Goal: Task Accomplishment & Management: Complete application form

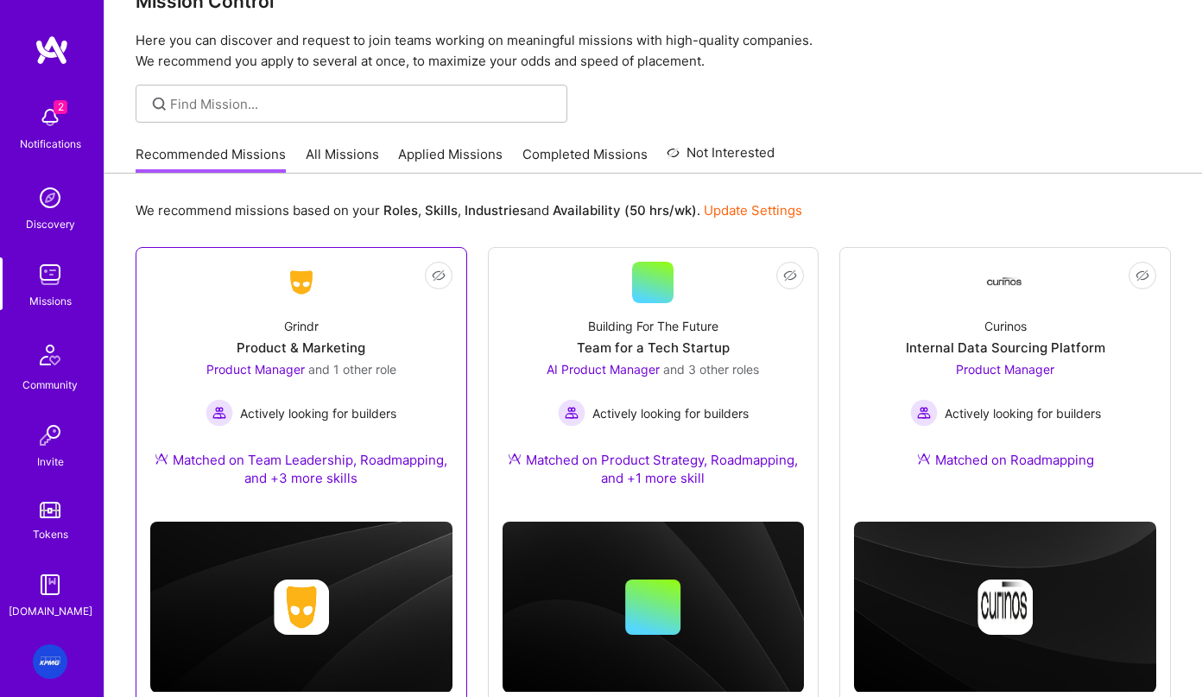
scroll to position [95, 0]
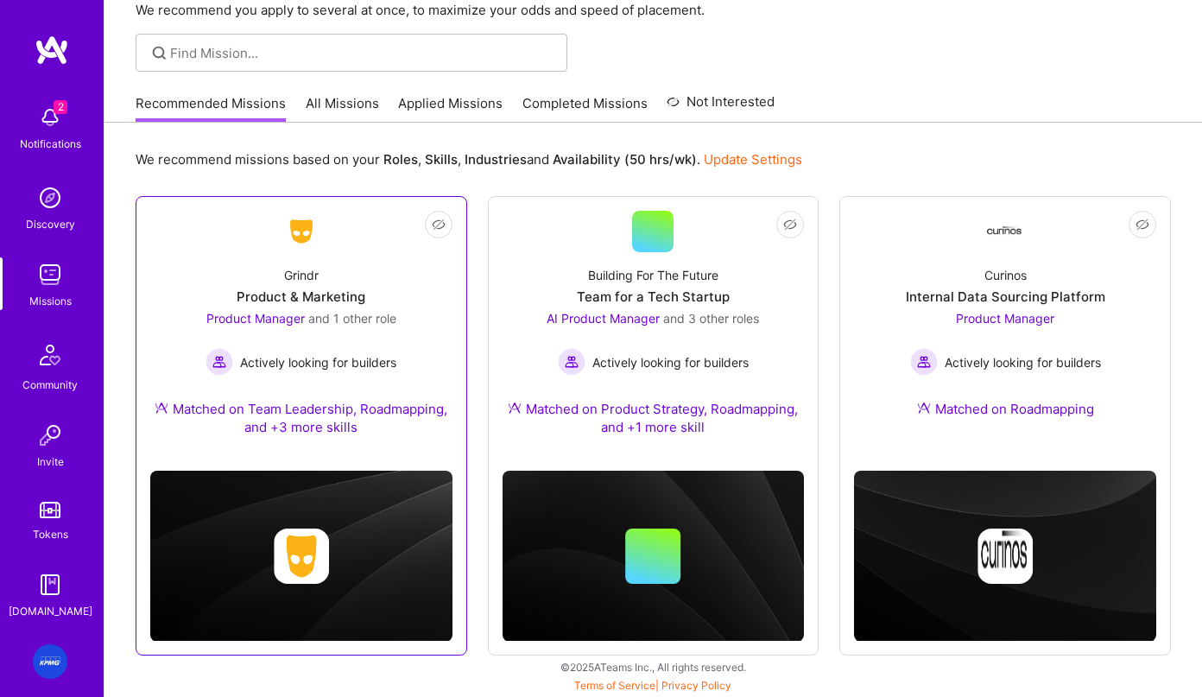
click at [323, 389] on div "Grindr Product & Marketing Product Manager and 1 other role Actively looking fo…" at bounding box center [301, 354] width 302 height 205
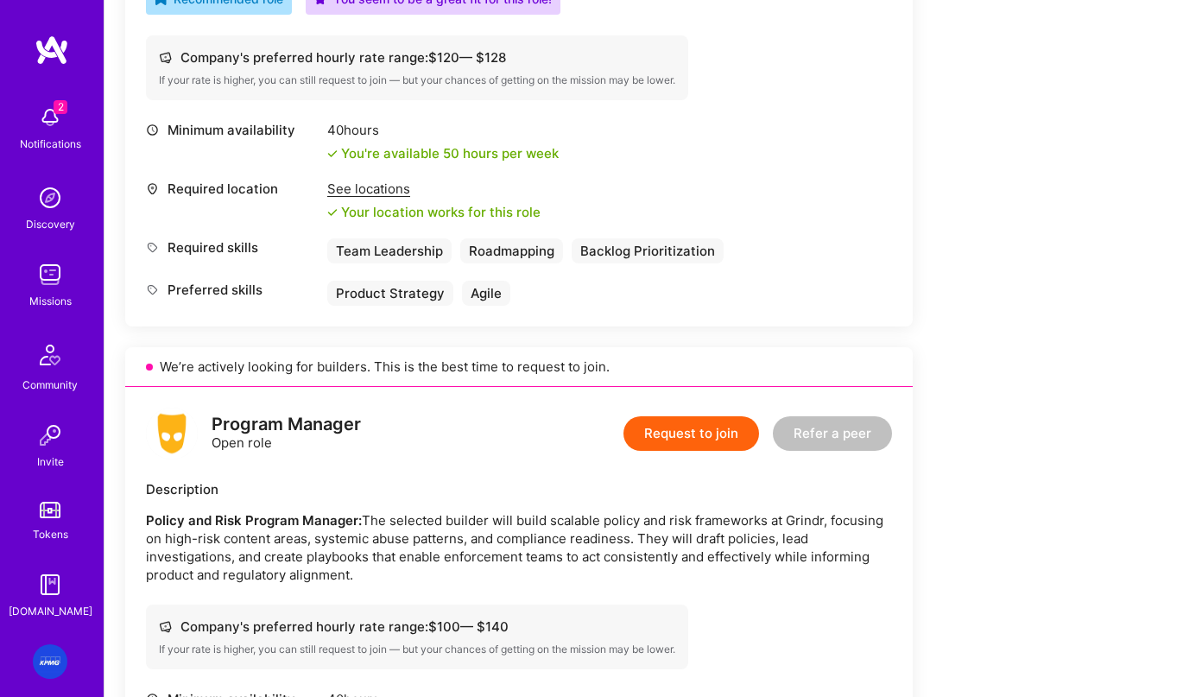
scroll to position [825, 0]
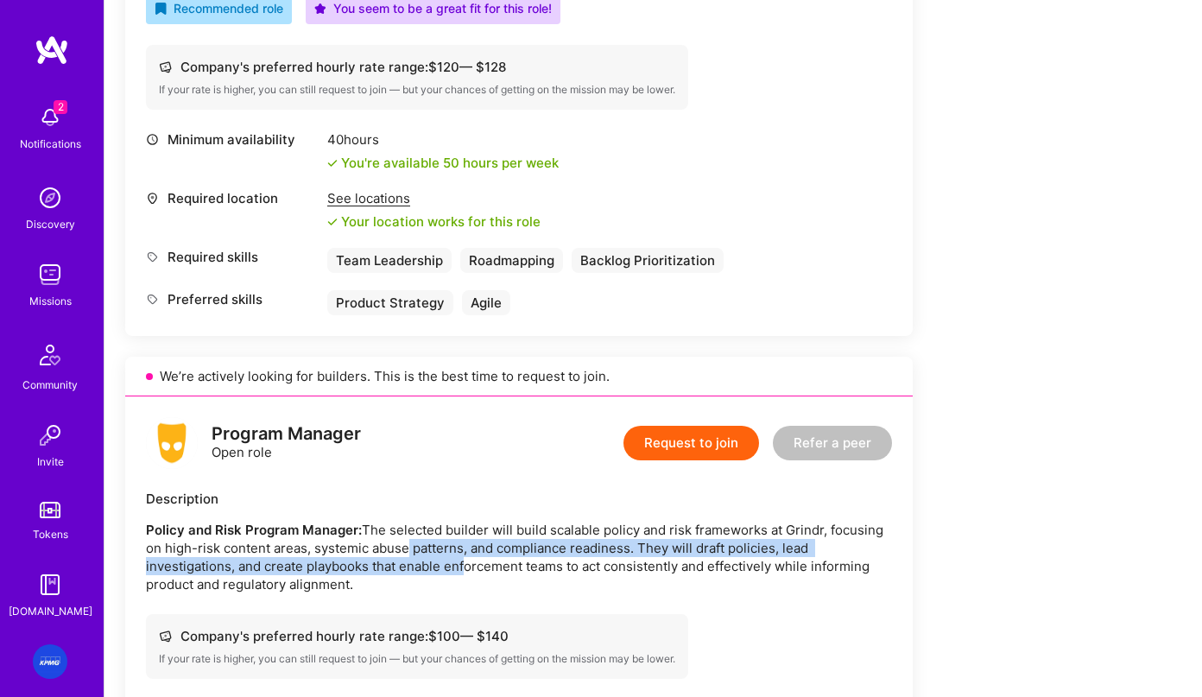
drag, startPoint x: 465, startPoint y: 546, endPoint x: 410, endPoint y: 536, distance: 55.2
click at [410, 536] on p "Policy and Risk Program Manager: The selected builder will build scalable polic…" at bounding box center [519, 557] width 746 height 73
drag, startPoint x: 331, startPoint y: 544, endPoint x: 295, endPoint y: 533, distance: 37.1
click at [295, 533] on p "Policy and Risk Program Manager: The selected builder will build scalable polic…" at bounding box center [519, 557] width 746 height 73
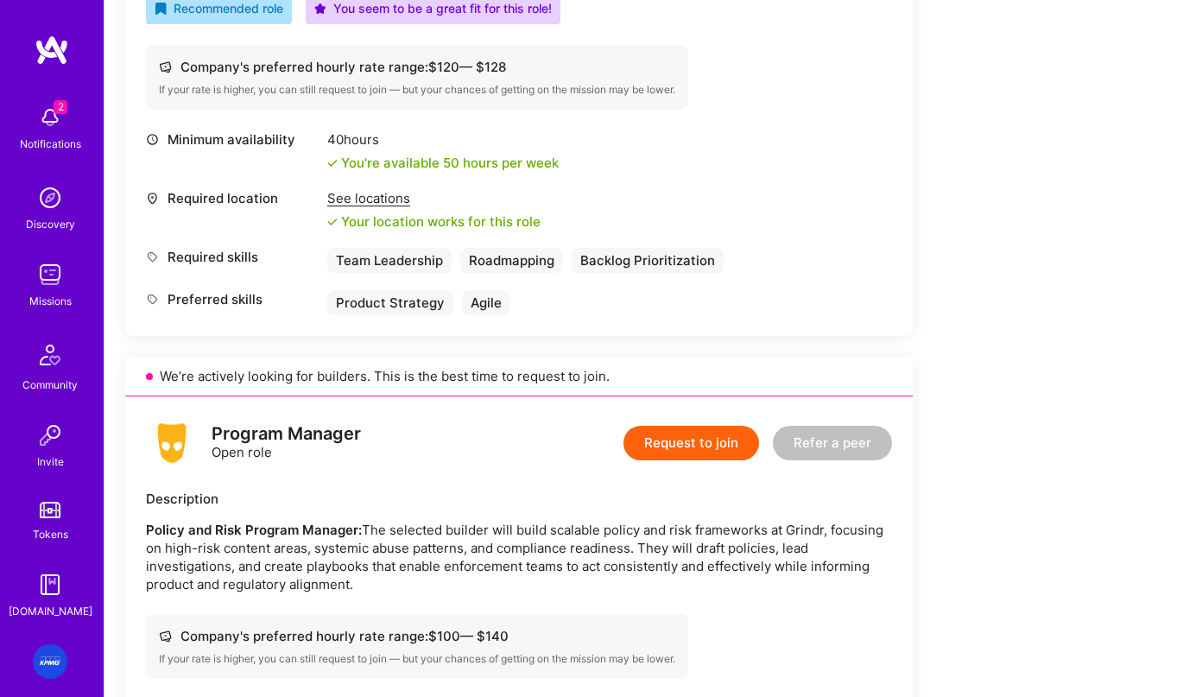
click at [376, 541] on p "Policy and Risk Program Manager: The selected builder will build scalable polic…" at bounding box center [519, 557] width 746 height 73
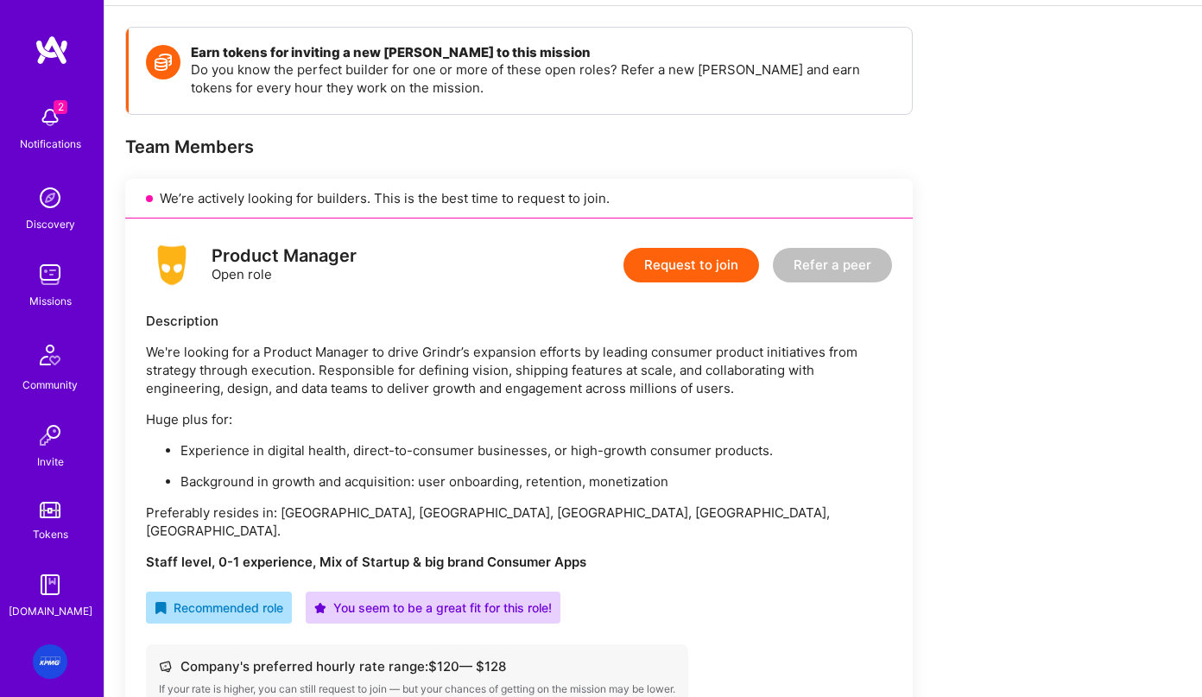
scroll to position [252, 0]
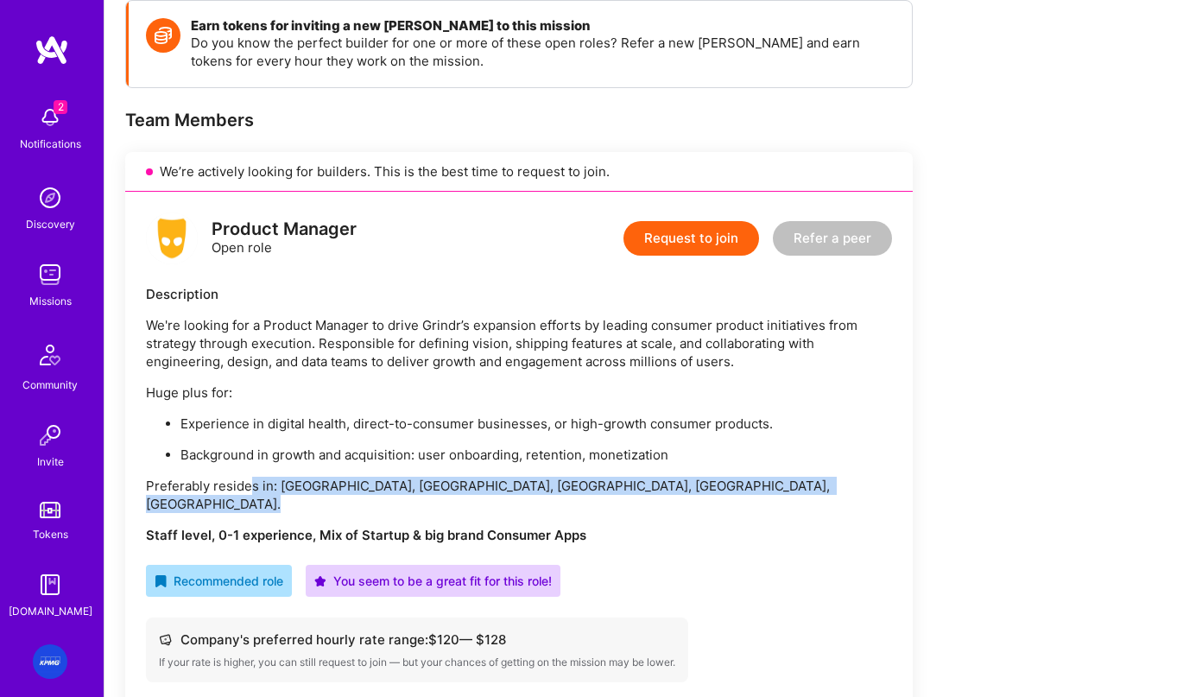
drag, startPoint x: 320, startPoint y: 496, endPoint x: 290, endPoint y: 469, distance: 40.9
click at [253, 477] on div "We're looking for a Product Manager to drive Grindr’s expansion efforts by lead…" at bounding box center [519, 430] width 746 height 228
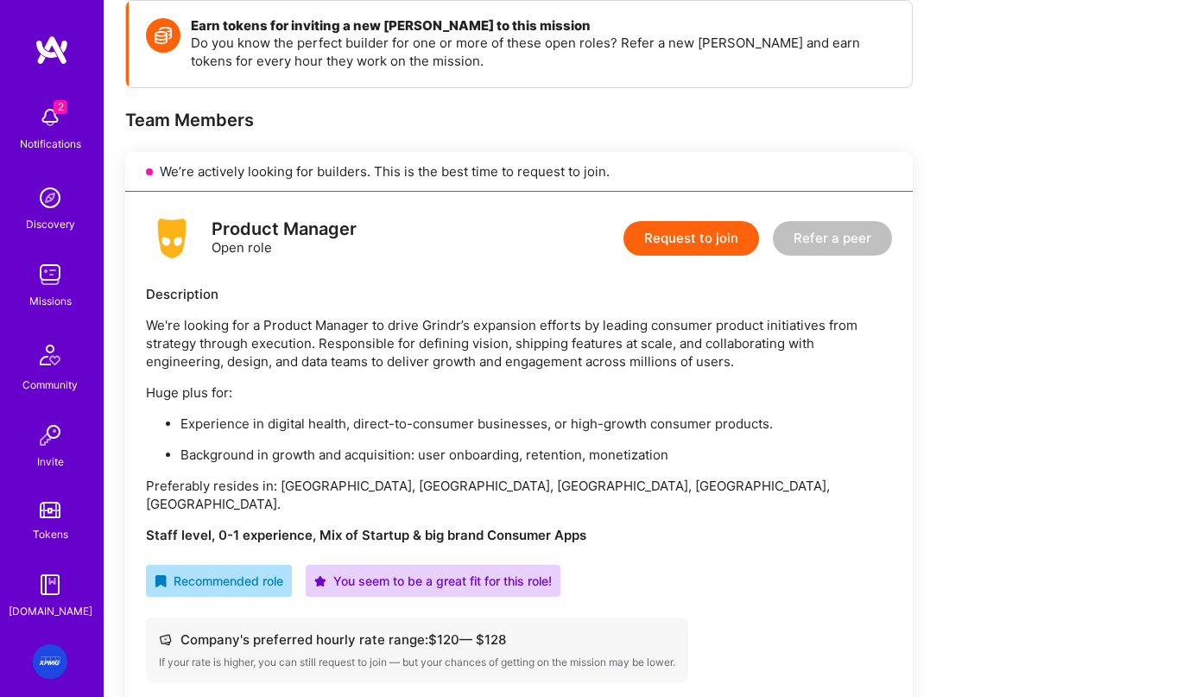
click at [301, 465] on div "We're looking for a Product Manager to drive Grindr’s expansion efforts by lead…" at bounding box center [519, 430] width 746 height 228
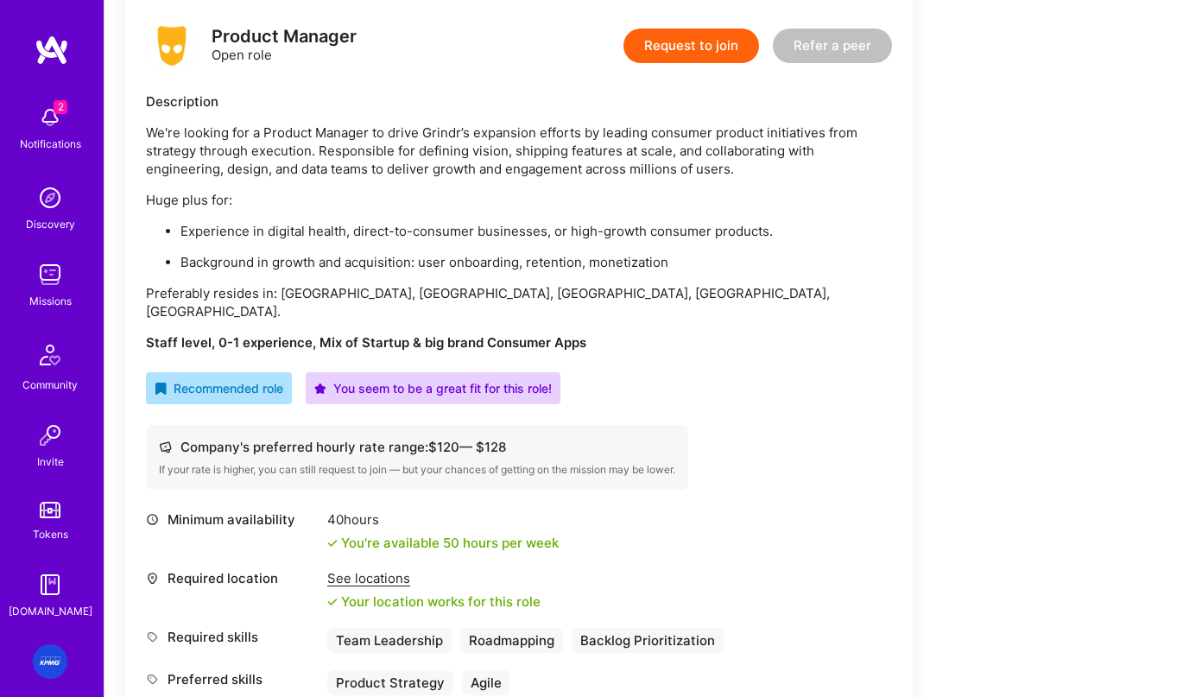
scroll to position [442, 0]
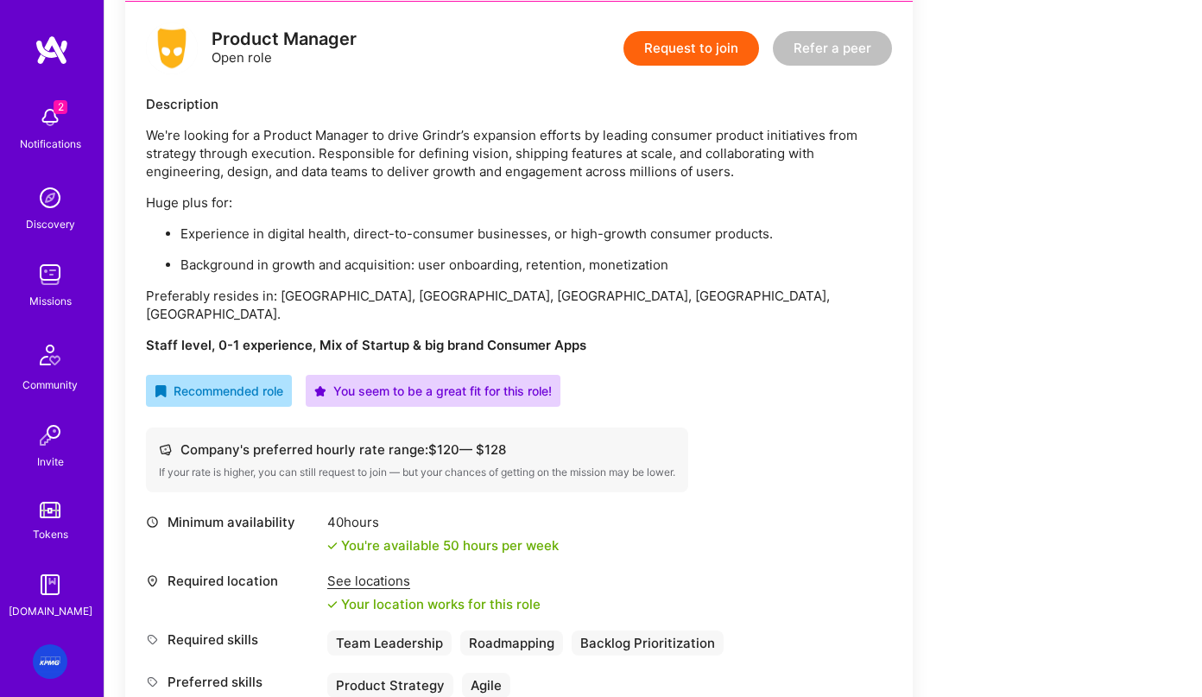
click at [338, 285] on div "We're looking for a Product Manager to drive Grindr’s expansion efforts by lead…" at bounding box center [519, 240] width 746 height 228
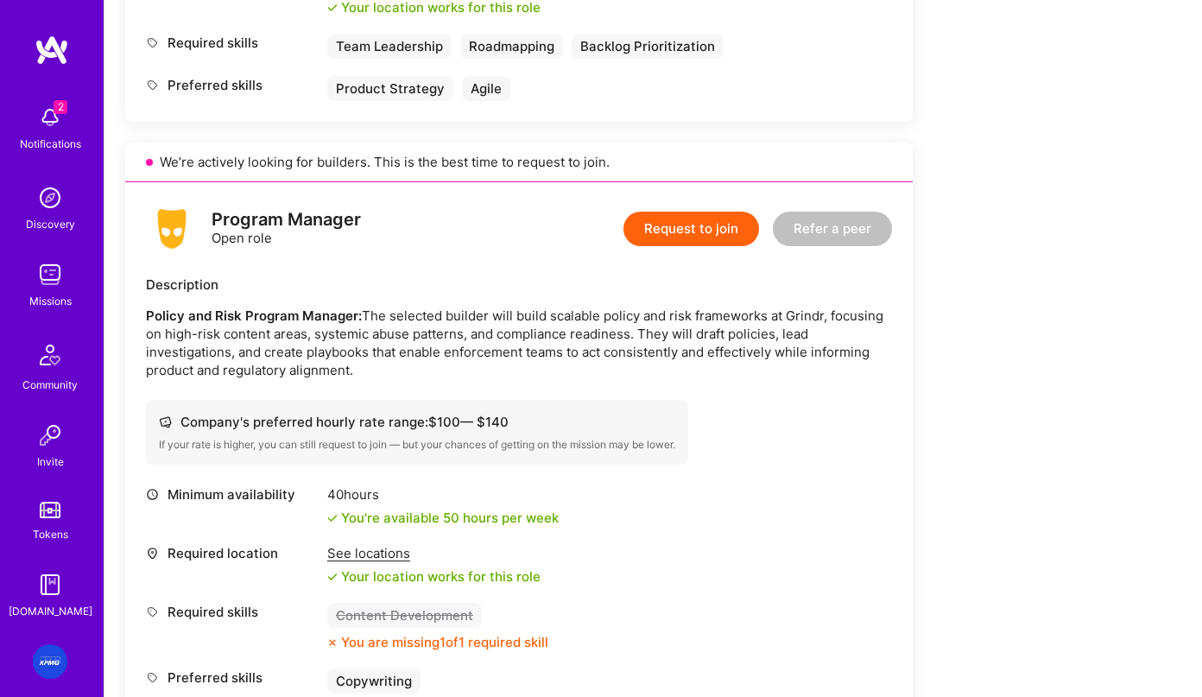
scroll to position [1194, 0]
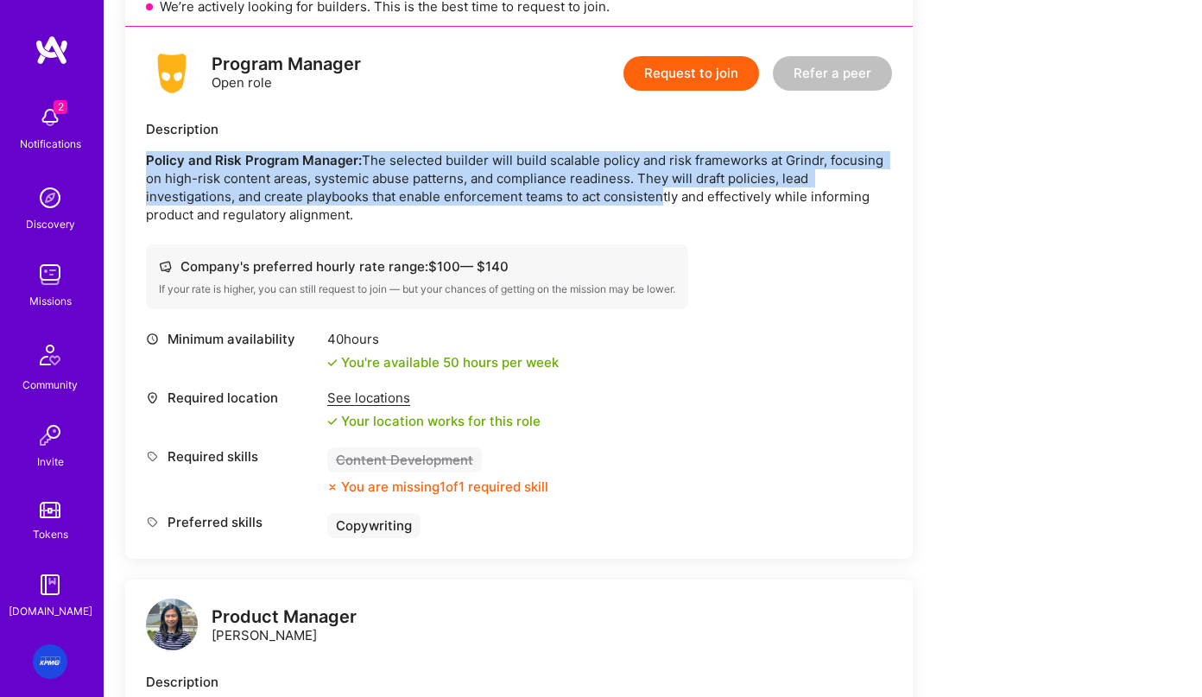
drag, startPoint x: 690, startPoint y: 115, endPoint x: 675, endPoint y: 180, distance: 66.4
click at [668, 182] on div "Description Policy and Risk Program Manager: The selected builder will build sc…" at bounding box center [519, 172] width 746 height 104
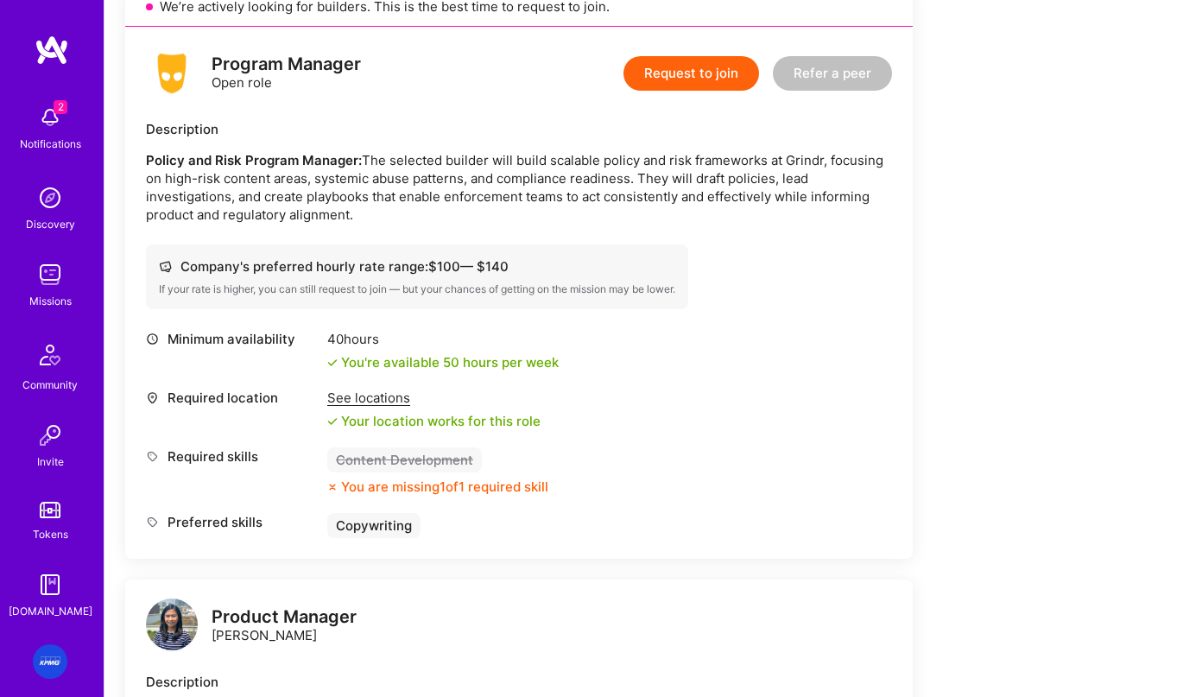
click at [685, 180] on p "Policy and Risk Program Manager: The selected builder will build scalable polic…" at bounding box center [519, 187] width 746 height 73
drag, startPoint x: 608, startPoint y: 177, endPoint x: 598, endPoint y: 199, distance: 24.4
click at [598, 199] on p "Policy and Risk Program Manager: The selected builder will build scalable polic…" at bounding box center [519, 187] width 746 height 73
click at [594, 200] on p "Policy and Risk Program Manager: The selected builder will build scalable polic…" at bounding box center [519, 187] width 746 height 73
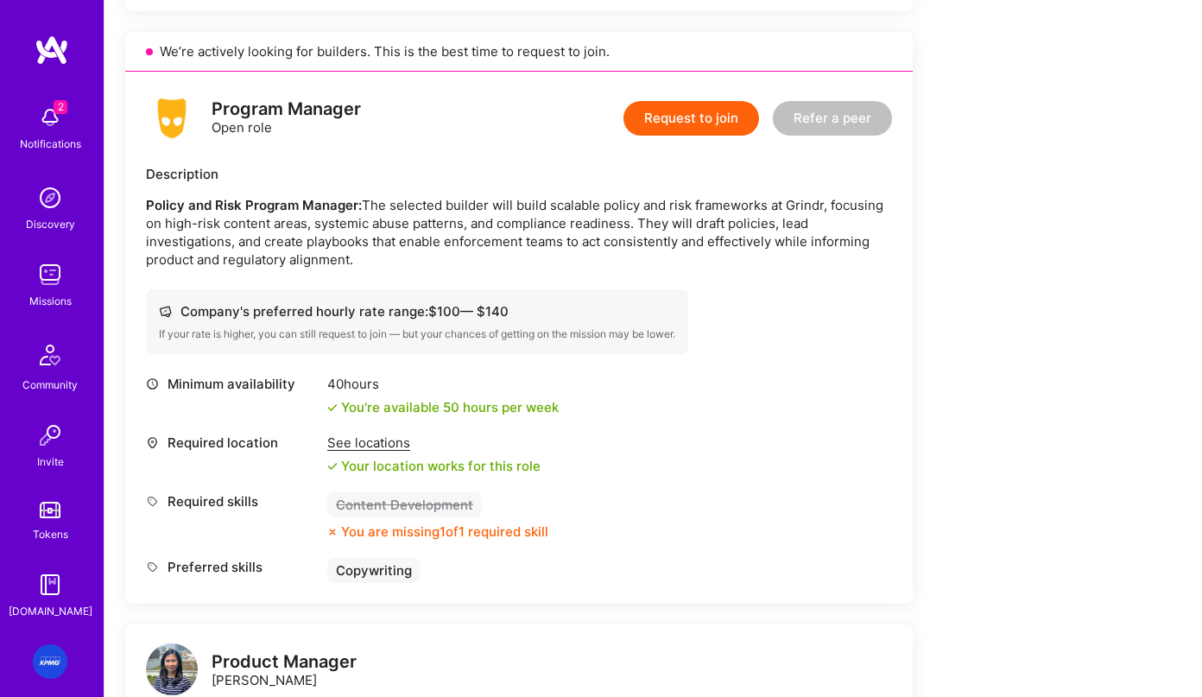
scroll to position [1148, 0]
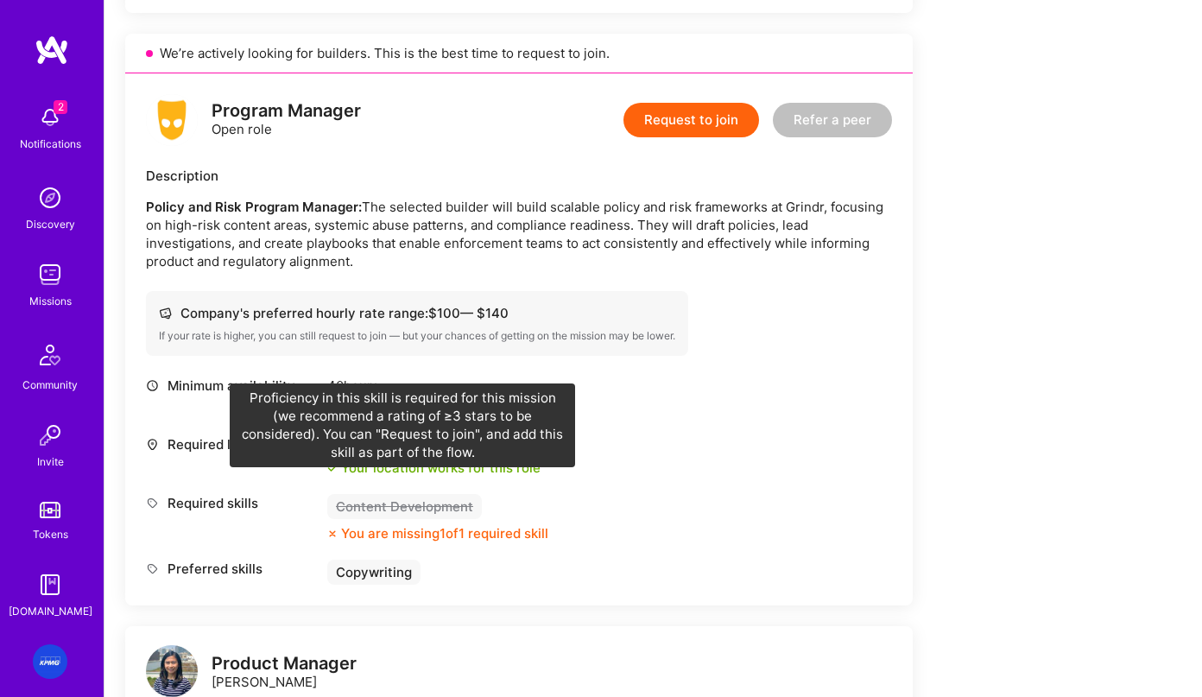
click at [398, 498] on div "Content Development" at bounding box center [404, 506] width 155 height 25
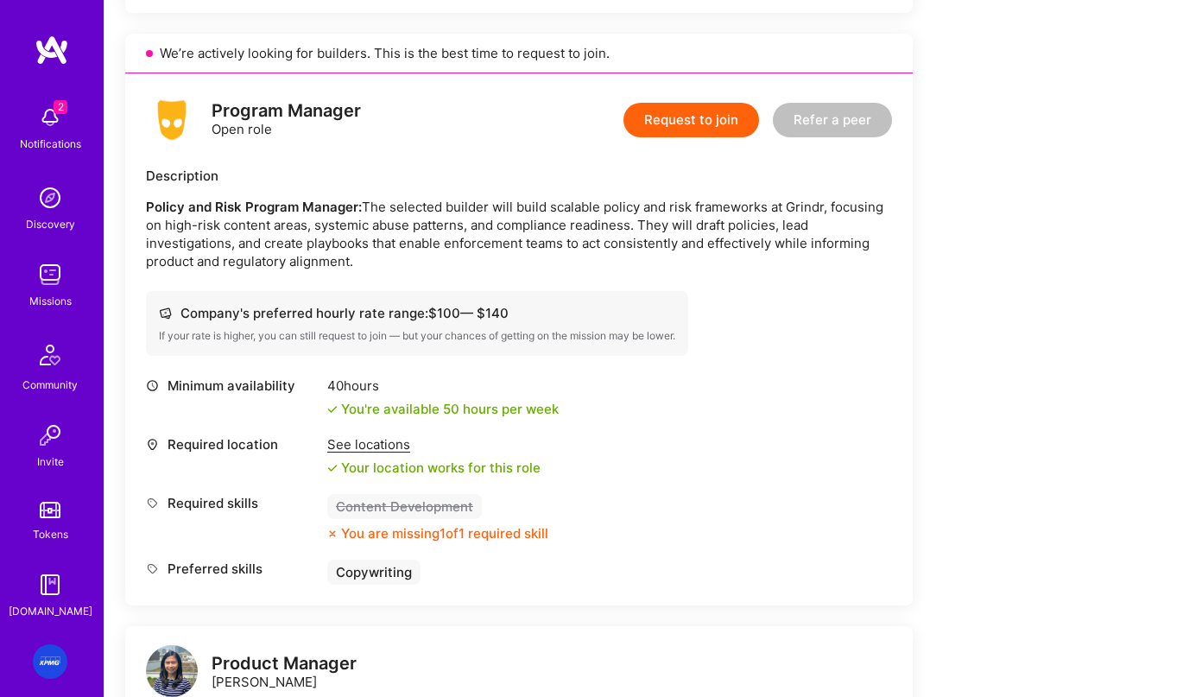
click at [678, 104] on button "Request to join" at bounding box center [691, 120] width 136 height 35
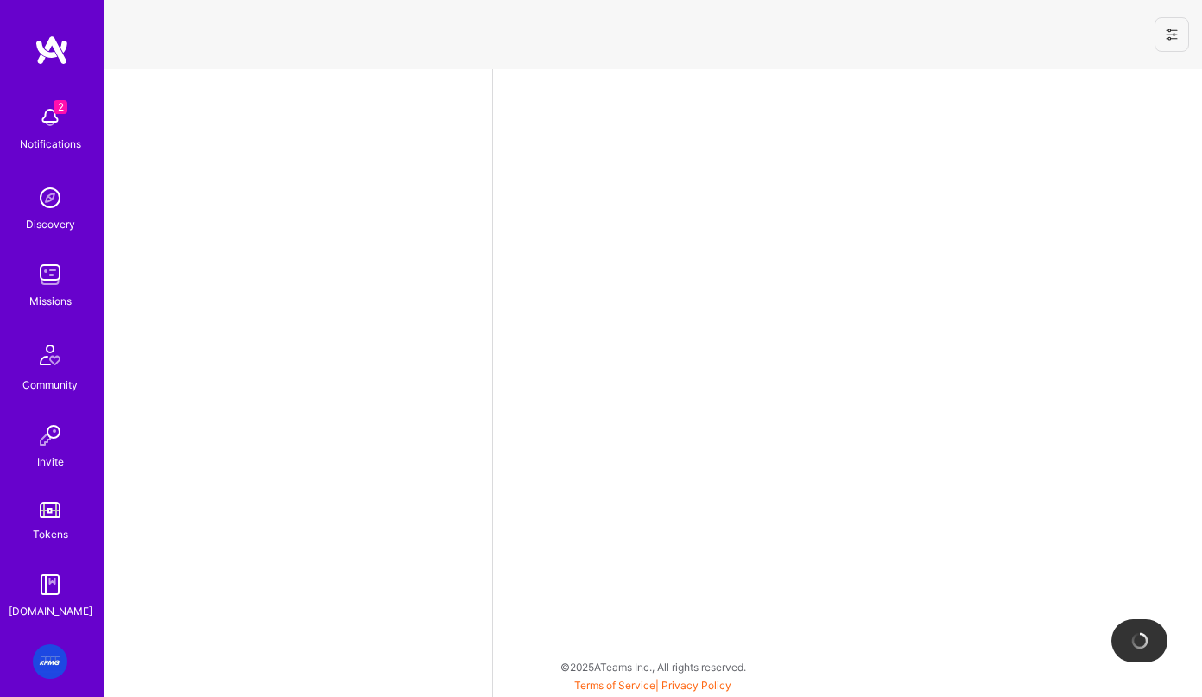
select select "US"
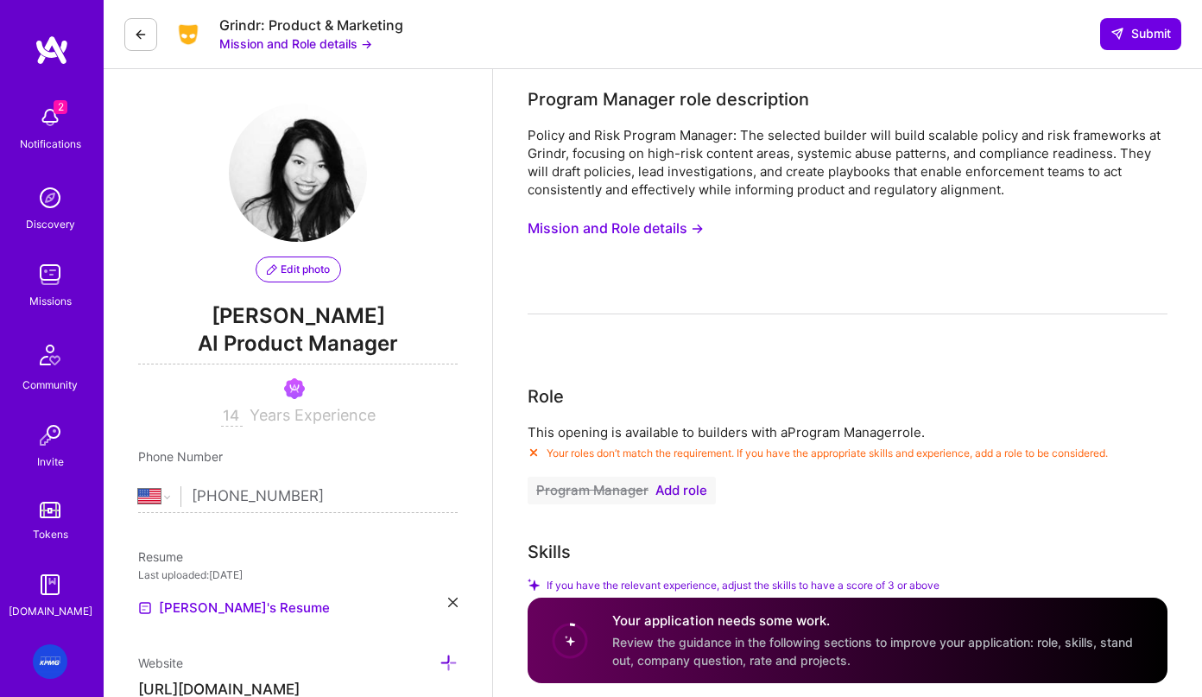
click at [682, 488] on span "Add role" at bounding box center [681, 491] width 52 height 14
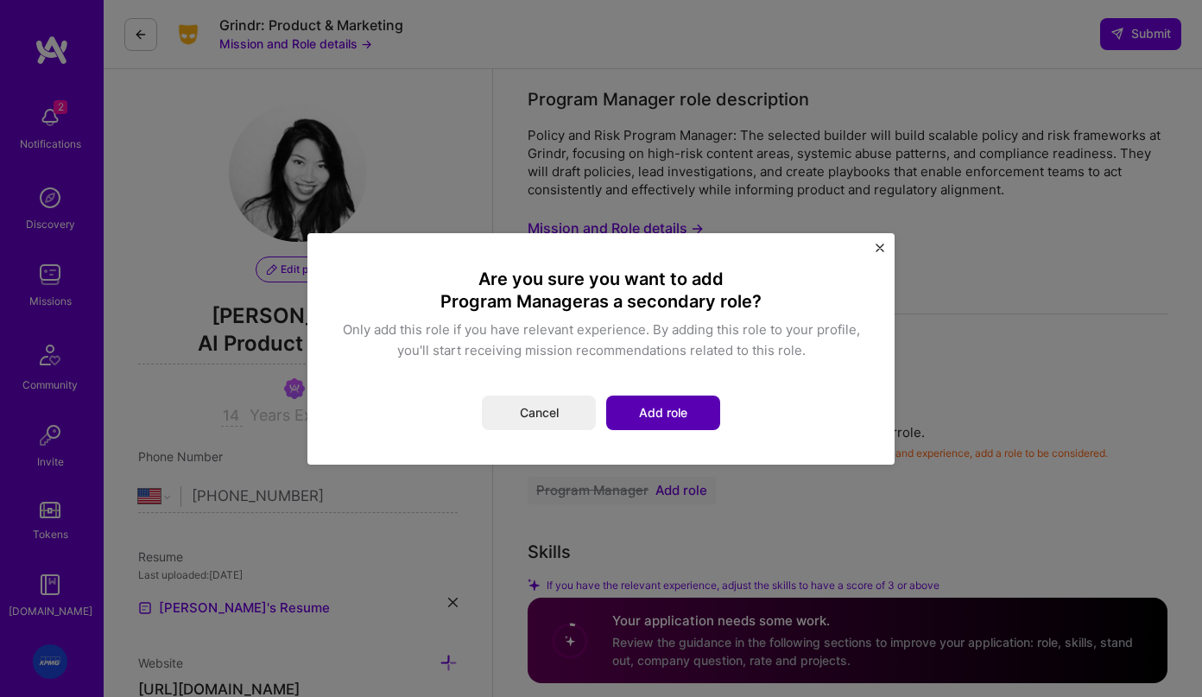
click at [677, 412] on button "Add role" at bounding box center [663, 412] width 114 height 35
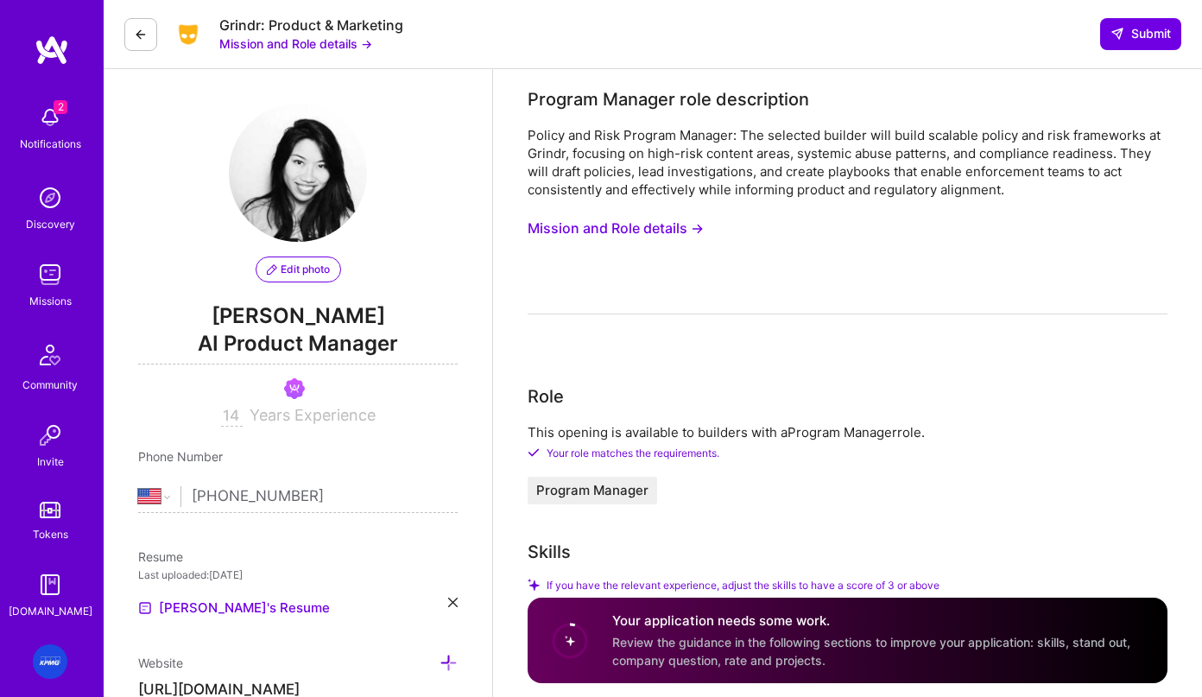
click at [643, 225] on button "Mission and Role details →" at bounding box center [616, 228] width 176 height 32
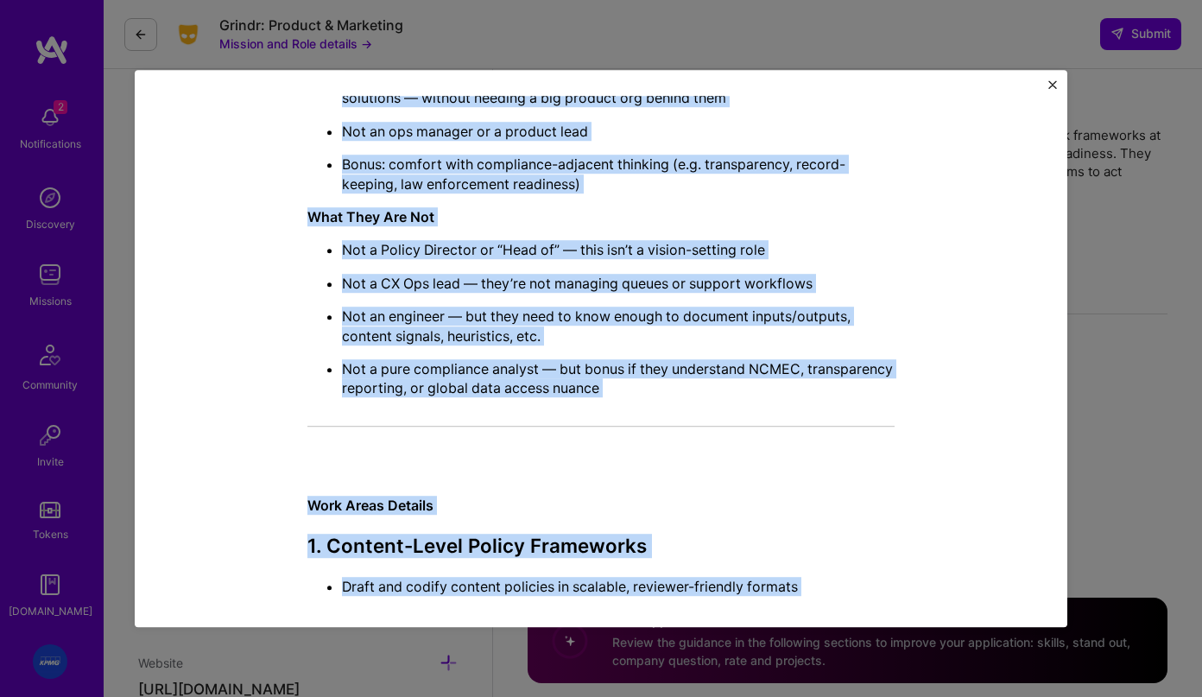
scroll to position [313, 0]
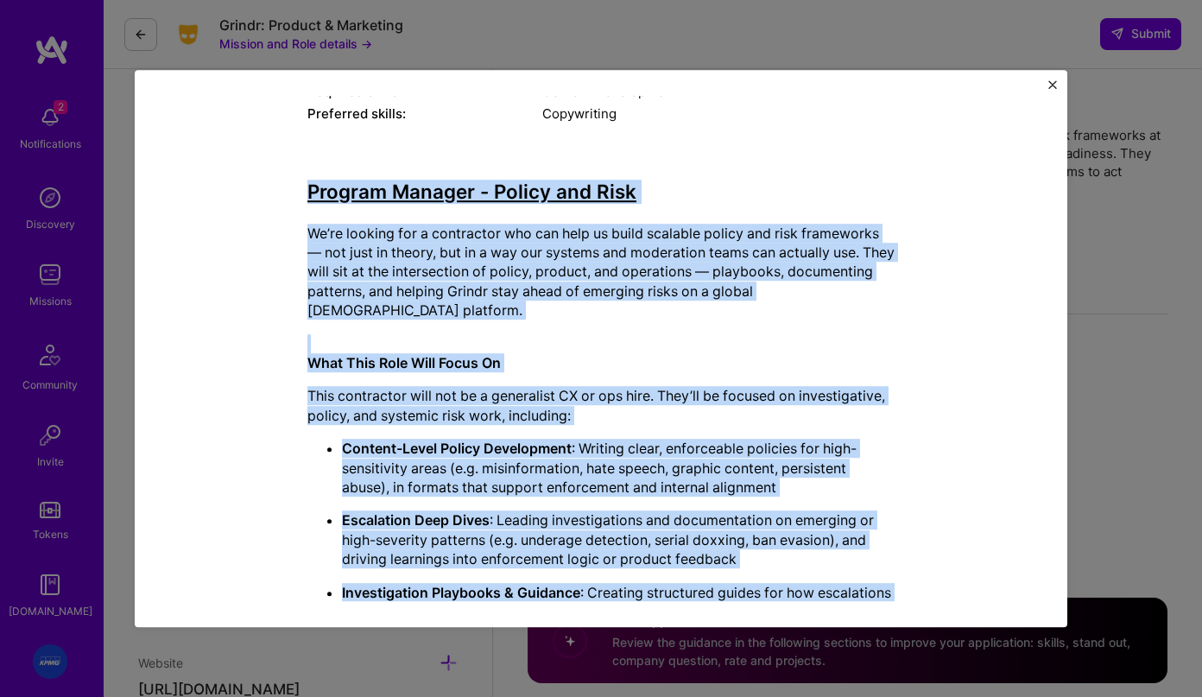
drag, startPoint x: 499, startPoint y: 477, endPoint x: 305, endPoint y: 191, distance: 345.6
copy div "Program Manager - Policy and Risk We’re looking for a contractor who can help u…"
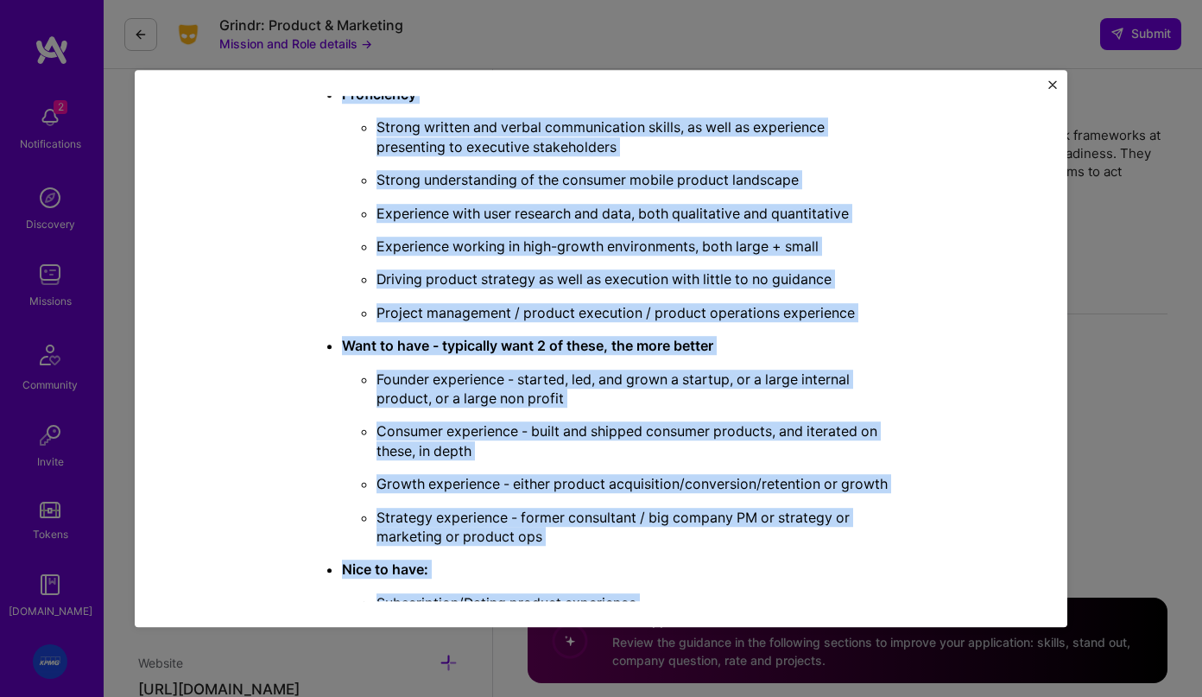
scroll to position [3673, 0]
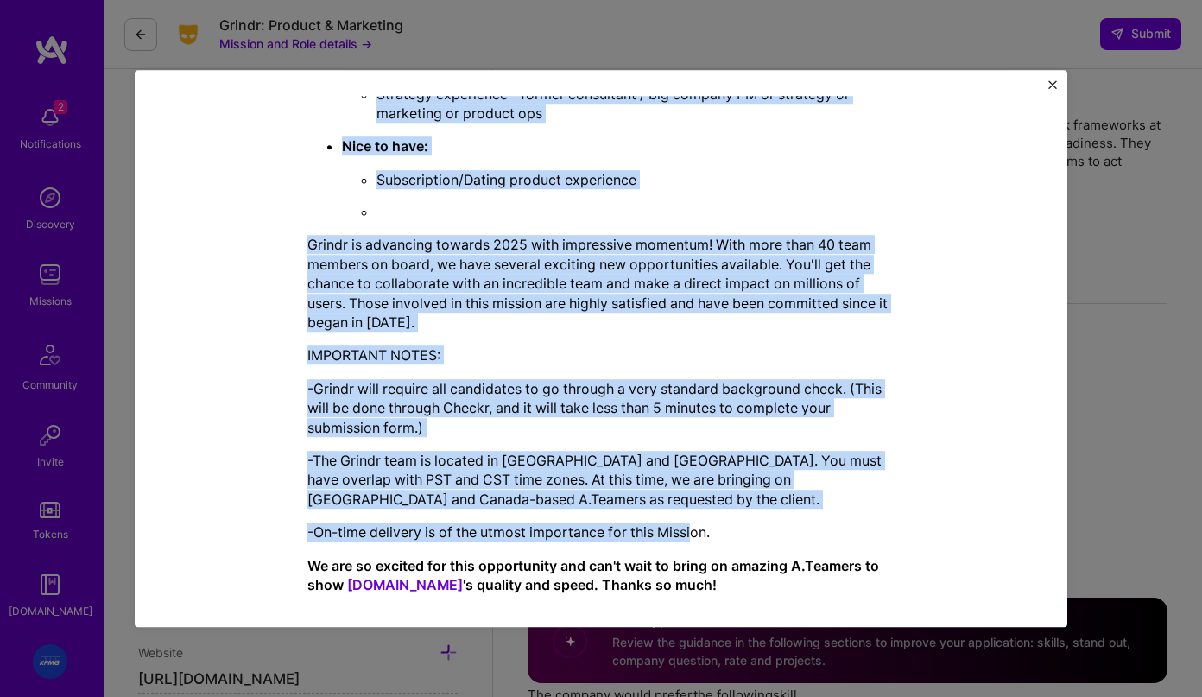
click at [560, 407] on p "-Grindr will require all candidates to go through a very standard background ch…" at bounding box center [600, 408] width 587 height 58
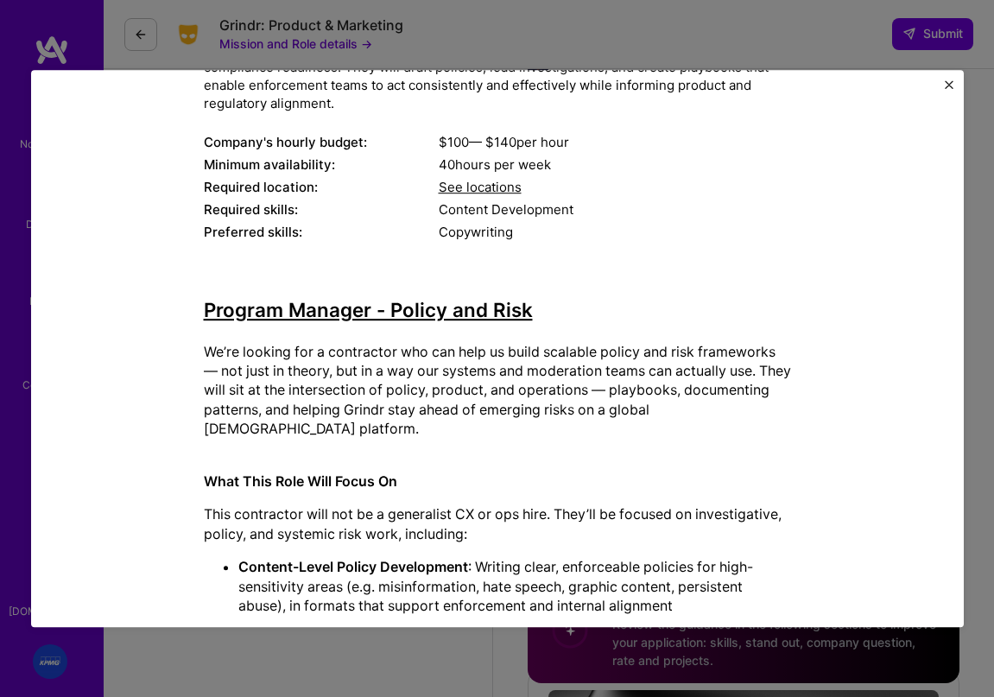
scroll to position [0, 0]
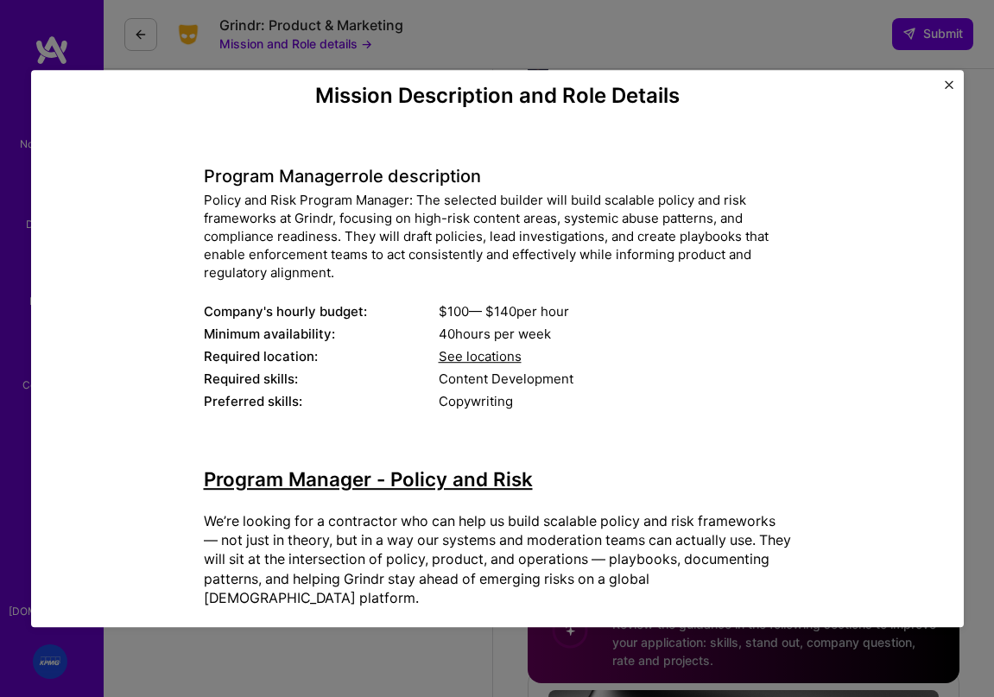
click at [498, 35] on div "Mission Description and Role Details Program Manager role description Policy an…" at bounding box center [497, 348] width 994 height 697
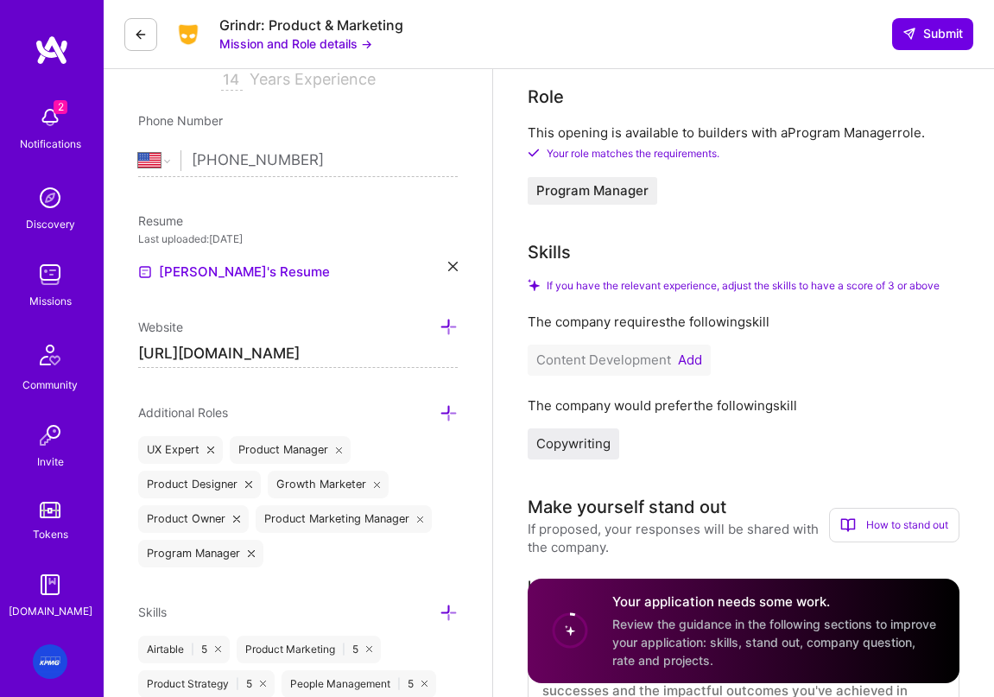
scroll to position [341, 0]
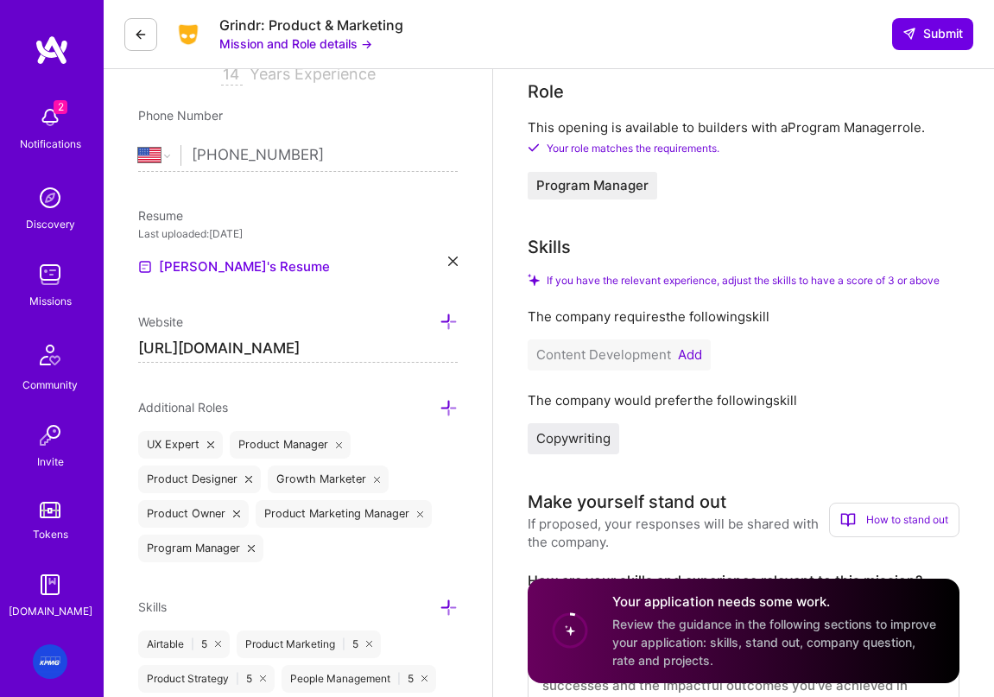
click at [685, 357] on button "Add" at bounding box center [690, 355] width 24 height 14
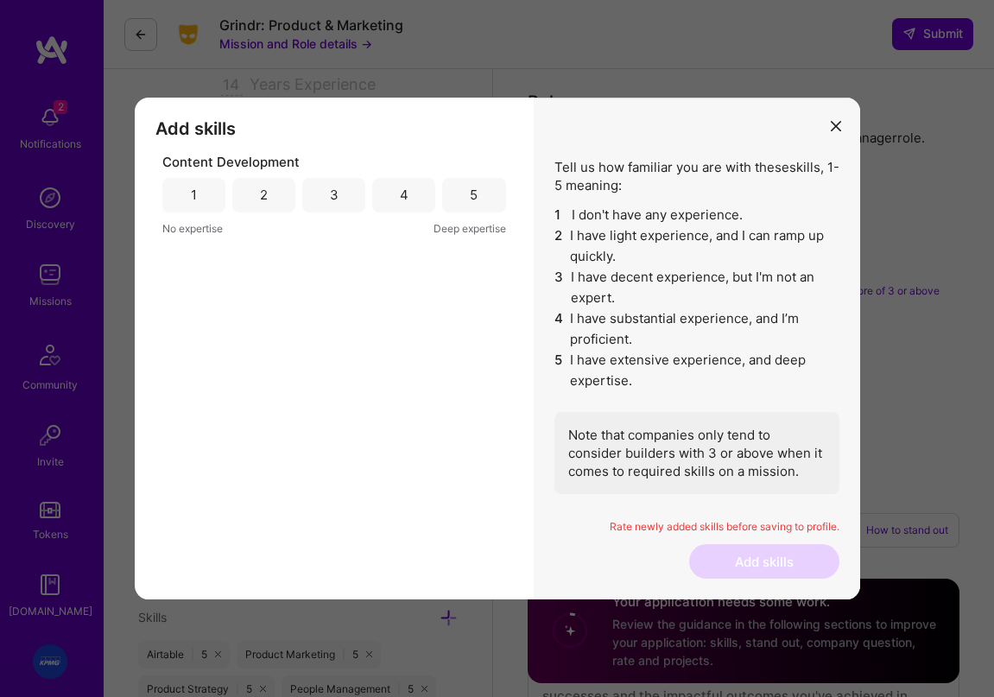
scroll to position [330, 0]
click at [482, 193] on div "5" at bounding box center [473, 195] width 63 height 35
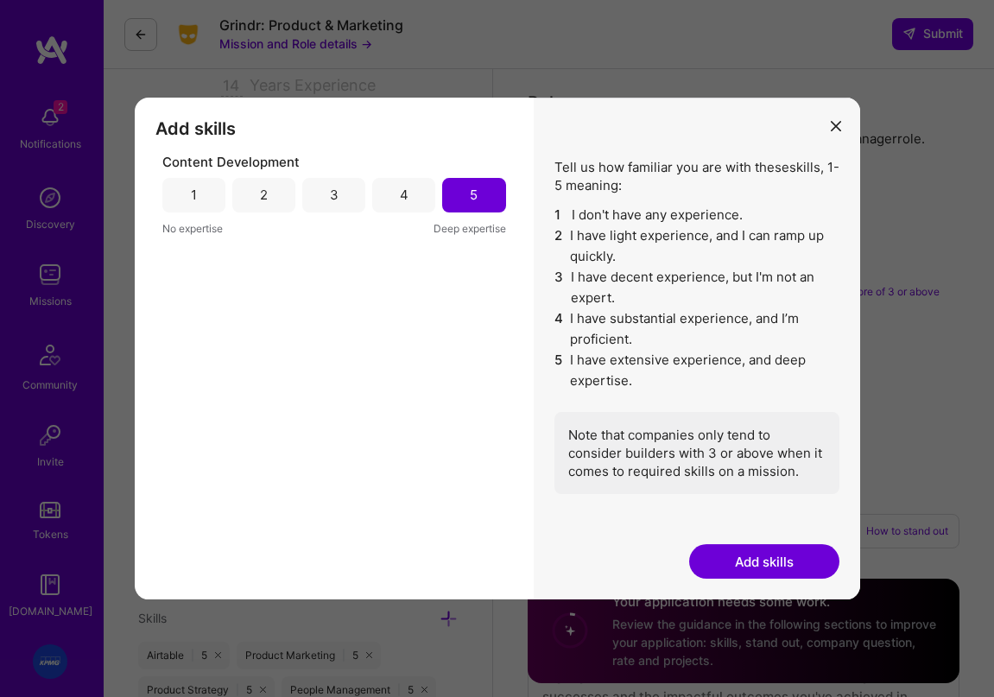
click at [746, 566] on button "Add skills" at bounding box center [764, 561] width 150 height 35
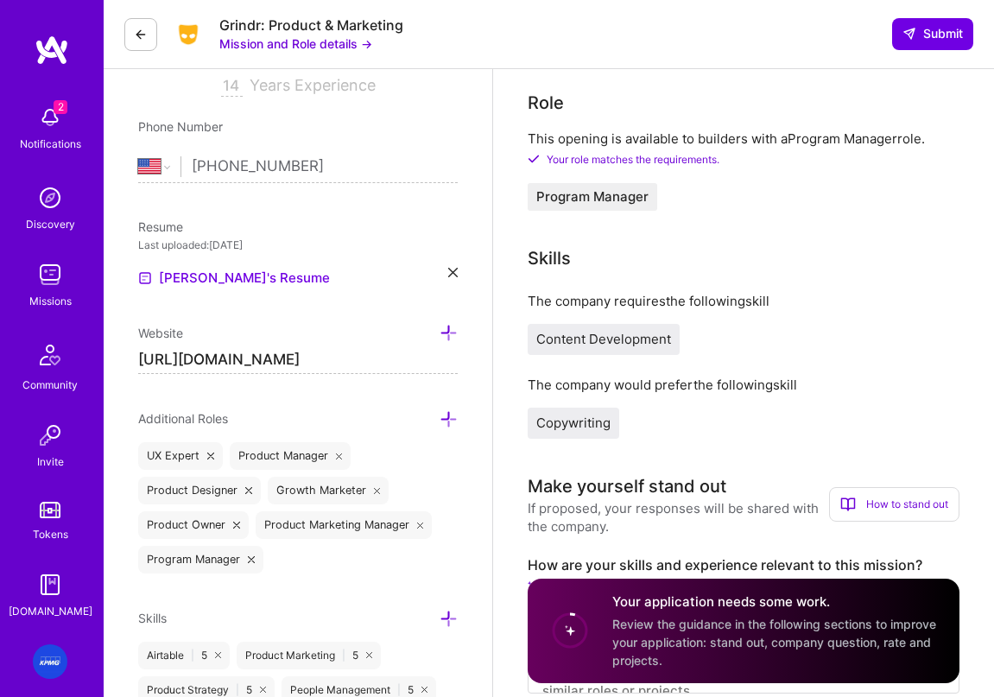
click at [585, 425] on span "Copywriting" at bounding box center [573, 422] width 74 height 16
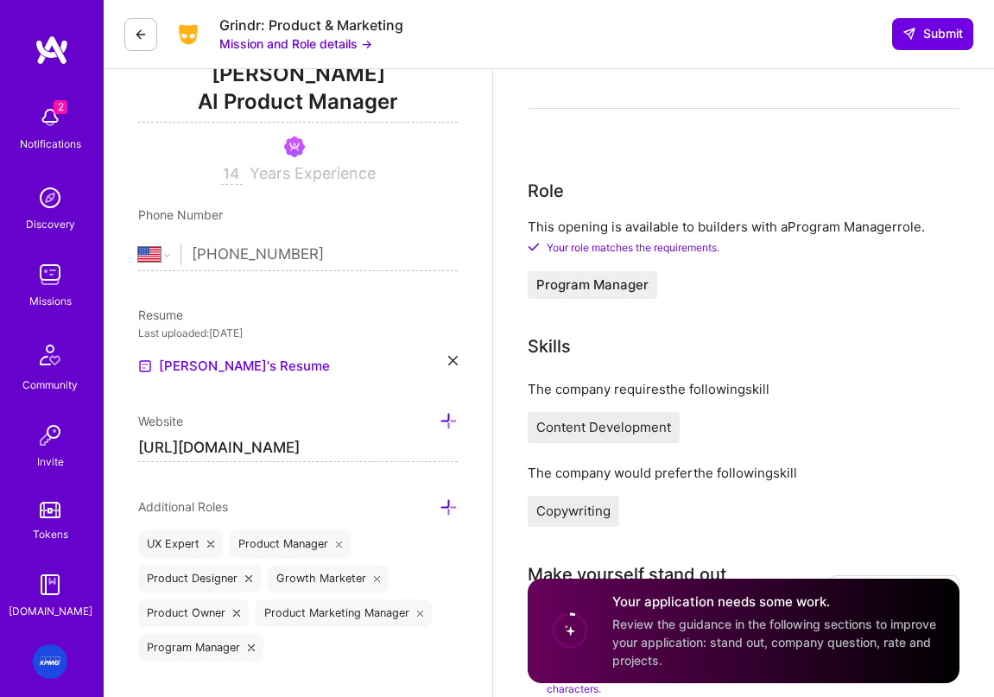
scroll to position [245, 0]
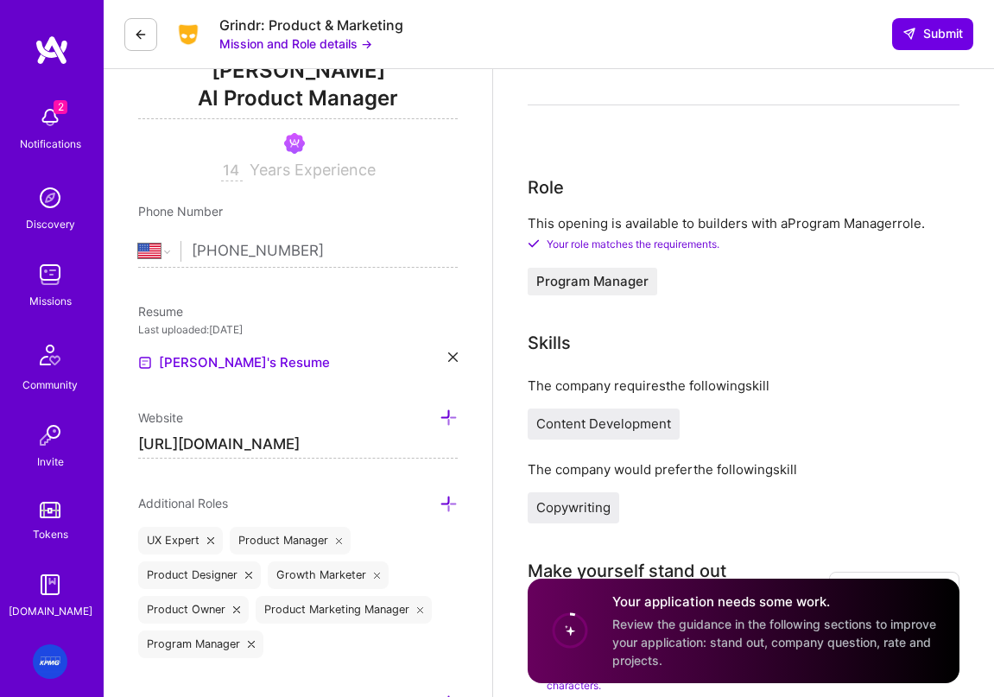
click at [241, 363] on link "[PERSON_NAME]'s Resume" at bounding box center [234, 362] width 192 height 21
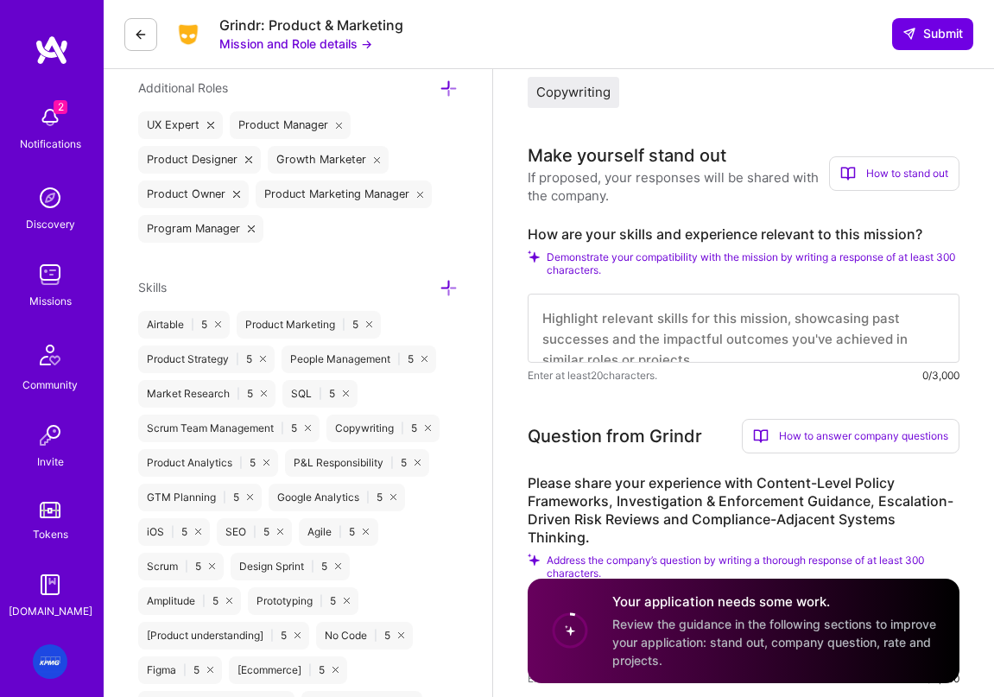
scroll to position [642, 0]
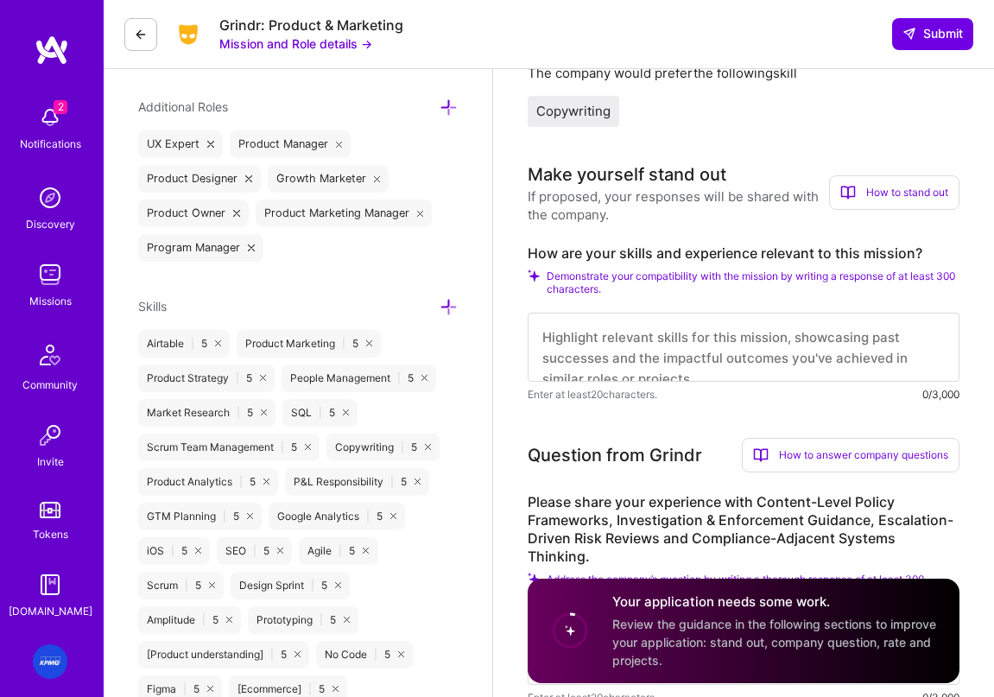
click at [641, 260] on label "How are your skills and experience relevant to this mission?" at bounding box center [744, 253] width 432 height 18
click at [743, 247] on label "How are your skills and experience relevant to this mission?" at bounding box center [744, 253] width 432 height 18
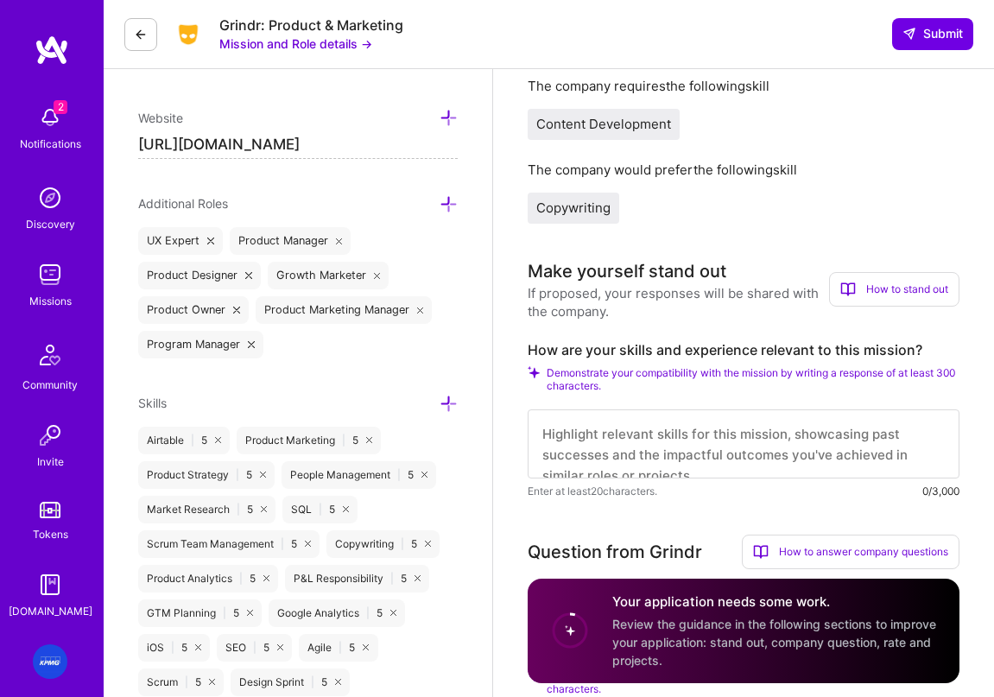
scroll to position [548, 0]
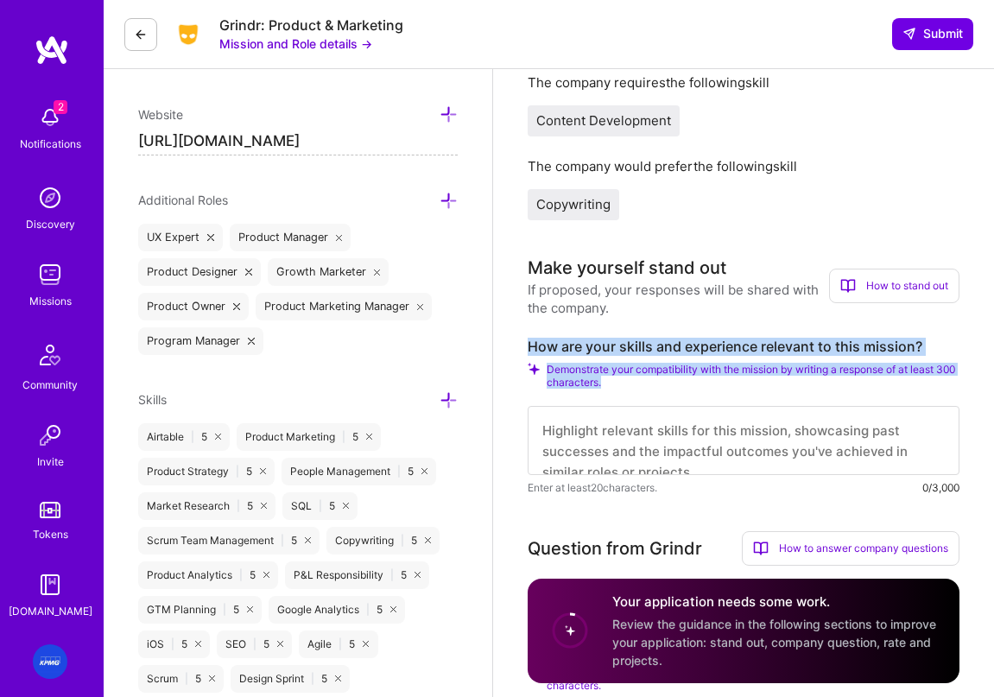
drag, startPoint x: 665, startPoint y: 383, endPoint x: 524, endPoint y: 349, distance: 144.9
copy div "How are your skills and experience relevant to this mission? Demonstrate your c…"
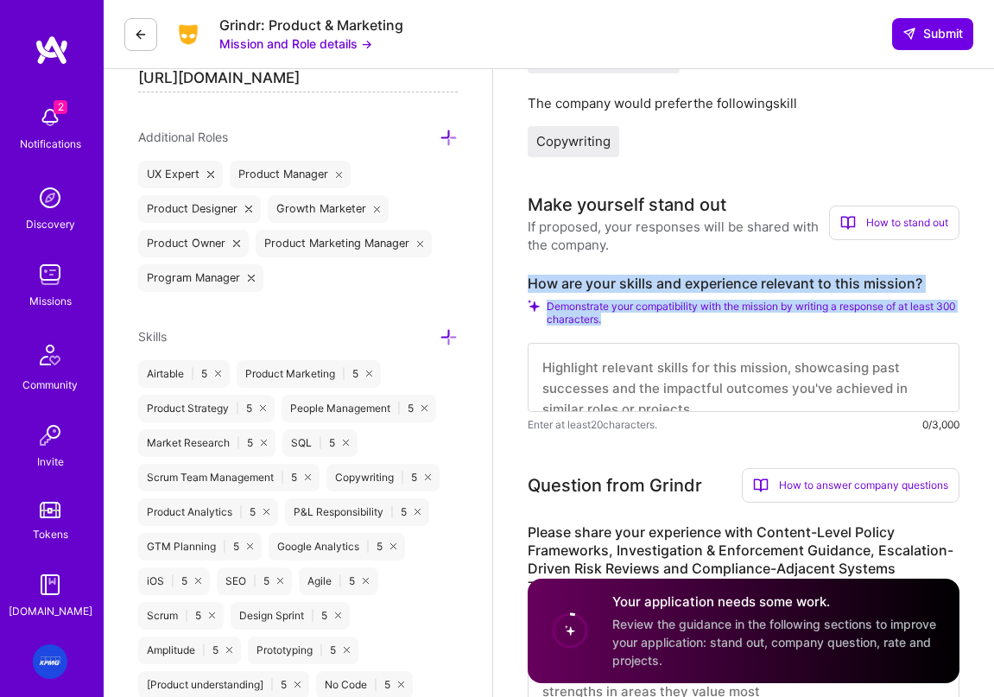
scroll to position [788, 0]
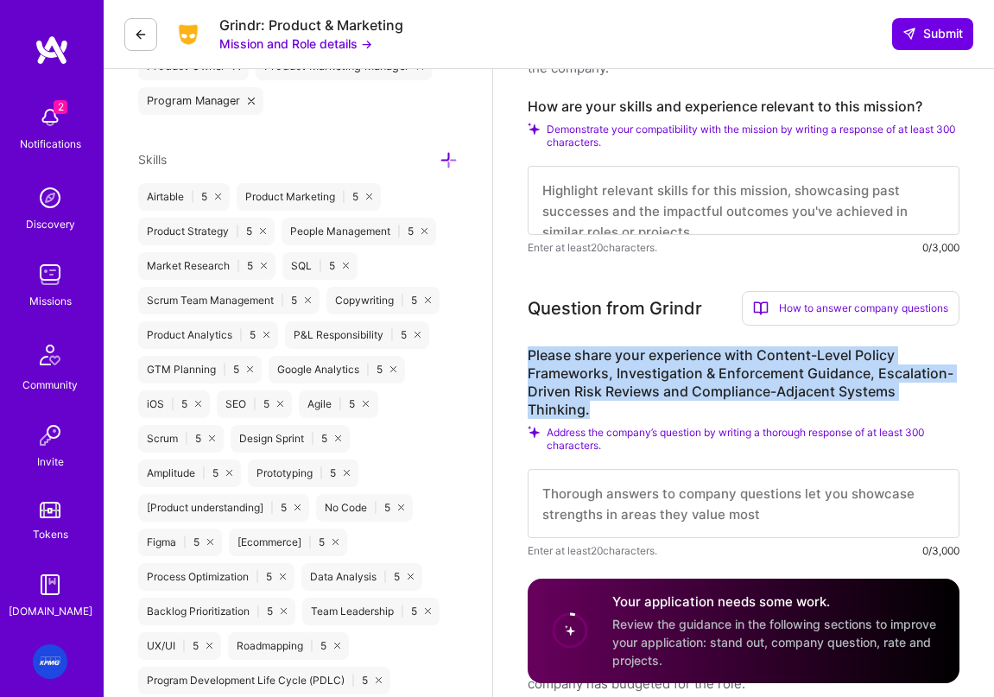
drag, startPoint x: 622, startPoint y: 405, endPoint x: 547, endPoint y: 364, distance: 85.8
click at [528, 357] on label "Please share your experience with Content-Level Policy Frameworks, Investigatio…" at bounding box center [744, 382] width 432 height 73
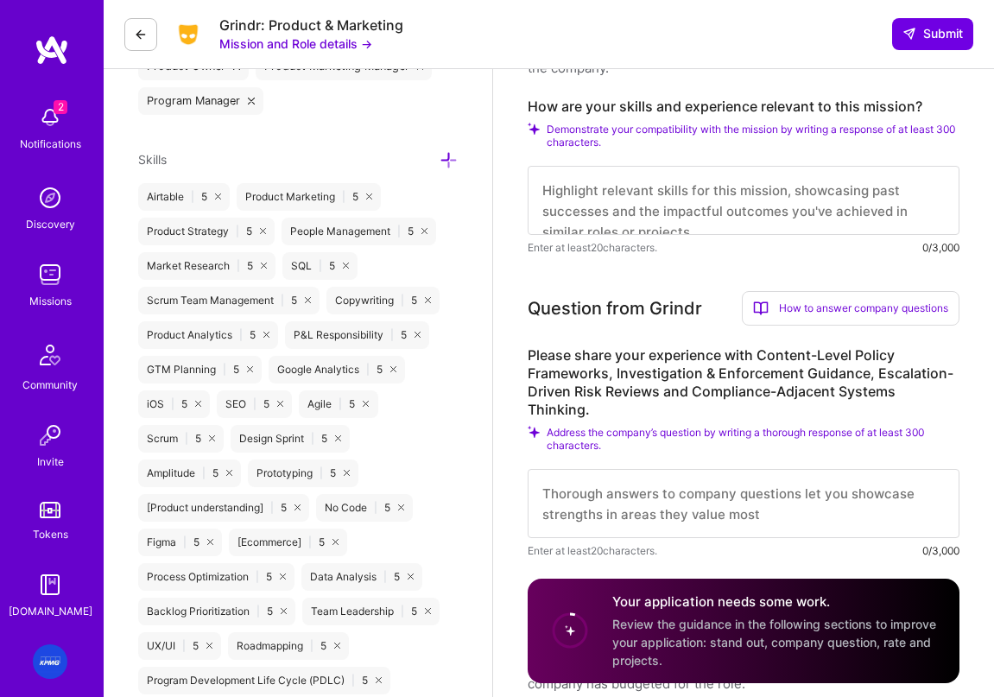
click at [608, 431] on span "Address the company’s question by writing a thorough response of at least 300 c…" at bounding box center [753, 439] width 413 height 26
drag, startPoint x: 637, startPoint y: 452, endPoint x: 585, endPoint y: 425, distance: 58.3
click at [585, 425] on div "Please share your experience with Content-Level Policy Frameworks, Investigatio…" at bounding box center [744, 452] width 432 height 213
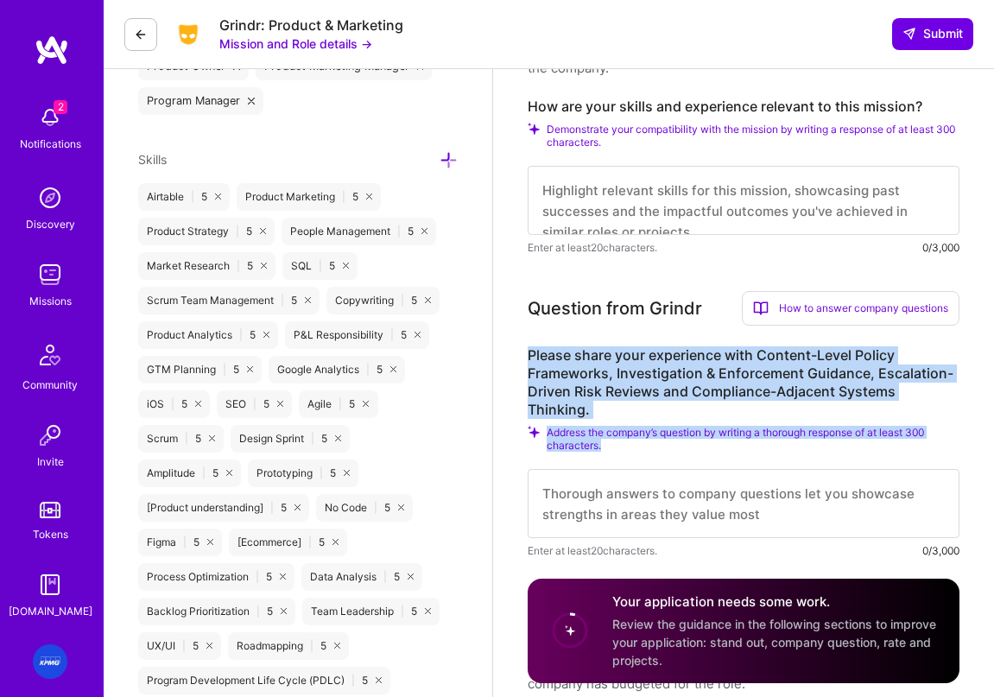
drag, startPoint x: 613, startPoint y: 446, endPoint x: 515, endPoint y: 357, distance: 131.4
copy div "Please share your experience with Content-Level Policy Frameworks, Investigatio…"
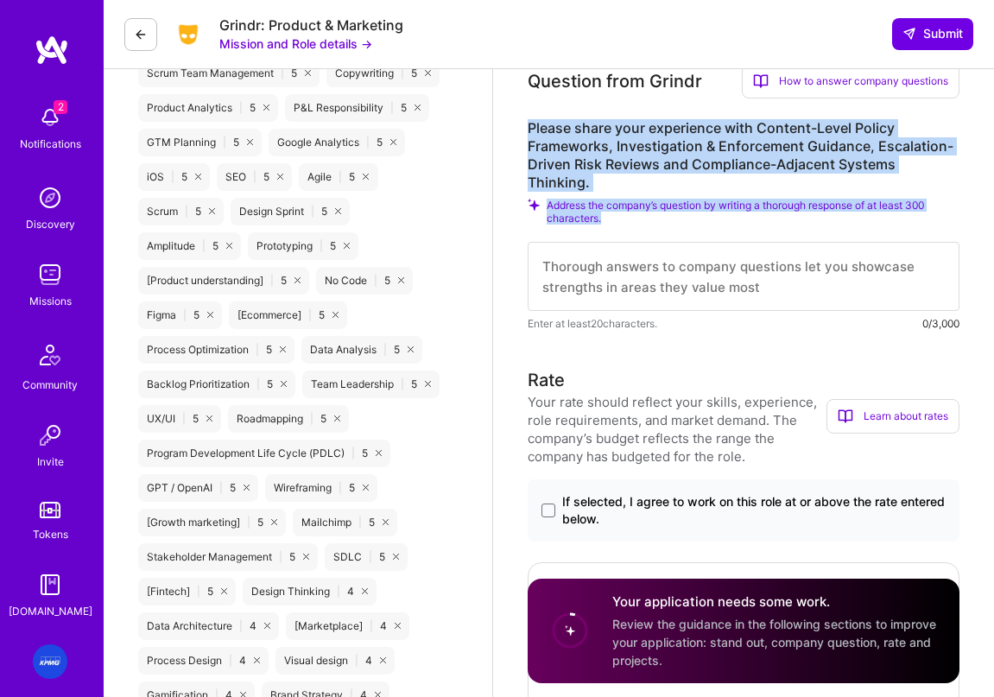
scroll to position [1094, 0]
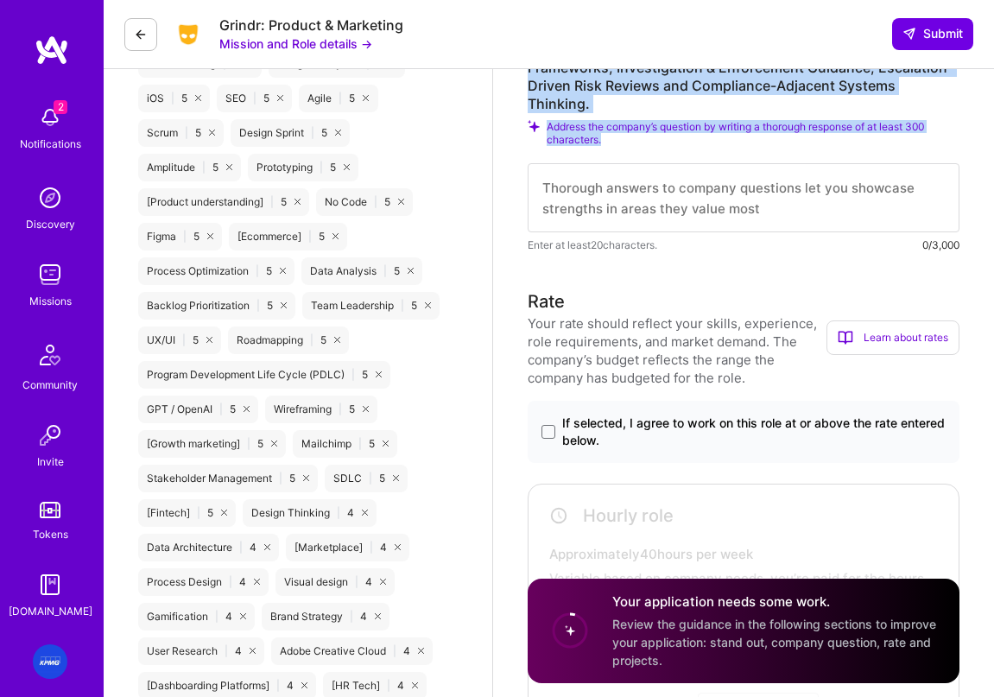
click at [566, 431] on span "If selected, I agree to work on this role at or above the rate entered below." at bounding box center [753, 431] width 383 height 35
click at [0, 0] on input "If selected, I agree to work on this role at or above the rate entered below." at bounding box center [0, 0] width 0 height 0
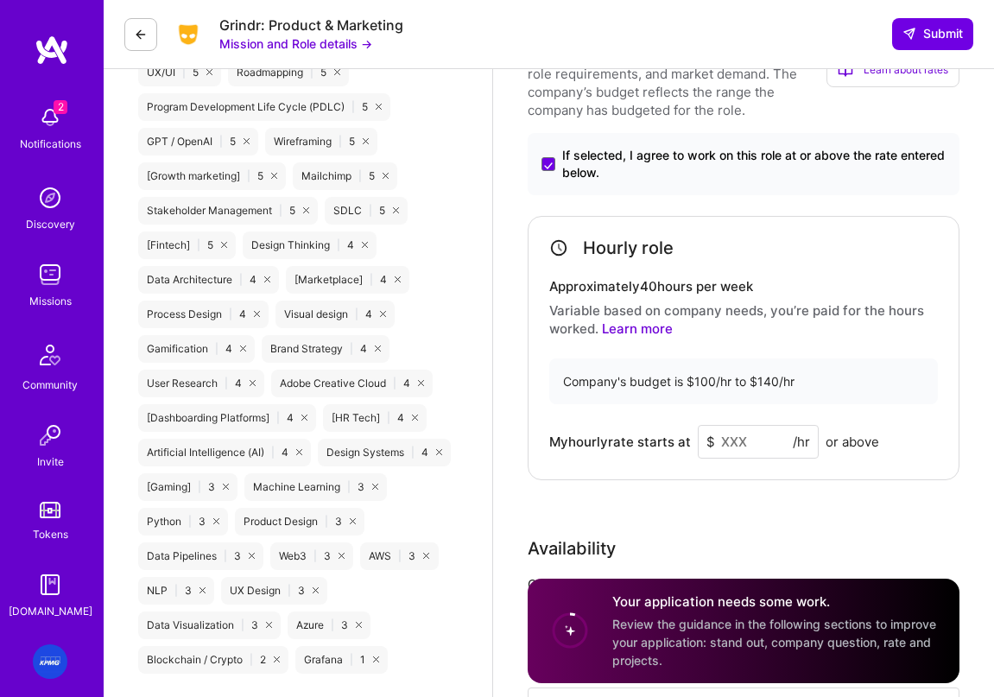
scroll to position [1363, 0]
click at [756, 440] on input at bounding box center [758, 440] width 121 height 34
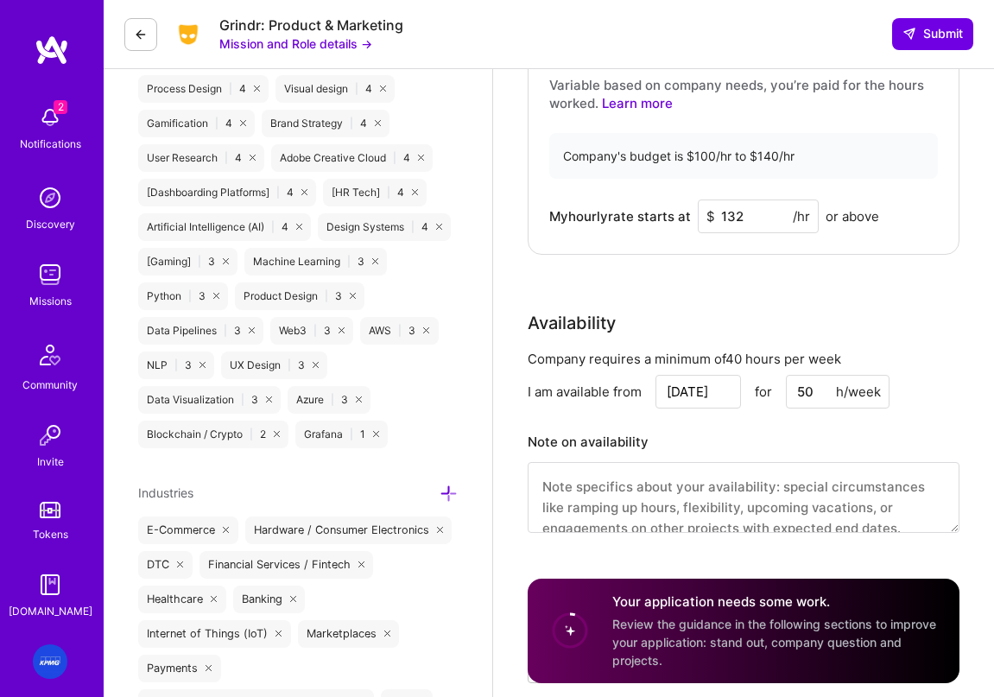
scroll to position [1595, 0]
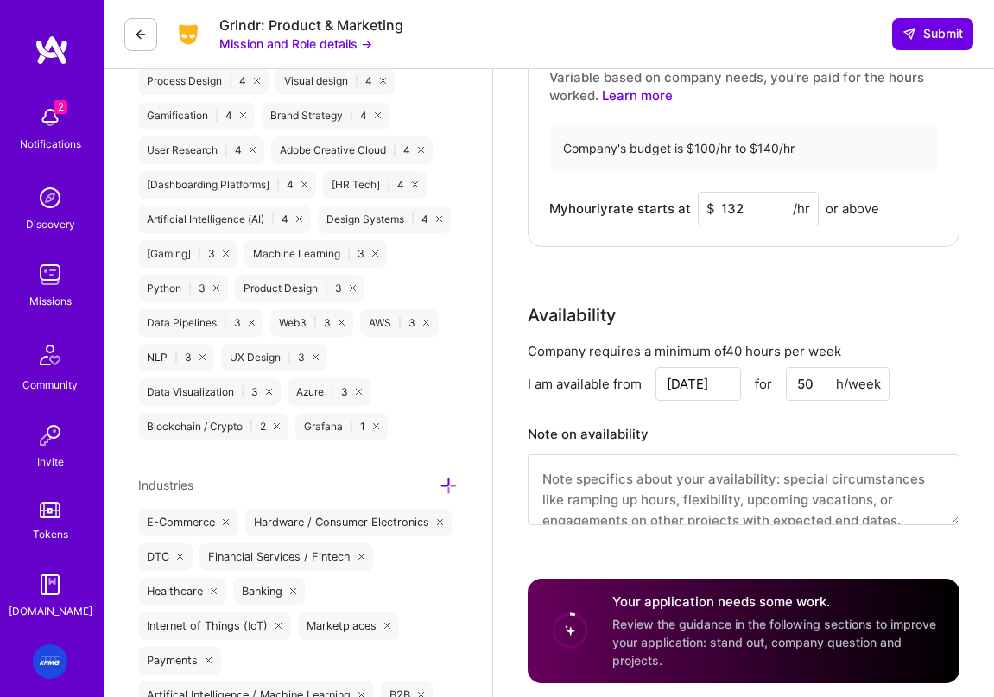
type input "132"
click at [672, 483] on textarea at bounding box center [744, 489] width 432 height 71
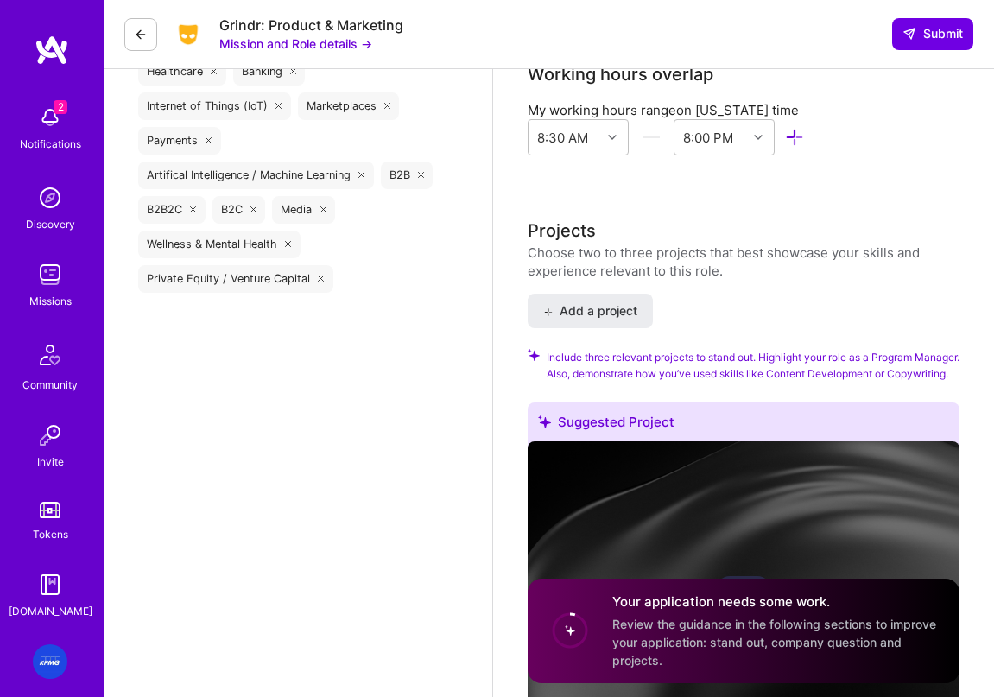
scroll to position [2123, 0]
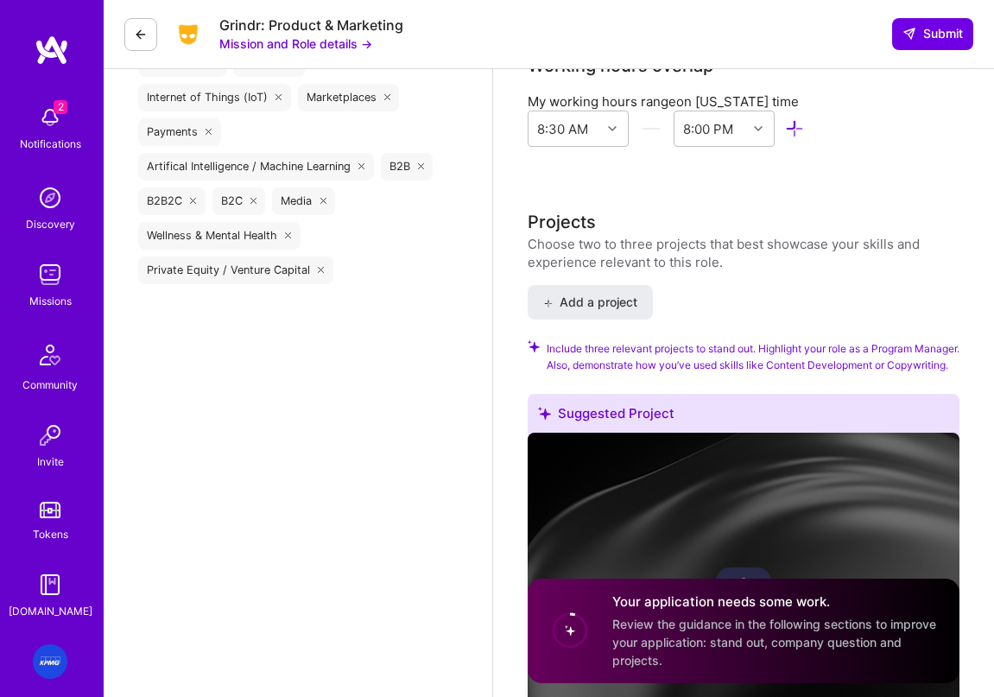
type textarea "just wrapped up working with KPMG last week"
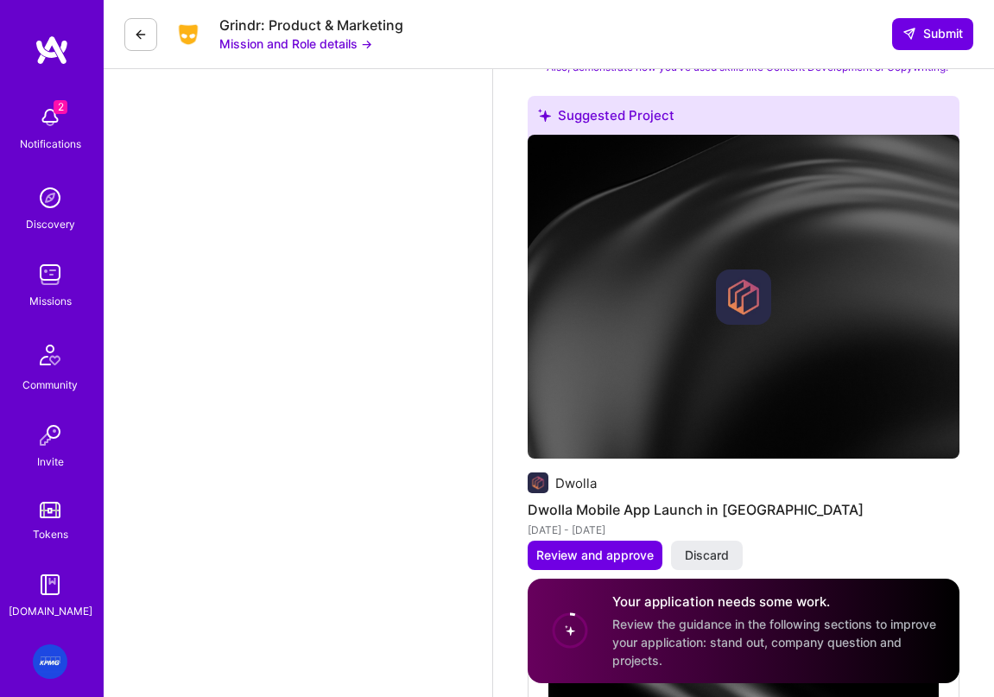
scroll to position [2655, 0]
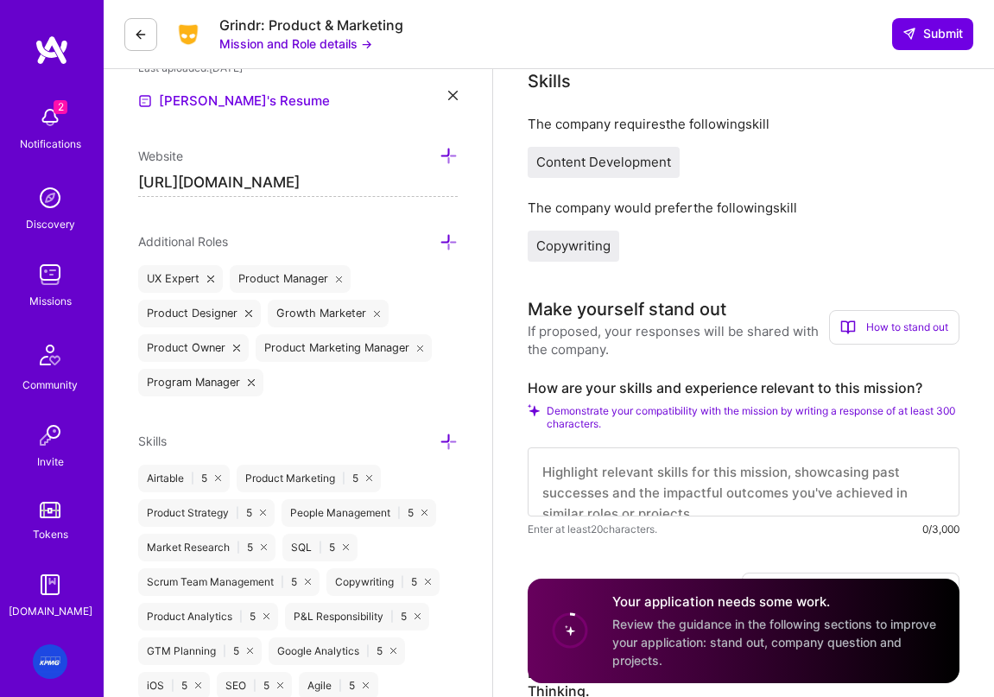
scroll to position [543, 0]
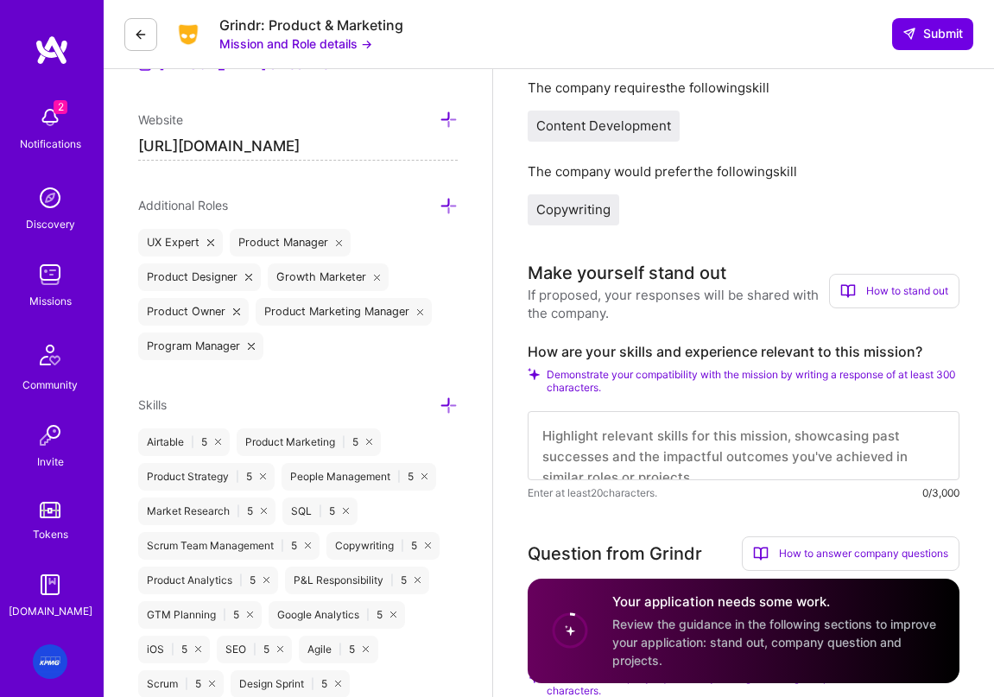
click at [643, 451] on textarea at bounding box center [744, 445] width 432 height 69
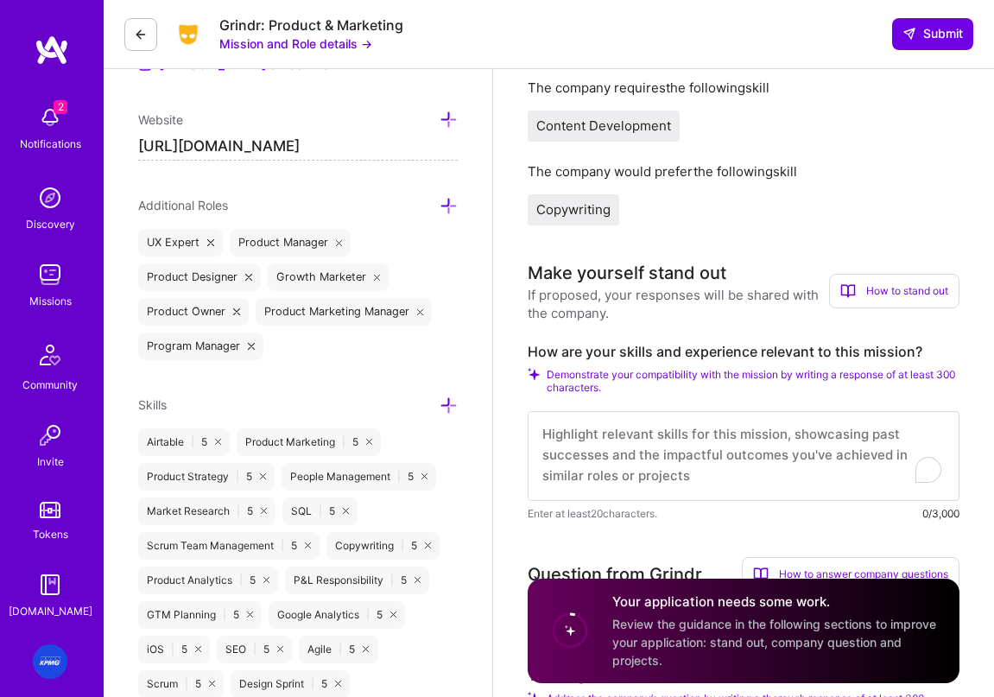
scroll to position [2, 0]
paste textarea "I’ve spent 15+ years launching platforms where user safety, risk detection, and…"
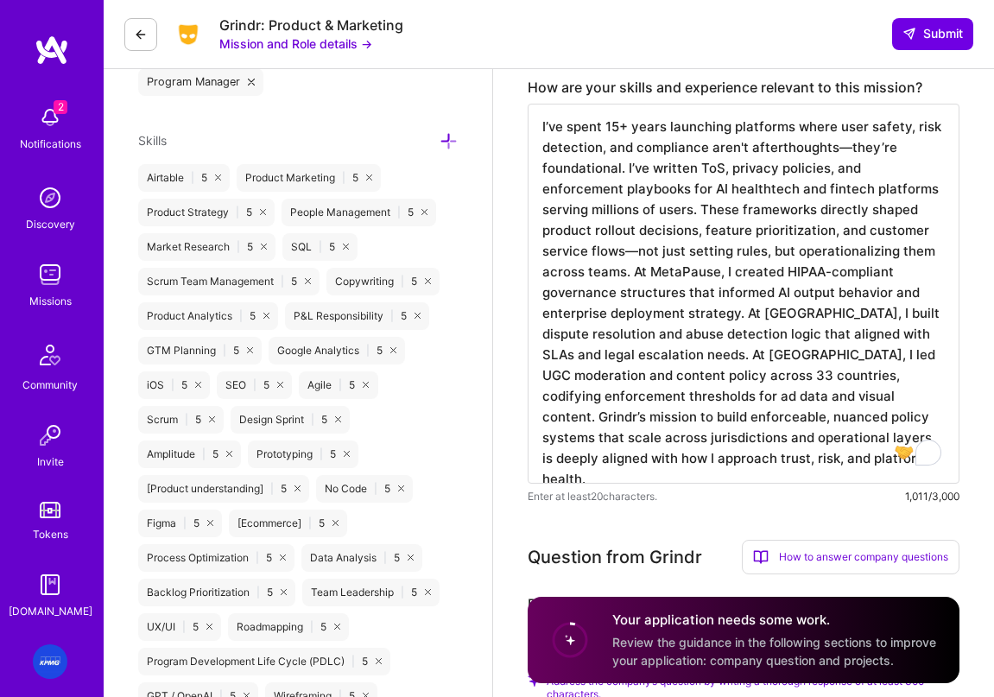
scroll to position [811, 0]
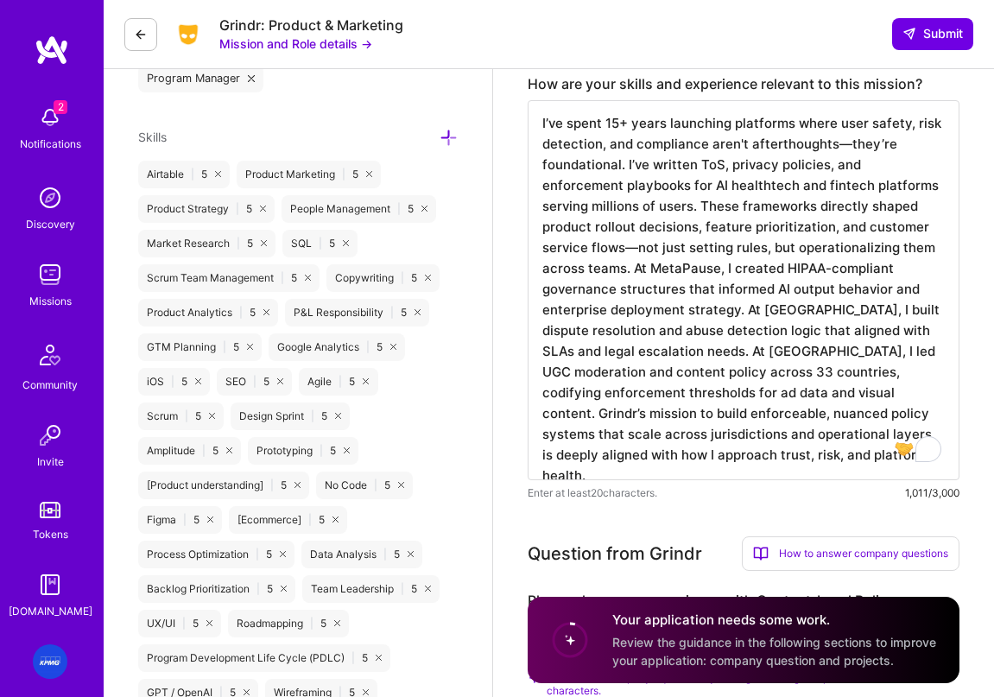
type textarea "I’ve spent 15+ years launching platforms where user safety, risk detection, and…"
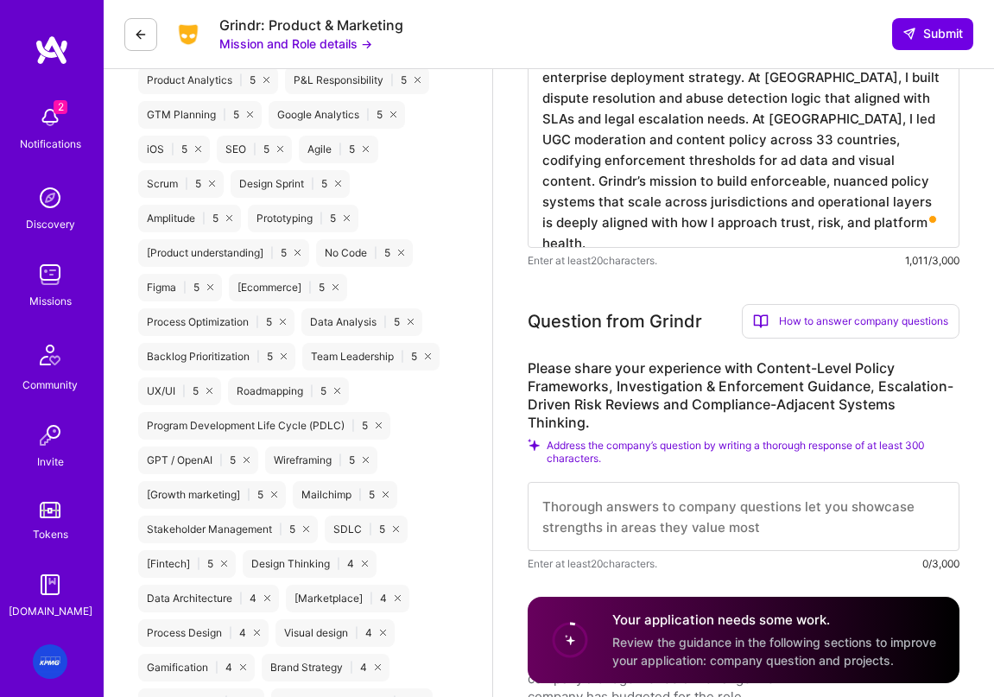
scroll to position [1047, 0]
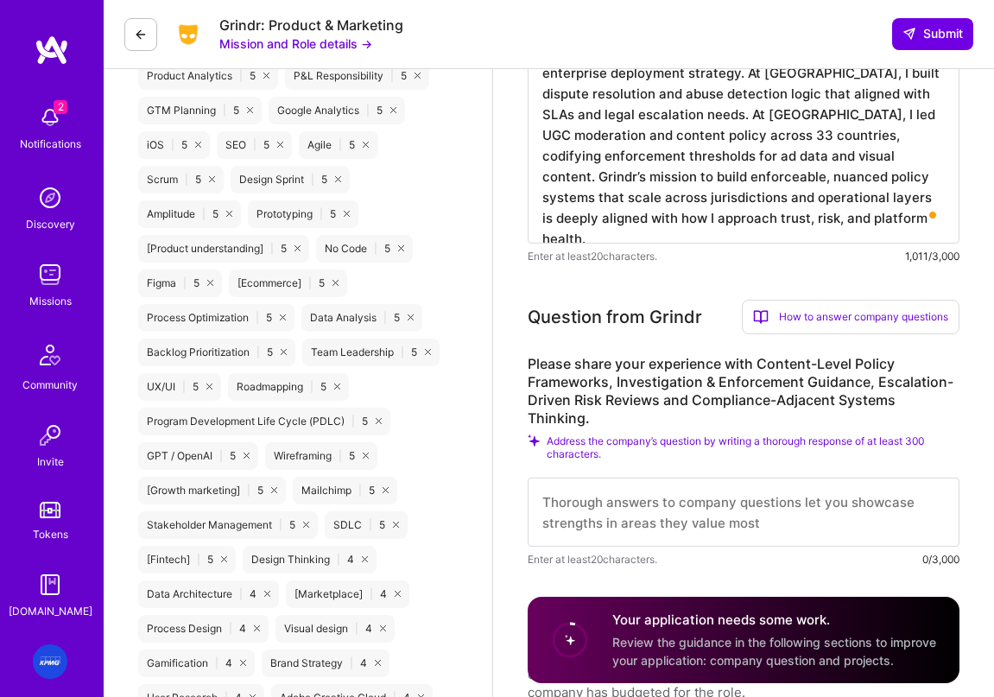
click at [642, 507] on textarea at bounding box center [744, 511] width 432 height 69
paste textarea "I’ve built policy frameworks and enforcement systems across healthtech, fintech…"
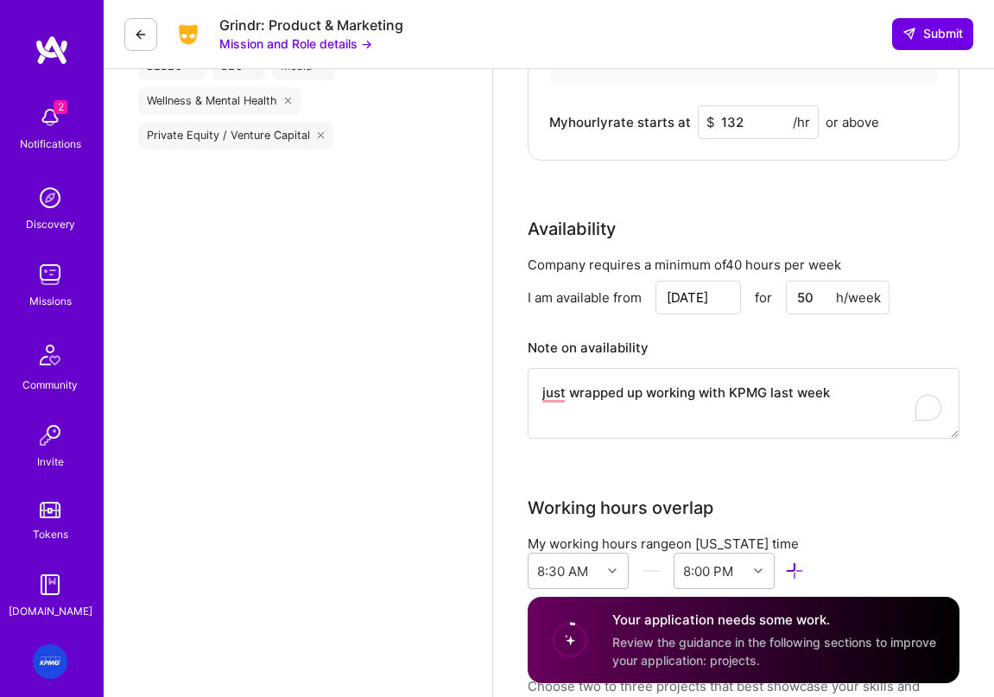
scroll to position [2291, 0]
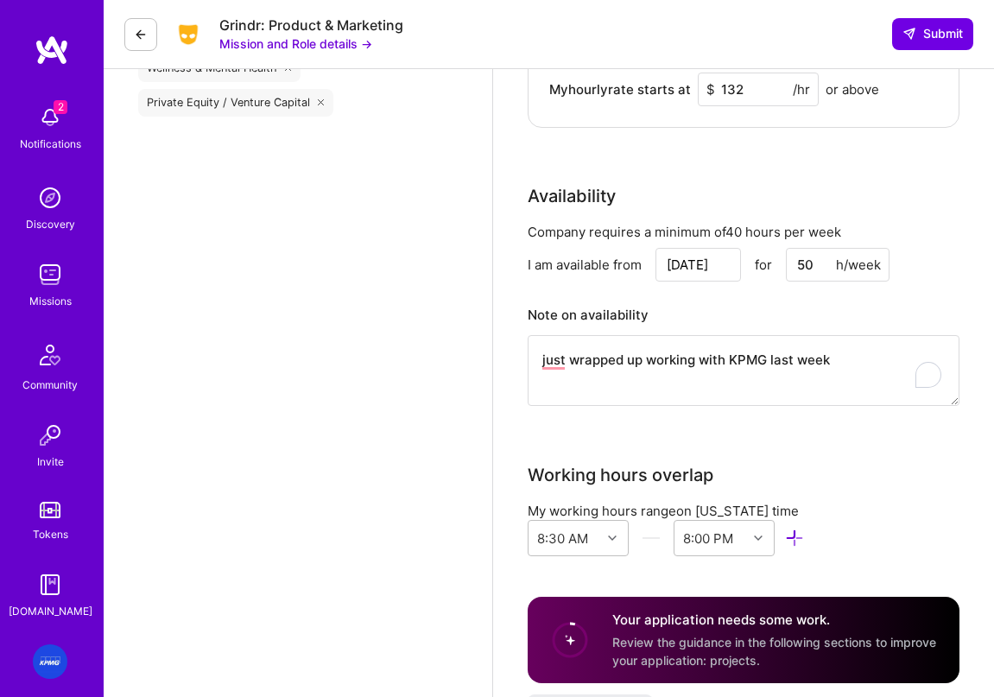
type textarea "I’ve built policy frameworks and enforcement systems across healthtech, fintech…"
click at [843, 370] on textarea "just wrapped up working with KPMG last week" at bounding box center [744, 370] width 432 height 71
click at [844, 365] on textarea "just wrapped up working with KPMG last week so fully available" at bounding box center [744, 369] width 432 height 71
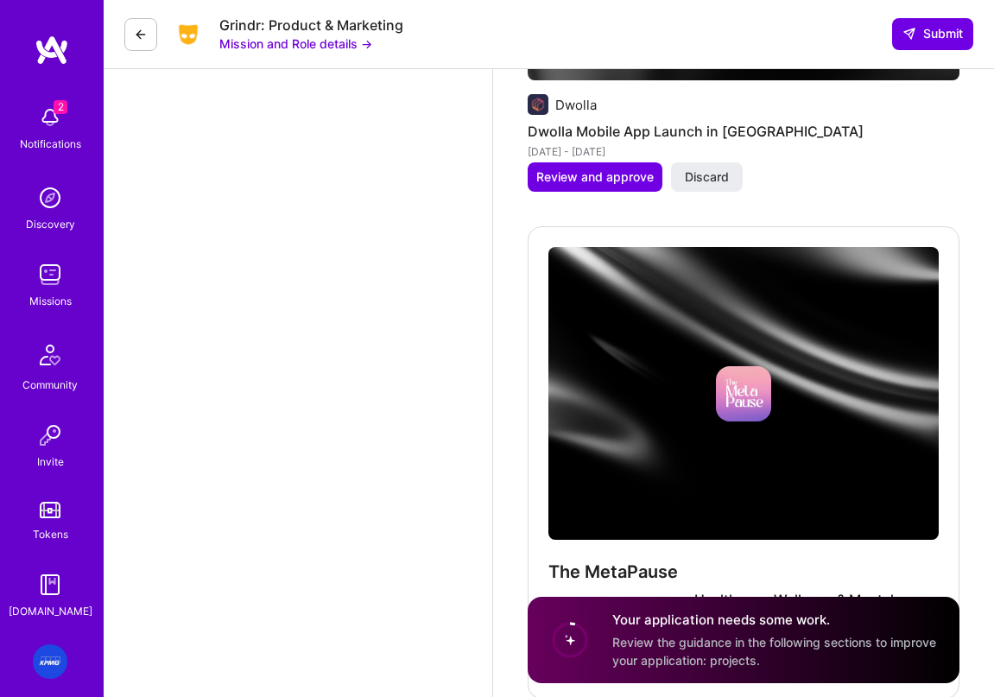
scroll to position [3245, 0]
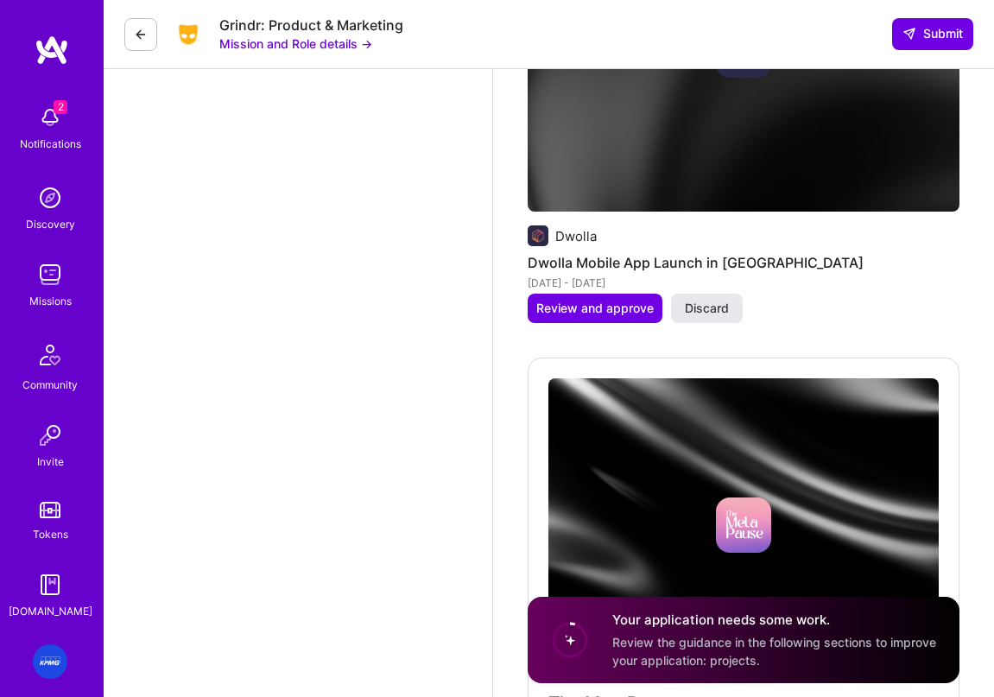
type textarea "just wrapped up working with KPMG last week so fully available"
click at [713, 317] on span "Discard" at bounding box center [707, 308] width 44 height 17
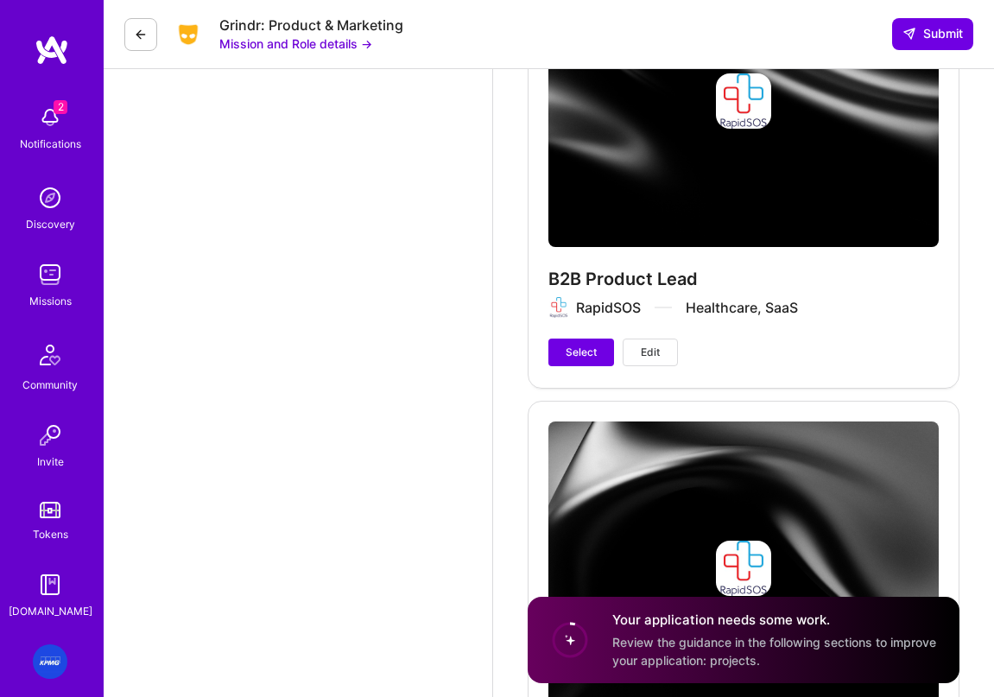
scroll to position [3655, 0]
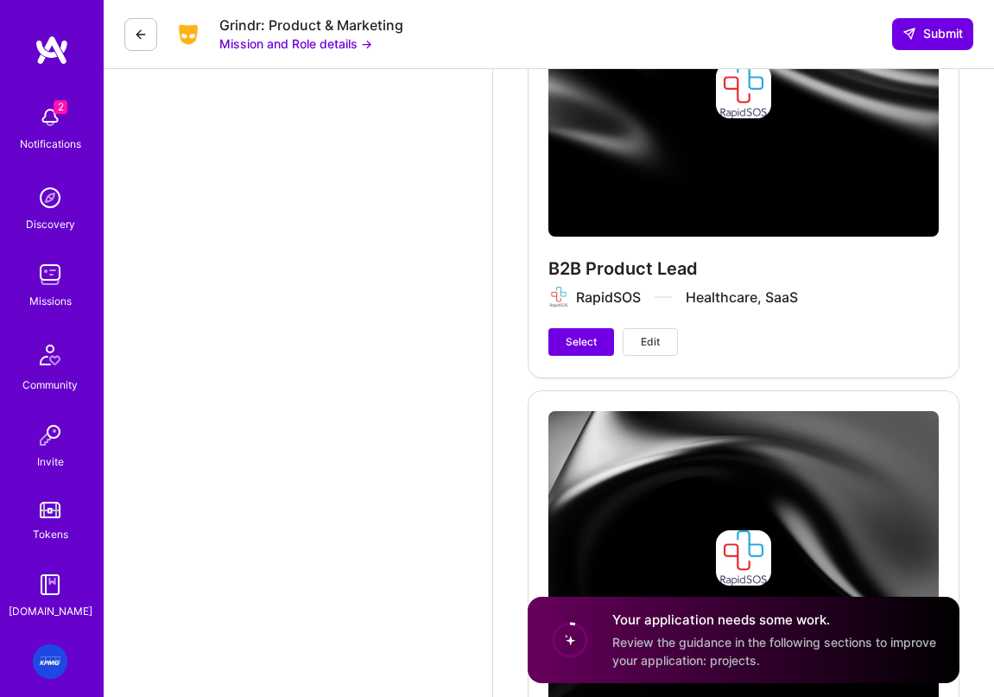
drag, startPoint x: 471, startPoint y: 419, endPoint x: 703, endPoint y: 398, distance: 233.2
click at [478, 418] on div "Edit photo Carleen Pan AI Product Manager 14 Years Experience Phone Number Afgh…" at bounding box center [298, 594] width 389 height 8361
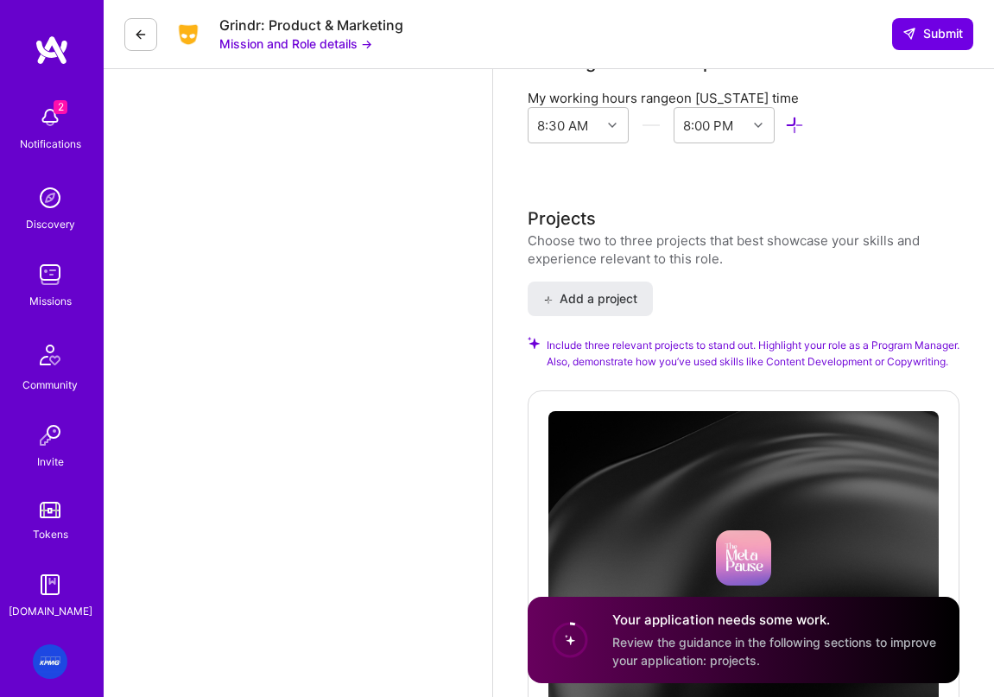
scroll to position [2704, 0]
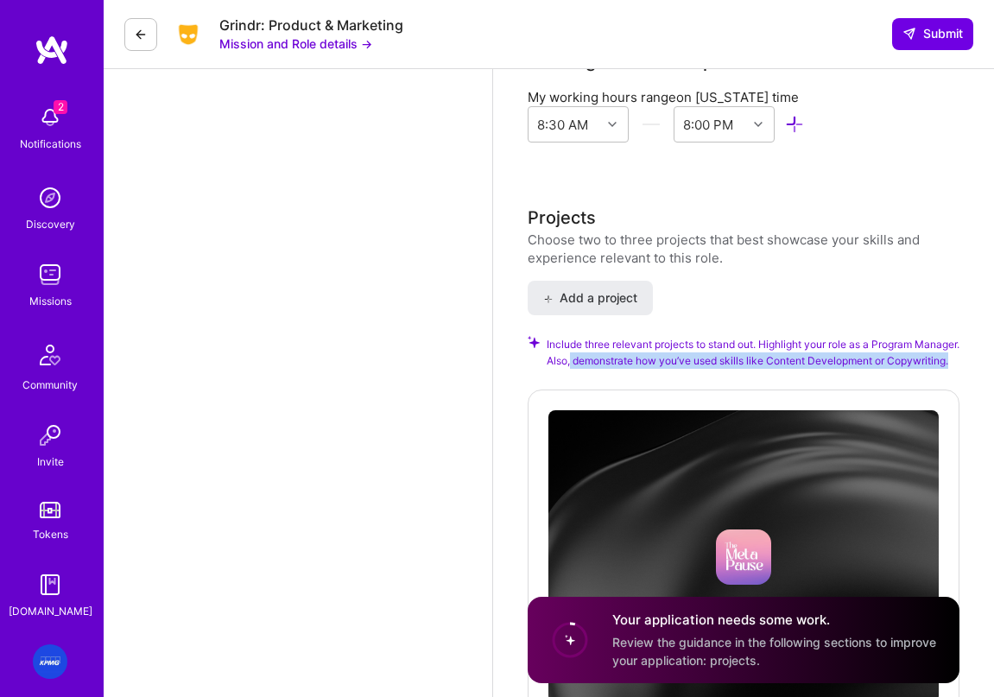
drag, startPoint x: 618, startPoint y: 372, endPoint x: 616, endPoint y: 346, distance: 26.0
click at [620, 360] on span "Include three relevant projects to stand out. Highlight your role as a Program …" at bounding box center [753, 352] width 413 height 33
click at [660, 369] on span "Include three relevant projects to stand out. Highlight your role as a Program …" at bounding box center [753, 352] width 413 height 33
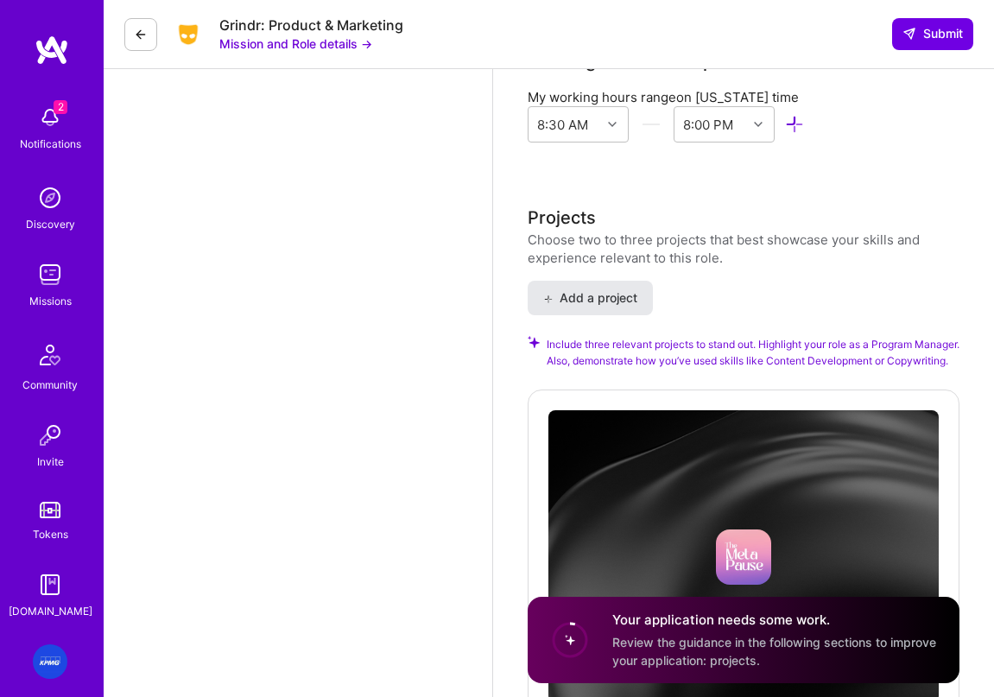
click at [627, 299] on span "Add a project" at bounding box center [590, 297] width 94 height 17
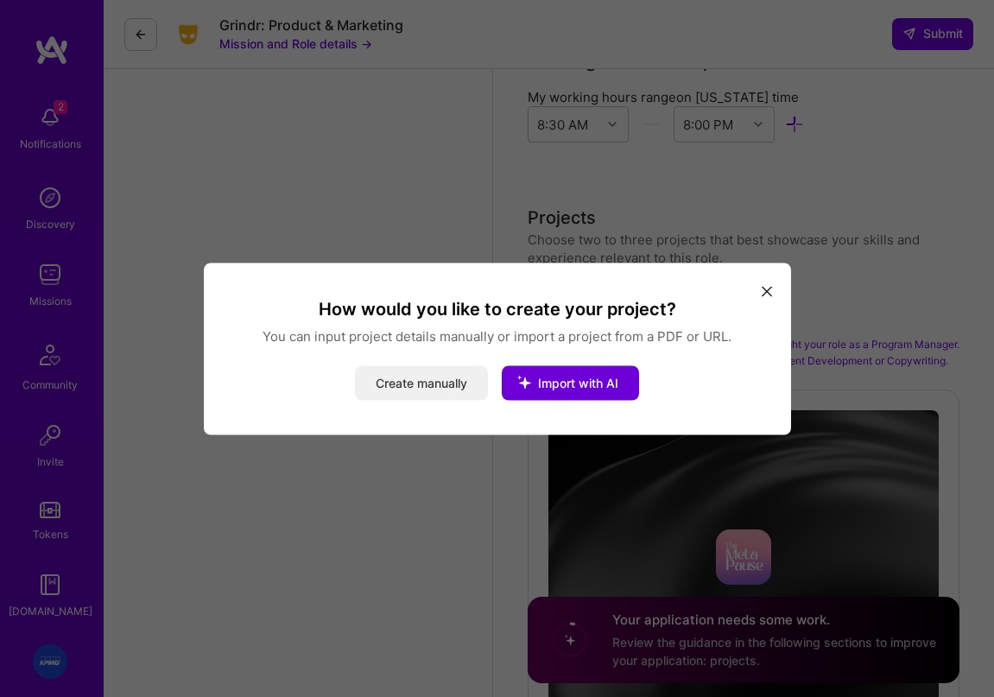
drag, startPoint x: 618, startPoint y: 386, endPoint x: 417, endPoint y: 388, distance: 201.2
click at [417, 389] on div "Create manually Import with AI" at bounding box center [497, 382] width 546 height 35
click at [417, 388] on button "Create manually" at bounding box center [421, 382] width 133 height 35
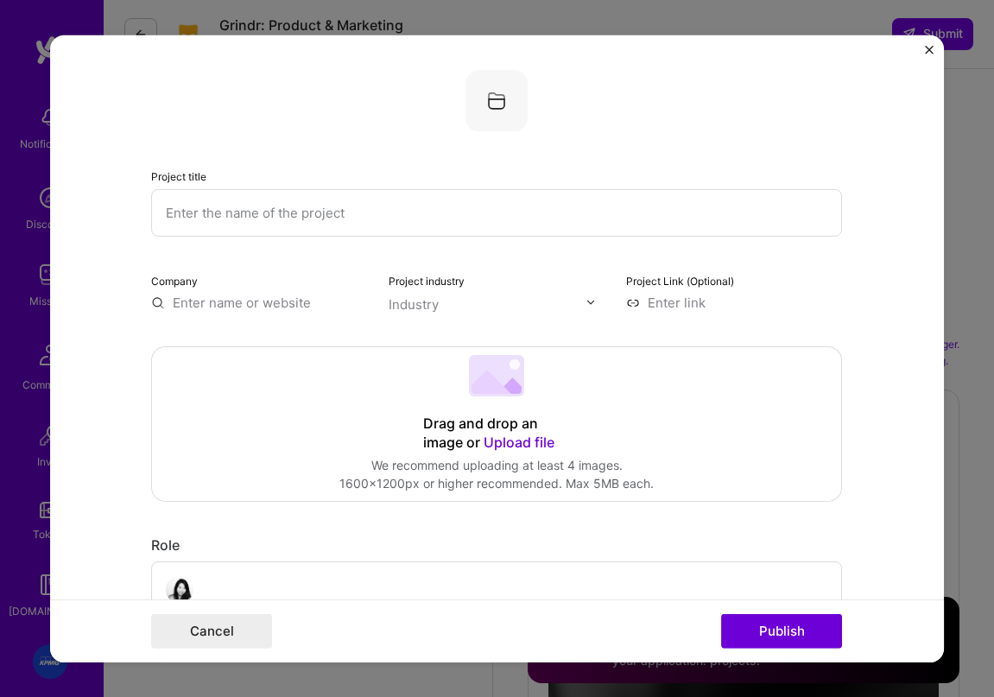
click at [368, 216] on input "text" at bounding box center [496, 211] width 691 height 47
type input "KPMG"
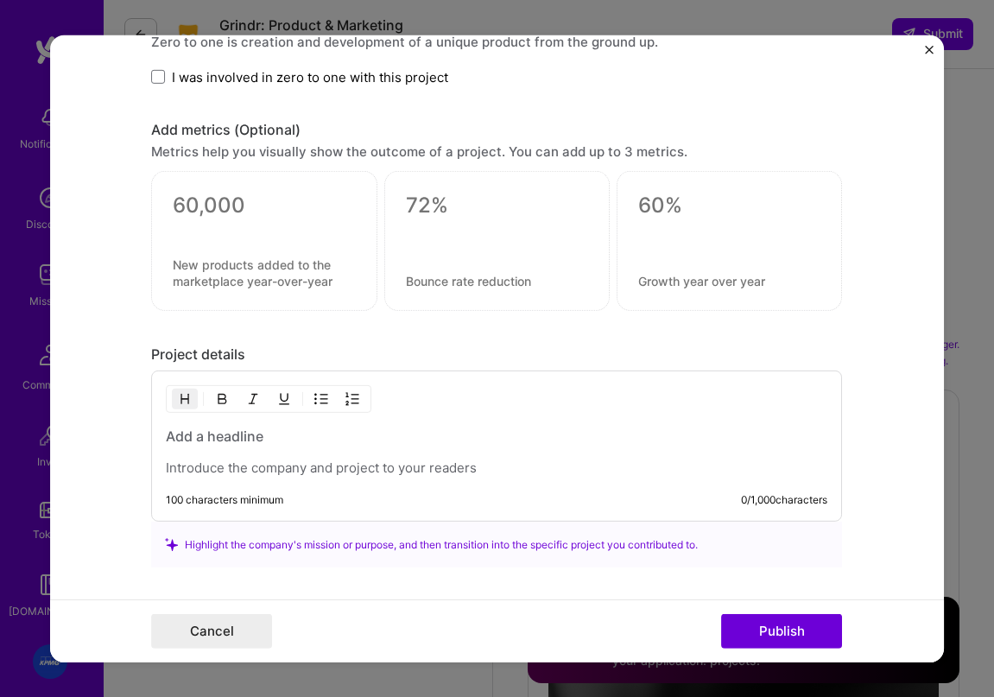
scroll to position [1068, 0]
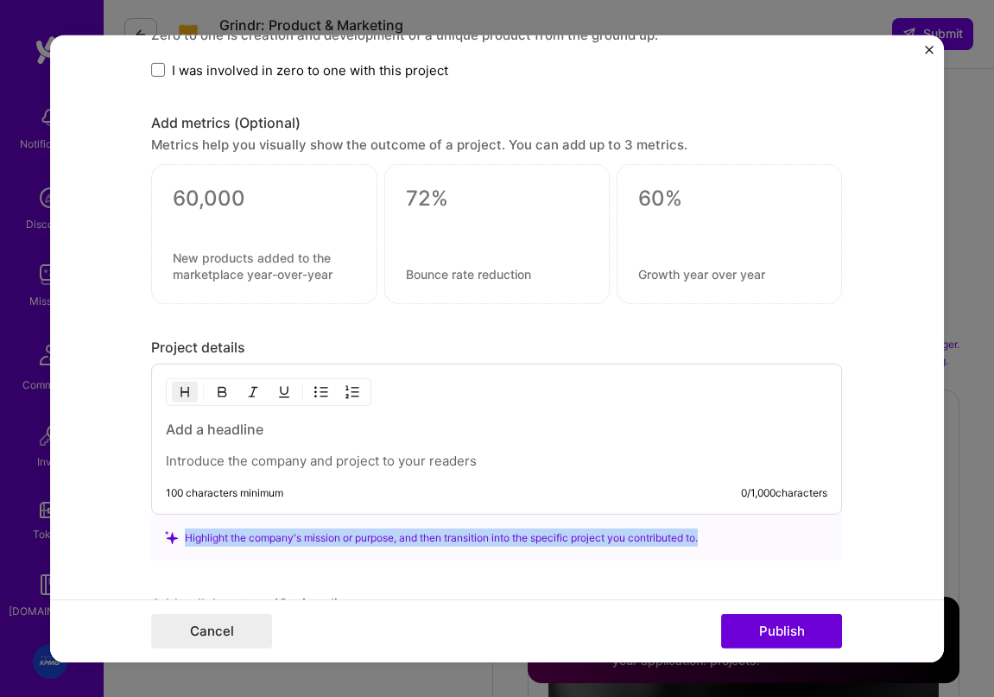
drag, startPoint x: 753, startPoint y: 538, endPoint x: 116, endPoint y: 525, distance: 637.3
click at [116, 525] on form "Project title KPMG Company Project industry Industry Project Link (Optional) Dr…" at bounding box center [497, 348] width 895 height 627
copy div "Highlight the company's mission or purpose, and then transition into the specif…"
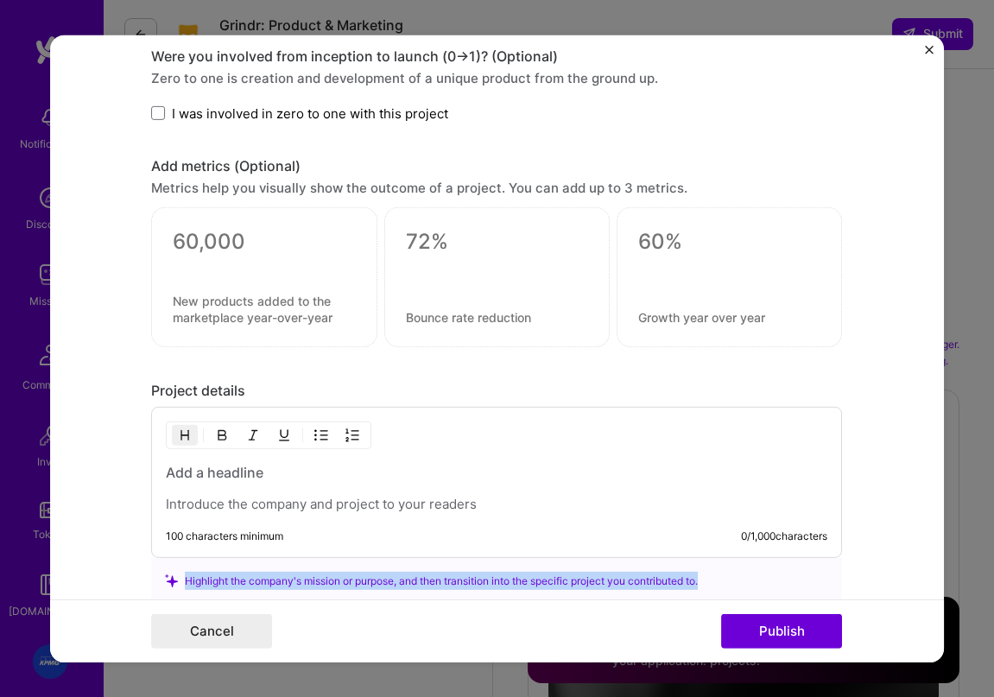
scroll to position [1103, 0]
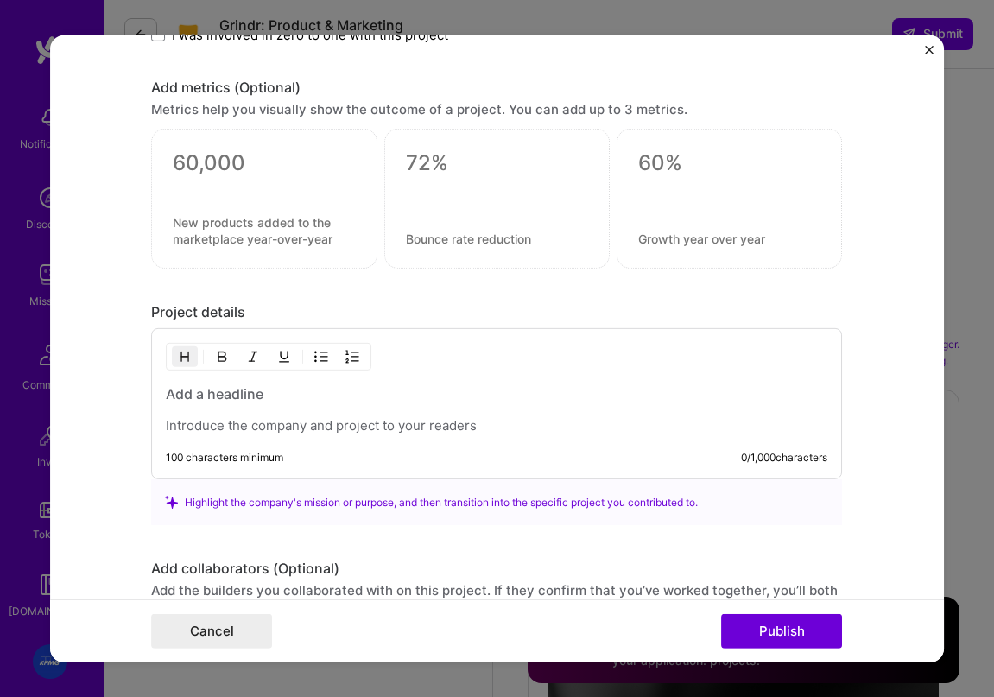
click at [300, 440] on div "100 characters minimum 0 / 1,000 characters" at bounding box center [496, 403] width 691 height 151
click at [270, 421] on p at bounding box center [496, 425] width 661 height 17
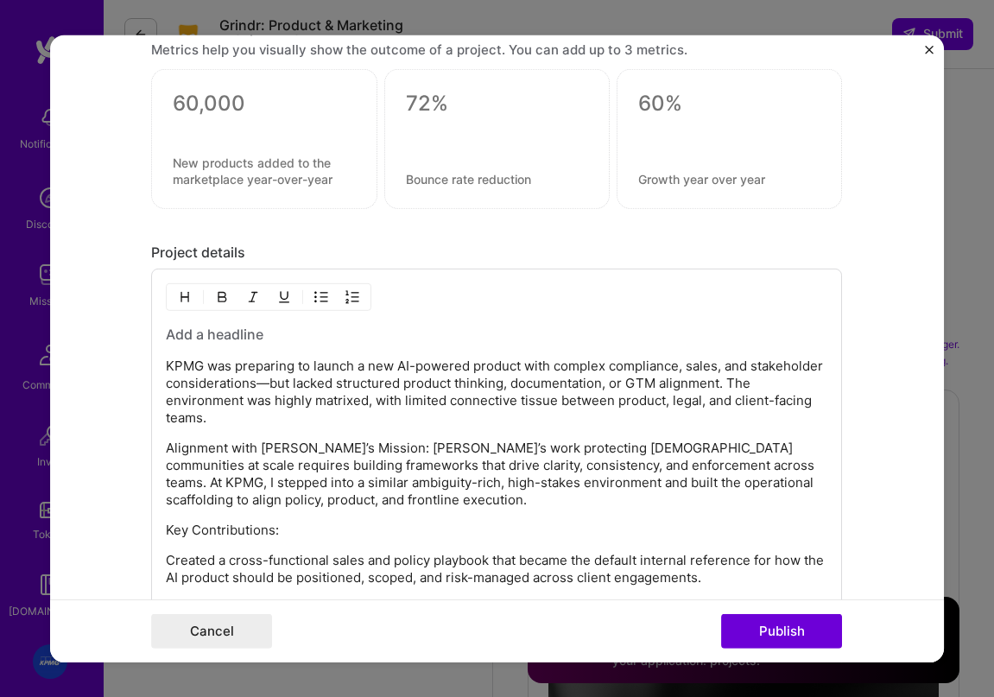
scroll to position [1170, 0]
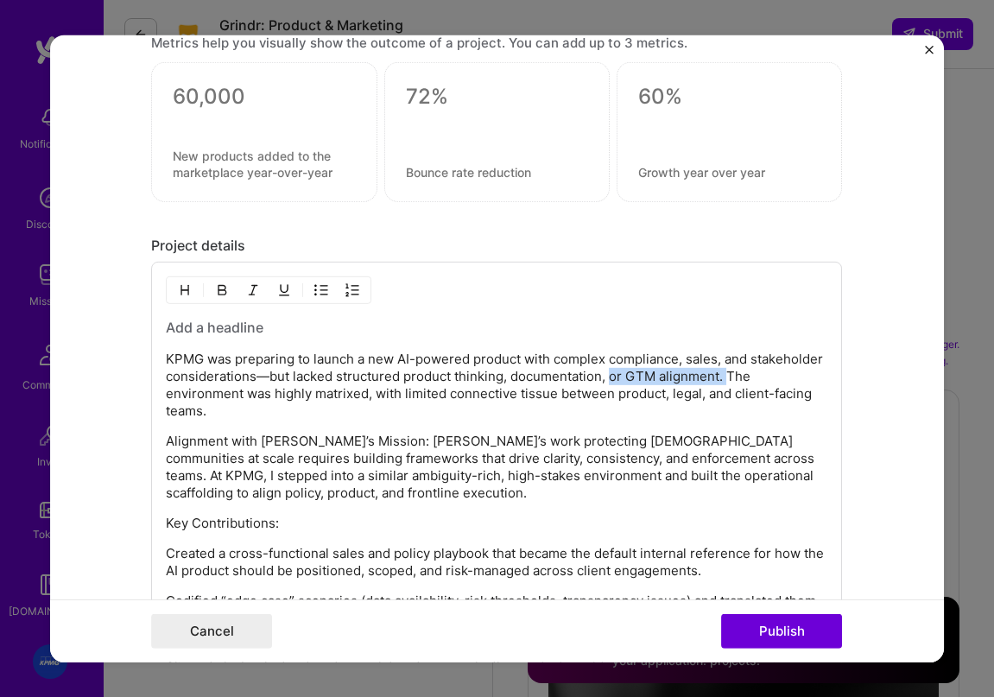
drag, startPoint x: 686, startPoint y: 378, endPoint x: 805, endPoint y: 377, distance: 119.2
click at [805, 377] on p "KPMG was preparing to launch a new AI-powered product with complex compliance, …" at bounding box center [496, 385] width 661 height 69
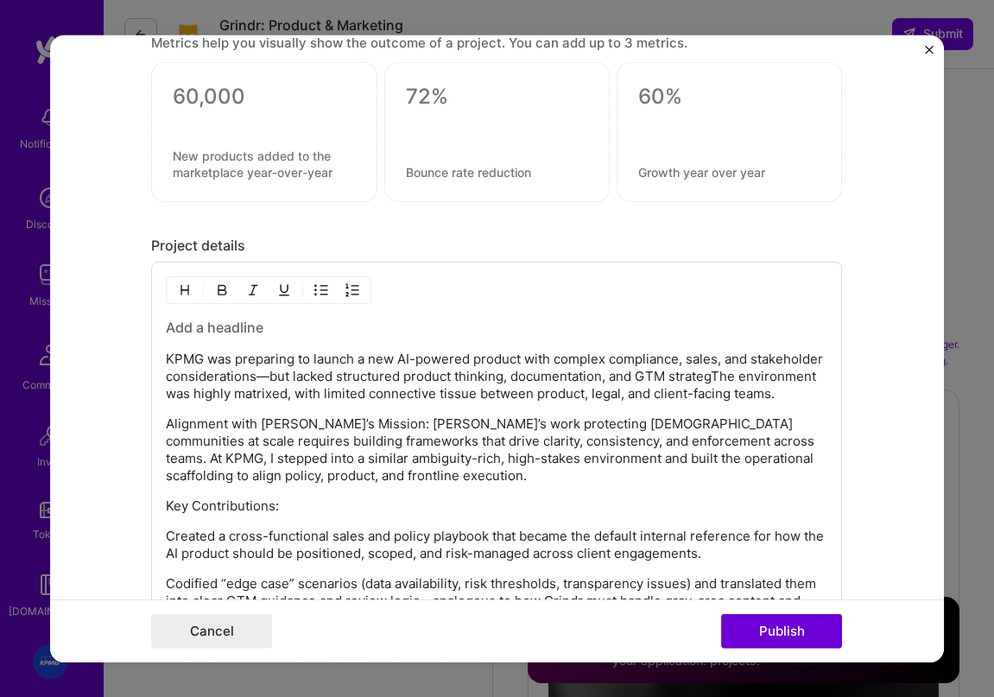
click at [801, 372] on p "KPMG was preparing to launch a new AI-powered product with complex compliance, …" at bounding box center [496, 377] width 661 height 52
click at [787, 376] on p "KPMG was preparing to launch a new AI-powered product with complex compliance, …" at bounding box center [496, 377] width 661 height 52
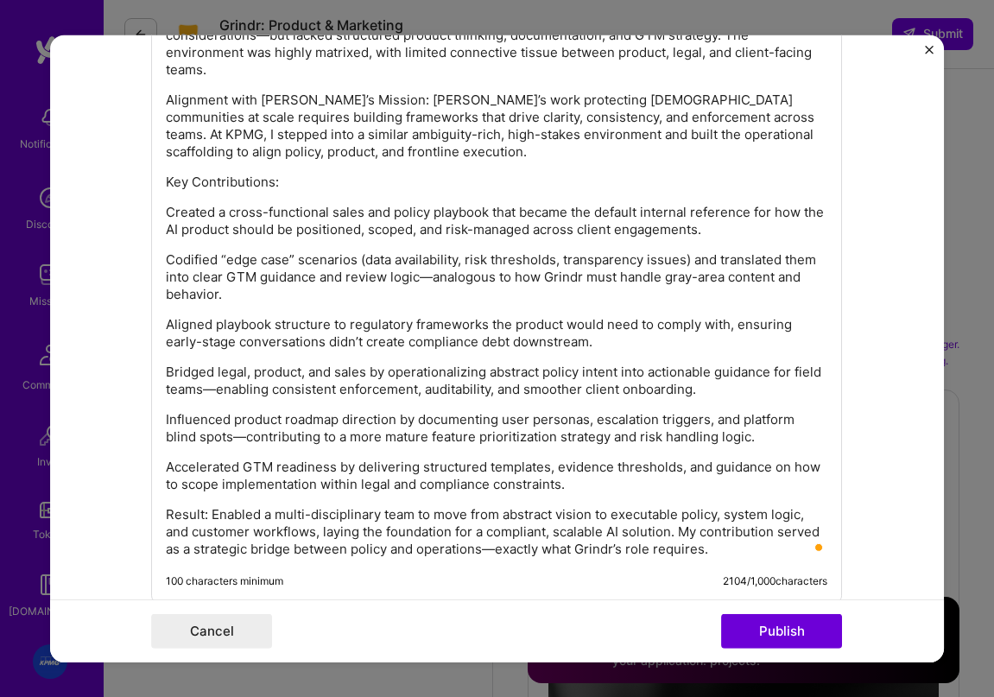
scroll to position [1513, 0]
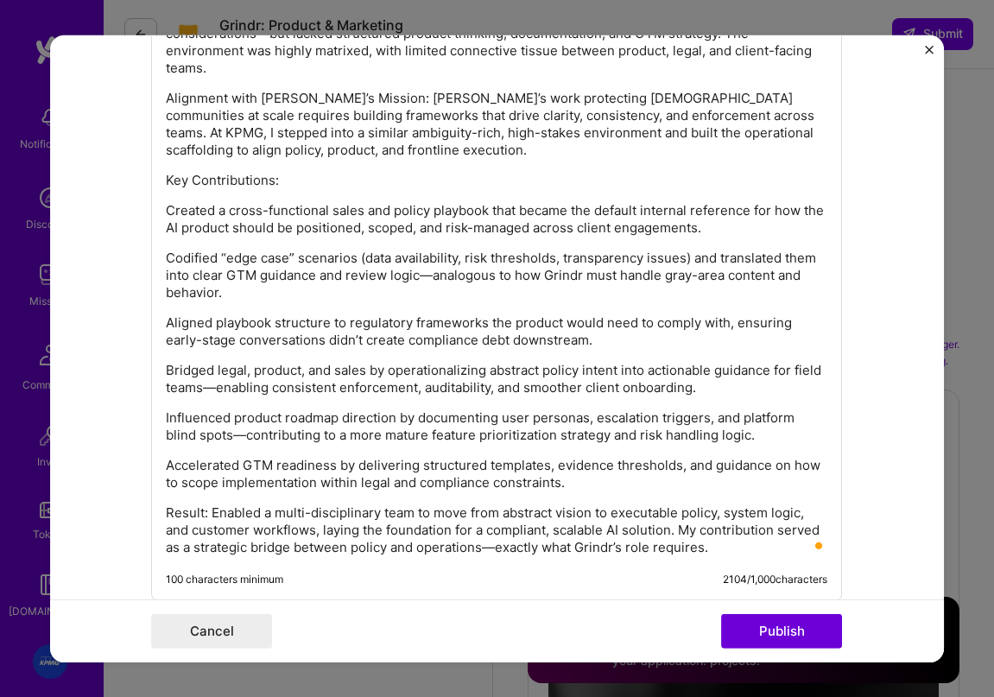
click at [408, 296] on p "Codified “edge case” scenarios (data availability, risk thresholds, transparenc…" at bounding box center [496, 276] width 661 height 52
drag, startPoint x: 579, startPoint y: 343, endPoint x: 413, endPoint y: 343, distance: 166.6
click at [408, 341] on p "Aligned playbook structure to regulatory frameworks the product would need to c…" at bounding box center [496, 331] width 661 height 35
click at [520, 396] on div "KPMG was preparing to launch a new AI-powered product with complex compliance, …" at bounding box center [496, 265] width 661 height 581
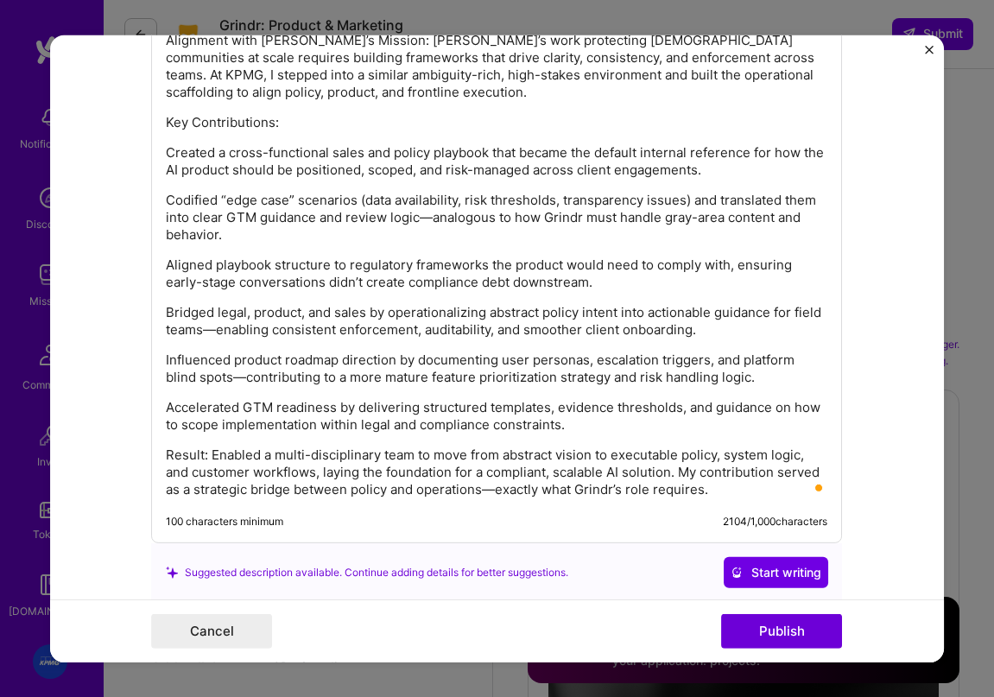
scroll to position [1588, 0]
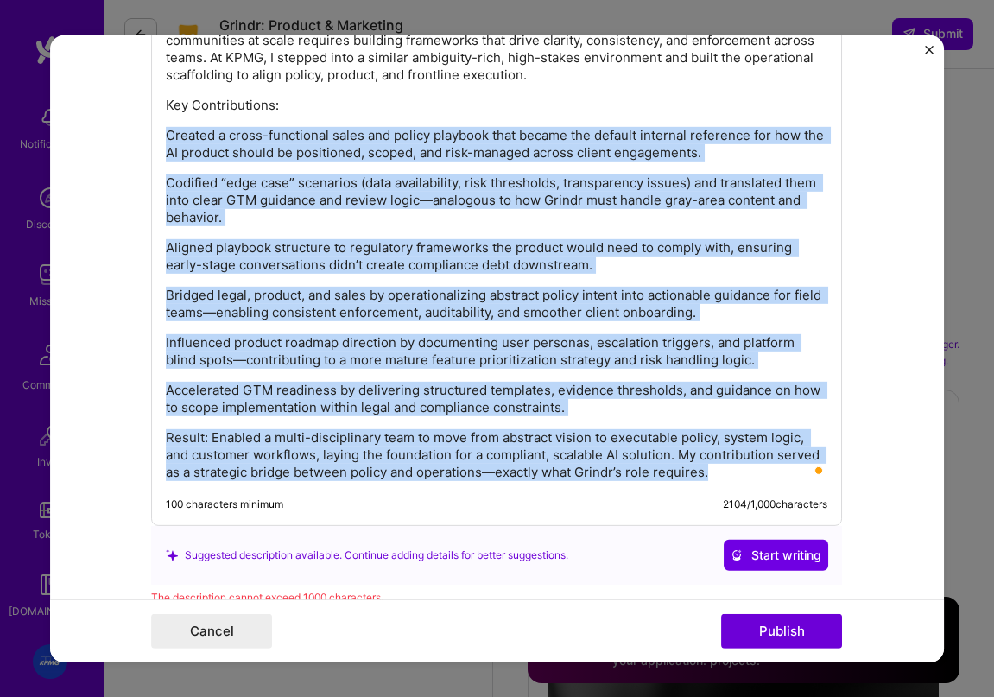
drag, startPoint x: 711, startPoint y: 475, endPoint x: 164, endPoint y: 149, distance: 636.6
click at [161, 139] on div "KPMG was preparing to launch a new AI-powered product with complex compliance, …" at bounding box center [496, 185] width 691 height 682
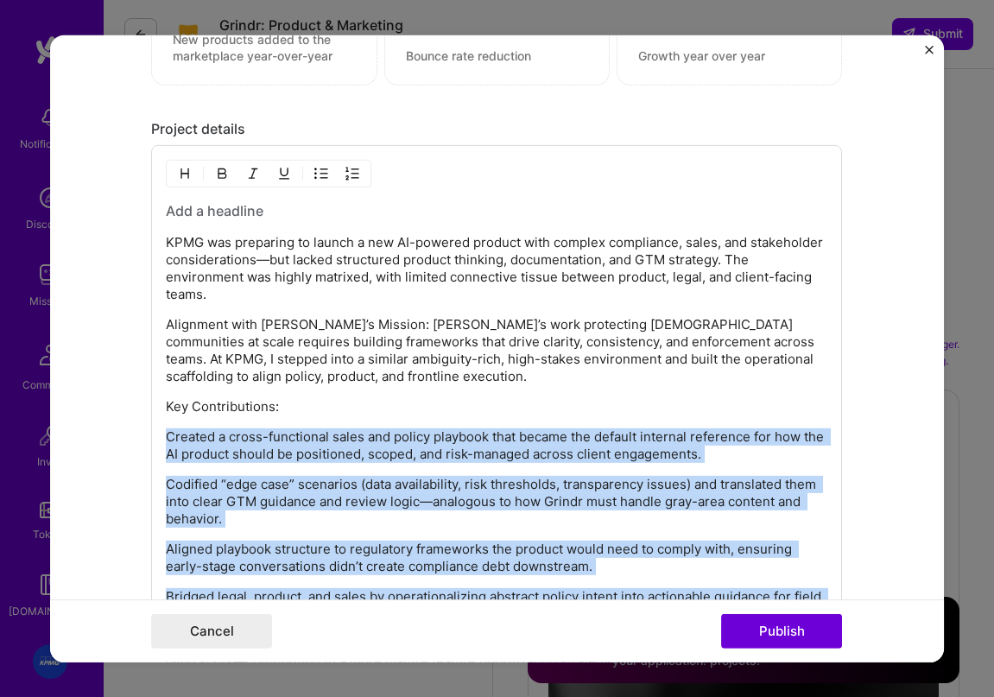
scroll to position [1280, 0]
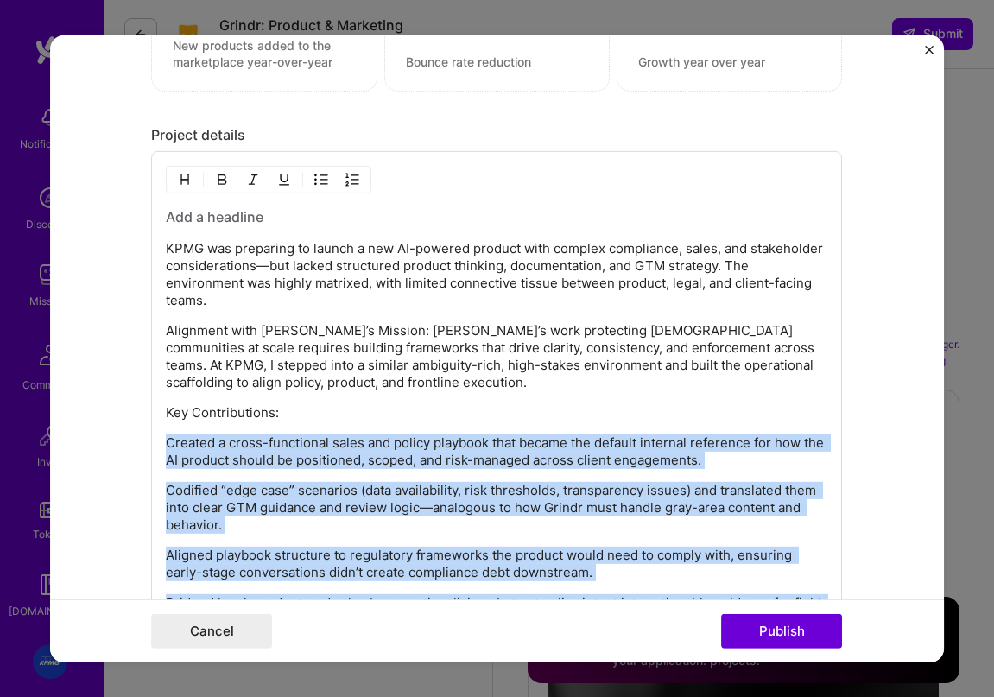
click at [326, 180] on img "button" at bounding box center [321, 180] width 14 height 14
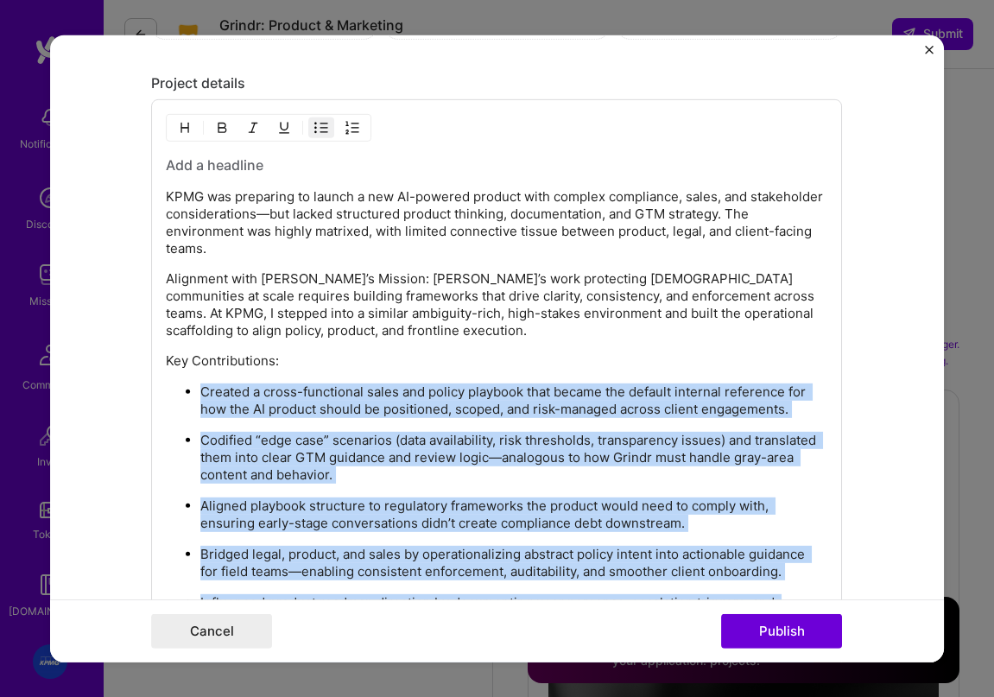
scroll to position [1295, 0]
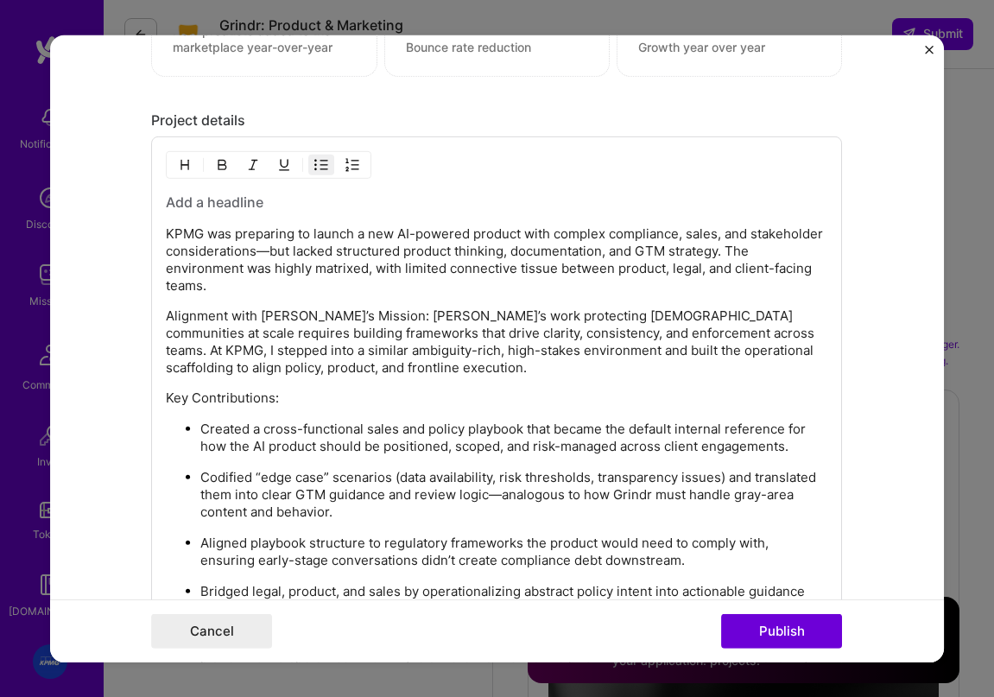
click at [317, 324] on p "Alignment with Grindr’s Mission: Grindr’s work protecting queer communities at …" at bounding box center [496, 341] width 661 height 69
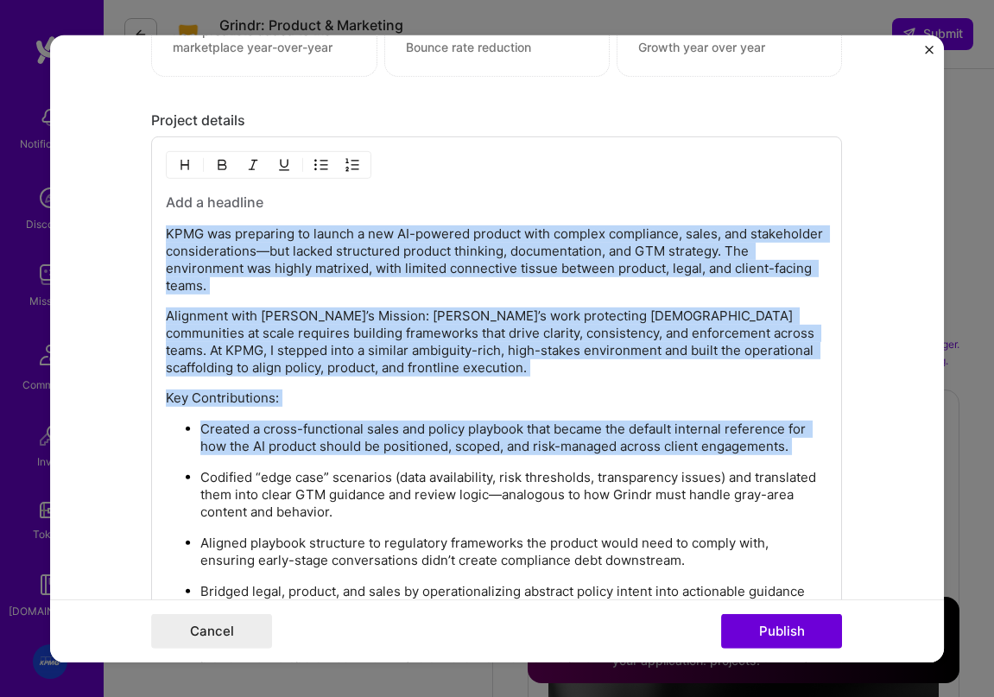
scroll to position [1958, 0]
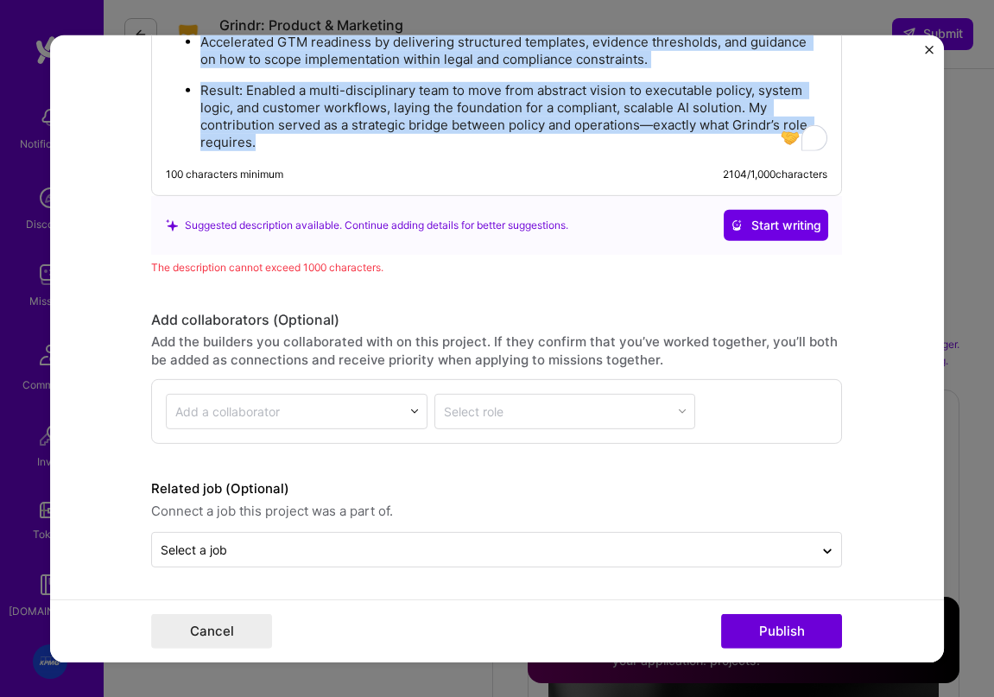
drag, startPoint x: 192, startPoint y: 242, endPoint x: 348, endPoint y: 167, distance: 173.4
copy div "KPMG was preparing to launch a new AI-powered product with complex compliance, …"
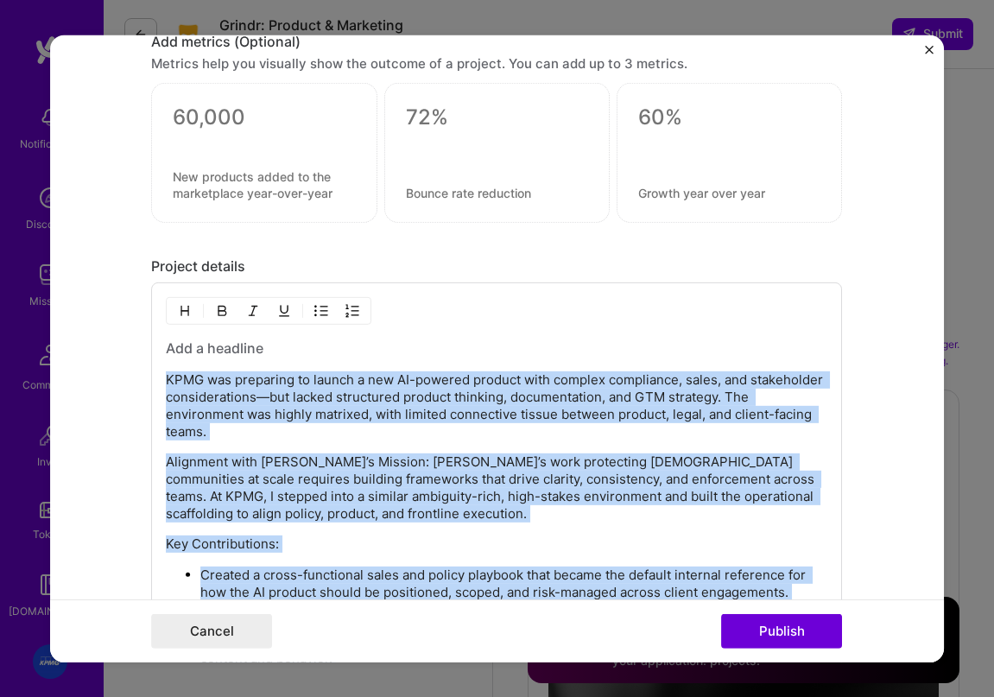
scroll to position [1151, 0]
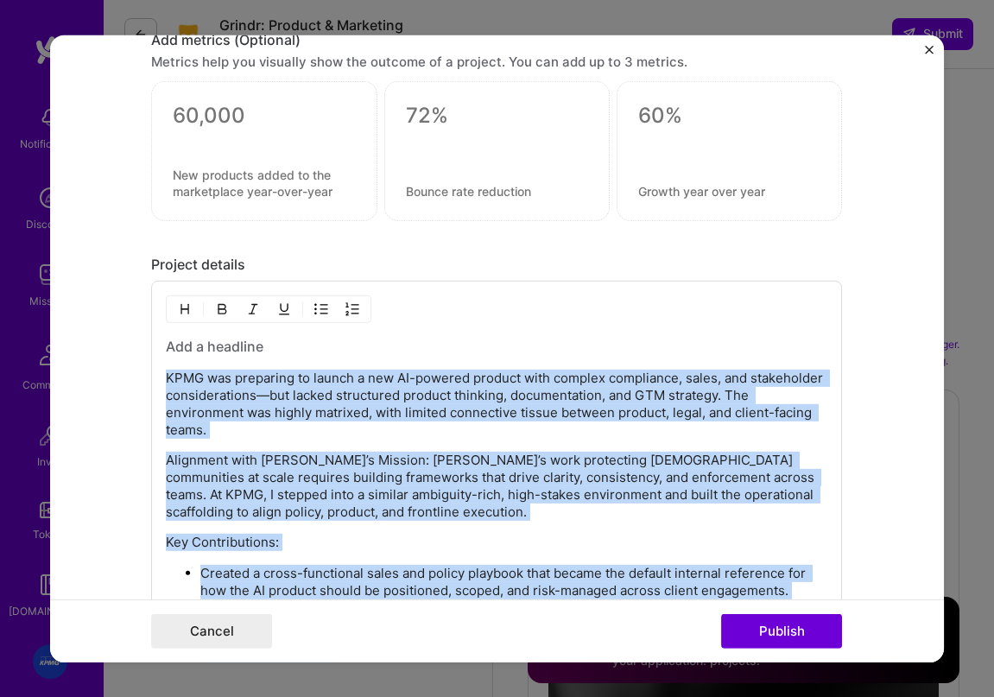
click at [370, 212] on div at bounding box center [263, 151] width 225 height 140
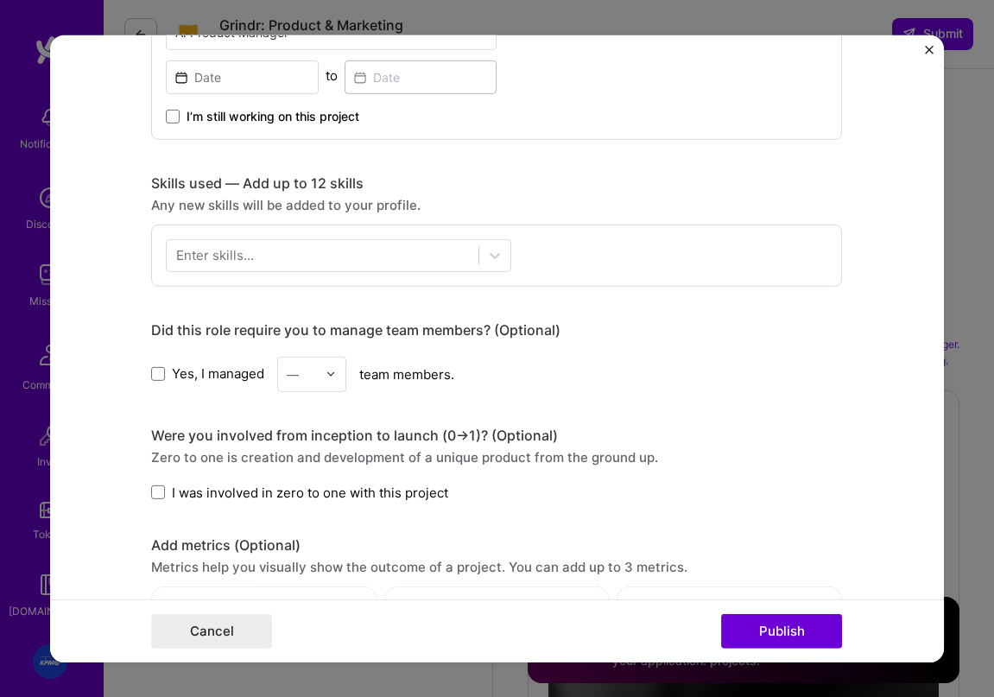
scroll to position [643, 0]
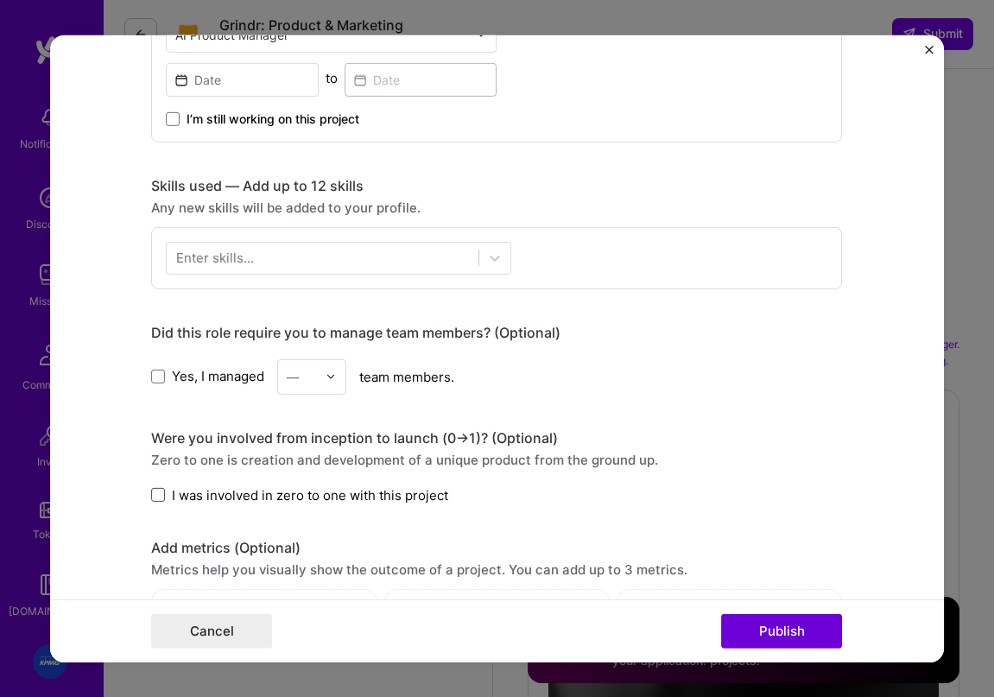
click at [163, 493] on span at bounding box center [158, 495] width 14 height 14
click at [0, 0] on input "I was involved in zero to one with this project" at bounding box center [0, 0] width 0 height 0
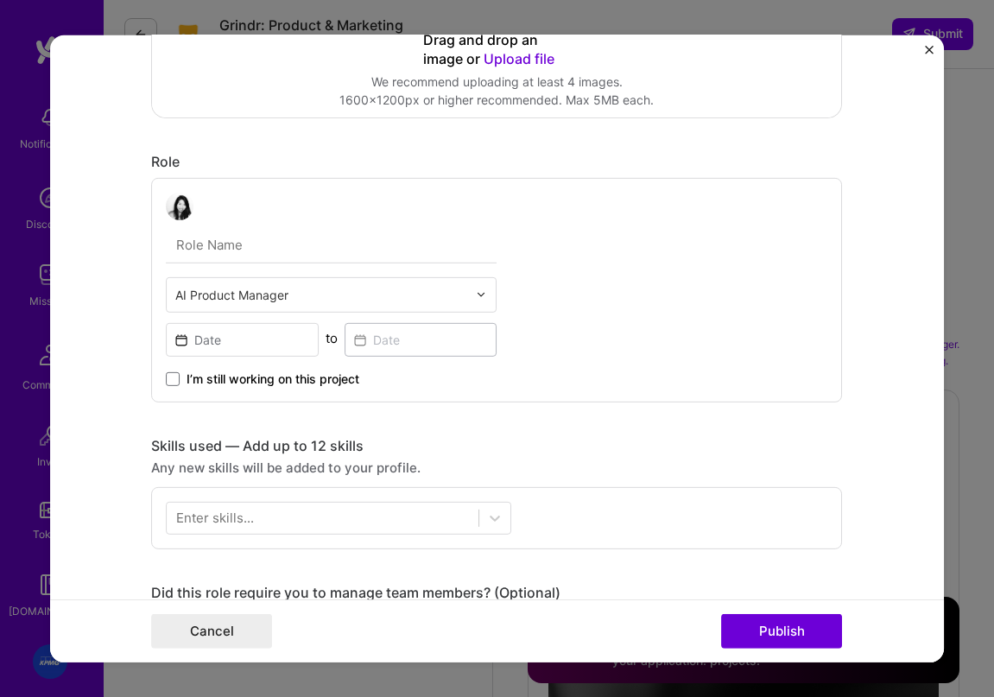
scroll to position [379, 0]
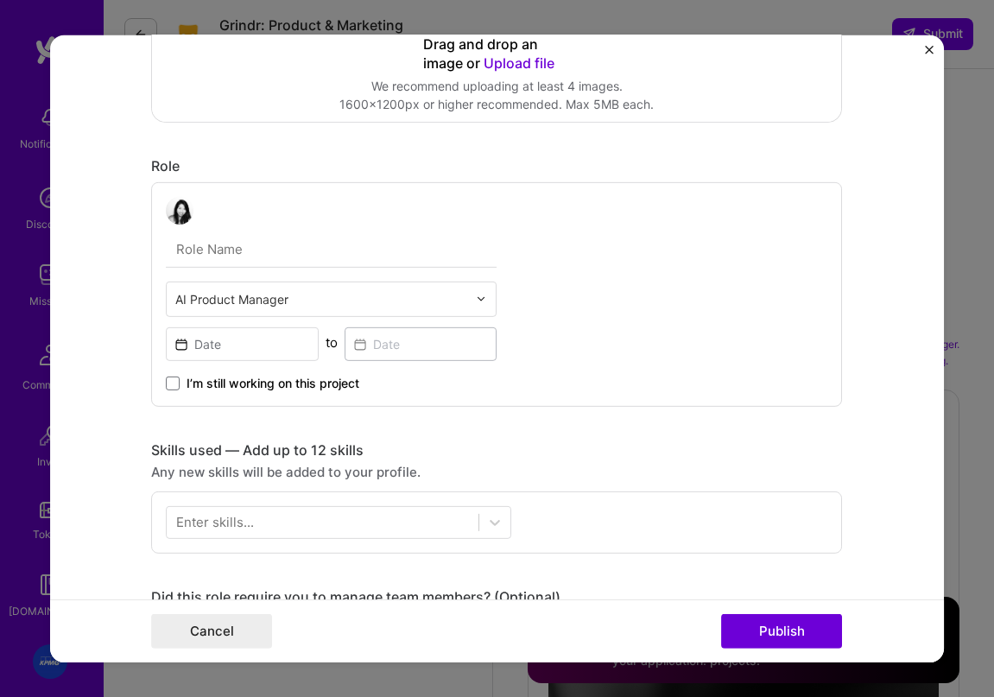
click at [258, 299] on input "text" at bounding box center [321, 298] width 292 height 18
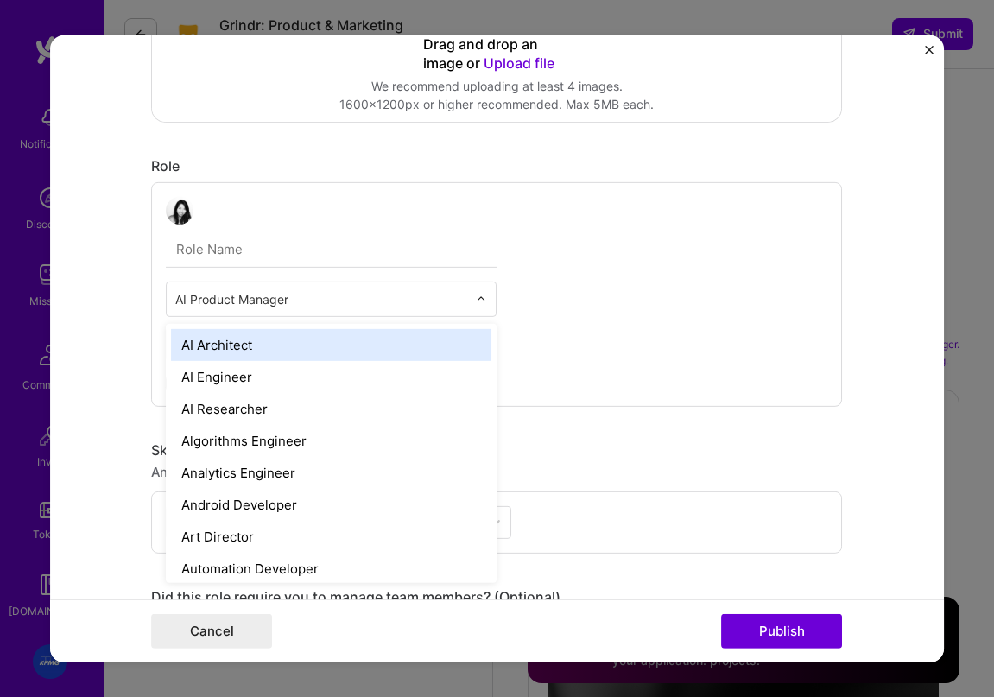
drag, startPoint x: 369, startPoint y: 298, endPoint x: 174, endPoint y: 291, distance: 194.4
click at [175, 291] on input "text" at bounding box center [321, 298] width 292 height 18
click at [258, 306] on input "text" at bounding box center [321, 298] width 292 height 18
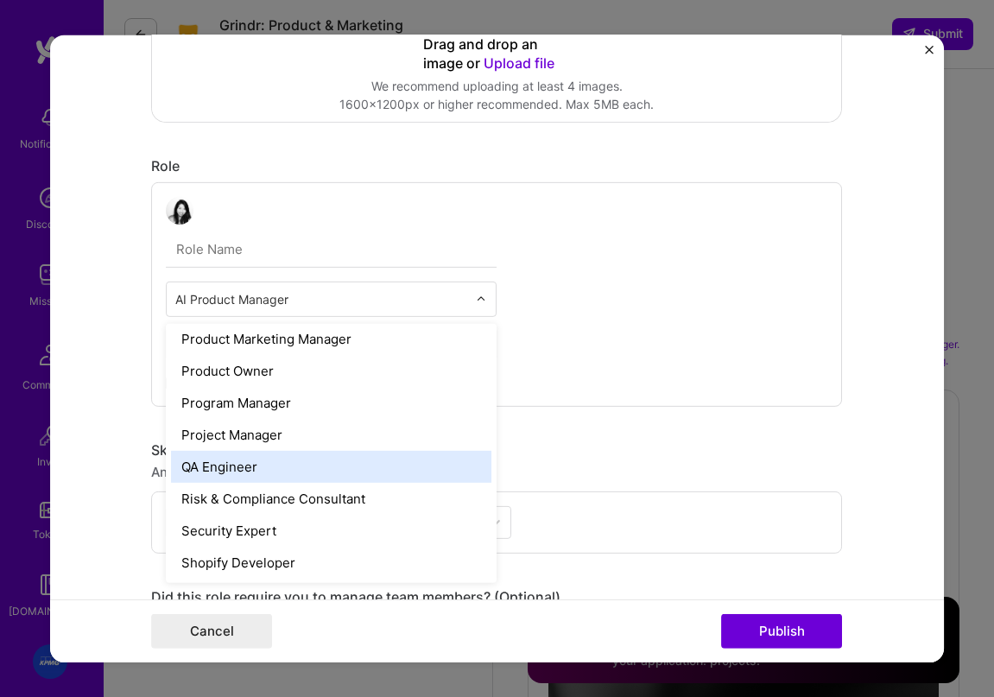
scroll to position [1606, 0]
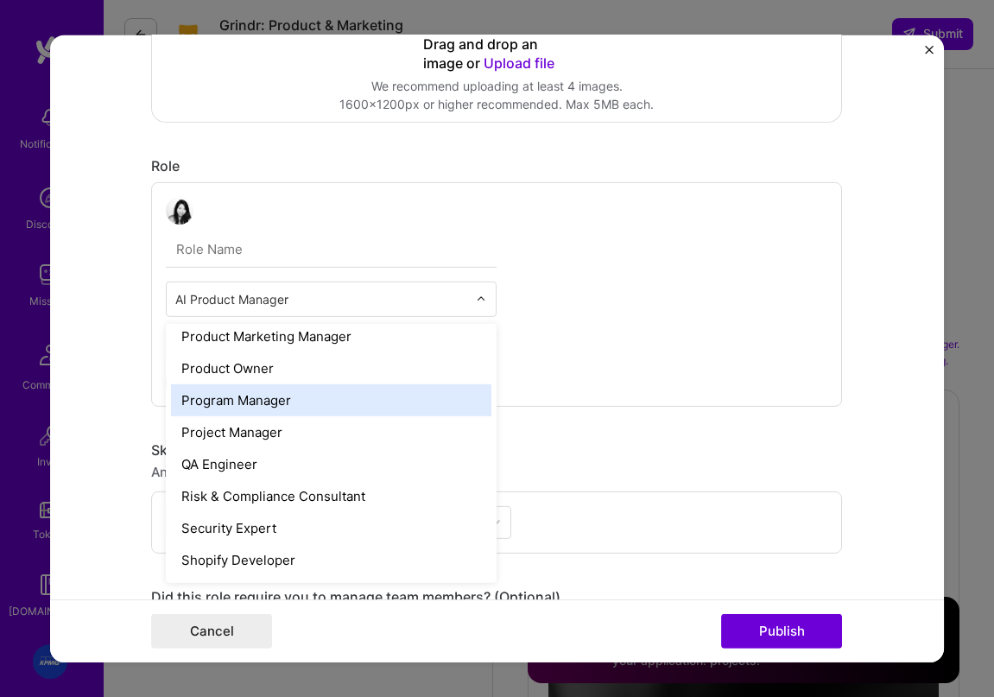
click at [276, 405] on div "Program Manager" at bounding box center [331, 399] width 320 height 32
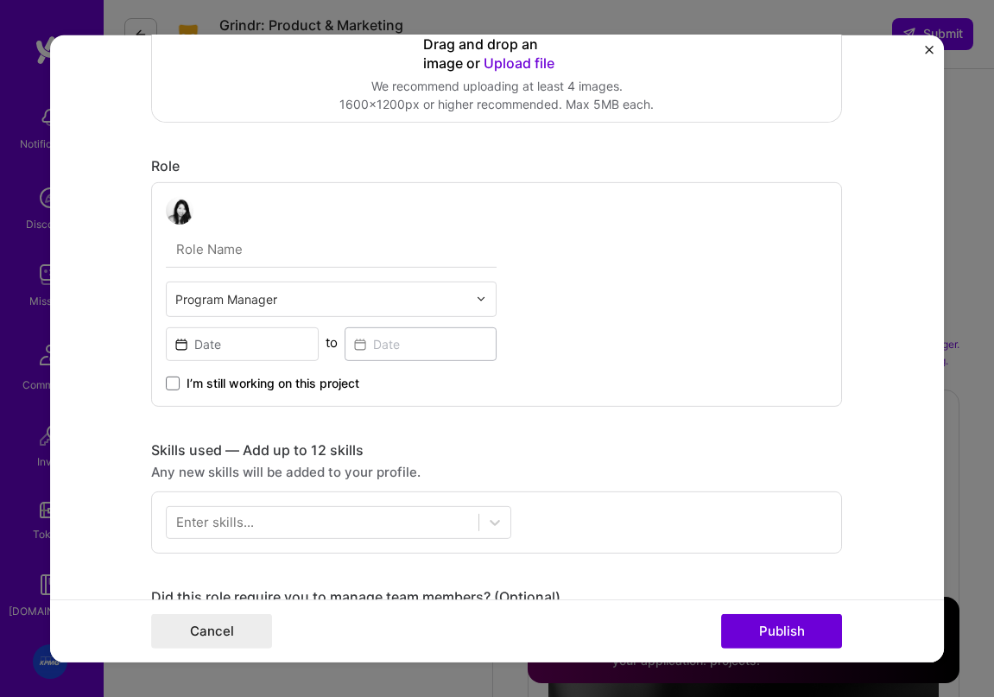
click at [262, 258] on input "text" at bounding box center [331, 249] width 331 height 36
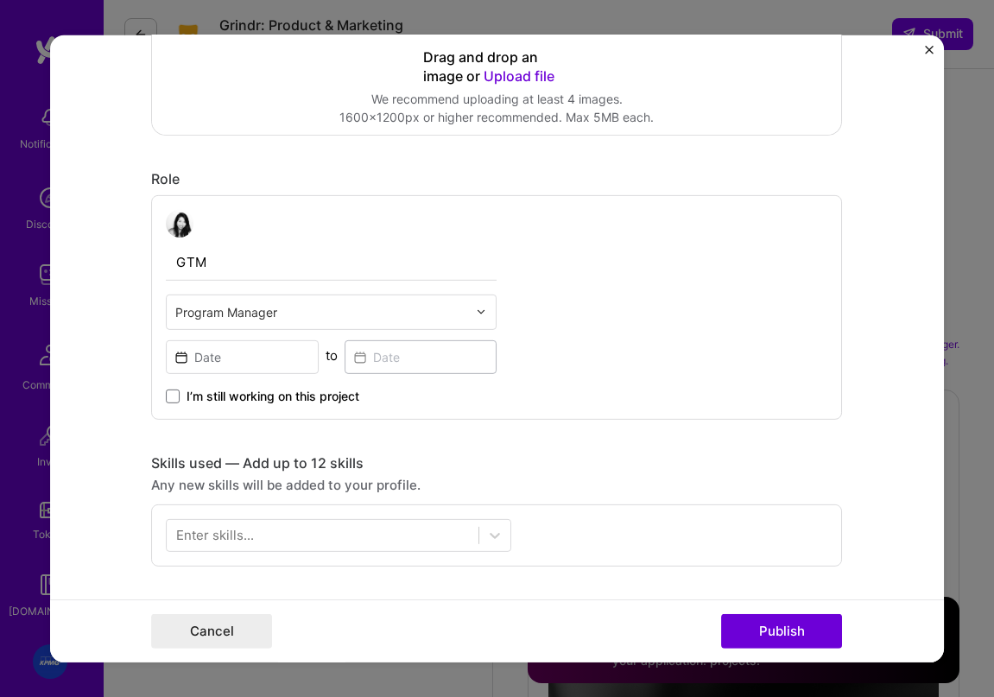
type input "GTM"
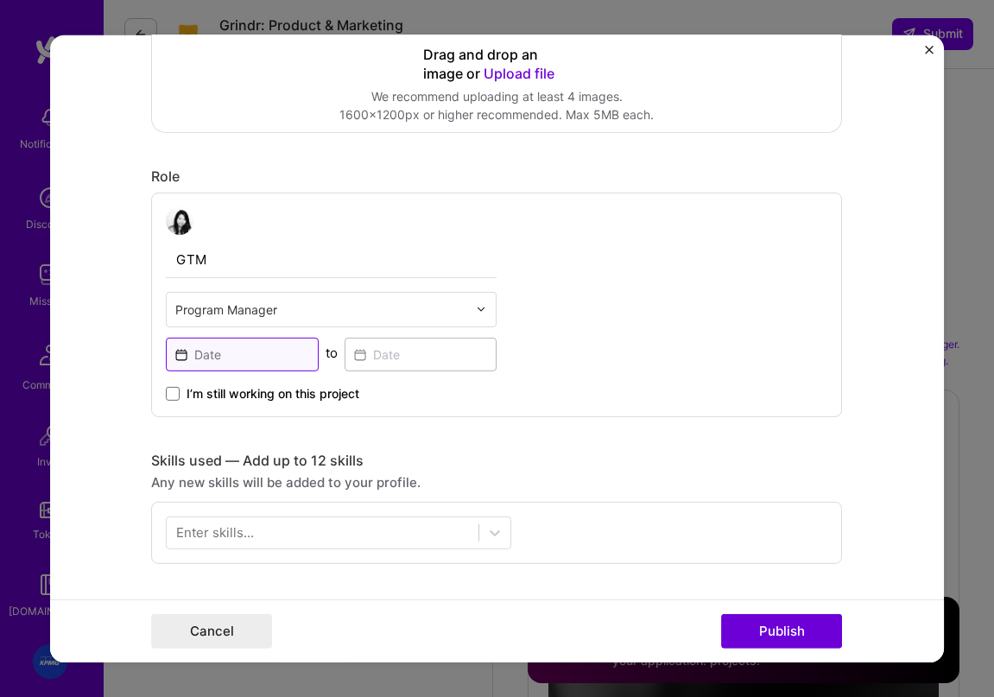
click at [243, 355] on input at bounding box center [242, 354] width 153 height 34
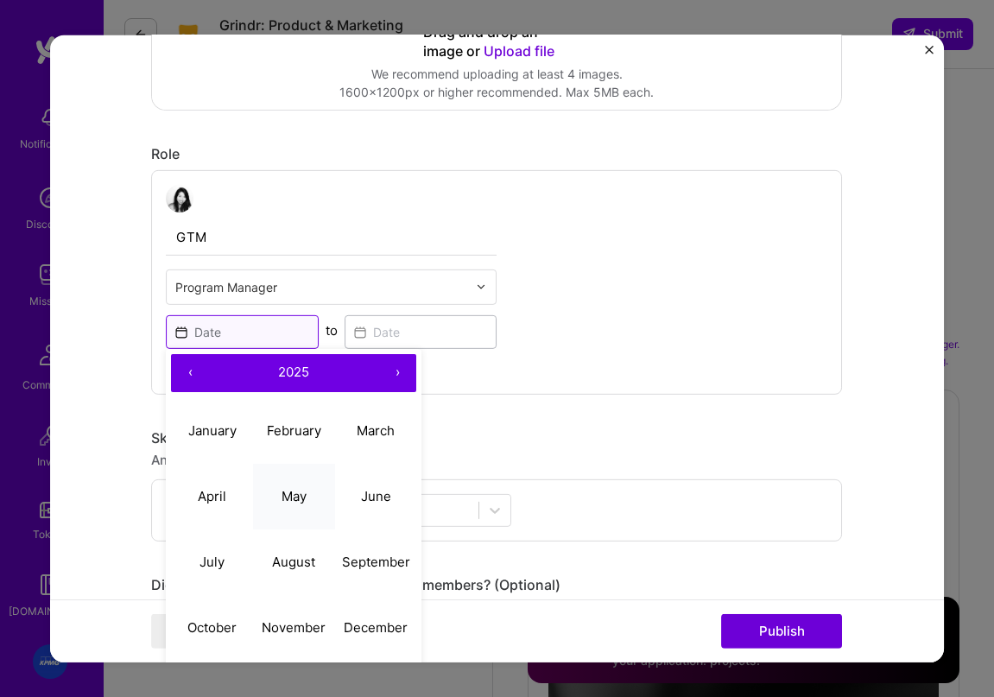
scroll to position [400, 0]
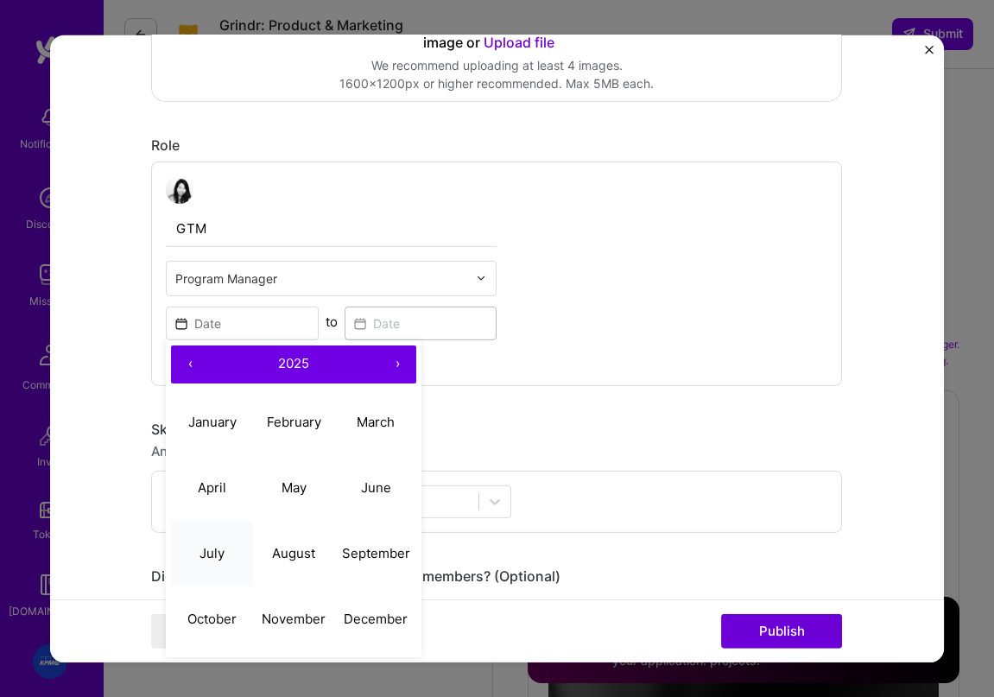
click at [215, 560] on abbr "July" at bounding box center [211, 553] width 25 height 16
type input "Jul, 2025"
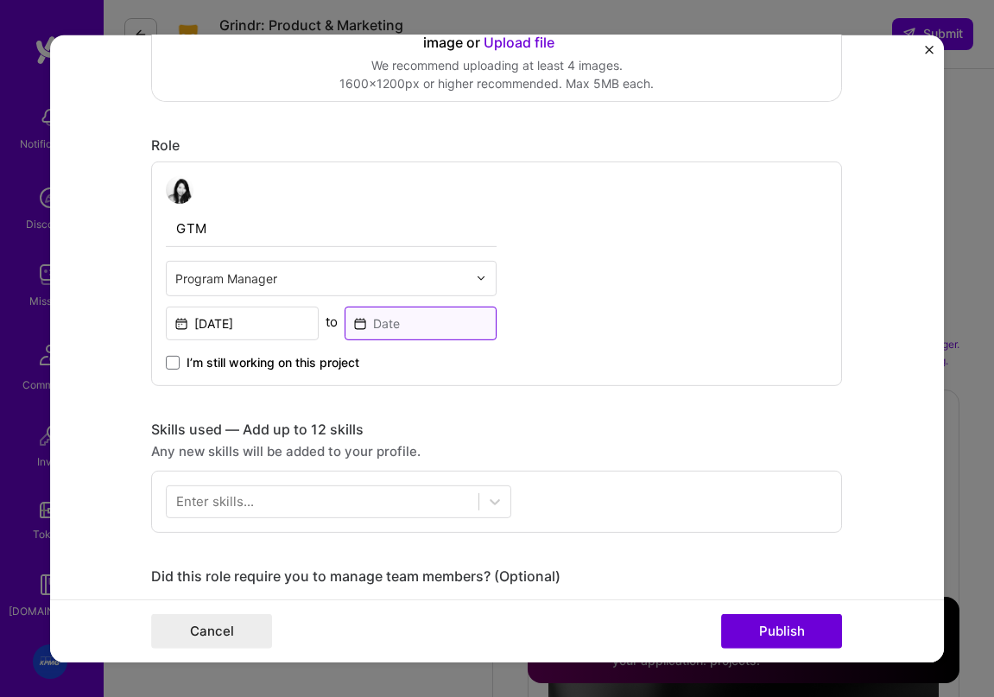
click at [398, 327] on input at bounding box center [421, 323] width 153 height 34
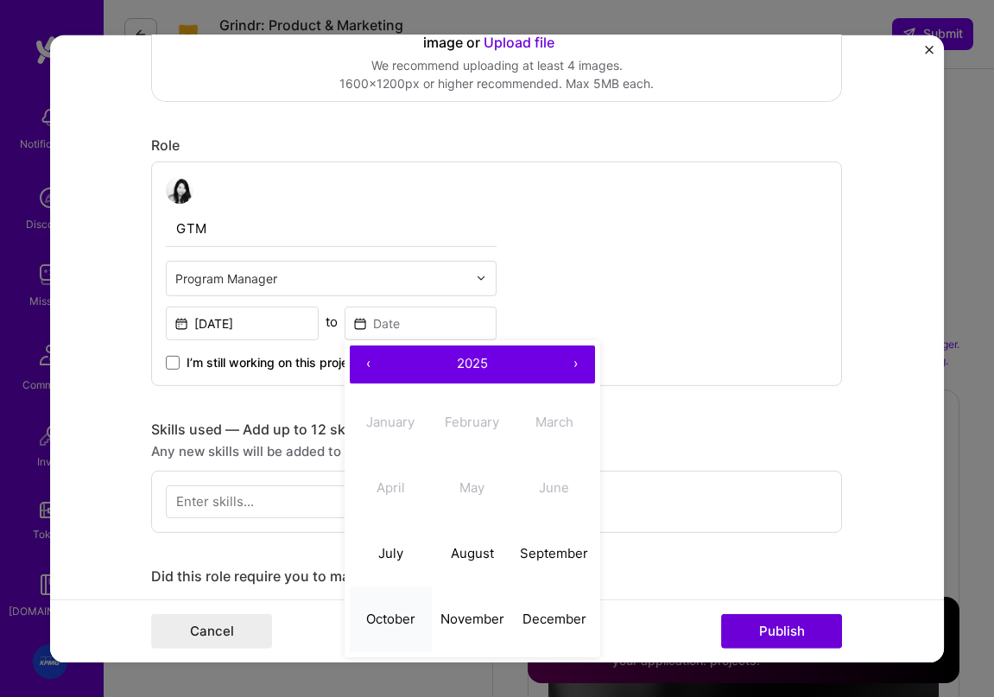
click at [392, 616] on abbr "October" at bounding box center [390, 618] width 49 height 16
type input "Oct, 2025"
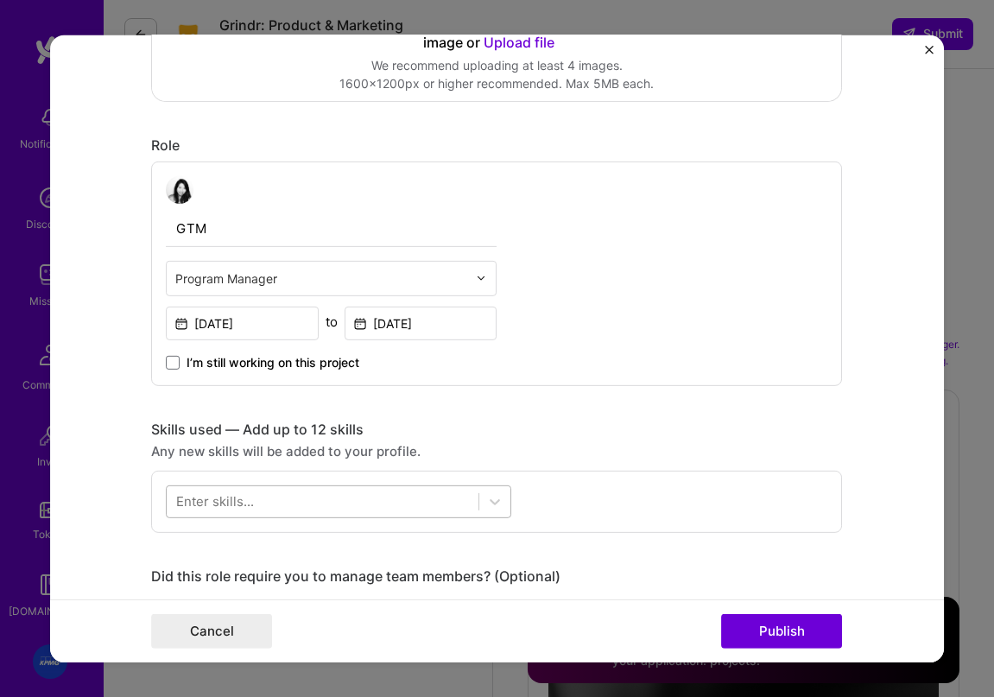
click at [364, 496] on div at bounding box center [323, 501] width 312 height 28
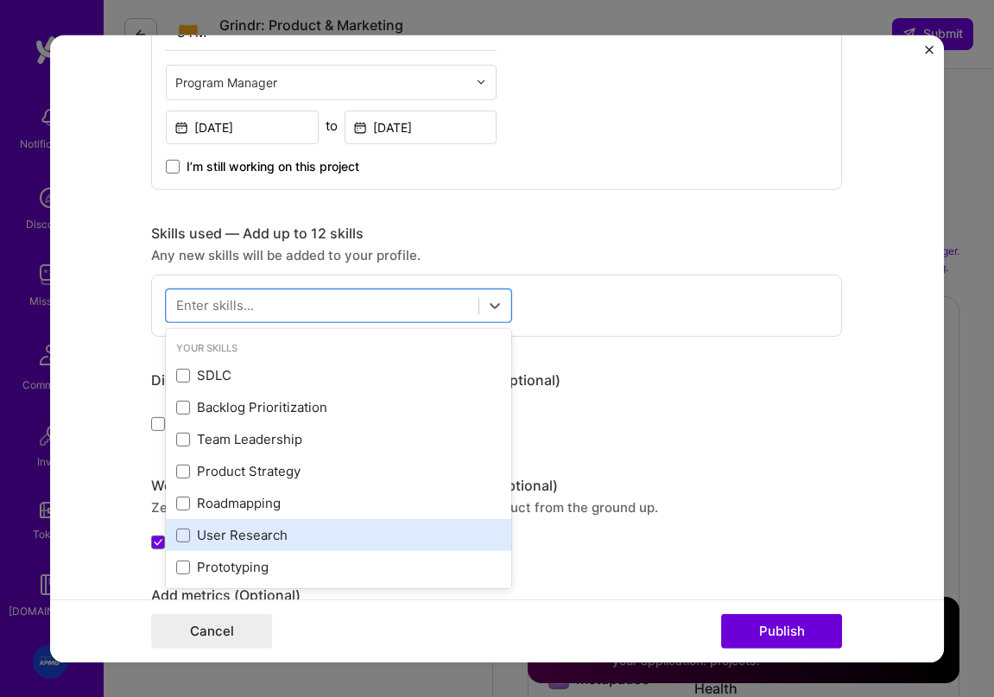
scroll to position [603, 0]
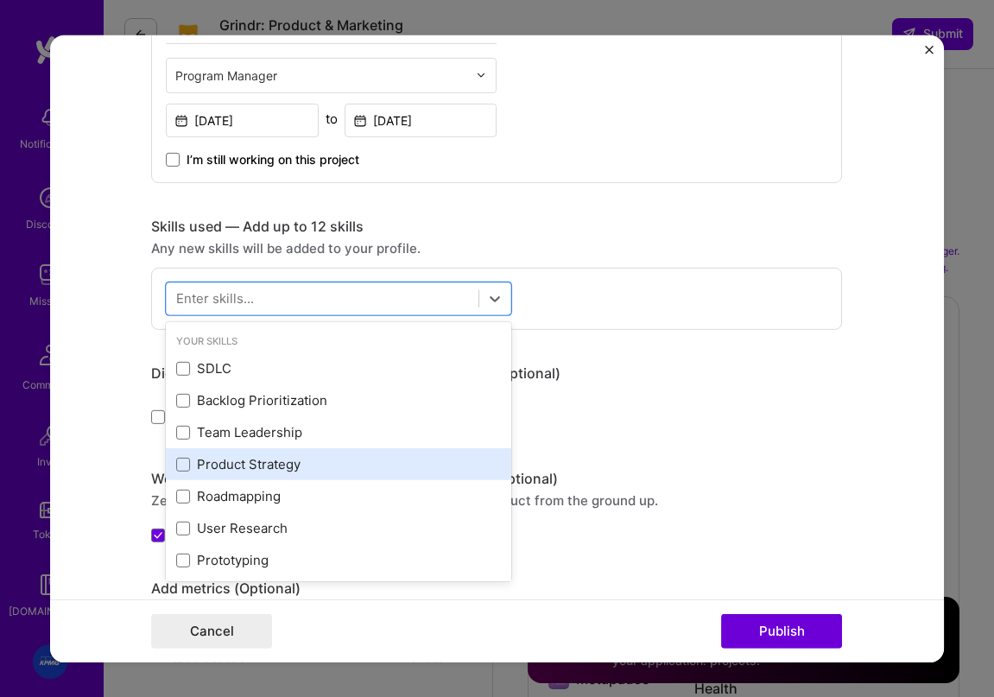
click at [313, 468] on div "Product Strategy" at bounding box center [338, 464] width 325 height 18
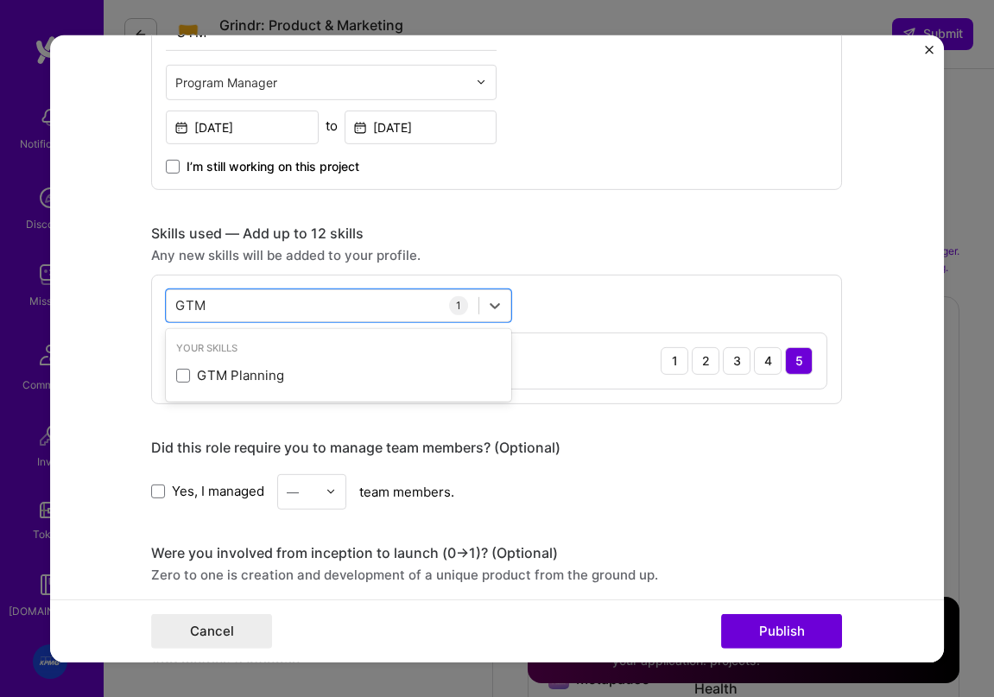
click at [237, 370] on div "GTM Planning" at bounding box center [338, 375] width 325 height 18
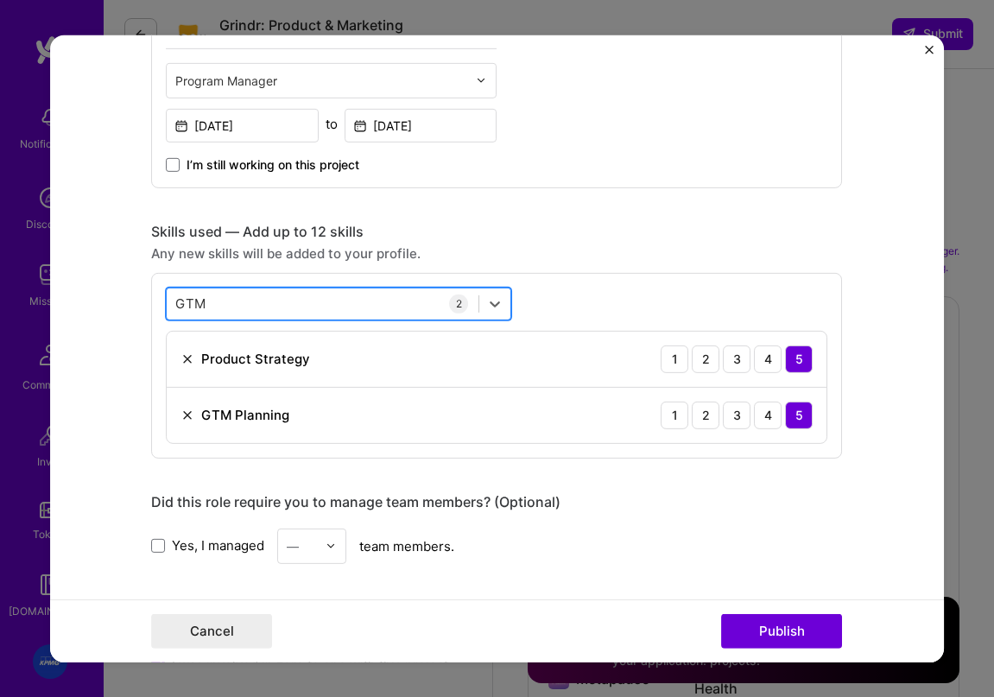
click at [252, 305] on div "GTM GTM" at bounding box center [323, 303] width 312 height 28
click at [250, 304] on div "GTM GTM" at bounding box center [323, 302] width 312 height 28
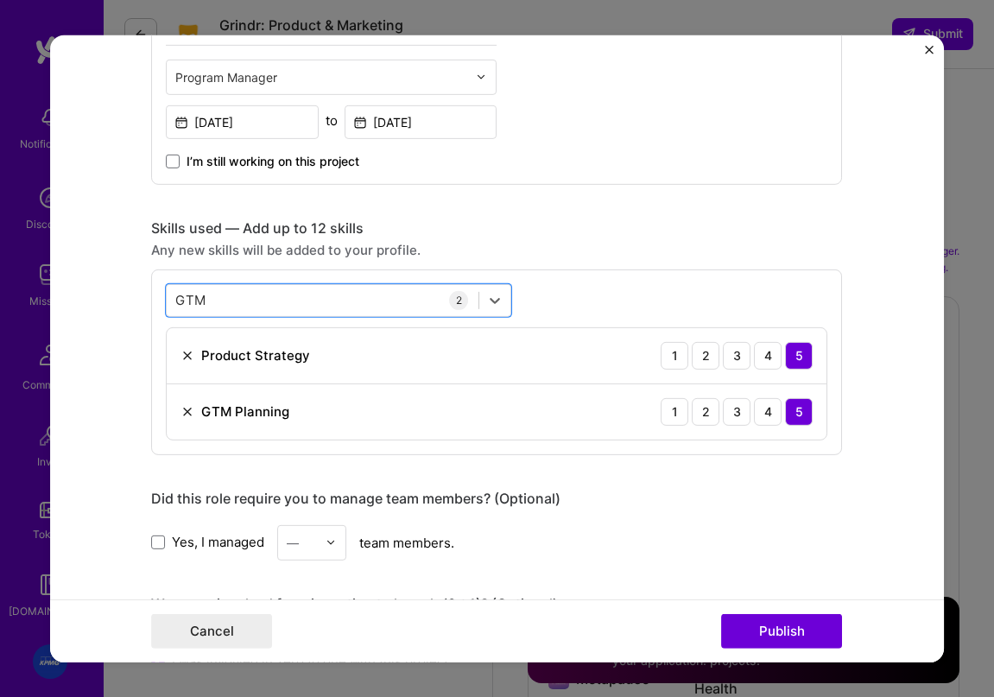
drag, startPoint x: 245, startPoint y: 301, endPoint x: 80, endPoint y: 295, distance: 165.0
click at [80, 295] on form "Project title KPMG Company Project industry Industry Project Link (Optional) Dr…" at bounding box center [497, 348] width 895 height 627
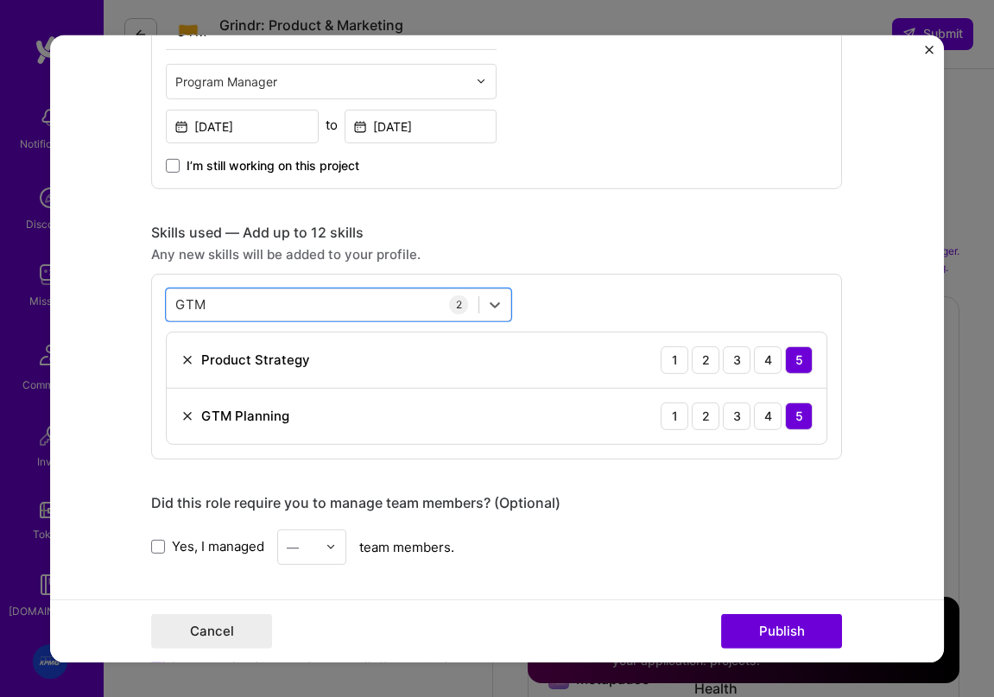
scroll to position [601, 0]
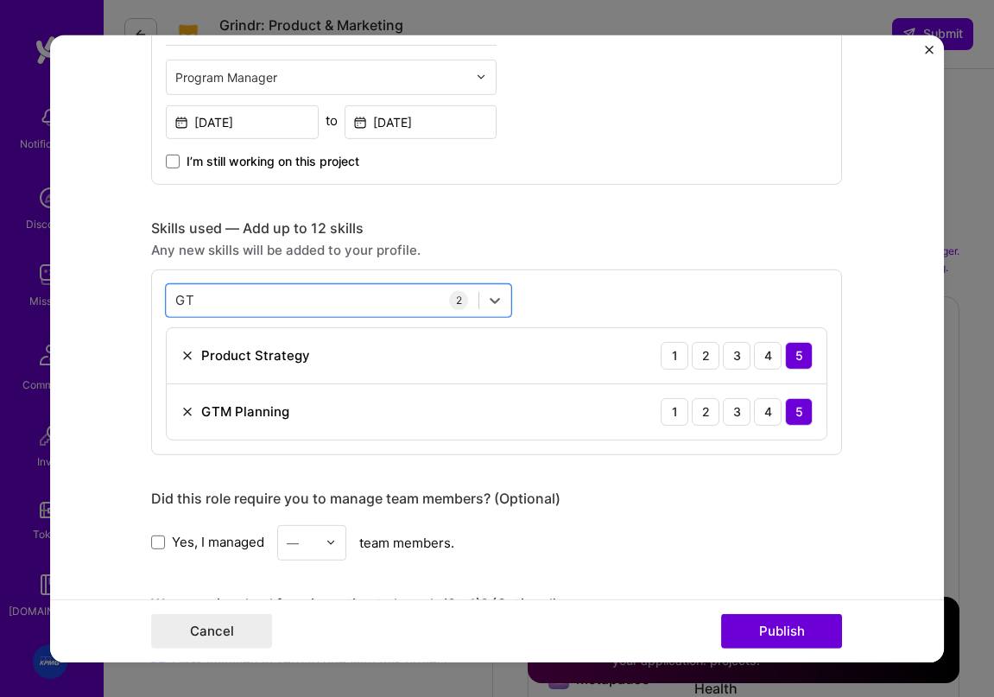
type input "G"
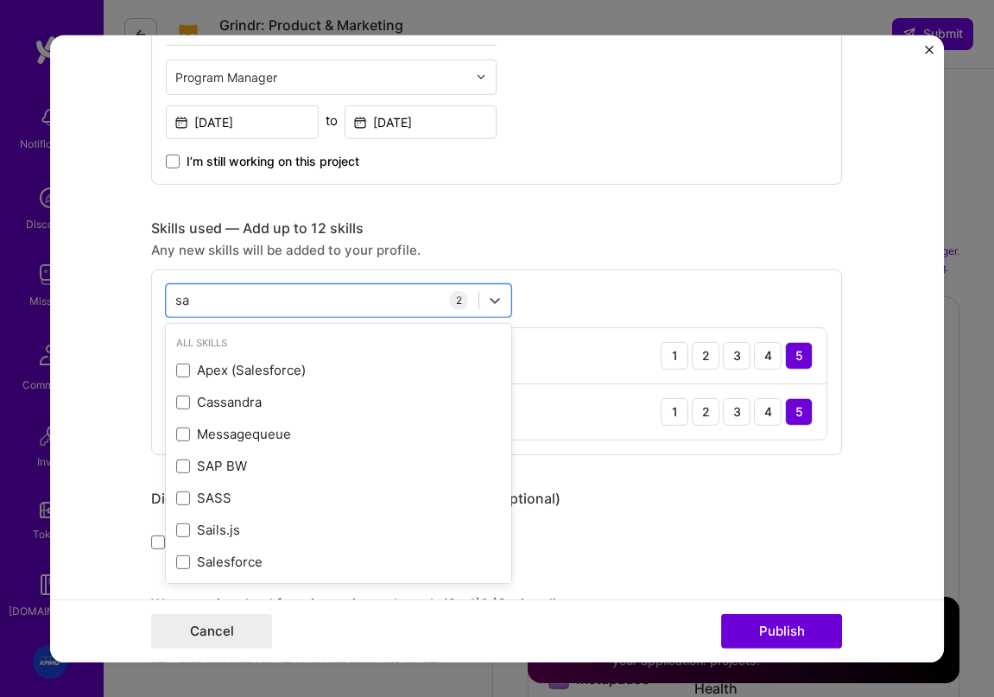
type input "s"
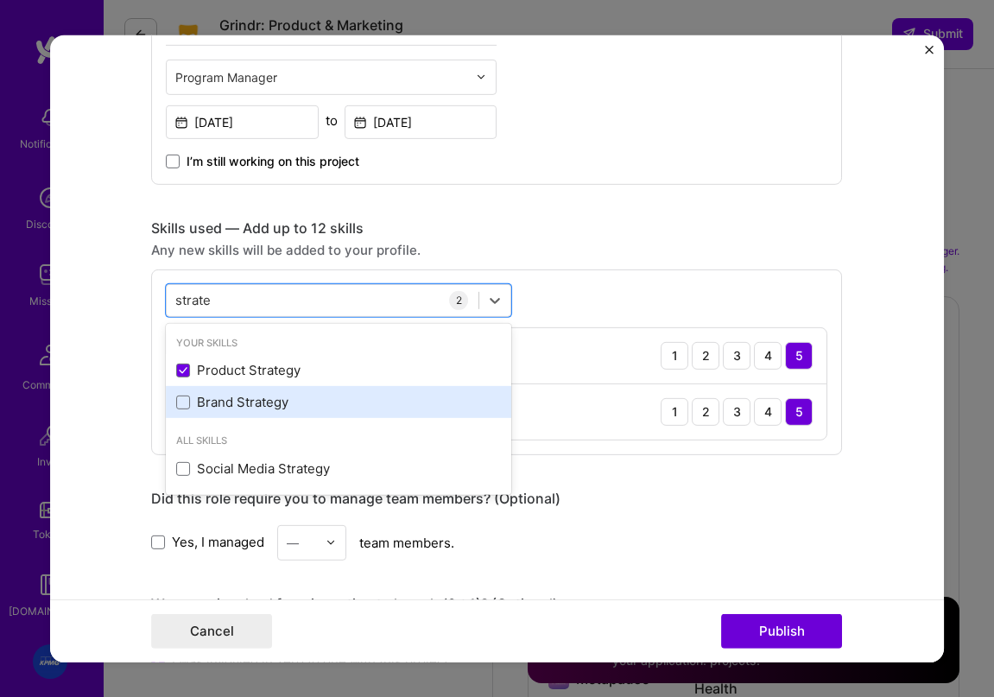
click at [268, 395] on div "Brand Strategy" at bounding box center [338, 402] width 325 height 18
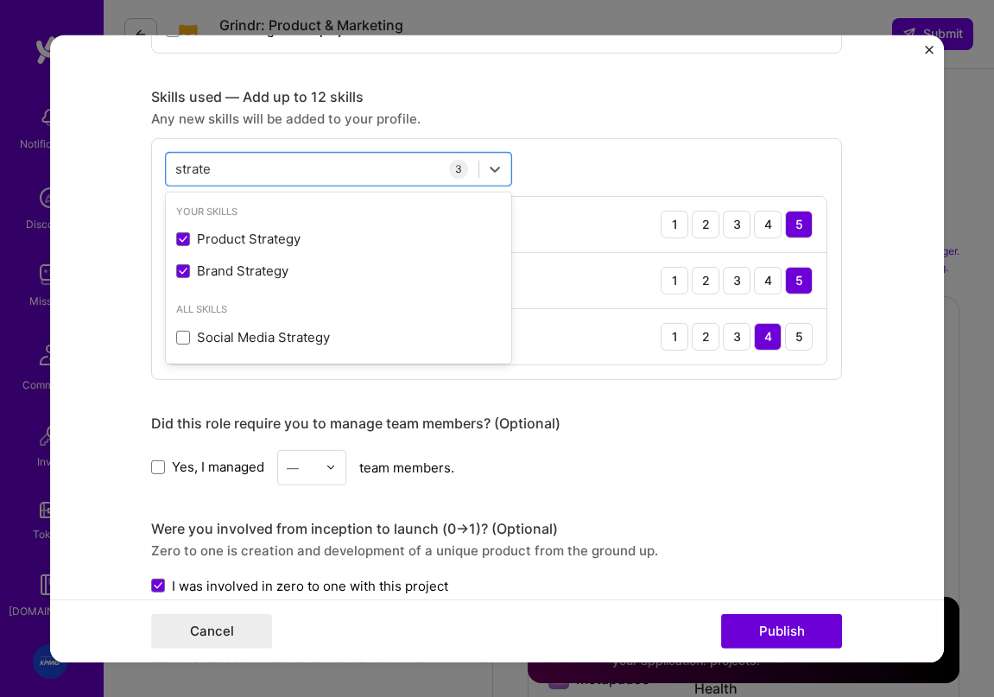
scroll to position [735, 0]
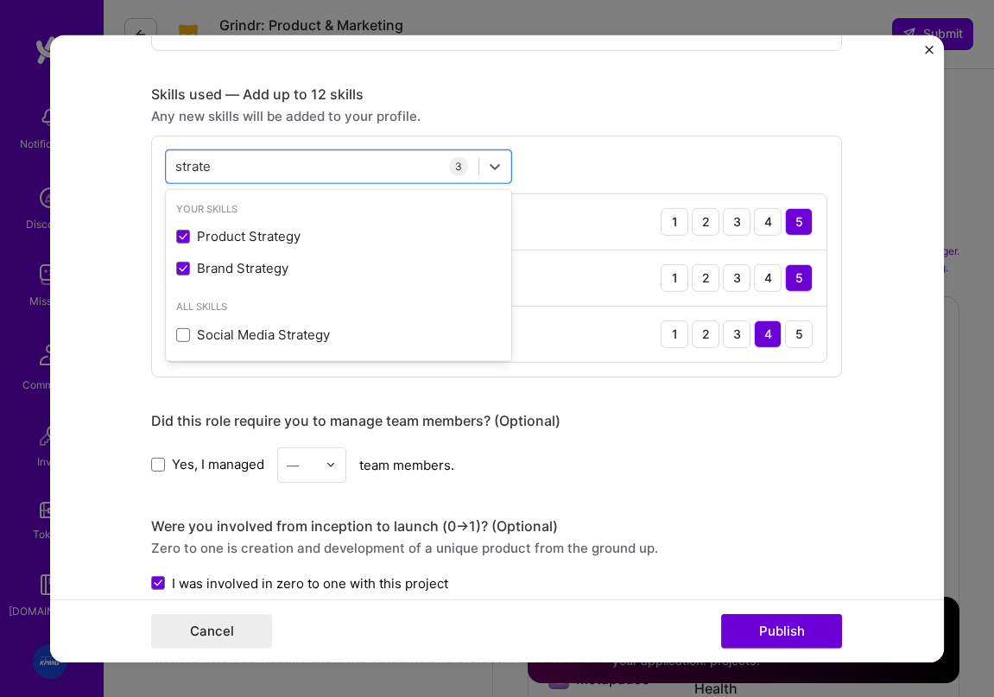
click at [564, 161] on div "option Brand Strategy, selected. option Product Strategy selected, 0 of 2. 3 re…" at bounding box center [496, 256] width 691 height 242
click at [317, 168] on div "strate strate" at bounding box center [323, 166] width 312 height 28
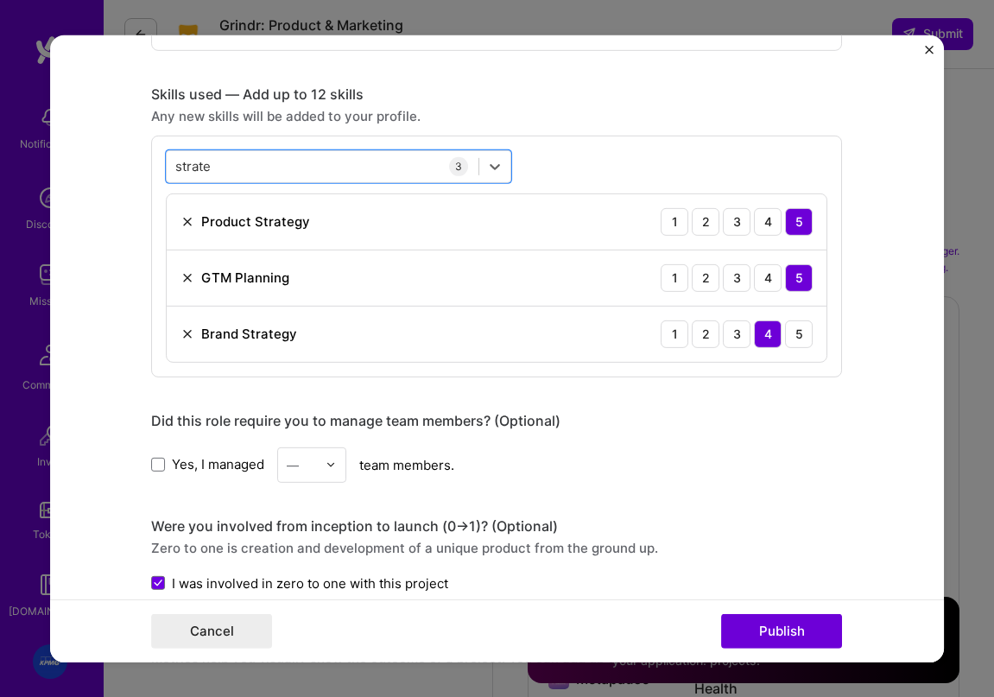
drag, startPoint x: 231, startPoint y: 163, endPoint x: -1, endPoint y: 159, distance: 231.4
click at [0, 159] on div "Project title KPMG Company Project industry Industry Project Link (Optional) Dr…" at bounding box center [497, 348] width 994 height 697
click at [387, 174] on div "strate strate" at bounding box center [323, 166] width 312 height 28
drag, startPoint x: 346, startPoint y: 168, endPoint x: 92, endPoint y: 146, distance: 255.7
click at [92, 146] on form "Project title KPMG Company Project industry Industry Project Link (Optional) Dr…" at bounding box center [497, 348] width 895 height 627
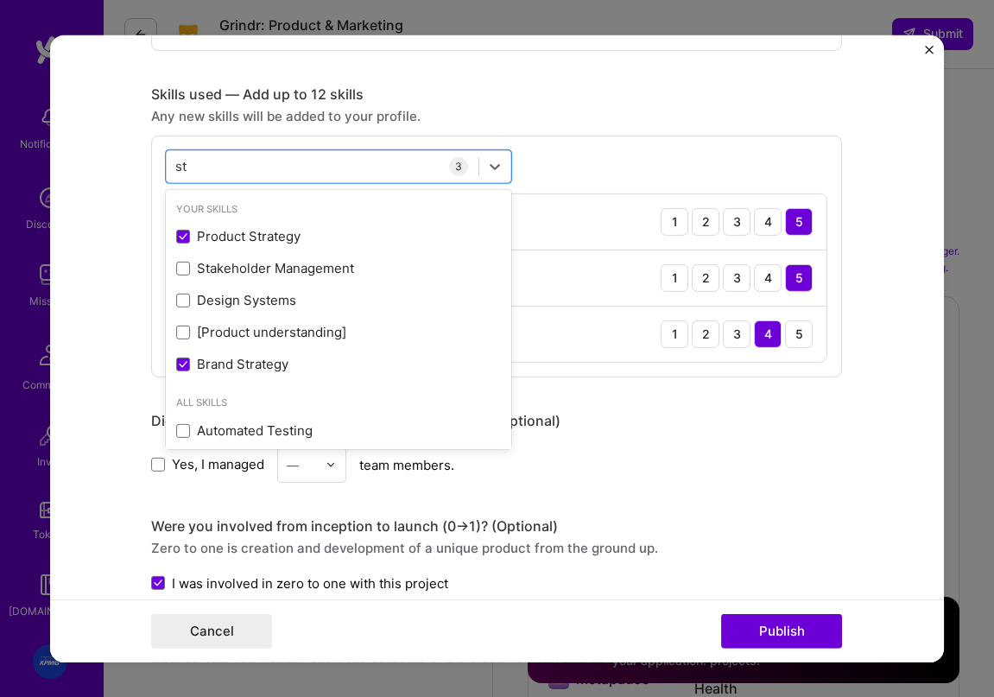
type input "s"
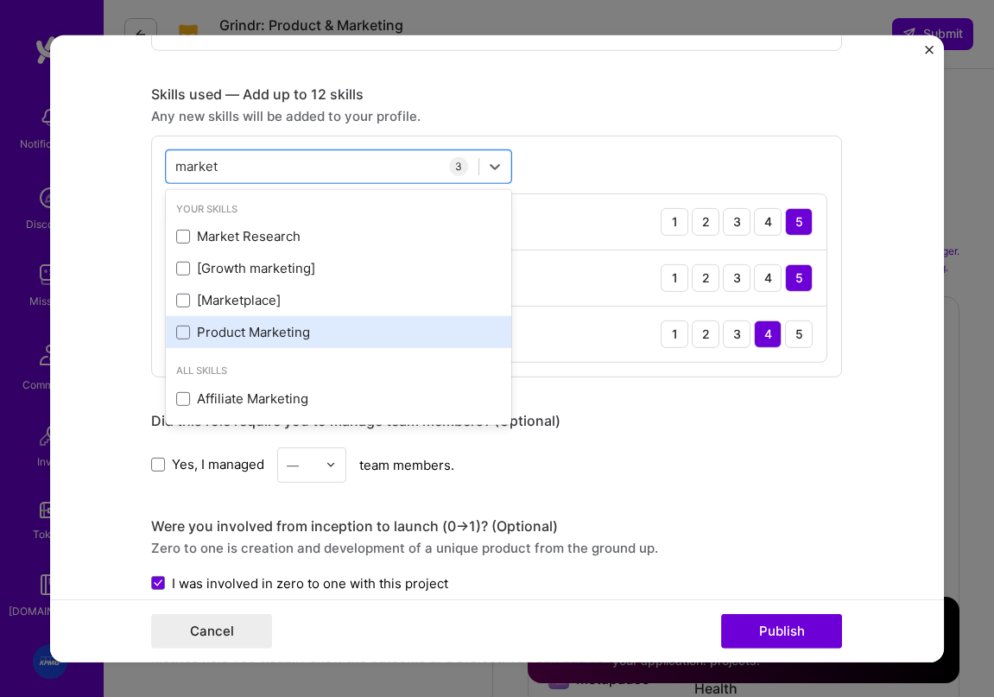
click at [235, 318] on div "Product Marketing" at bounding box center [338, 332] width 345 height 32
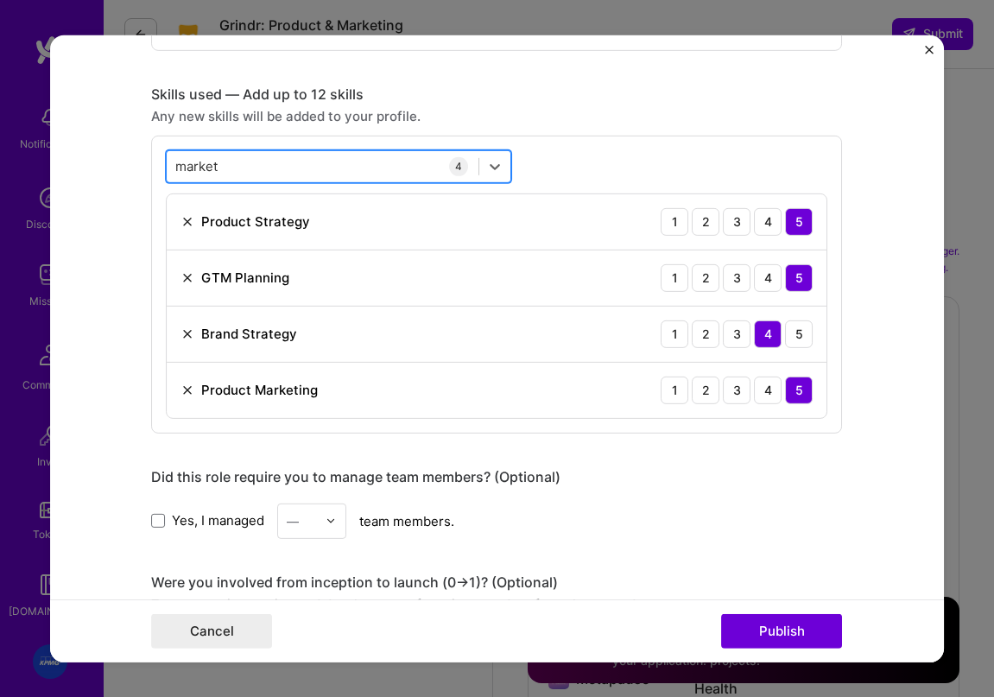
click at [364, 161] on div "market market" at bounding box center [323, 166] width 312 height 28
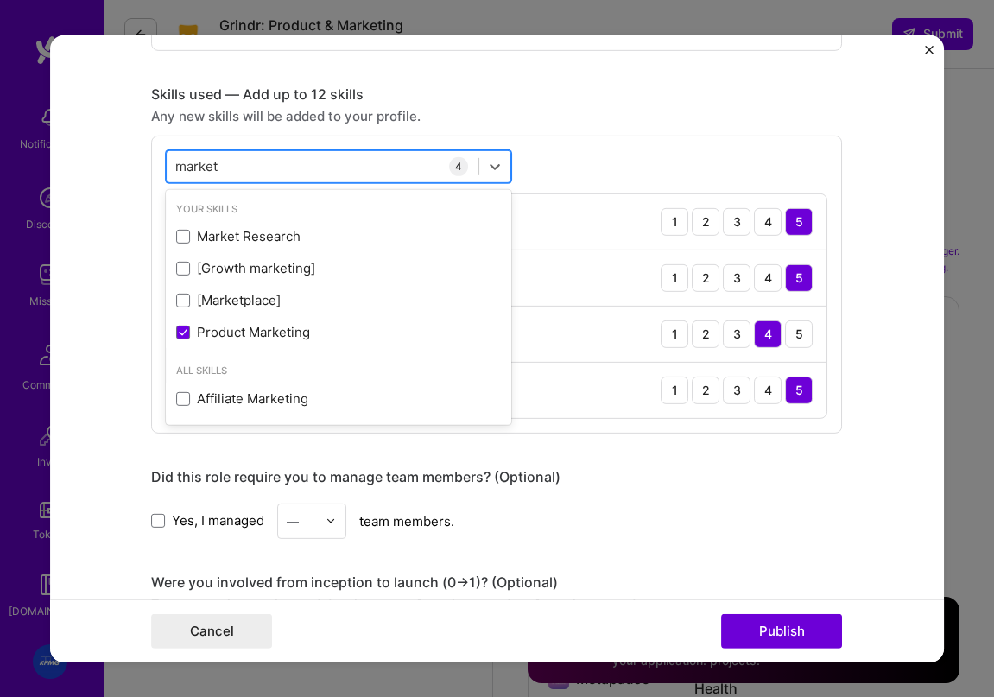
drag, startPoint x: 155, startPoint y: 153, endPoint x: 215, endPoint y: 163, distance: 61.3
click at [146, 154] on form "Project title KPMG Company Project industry Industry Project Link (Optional) Dr…" at bounding box center [497, 348] width 895 height 627
drag, startPoint x: 218, startPoint y: 165, endPoint x: 158, endPoint y: 179, distance: 62.0
click at [133, 166] on form "Project title KPMG Company Project industry Industry Project Link (Optional) Dr…" at bounding box center [497, 348] width 895 height 627
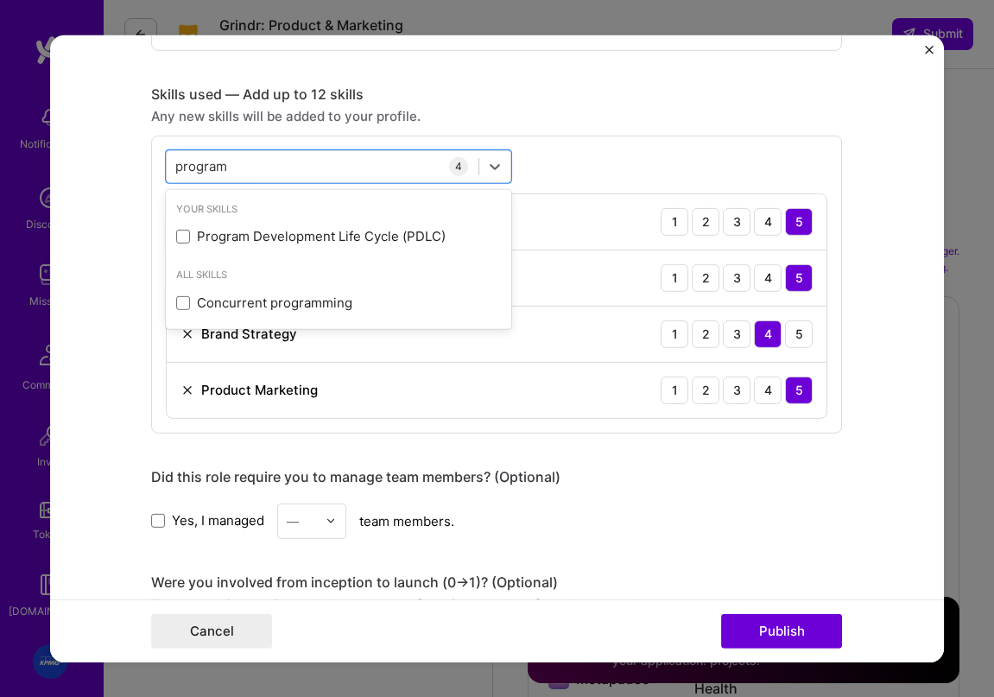
scroll to position [739, 0]
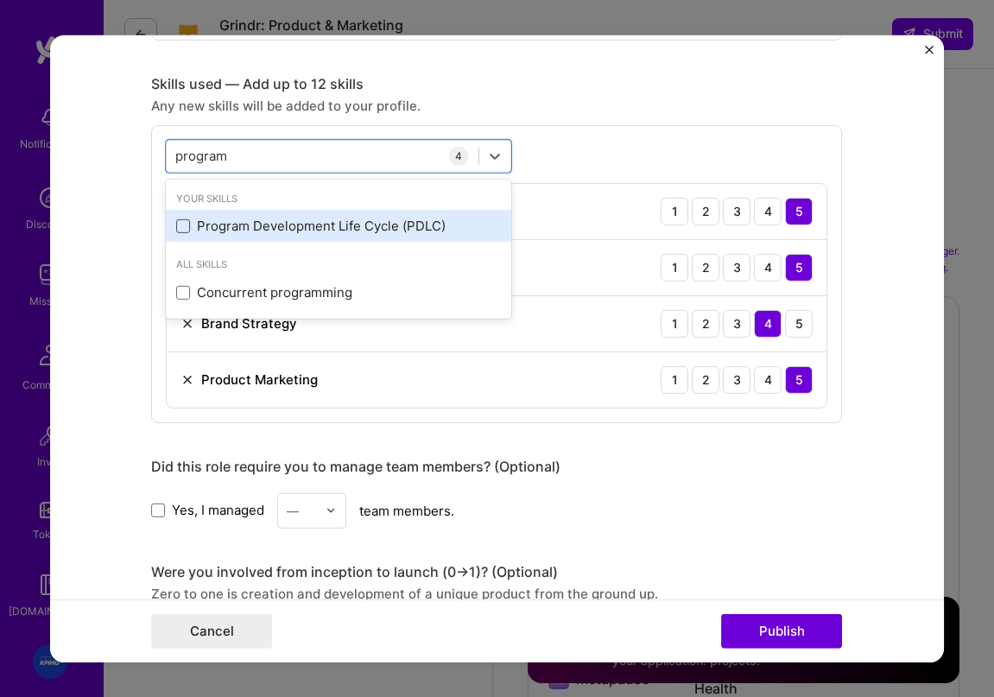
click at [186, 231] on span at bounding box center [183, 226] width 14 height 14
click at [0, 0] on input "checkbox" at bounding box center [0, 0] width 0 height 0
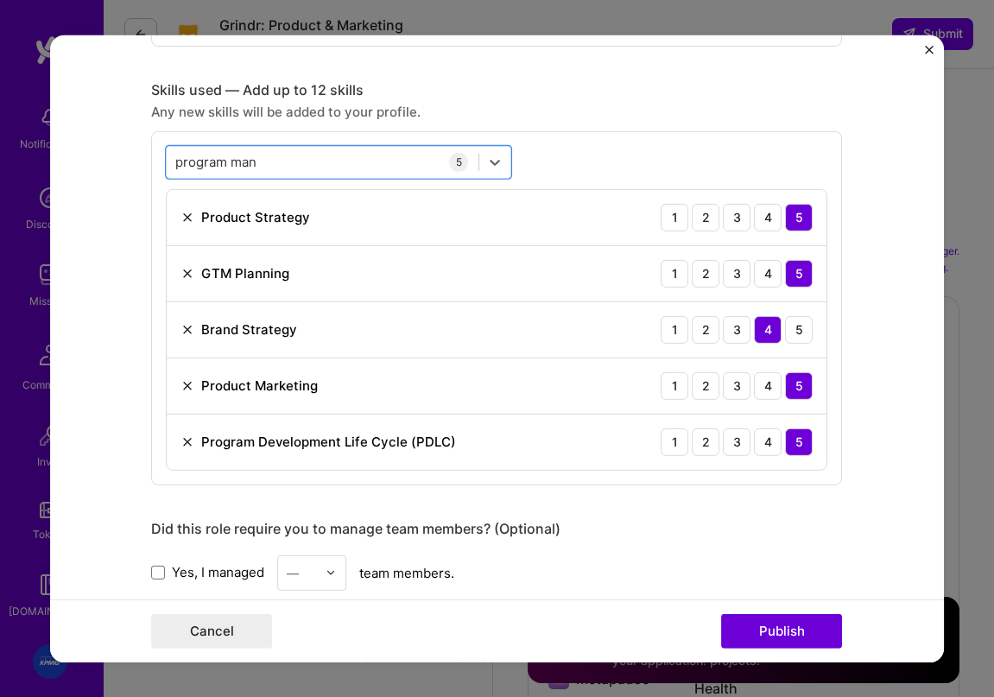
drag, startPoint x: 325, startPoint y: 163, endPoint x: 136, endPoint y: 162, distance: 189.1
click at [136, 162] on form "Project title KPMG Company Project industry Industry Project Link (Optional) Dr…" at bounding box center [497, 348] width 895 height 627
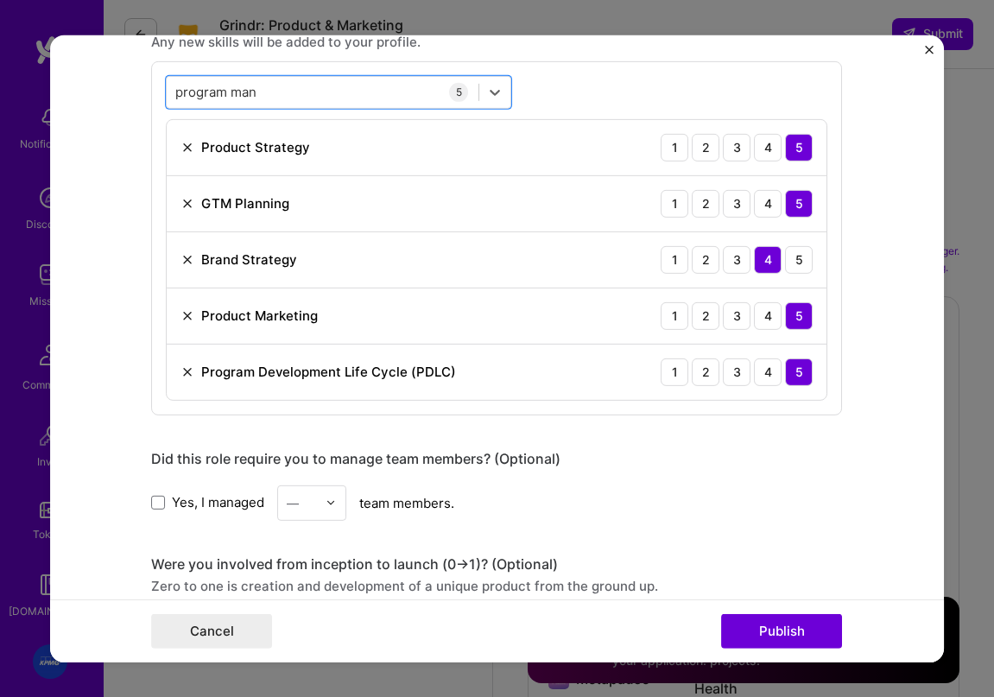
scroll to position [811, 0]
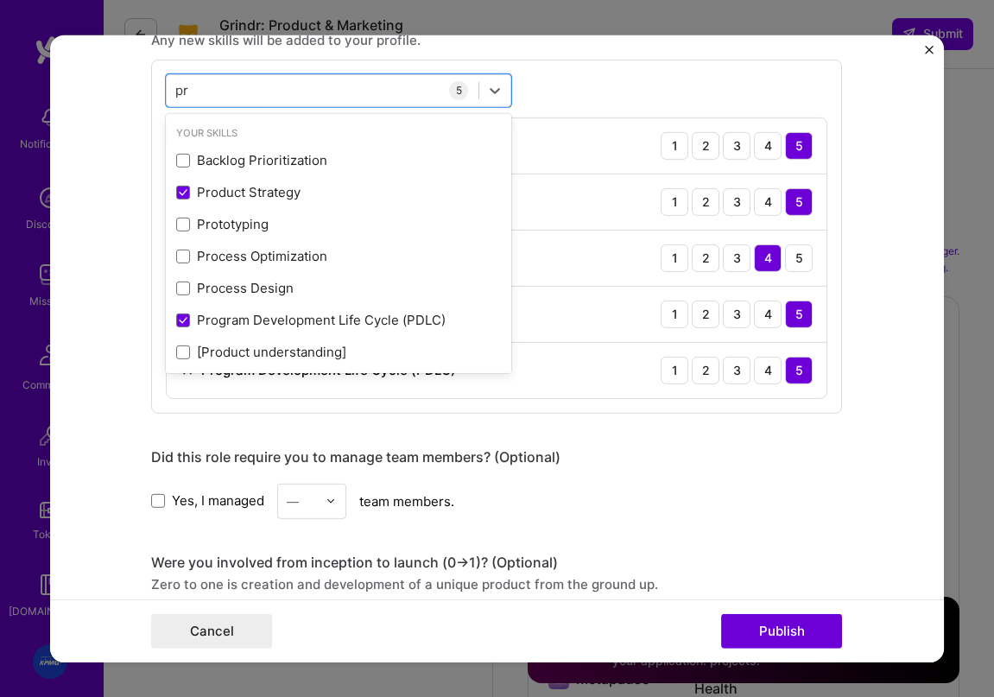
type input "p"
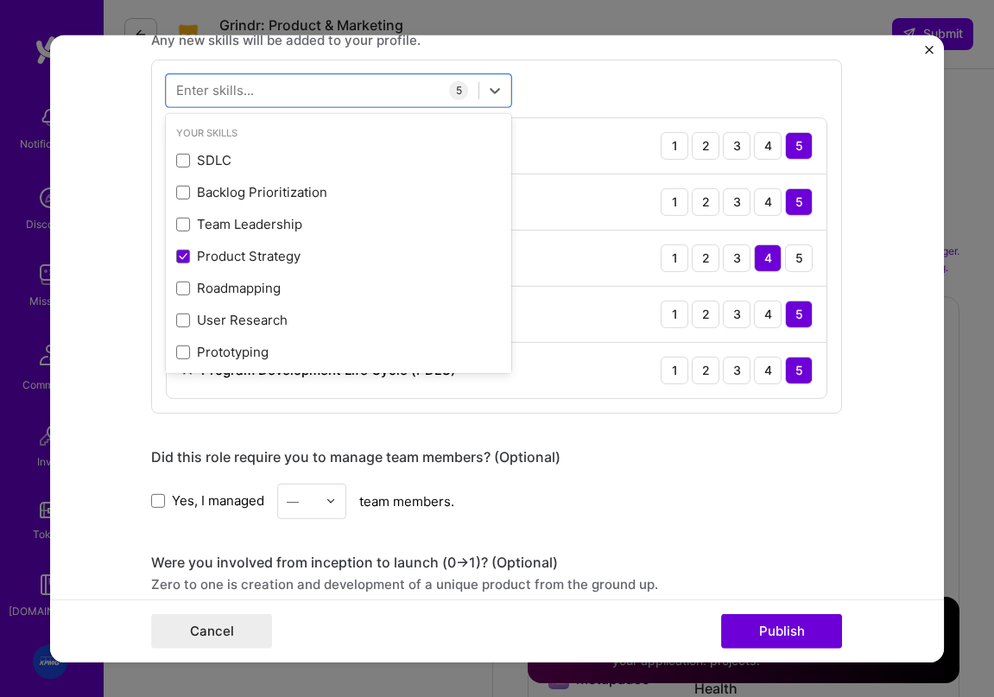
click at [702, 82] on div "option Program Development Life Cycle (PDLC), selected. option Program Developm…" at bounding box center [496, 236] width 691 height 354
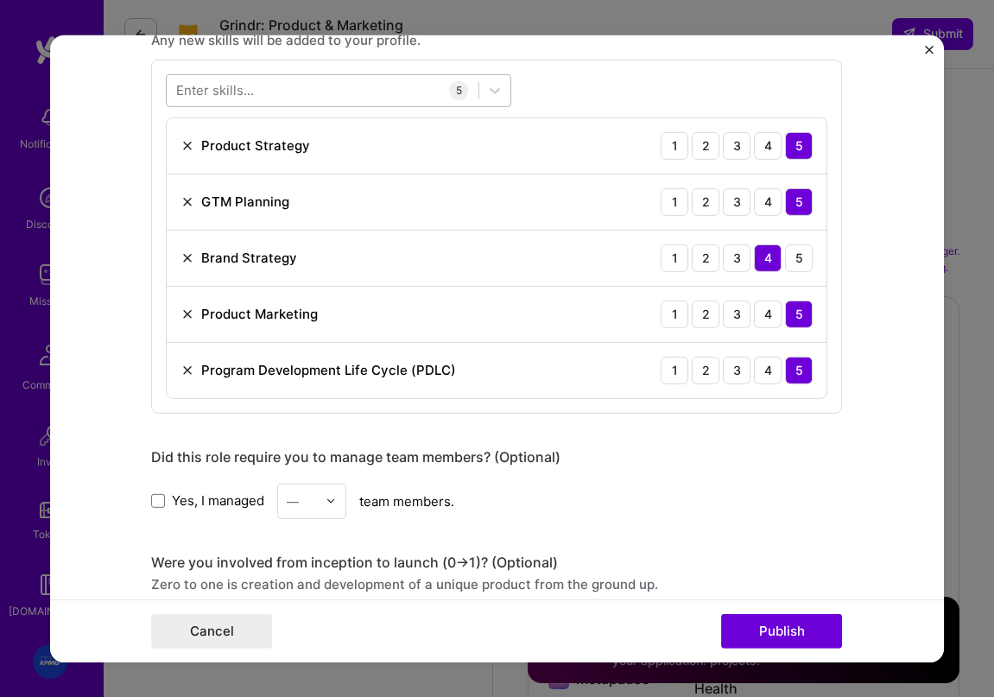
click at [400, 98] on div at bounding box center [323, 90] width 312 height 28
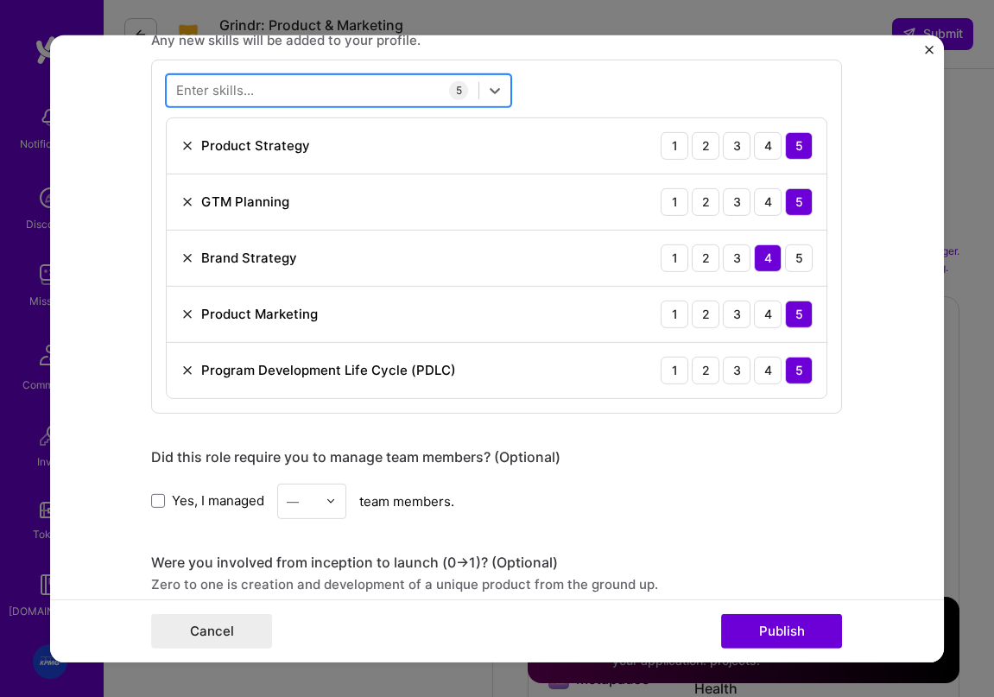
click at [396, 91] on div at bounding box center [323, 90] width 312 height 28
type input "cross"
drag, startPoint x: 338, startPoint y: 102, endPoint x: 182, endPoint y: 89, distance: 156.0
click at [102, 85] on form "Project title KPMG Company Project industry Industry Project Link (Optional) Dr…" at bounding box center [497, 348] width 895 height 627
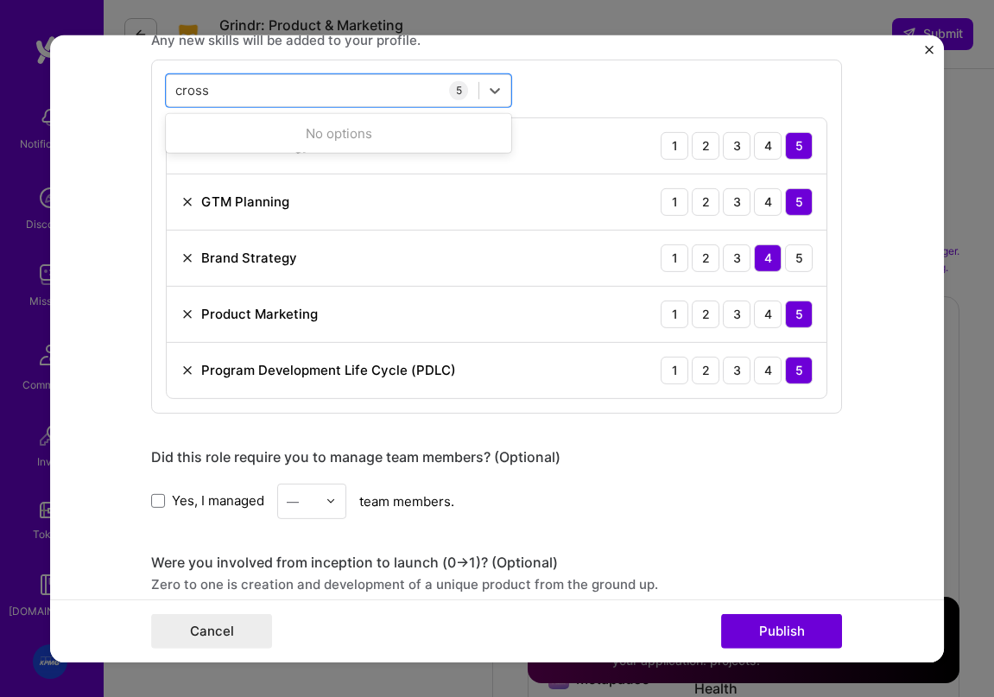
drag, startPoint x: 200, startPoint y: 92, endPoint x: 126, endPoint y: 90, distance: 74.3
click at [126, 90] on form "Project title KPMG Company Project industry Industry Project Link (Optional) Dr…" at bounding box center [497, 348] width 895 height 627
click at [285, 99] on div "cross cross" at bounding box center [323, 90] width 312 height 28
drag, startPoint x: 269, startPoint y: 96, endPoint x: 247, endPoint y: 92, distance: 22.9
click at [258, 94] on div "cross cross" at bounding box center [323, 90] width 312 height 28
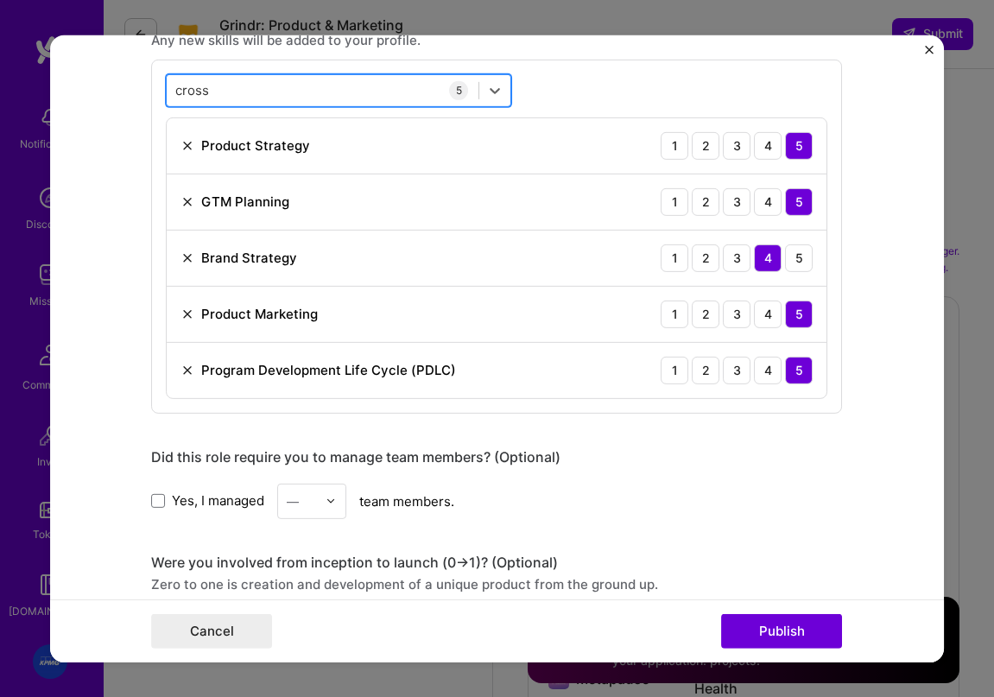
drag, startPoint x: 247, startPoint y: 92, endPoint x: 223, endPoint y: 89, distance: 24.3
click at [246, 92] on div "cross cross" at bounding box center [323, 90] width 312 height 28
drag, startPoint x: 221, startPoint y: 89, endPoint x: 212, endPoint y: 90, distance: 9.5
click at [217, 90] on div "cross cross" at bounding box center [323, 90] width 312 height 28
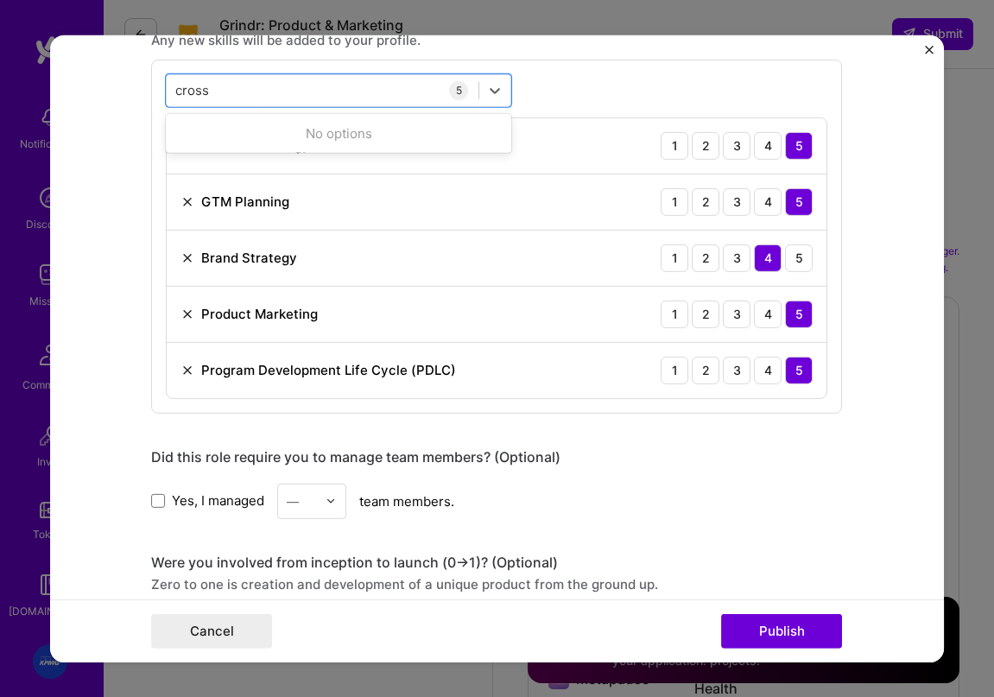
drag, startPoint x: 209, startPoint y: 90, endPoint x: 157, endPoint y: 90, distance: 51.8
click at [157, 90] on div "option Program Development Life Cycle (PDLC), selected. 0 results available for…" at bounding box center [496, 236] width 691 height 354
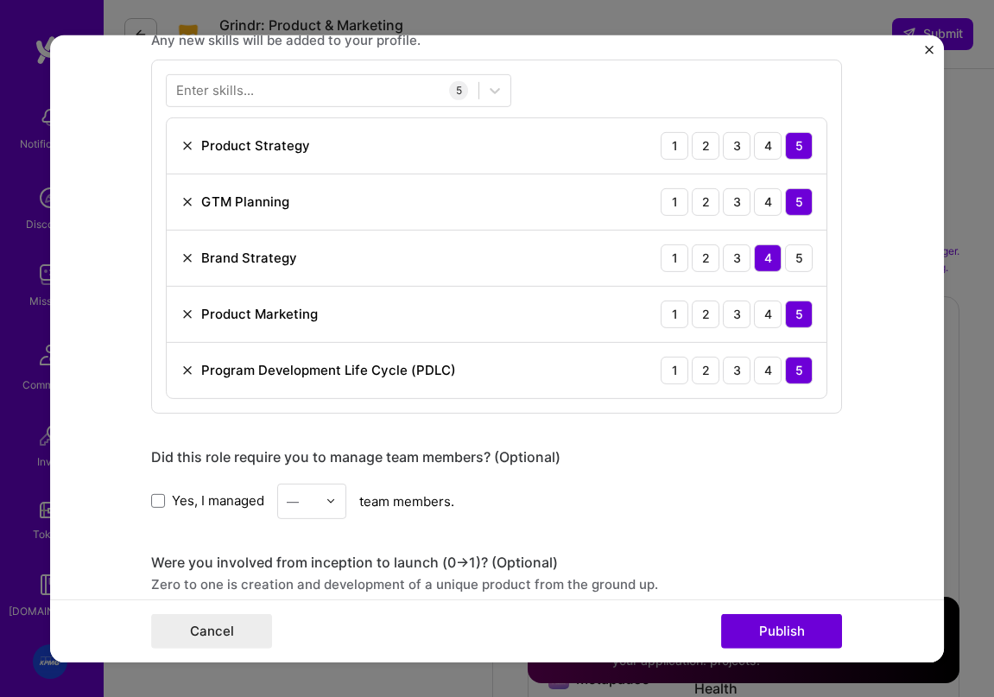
click at [661, 70] on div "Enter skills... 5 Product Strategy 1 2 3 4 5 GTM Planning 1 2 3 4 5 Brand Strat…" at bounding box center [496, 236] width 691 height 354
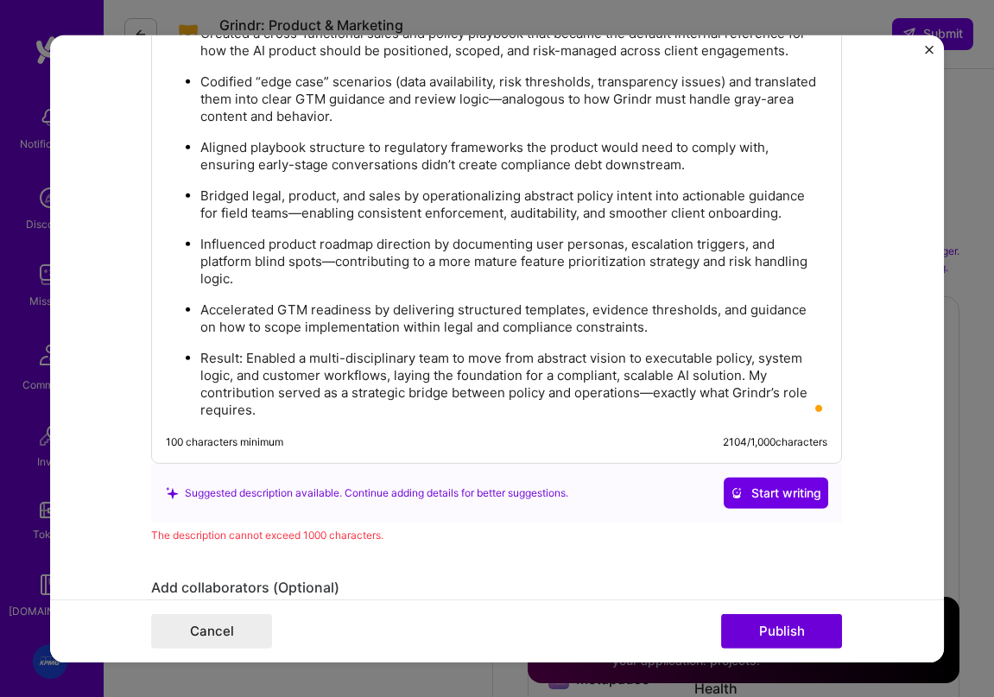
scroll to position [1984, 0]
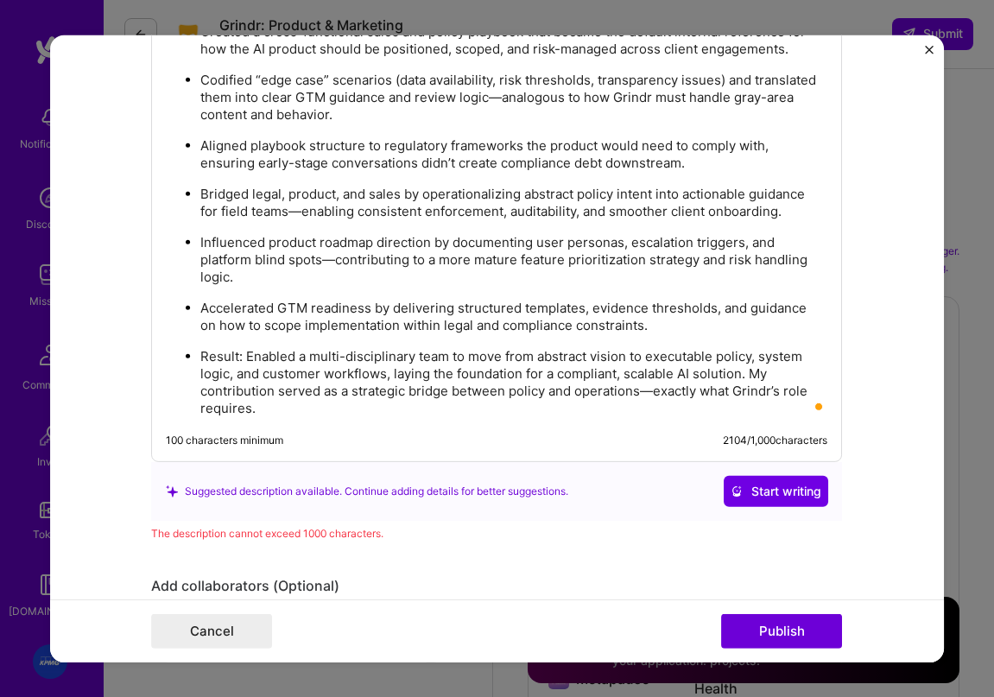
click at [404, 391] on p "Result: Enabled a multi-disciplinary team to move from abstract vision to execu…" at bounding box center [513, 382] width 627 height 69
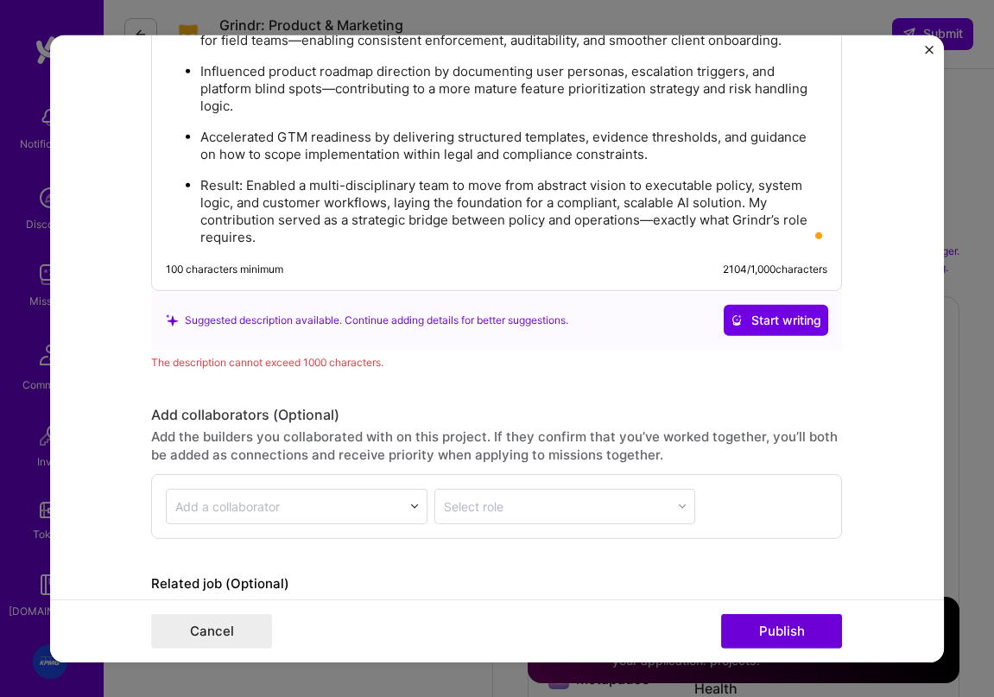
scroll to position [2250, 0]
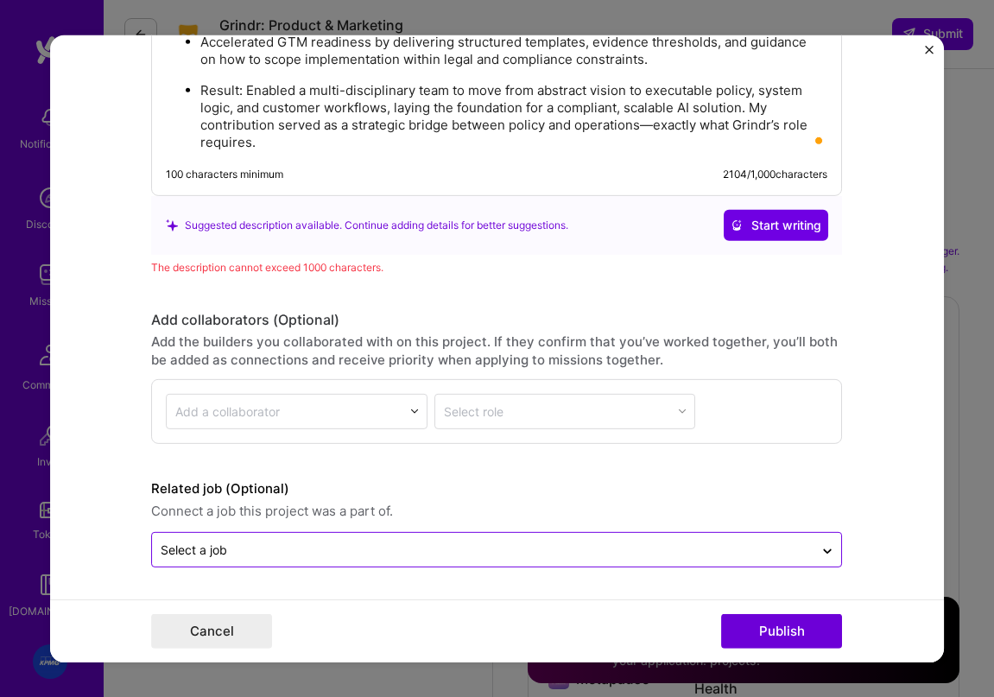
click at [365, 552] on input "text" at bounding box center [483, 550] width 644 height 18
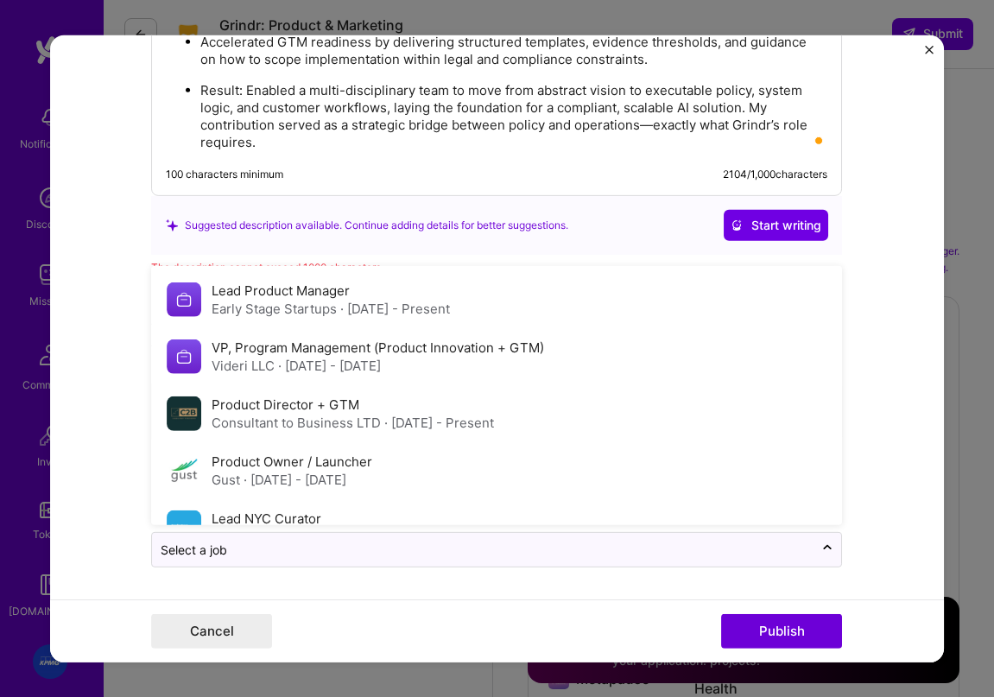
scroll to position [93, 0]
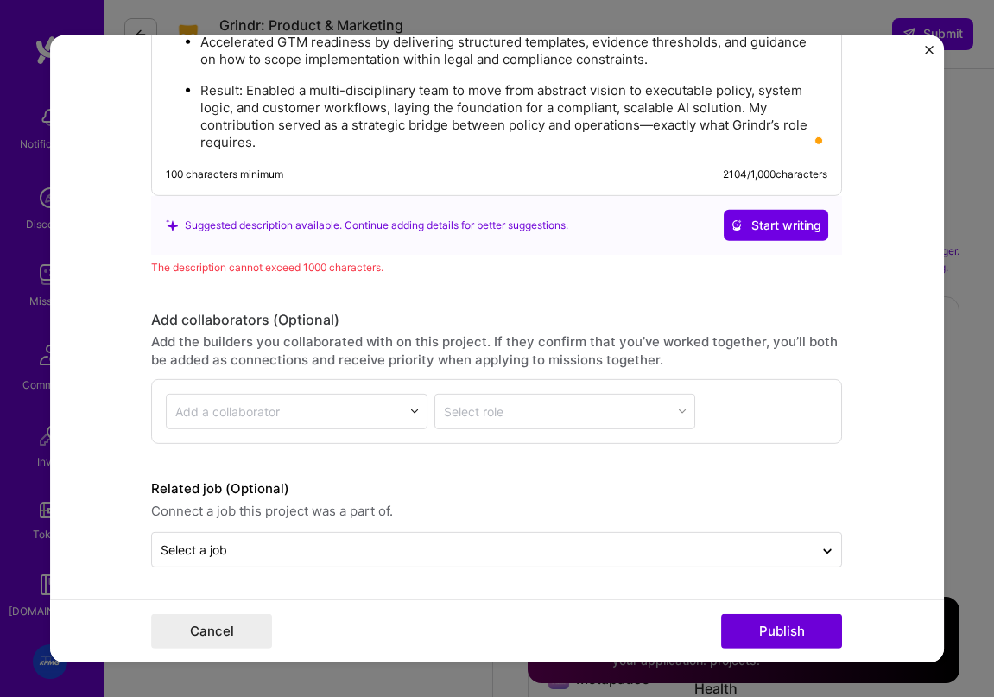
drag, startPoint x: 81, startPoint y: 454, endPoint x: 14, endPoint y: 447, distance: 67.7
click at [81, 454] on form "Project title KPMG Company Project industry Industry Project Link (Optional) Dr…" at bounding box center [497, 348] width 895 height 627
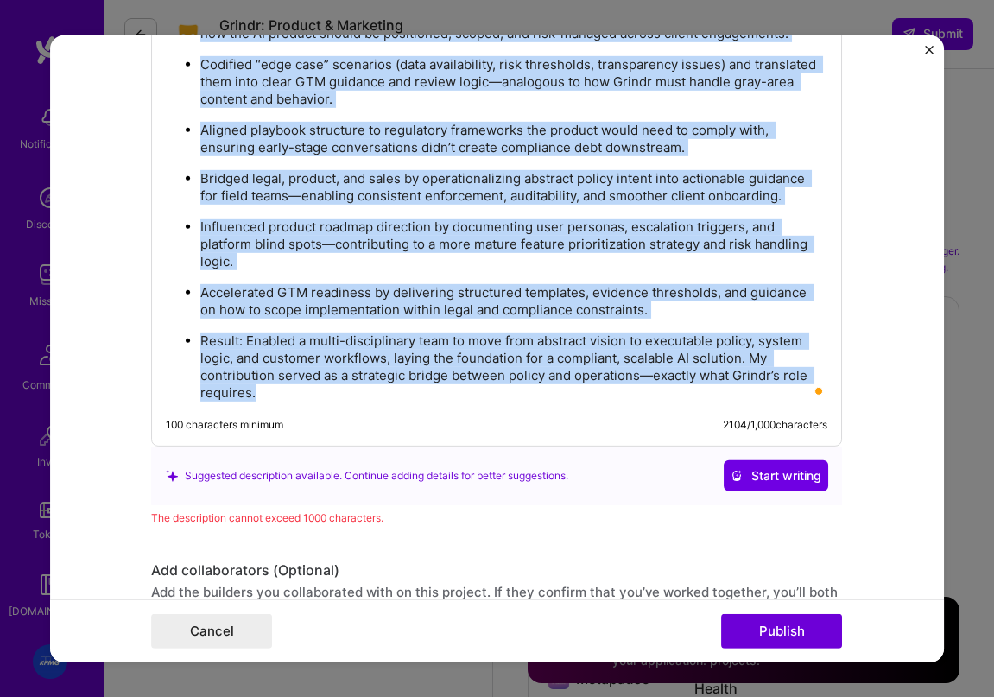
scroll to position [1819, 0]
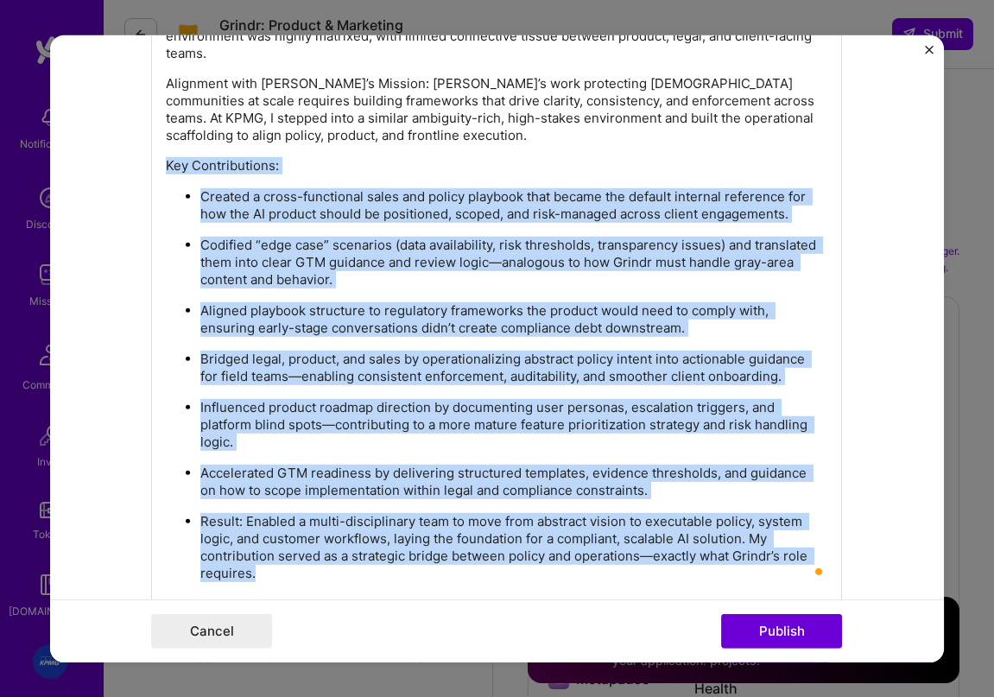
drag, startPoint x: 377, startPoint y: 383, endPoint x: 155, endPoint y: 167, distance: 310.8
click at [155, 167] on div "KPMG was preparing to launch a new AI-powered product with complex compliance, …" at bounding box center [496, 265] width 691 height 723
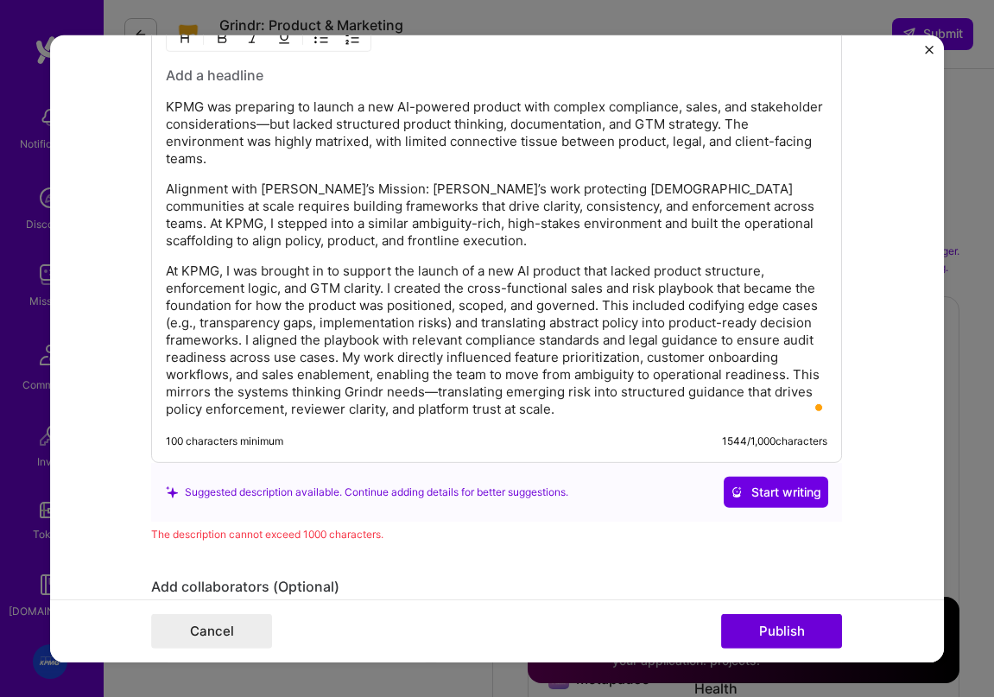
scroll to position [1708, 0]
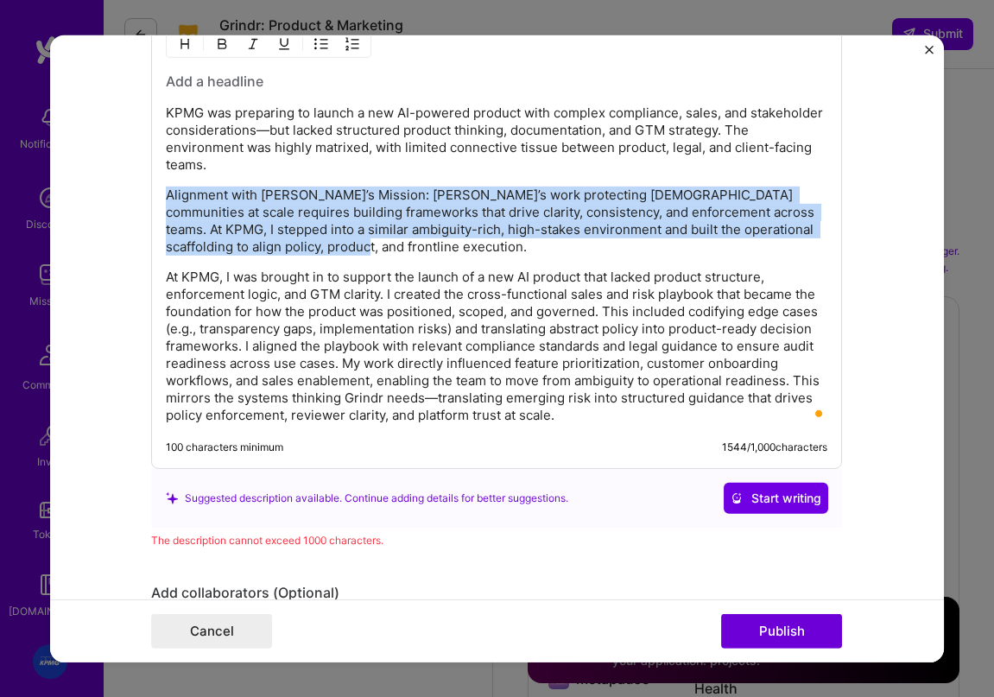
drag, startPoint x: 327, startPoint y: 229, endPoint x: 148, endPoint y: 193, distance: 183.2
click at [148, 193] on form "Project title KPMG Company Project industry Industry Project Link (Optional) Dr…" at bounding box center [497, 348] width 895 height 627
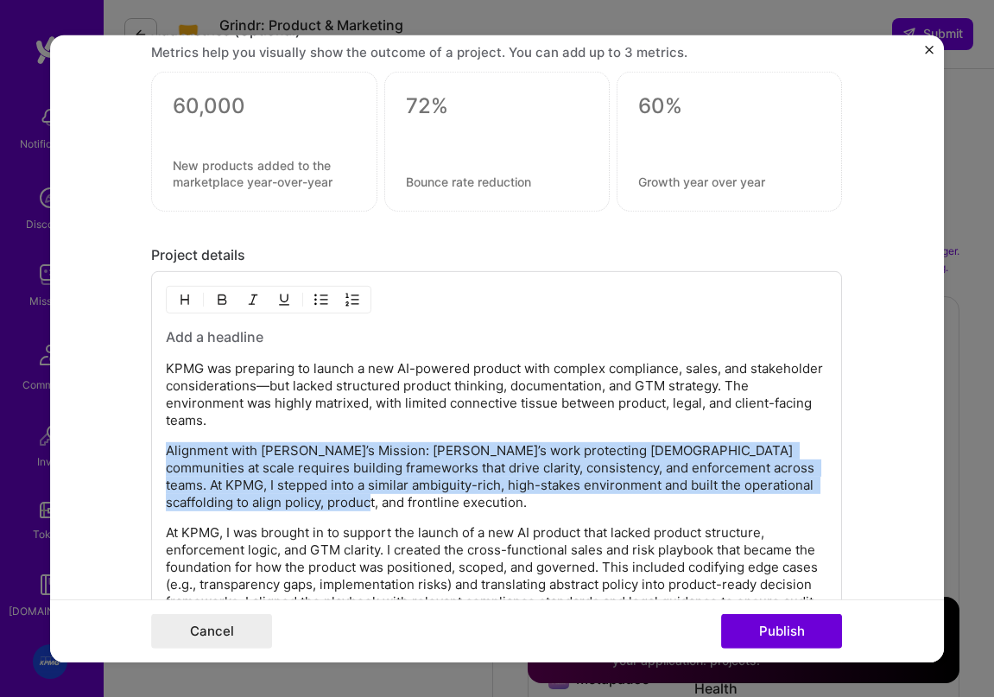
scroll to position [1469, 0]
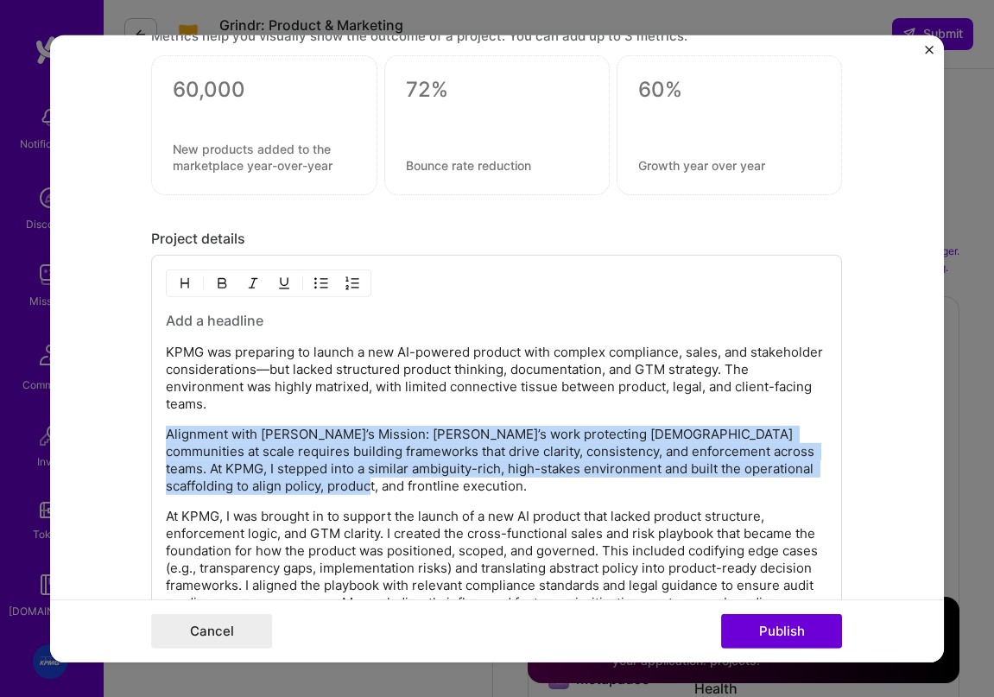
drag, startPoint x: 340, startPoint y: 479, endPoint x: 364, endPoint y: 477, distance: 24.2
click at [340, 478] on p "Alignment with Grindr’s Mission: Grindr’s work protecting queer communities at …" at bounding box center [496, 460] width 661 height 69
drag, startPoint x: 388, startPoint y: 484, endPoint x: 155, endPoint y: 439, distance: 236.7
click at [155, 439] on div "KPMG was preparing to launch a new AI-powered product with complex compliance, …" at bounding box center [496, 481] width 691 height 453
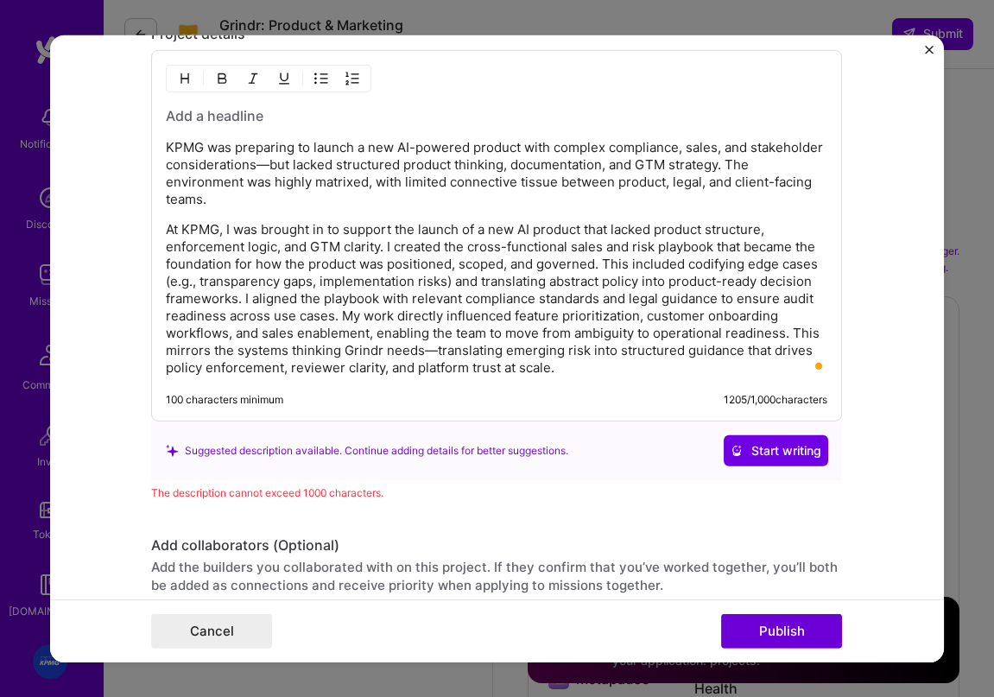
scroll to position [1644, 0]
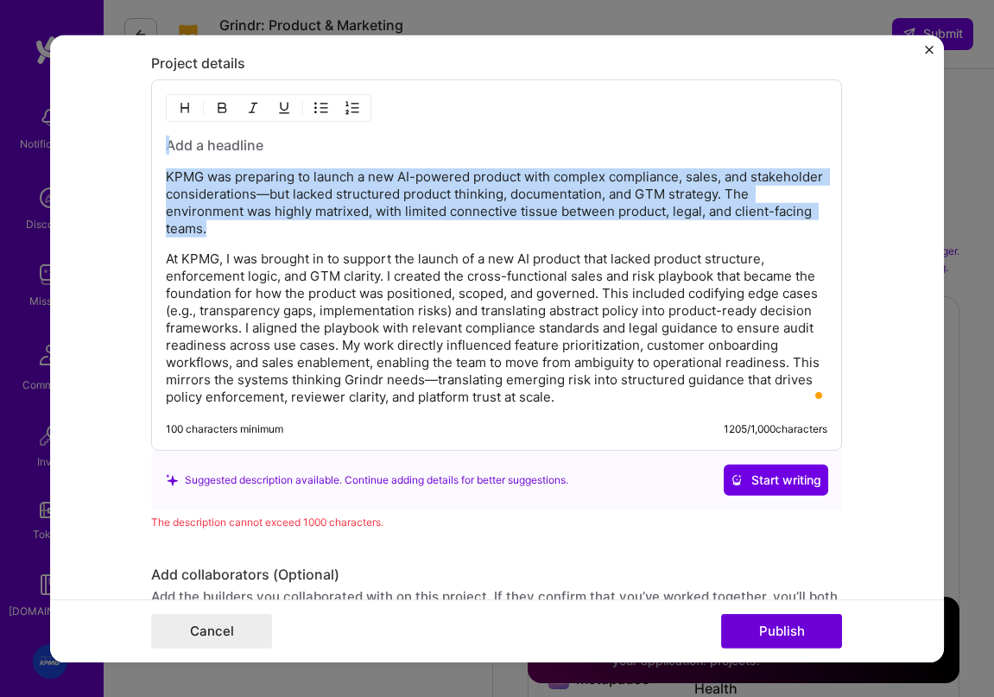
drag, startPoint x: 239, startPoint y: 205, endPoint x: 123, endPoint y: 103, distance: 154.2
click at [118, 107] on form "Project title KPMG Company Project industry Industry Project Link (Optional) Dr…" at bounding box center [497, 348] width 895 height 627
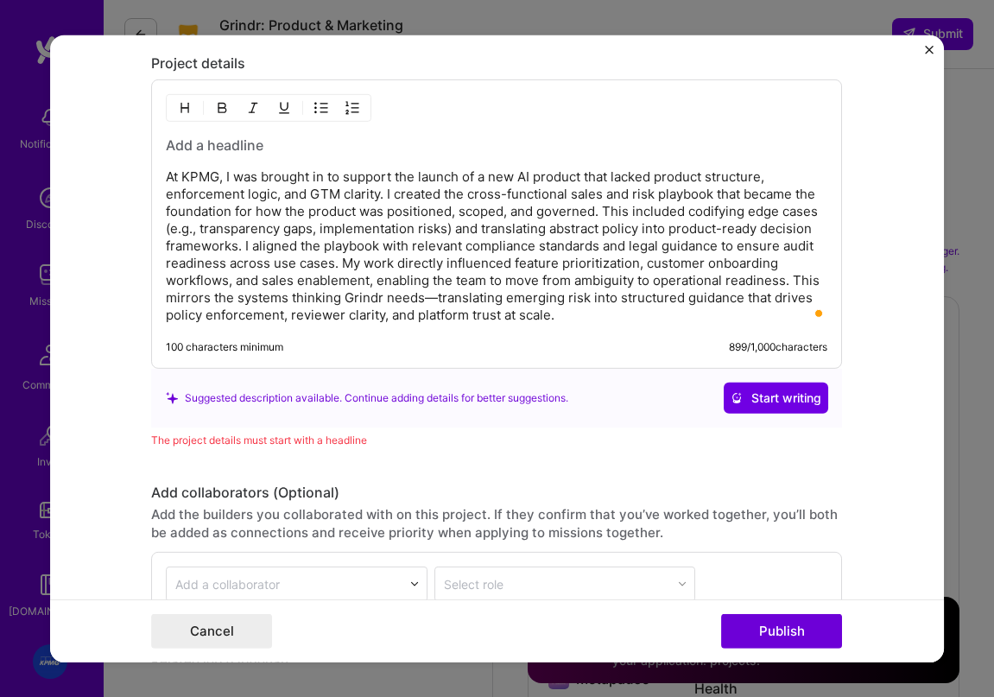
click at [168, 175] on p "At KPMG, I was brought in to support the launch of a new AI product that lacked…" at bounding box center [496, 245] width 661 height 155
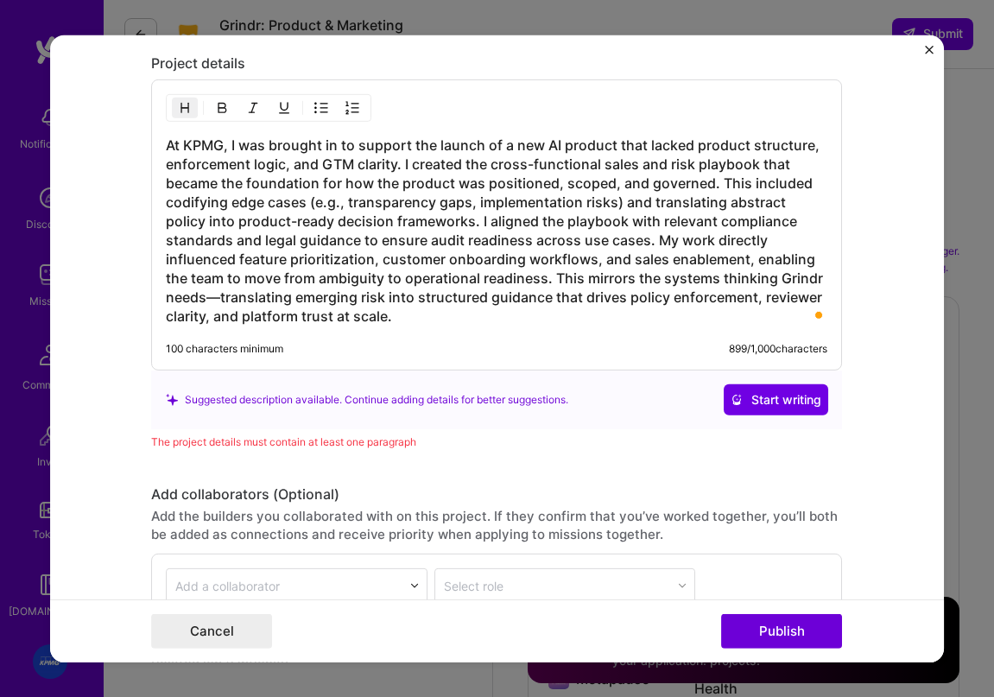
click at [259, 143] on h3 "At KPMG, I was brought in to support the launch of a new AI product that lacked…" at bounding box center [496, 231] width 661 height 190
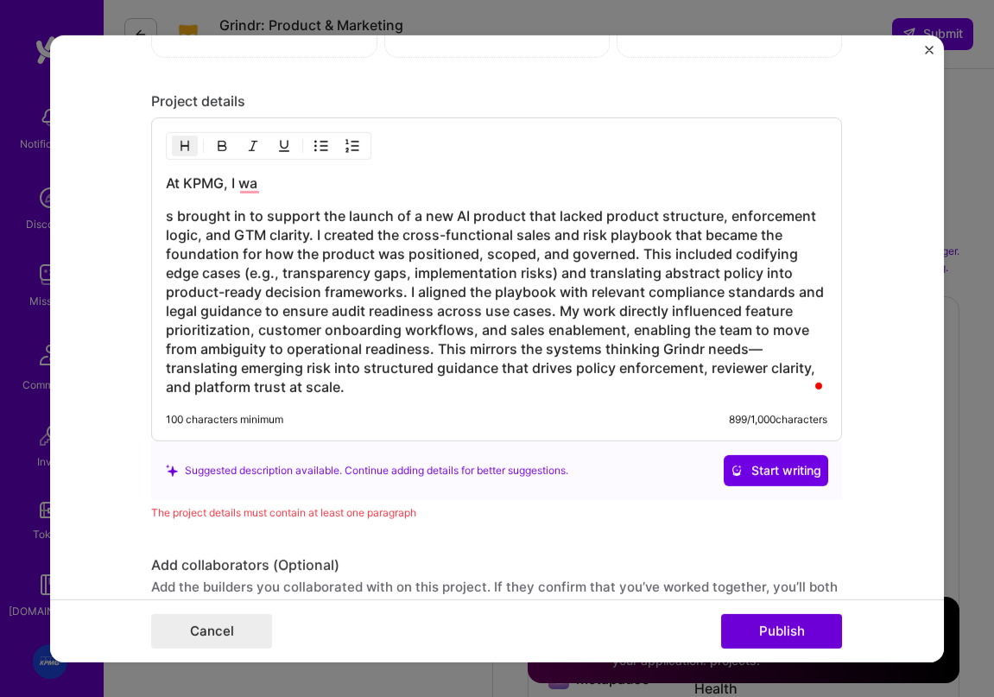
scroll to position [1603, 0]
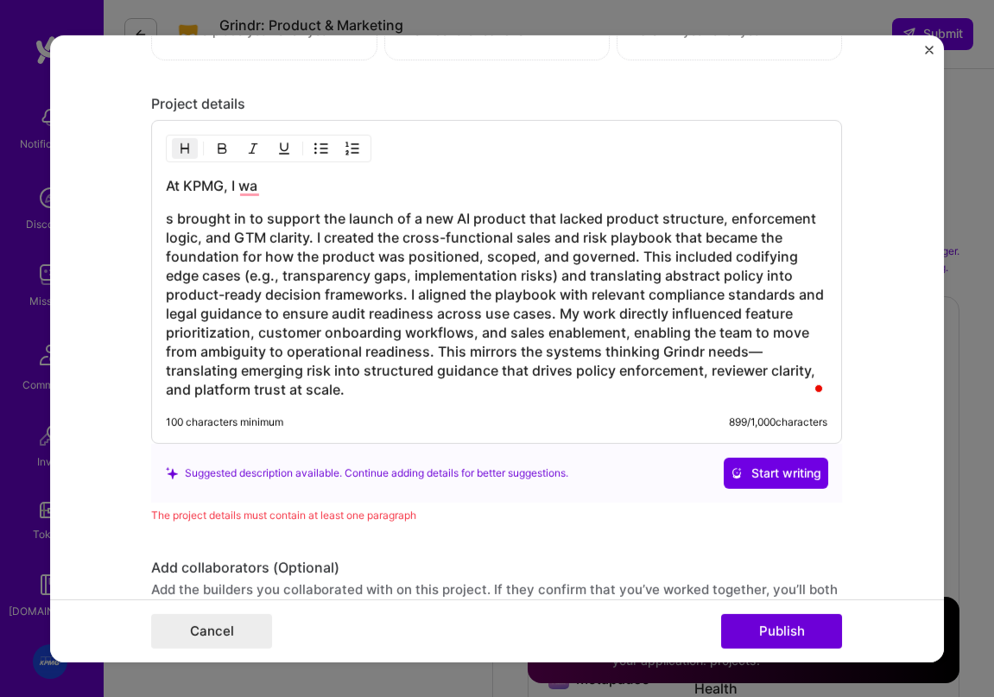
click at [188, 193] on h3 "At KPMG, I wa" at bounding box center [496, 185] width 661 height 19
click at [167, 218] on h3 "s brought in to support the launch of a new AI product that lacked product stru…" at bounding box center [496, 304] width 661 height 190
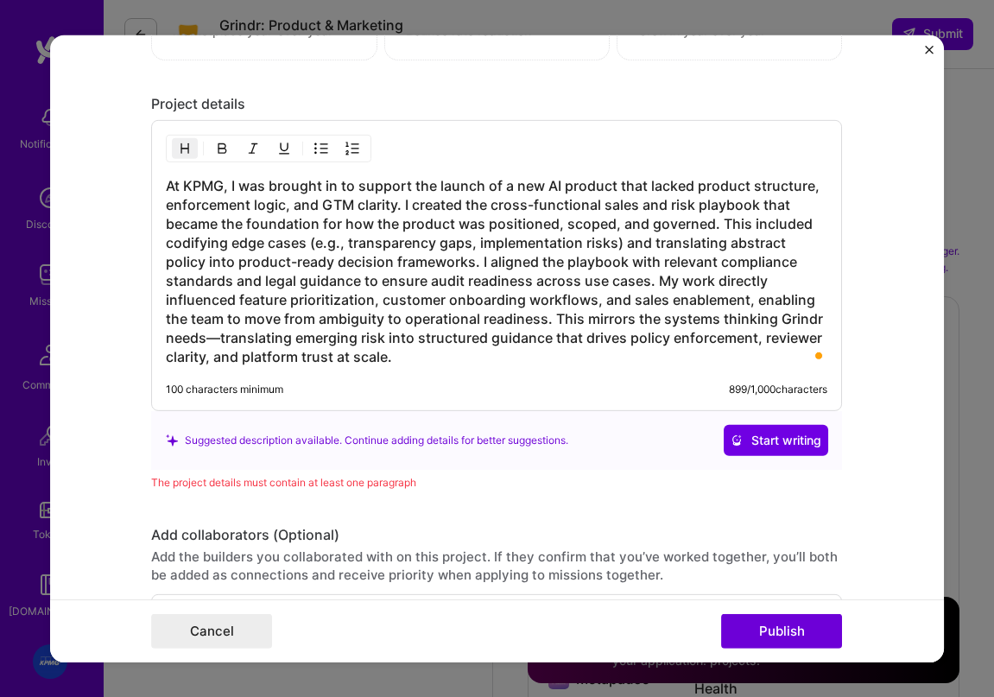
click at [268, 226] on h3 "At KPMG, I was brought in to support the launch of a new AI product that lacked…" at bounding box center [496, 271] width 661 height 190
drag, startPoint x: 393, startPoint y: 373, endPoint x: 393, endPoint y: 360, distance: 13.0
click at [393, 367] on div "At KPMG, I was brought in to support the launch of a new AI product that lacked…" at bounding box center [496, 265] width 691 height 291
click at [391, 357] on h3 "At KPMG, I was brought in to support the launch of a new AI product that lacked…" at bounding box center [496, 271] width 661 height 190
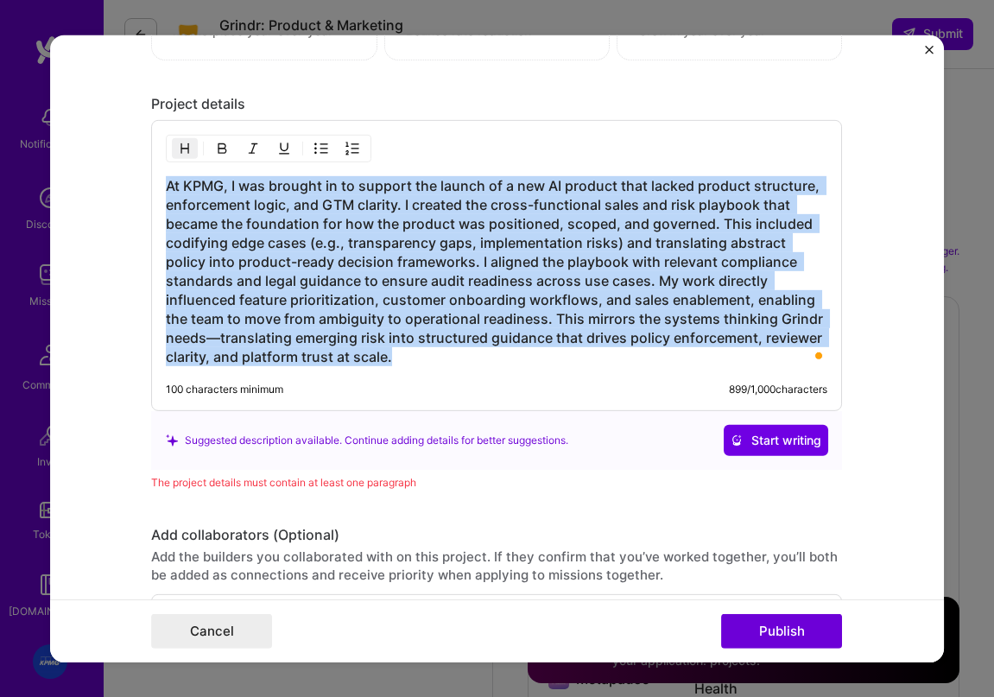
drag, startPoint x: 395, startPoint y: 357, endPoint x: 151, endPoint y: 174, distance: 305.1
click at [140, 177] on form "Project title KPMG Company Project industry Industry Project Link (Optional) Dr…" at bounding box center [497, 348] width 895 height 627
click at [179, 152] on img "button" at bounding box center [185, 149] width 14 height 14
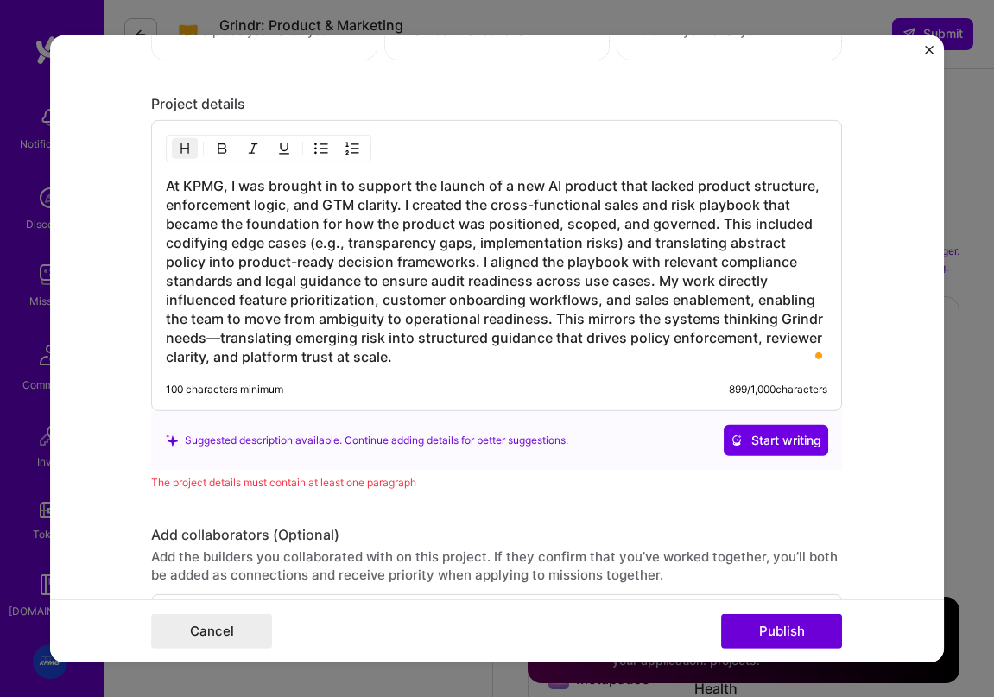
click at [274, 205] on h3 "At KPMG, I was brought in to support the launch of a new AI product that lacked…" at bounding box center [496, 271] width 661 height 190
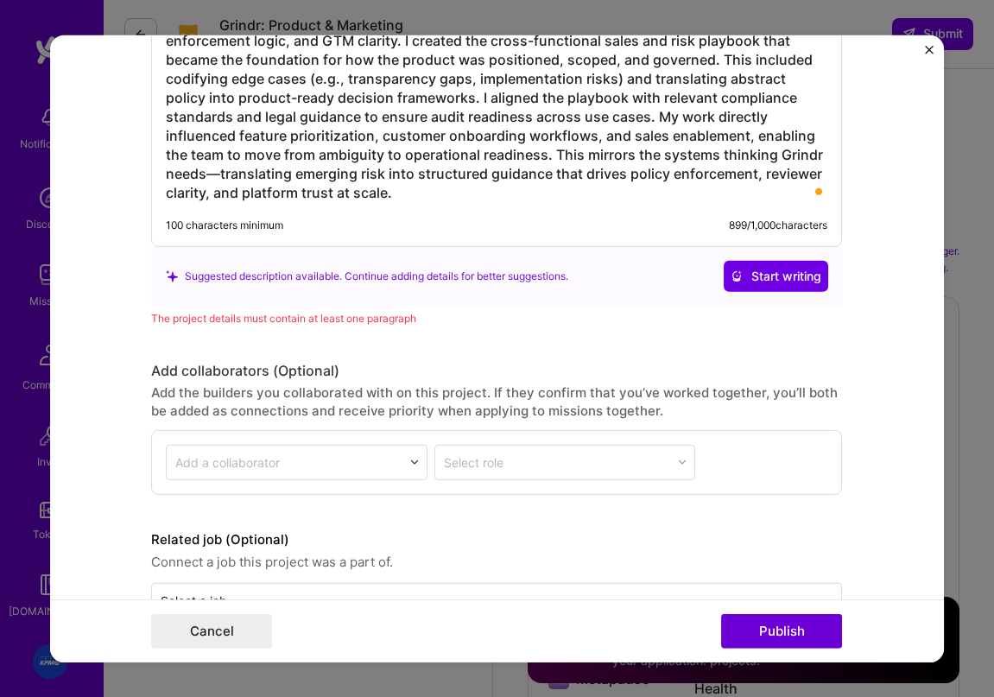
scroll to position [1768, 0]
click at [790, 629] on button "Publish" at bounding box center [781, 631] width 121 height 35
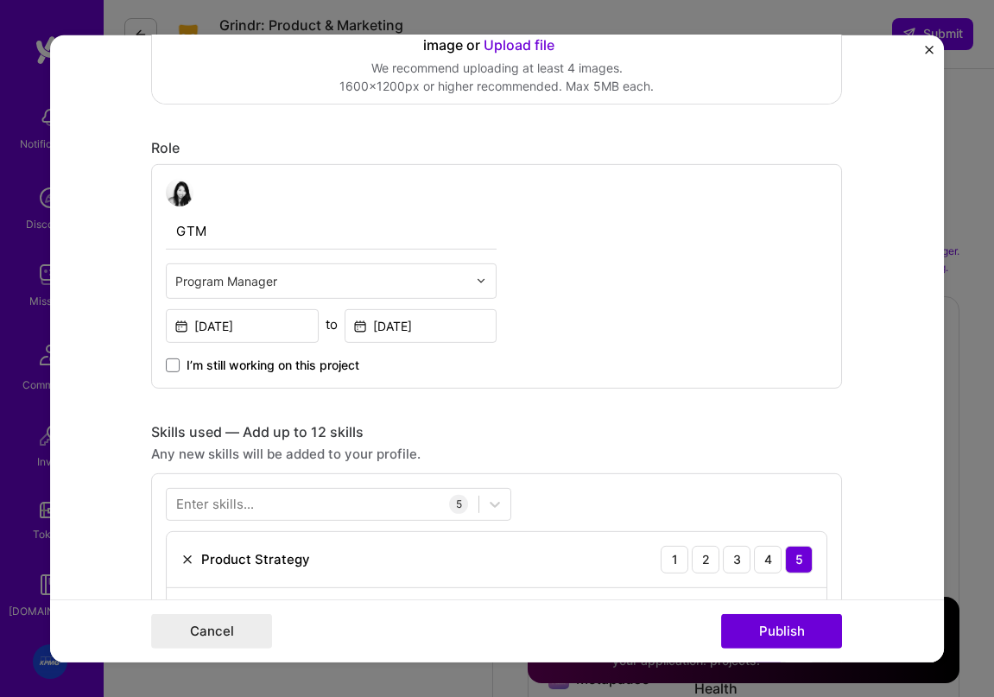
scroll to position [35, 0]
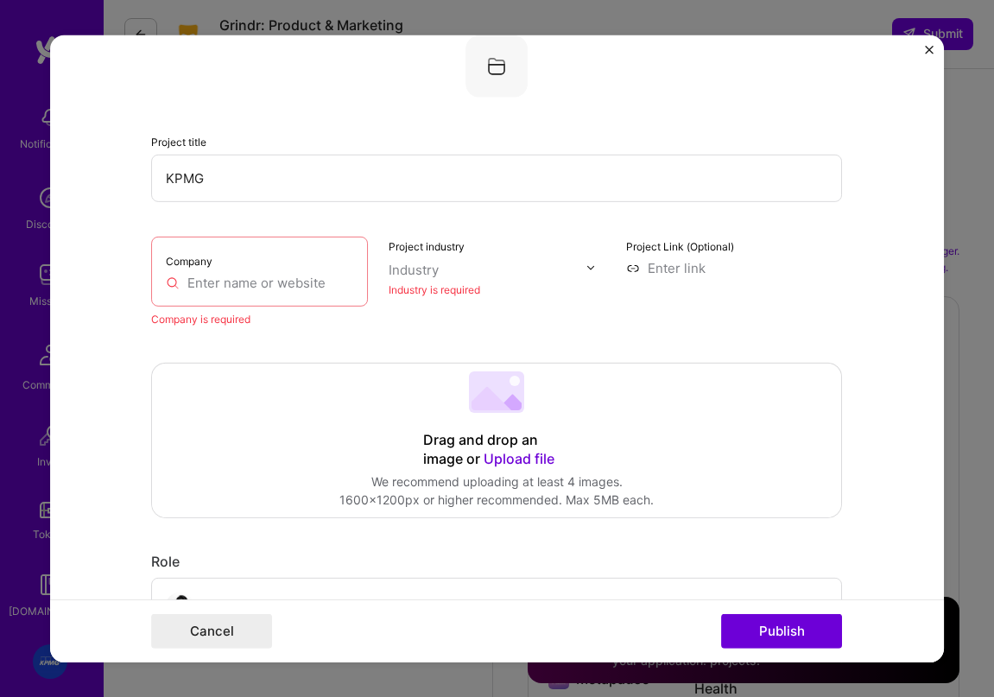
click at [267, 295] on div "Company" at bounding box center [259, 271] width 217 height 70
click at [268, 288] on input "text" at bounding box center [259, 282] width 187 height 18
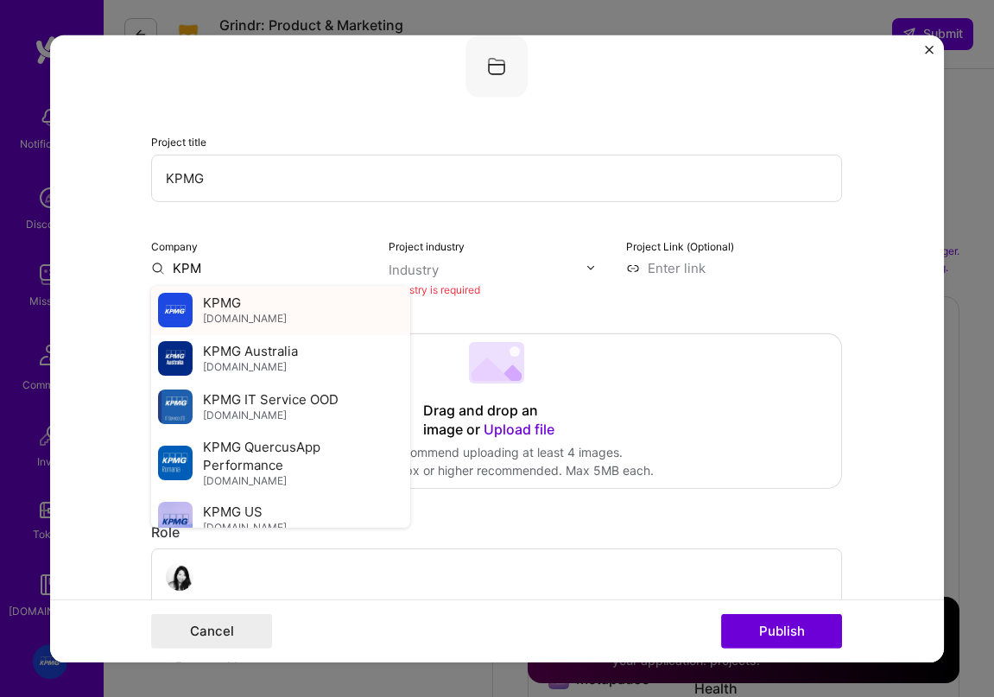
click at [268, 319] on div "KPMG kpmg.com" at bounding box center [280, 309] width 259 height 48
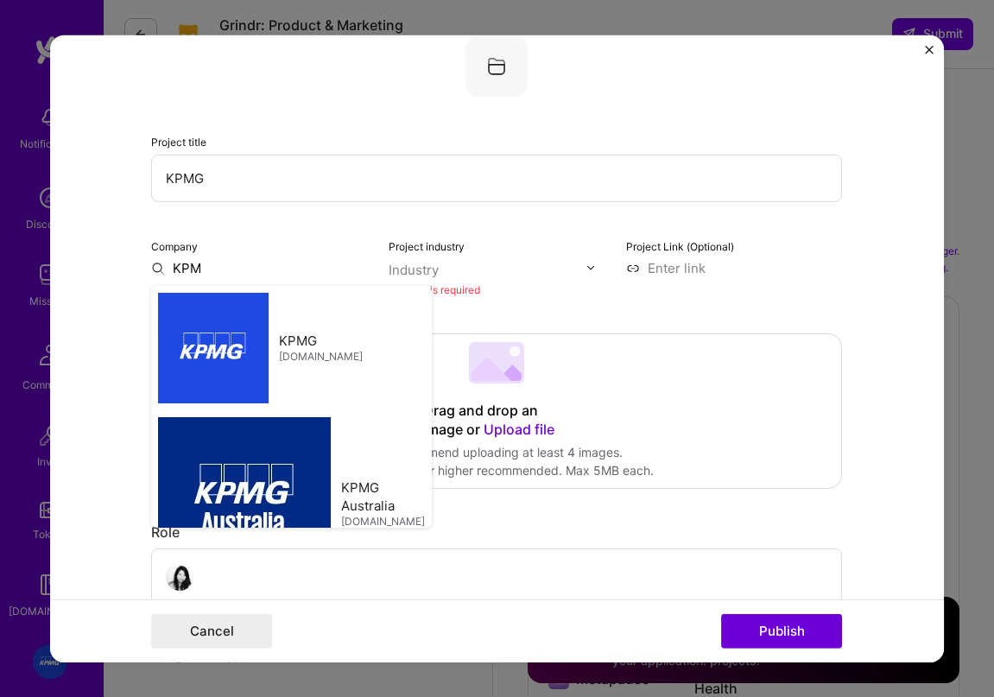
type input "KPMG"
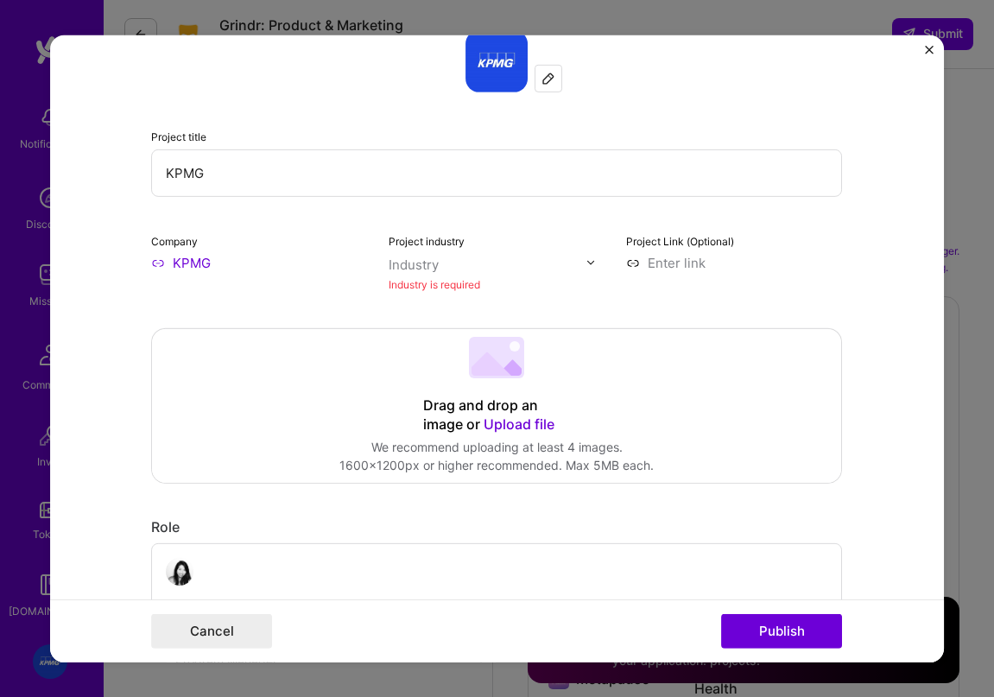
click at [447, 255] on input "text" at bounding box center [487, 264] width 197 height 18
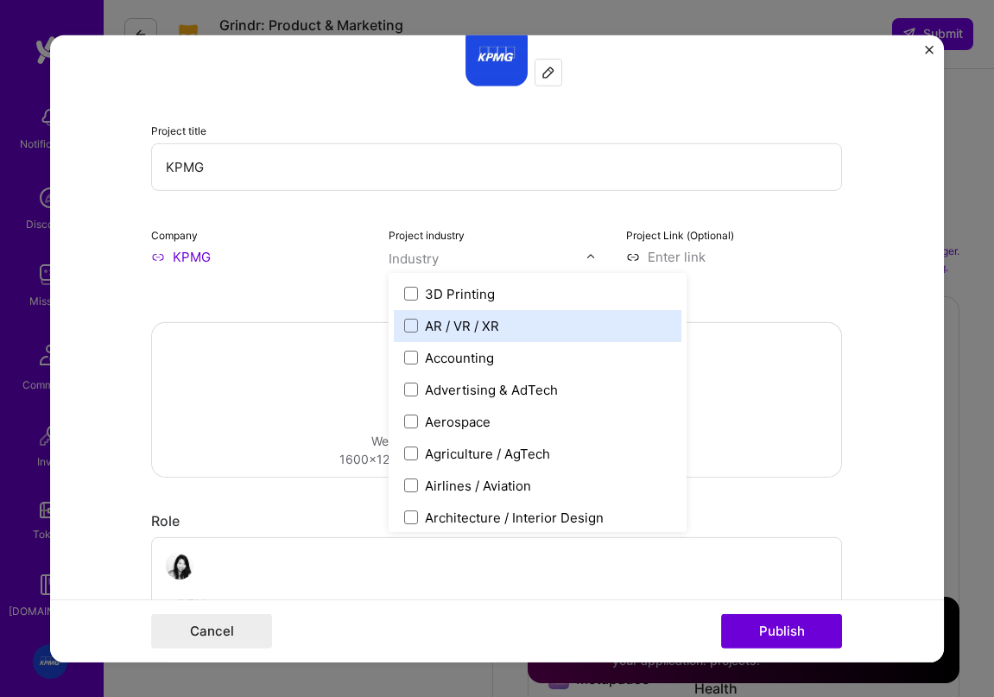
scroll to position [53, 0]
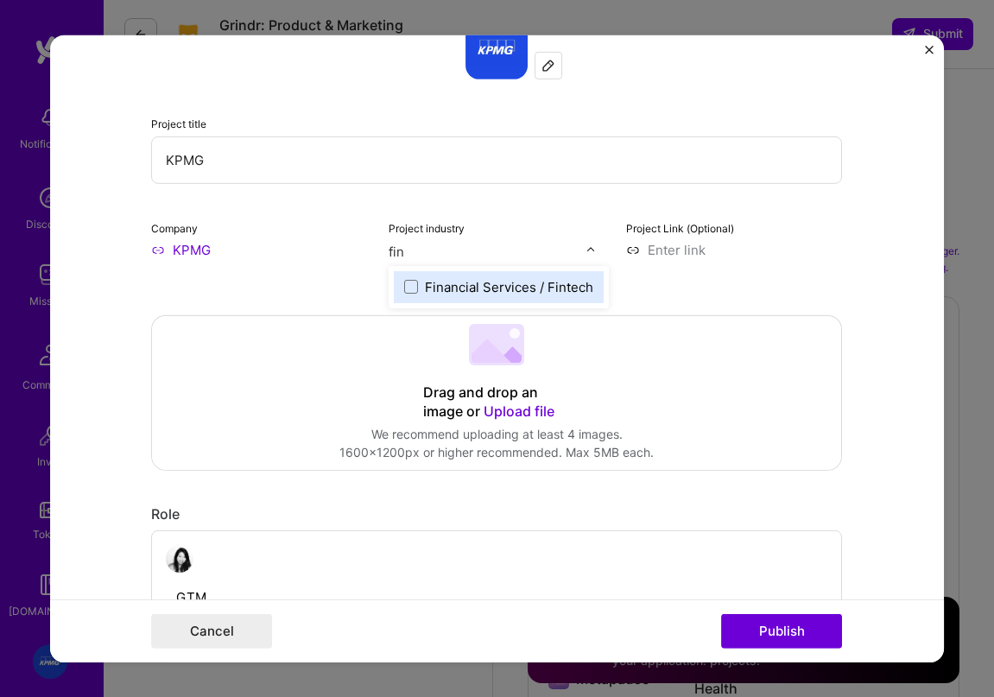
type input "fint"
click at [513, 281] on div "Financial Services / Fintech" at bounding box center [509, 286] width 168 height 18
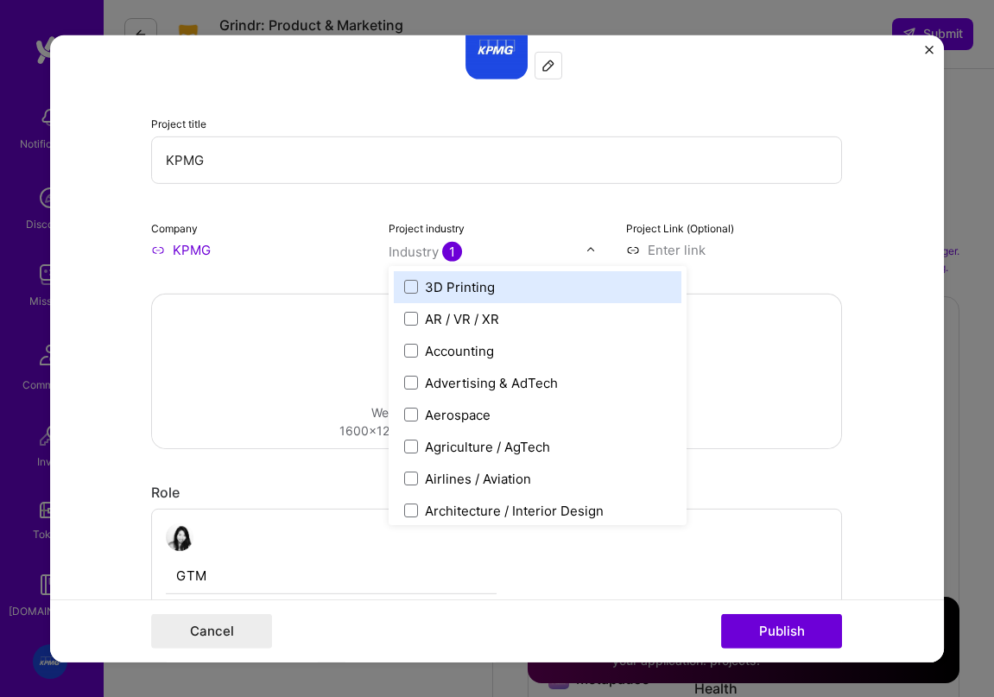
click at [370, 214] on div "Project title KPMG Company KPMG Project industry option Financial Services / Fi…" at bounding box center [496, 137] width 691 height 242
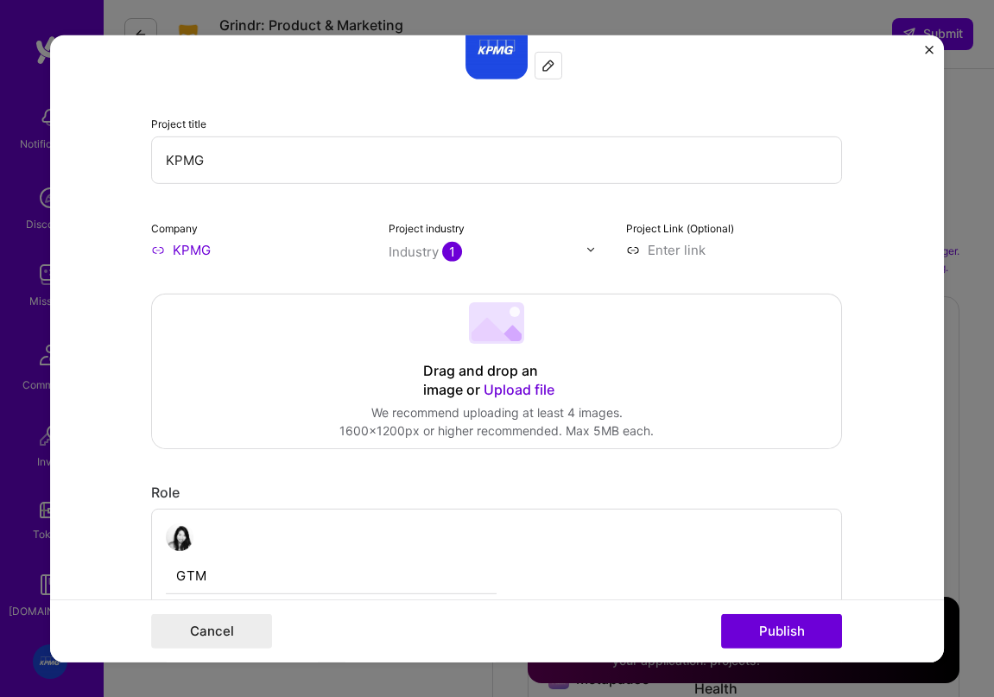
scroll to position [61, 0]
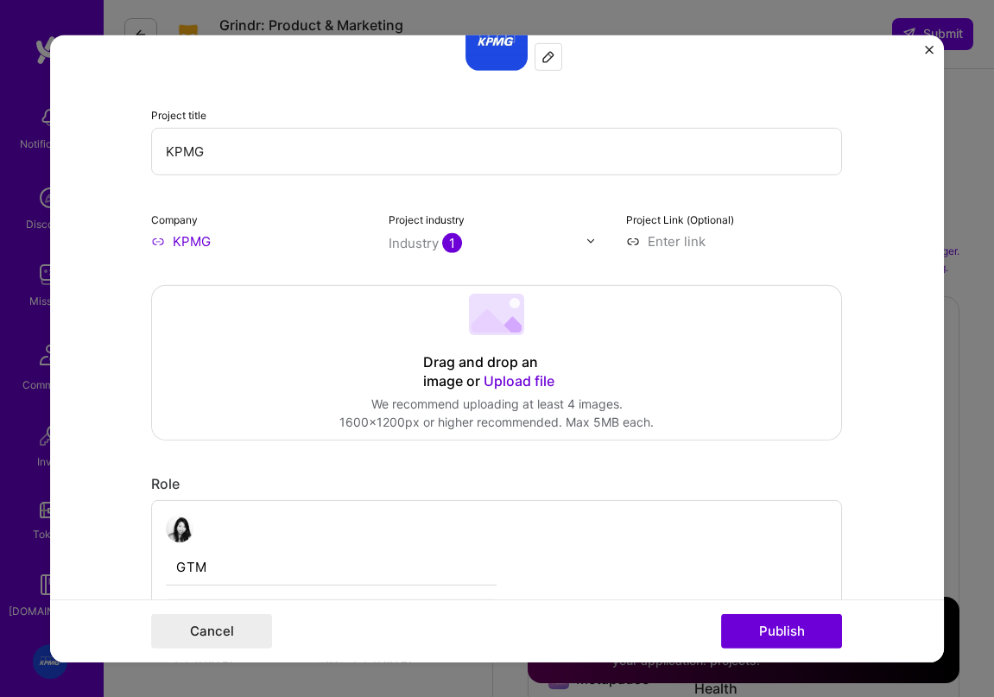
click at [406, 246] on div "Industry 1" at bounding box center [425, 242] width 73 height 18
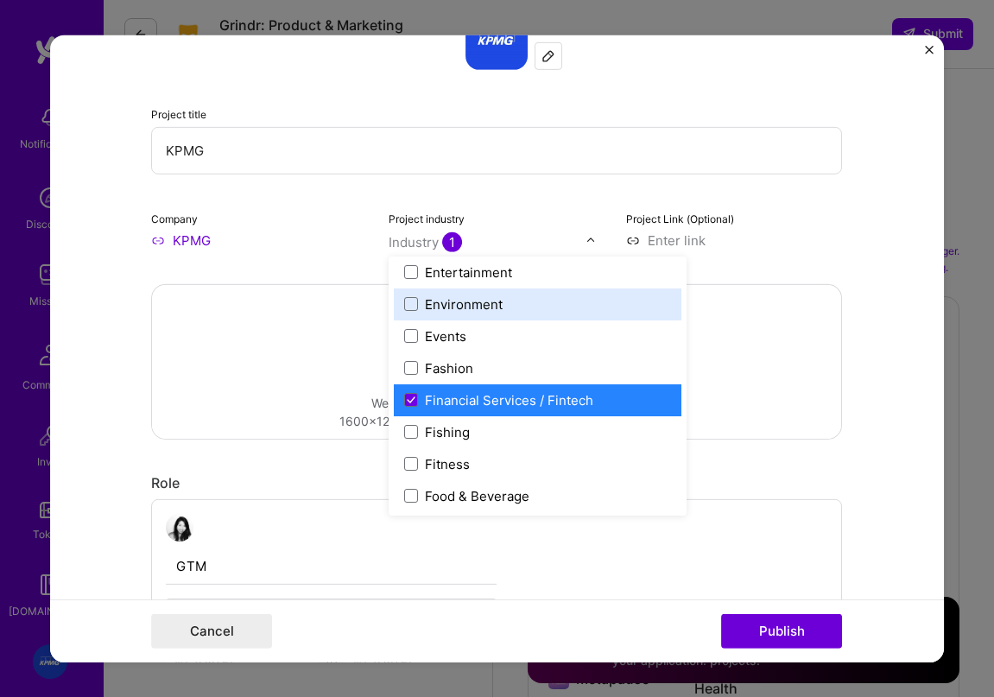
scroll to position [1707, 0]
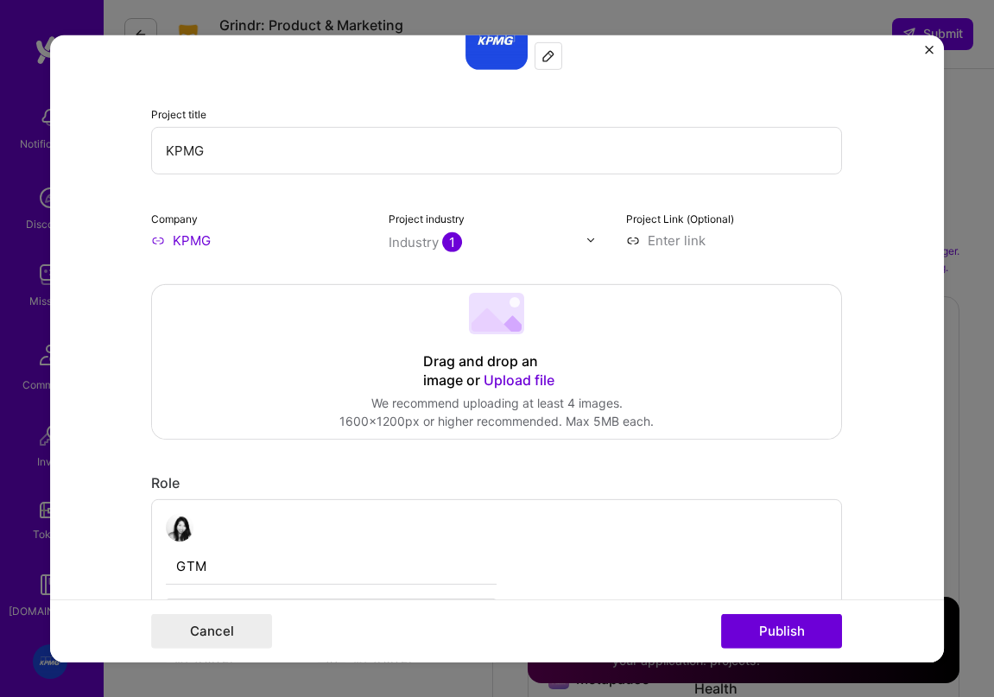
click at [294, 180] on div "Project title KPMG Company KPMG Project industry Industry 1 Project Link (Optio…" at bounding box center [496, 128] width 691 height 242
click at [260, 151] on input "KPMG" at bounding box center [496, 149] width 691 height 47
type input "KPMG- new AI product"
drag, startPoint x: 763, startPoint y: 631, endPoint x: 752, endPoint y: 625, distance: 12.7
click at [763, 631] on button "Publish" at bounding box center [781, 631] width 121 height 35
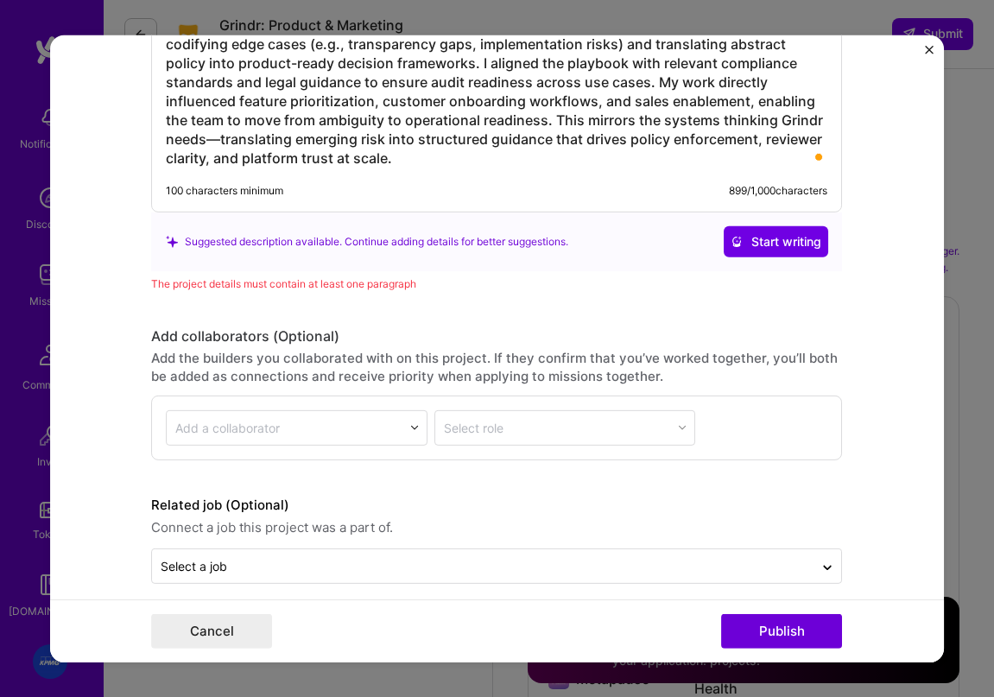
scroll to position [1818, 0]
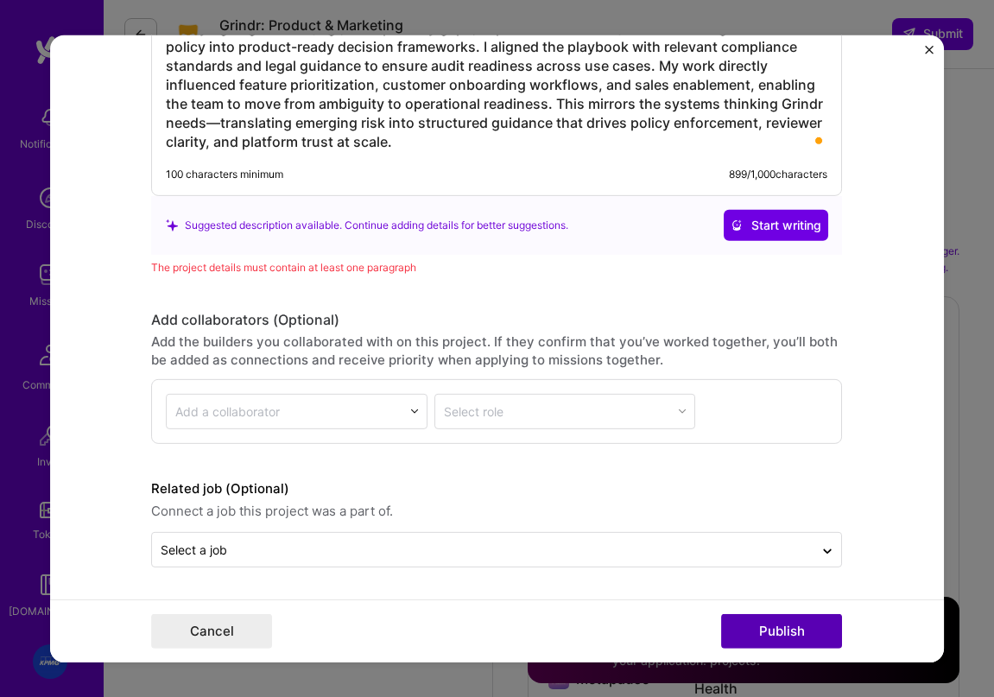
click at [765, 634] on button "Publish" at bounding box center [781, 631] width 121 height 35
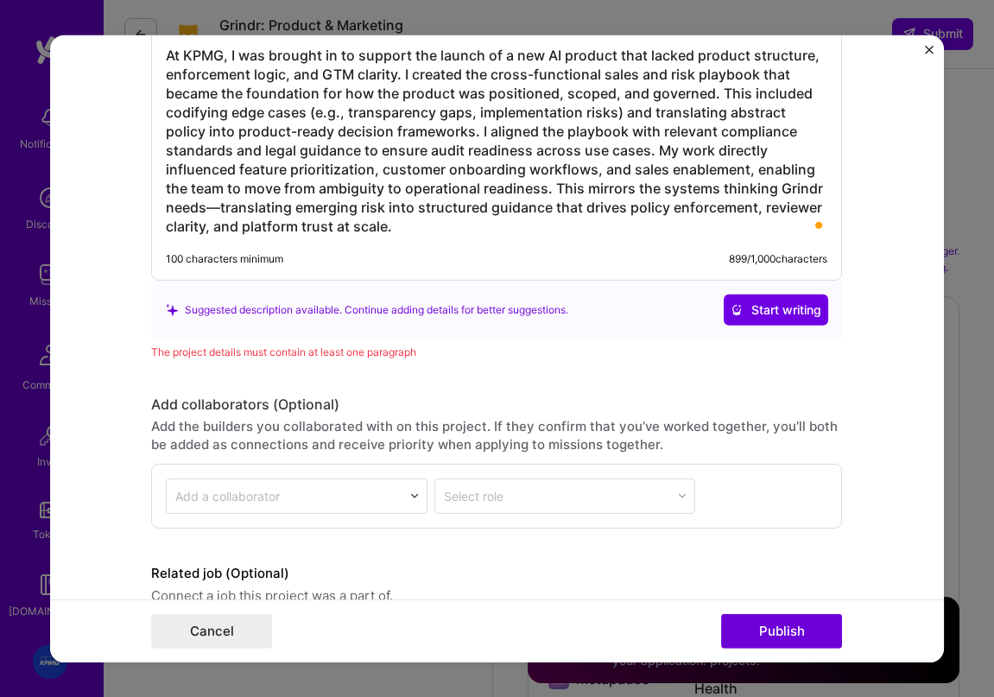
scroll to position [1663, 0]
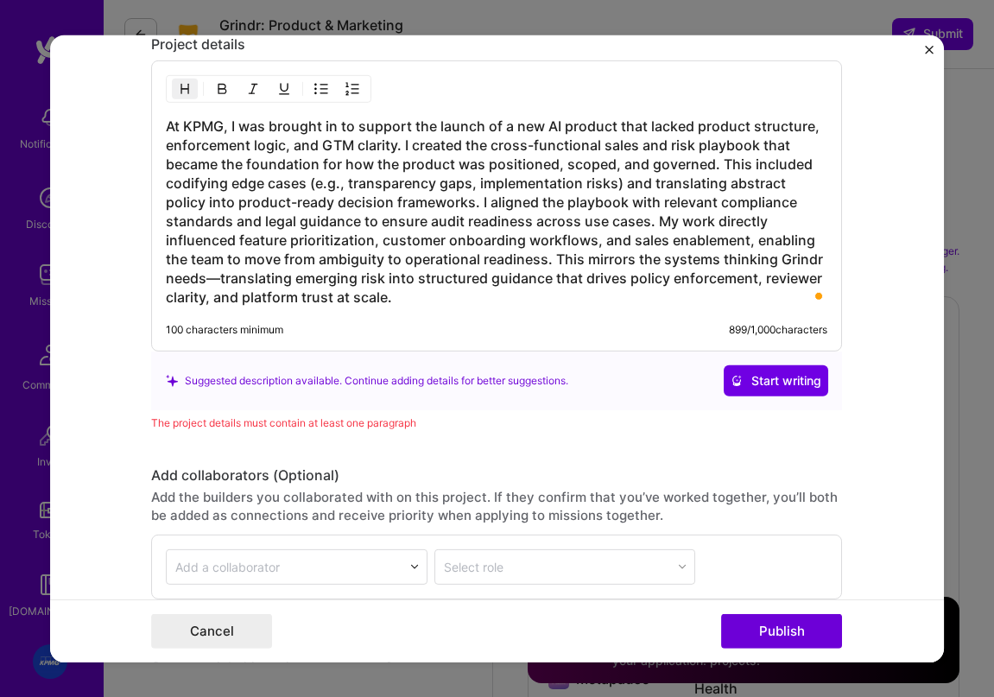
drag, startPoint x: 410, startPoint y: 344, endPoint x: 401, endPoint y: 326, distance: 19.3
click at [409, 344] on div "100 characters minimum 899 / 1,000 characters" at bounding box center [482, 337] width 689 height 28
click at [408, 288] on h3 "At KPMG, I was brought in to support the launch of a new AI product that lacked…" at bounding box center [496, 212] width 661 height 190
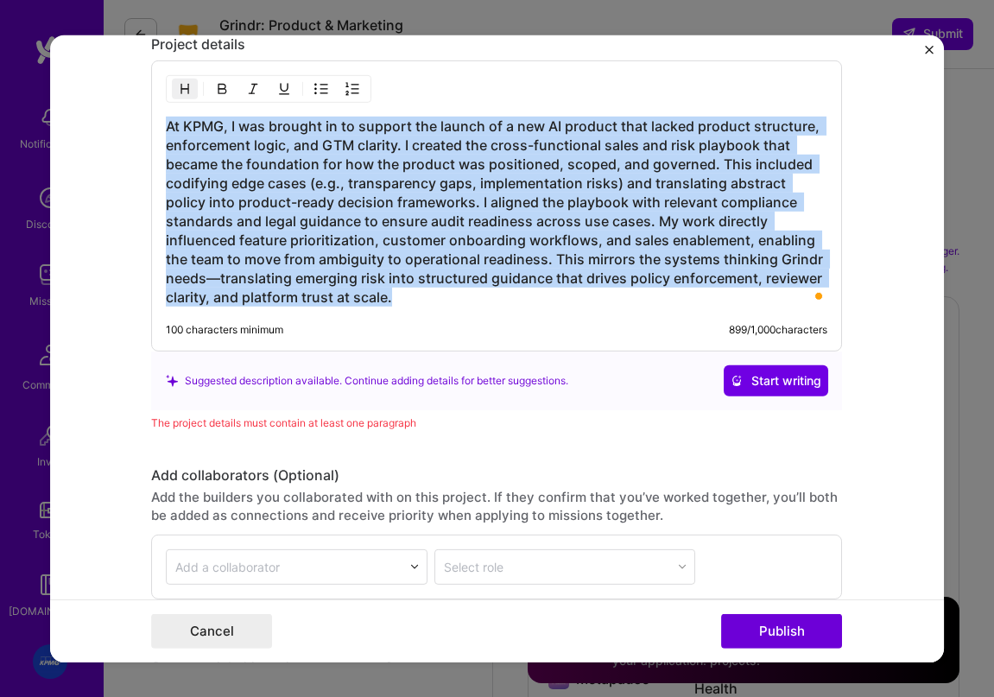
drag, startPoint x: 418, startPoint y: 293, endPoint x: 100, endPoint y: 95, distance: 374.2
click at [100, 95] on form "Project title KPMG- new AI product Company KPMG Project industry Industry 1 Pro…" at bounding box center [497, 348] width 895 height 627
copy h3 "At KPMG, I was brought in to support the launch of a new AI product that lacked…"
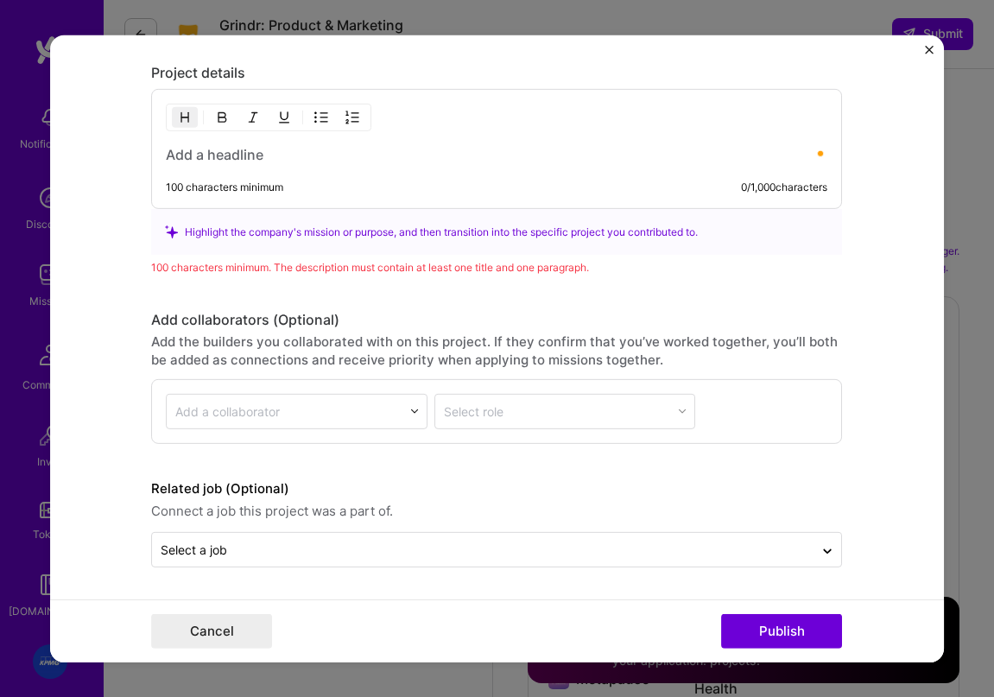
click at [334, 201] on div "100 characters minimum 0 / 1,000 characters" at bounding box center [482, 194] width 689 height 28
click at [238, 149] on h3 "To enrich screen reader interactions, please activate Accessibility in Grammarl…" at bounding box center [496, 154] width 661 height 19
click at [288, 156] on h3 "To enrich screen reader interactions, please activate Accessibility in Grammarl…" at bounding box center [496, 154] width 661 height 19
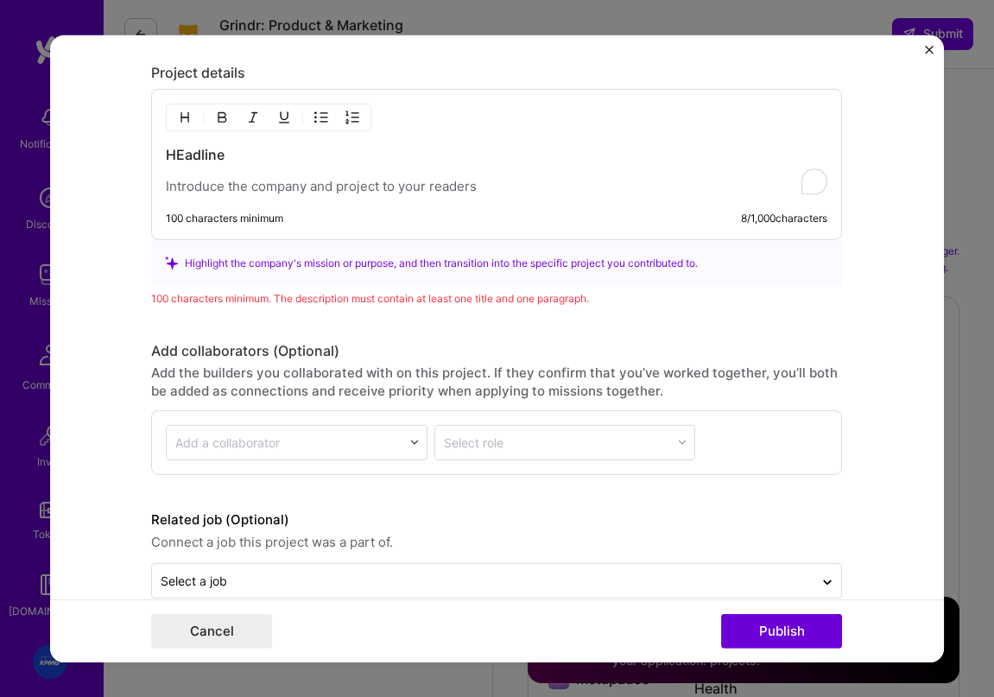
click at [244, 186] on p "To enrich screen reader interactions, please activate Accessibility in Grammarl…" at bounding box center [496, 186] width 661 height 17
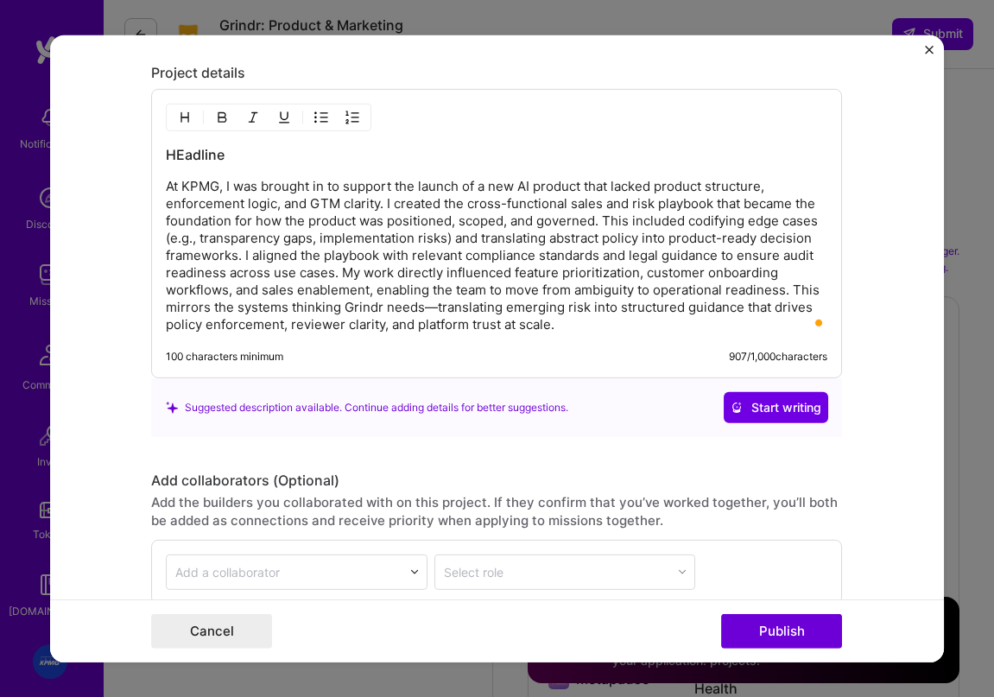
click at [250, 161] on h3 "HEadline" at bounding box center [496, 154] width 661 height 19
drag, startPoint x: 250, startPoint y: 160, endPoint x: 139, endPoint y: 153, distance: 110.7
click at [139, 153] on form "Project title KPMG- new AI product Company KPMG Project industry Industry 1 Pro…" at bounding box center [497, 348] width 895 height 627
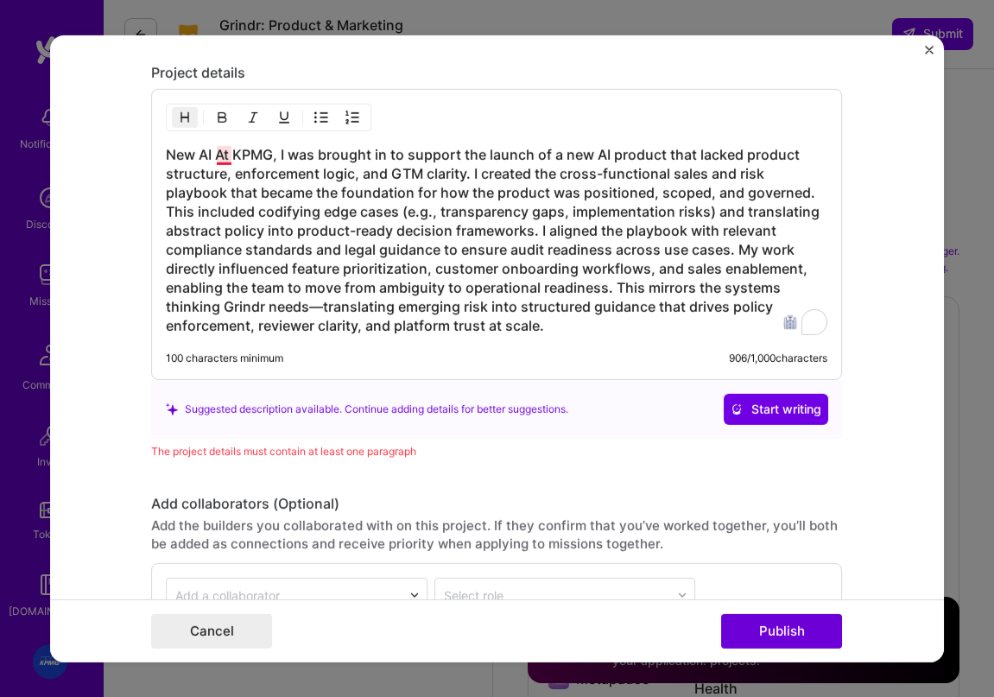
click at [220, 158] on h3 "New AI At KPMG, I was brought in to support the launch of a new AI product that…" at bounding box center [496, 240] width 661 height 190
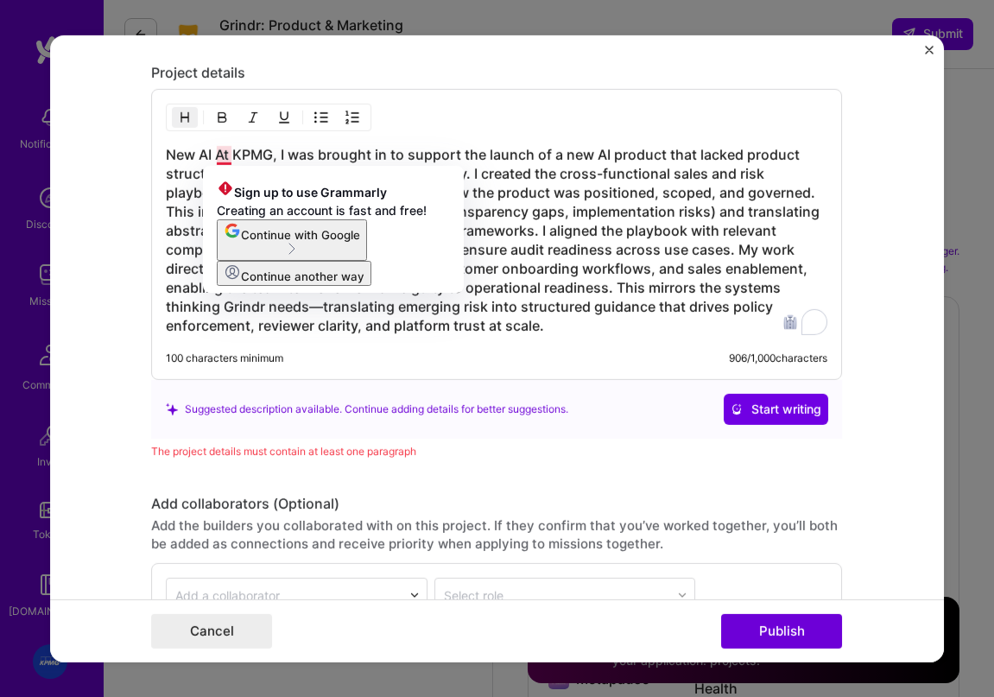
click at [214, 158] on h3 "New AI At KPMG, I was brought in to support the launch of a new AI product that…" at bounding box center [496, 240] width 661 height 190
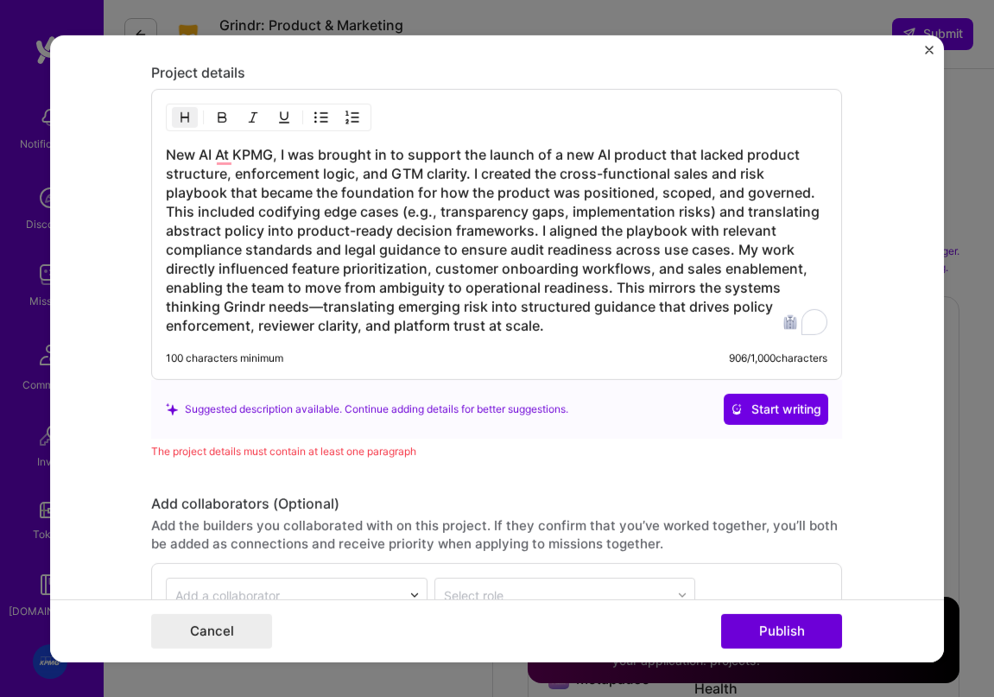
click at [178, 164] on h3 "New AI At KPMG, I was brought in to support the launch of a new AI product that…" at bounding box center [496, 240] width 661 height 190
click at [193, 164] on h3 "New AI At KPMG, I was brought in to support the launch of a new AI product that…" at bounding box center [496, 240] width 661 height 190
click at [203, 160] on h3 "New AI At KPMG, I was brought in to support the launch of a new AI product that…" at bounding box center [496, 240] width 661 height 190
click at [205, 157] on h3 "New AI At KPMG, I was brought in to support the launch of a new AI product that…" at bounding box center [496, 240] width 661 height 190
drag, startPoint x: 201, startPoint y: 158, endPoint x: 148, endPoint y: 151, distance: 54.0
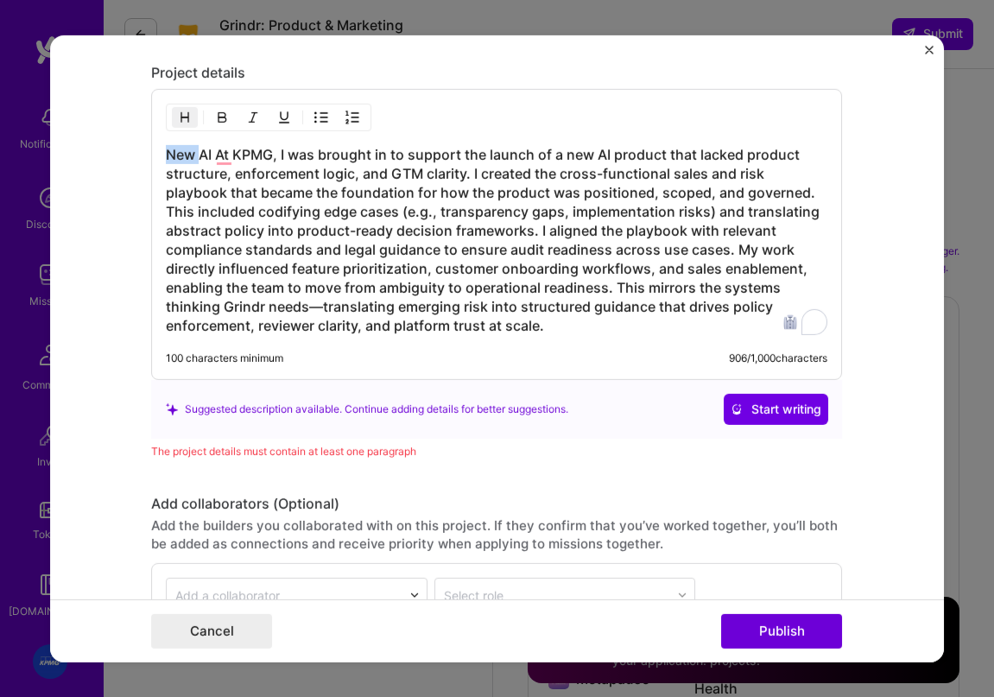
click at [148, 151] on form "Project title KPMG- new AI product Company KPMG Project industry Industry 1 Pro…" at bounding box center [497, 348] width 895 height 627
drag, startPoint x: 186, startPoint y: 157, endPoint x: 486, endPoint y: 284, distance: 326.2
click at [124, 149] on form "Project title KPMG- new AI product Company KPMG Project industry Industry 1 Pro…" at bounding box center [497, 348] width 895 height 627
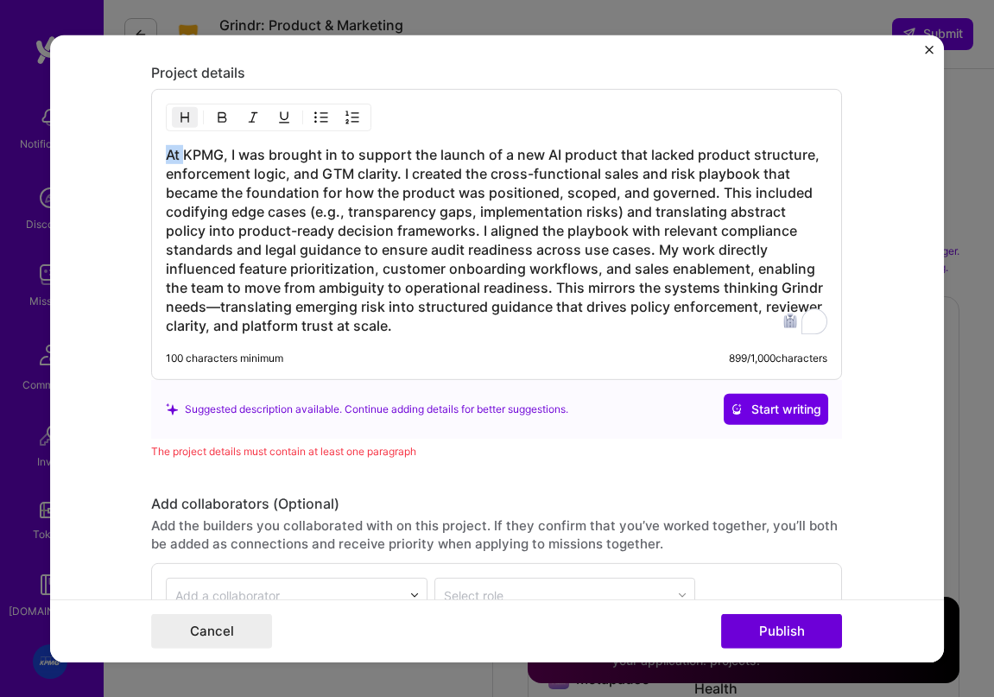
scroll to position [1818, 0]
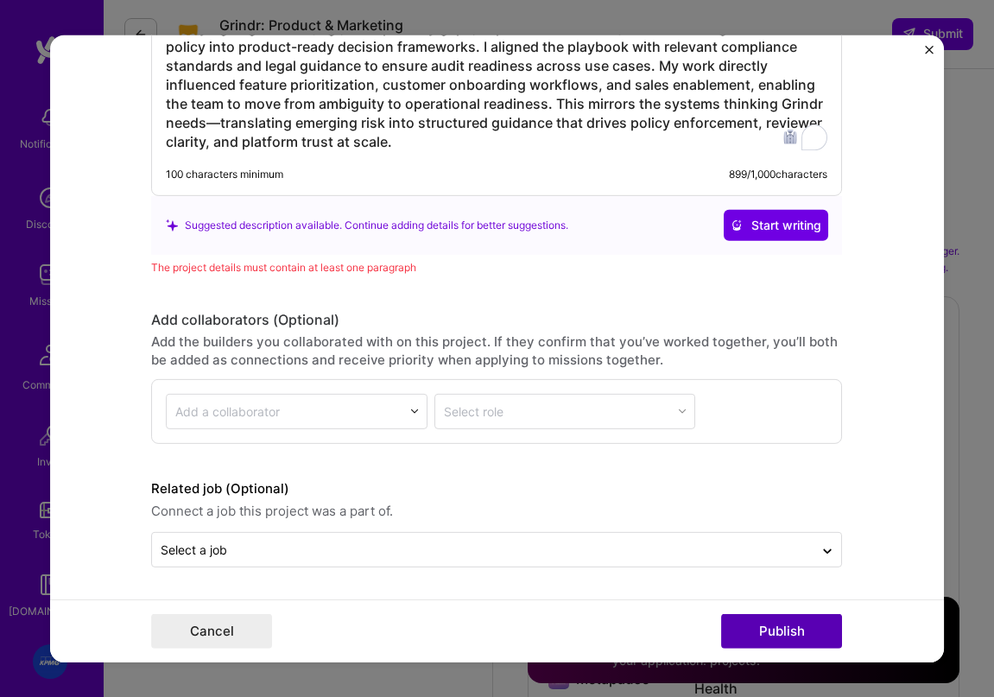
click at [791, 628] on button "Publish" at bounding box center [781, 631] width 121 height 35
click at [773, 642] on button "Publish" at bounding box center [781, 631] width 121 height 35
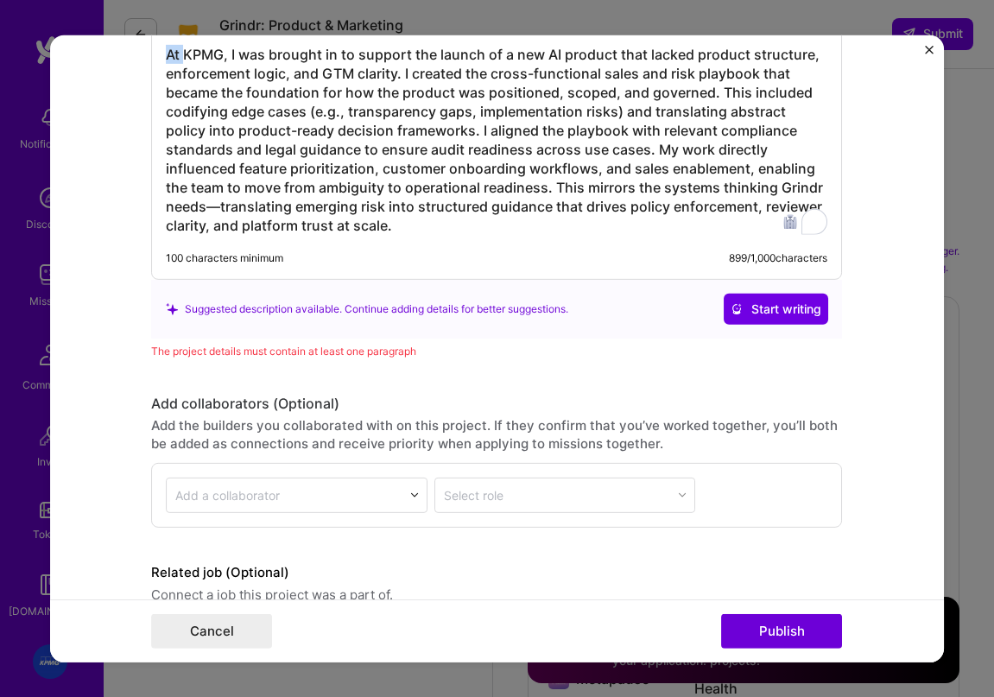
scroll to position [1663, 0]
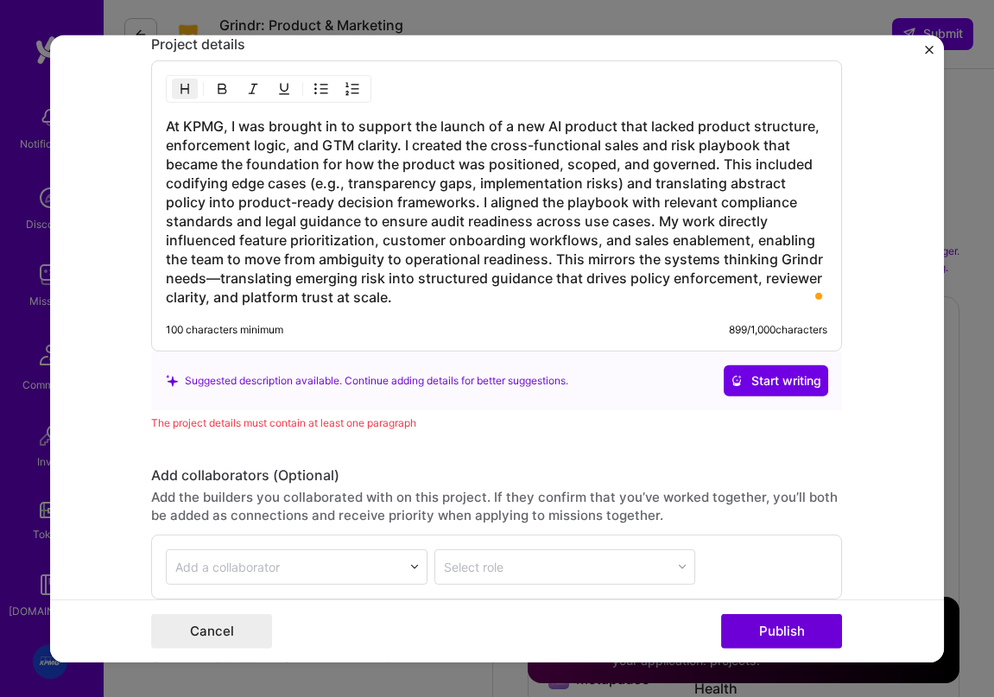
click at [391, 313] on div "At KPMG, I was brought in to support the launch of a new AI product that lacked…" at bounding box center [496, 205] width 691 height 291
click at [407, 294] on h3 "At KPMG, I was brought in to support the launch of a new AI product that lacked…" at bounding box center [496, 212] width 661 height 190
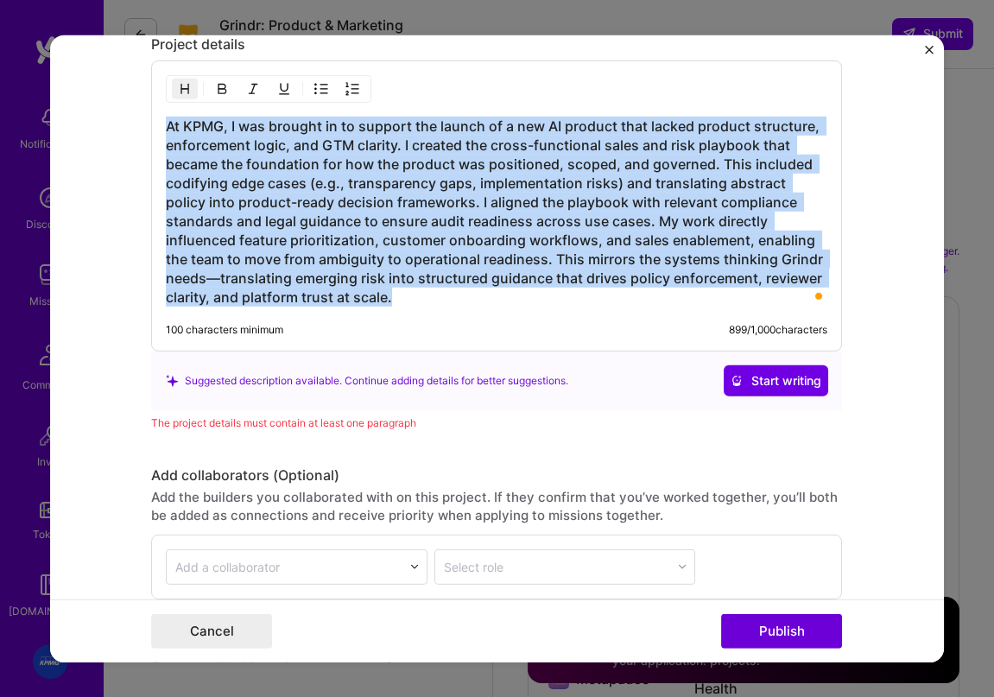
drag, startPoint x: 406, startPoint y: 296, endPoint x: 88, endPoint y: 84, distance: 382.2
click at [88, 84] on form "Project title KPMG- new AI product Company KPMG Project industry Industry 1 Pro…" at bounding box center [497, 348] width 895 height 627
copy h3 "At KPMG, I was brought in to support the launch of a new AI product that lacked…"
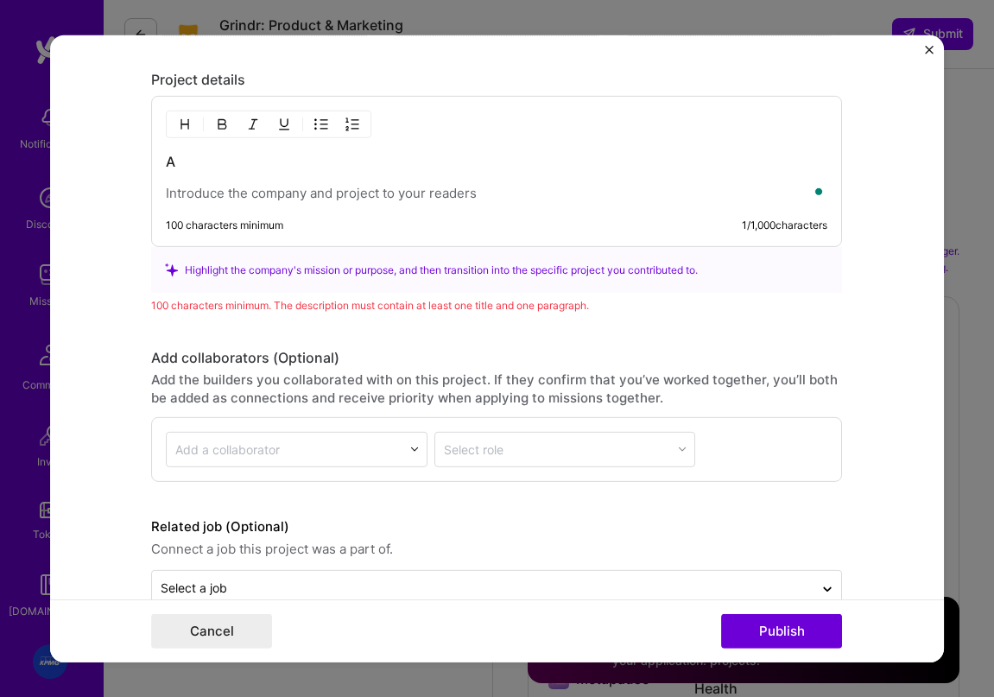
scroll to position [1630, 0]
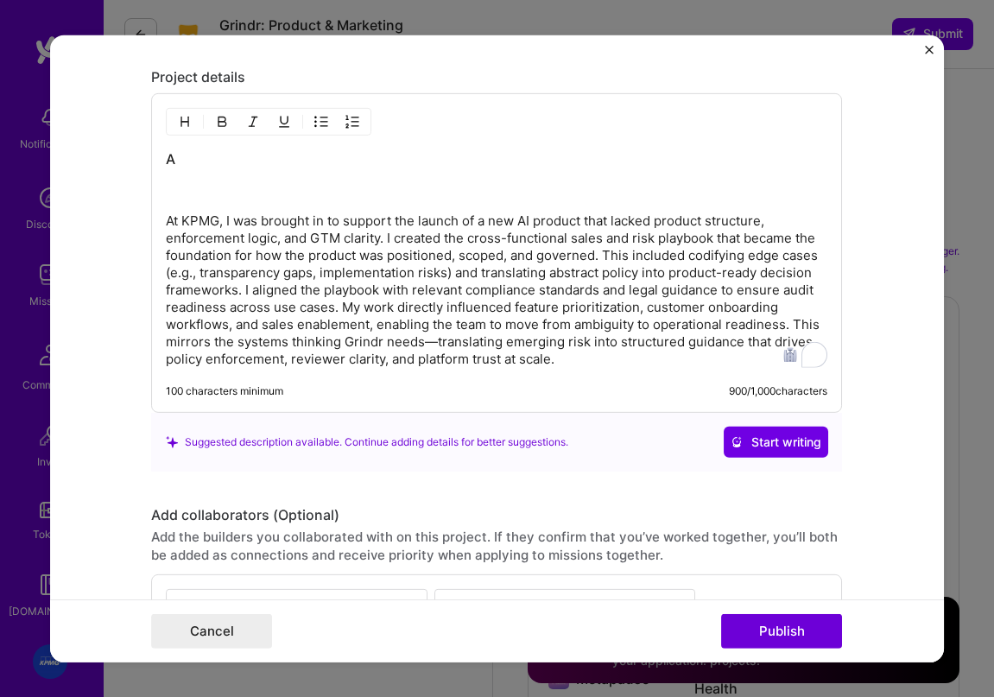
click at [213, 160] on h3 "A" at bounding box center [496, 158] width 661 height 19
drag, startPoint x: 213, startPoint y: 160, endPoint x: 63, endPoint y: 139, distance: 151.7
click at [80, 140] on form "Project title KPMG- new AI product Company KPMG Project industry Industry 1 Pro…" at bounding box center [497, 348] width 895 height 627
click at [177, 161] on h3 "A" at bounding box center [496, 158] width 661 height 19
click at [186, 158] on h3 "A" at bounding box center [496, 158] width 661 height 19
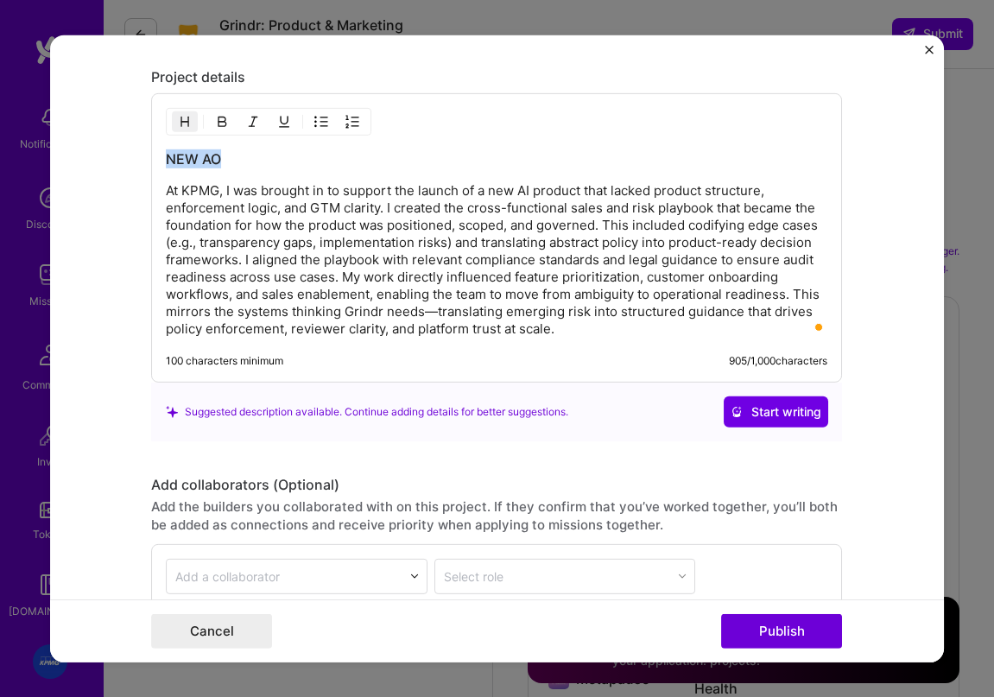
click at [226, 156] on h3 "NEW AO" at bounding box center [496, 158] width 661 height 19
click at [231, 158] on h3 "NEW AO" at bounding box center [496, 158] width 661 height 19
drag, startPoint x: 232, startPoint y: 158, endPoint x: 171, endPoint y: 154, distance: 61.5
click at [171, 153] on h3 "NEW AO" at bounding box center [496, 158] width 661 height 19
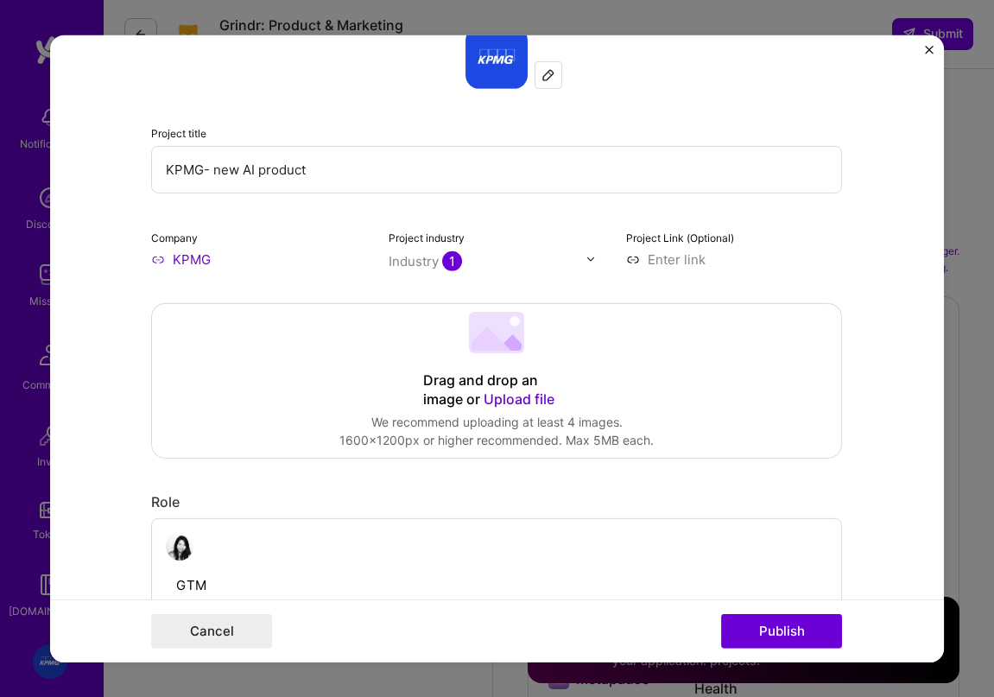
scroll to position [0, 0]
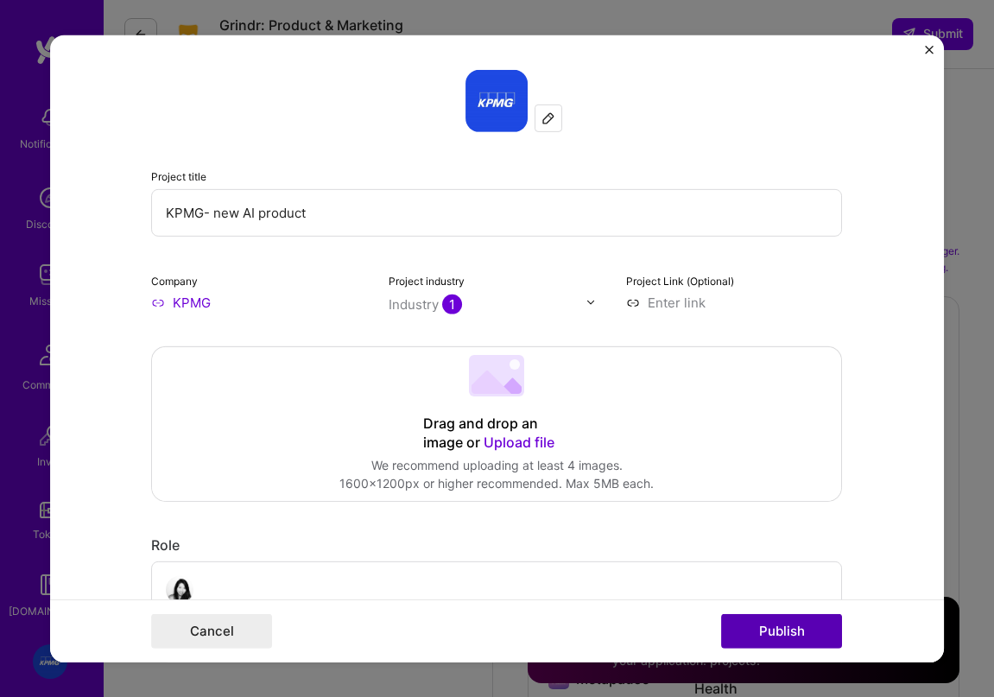
click at [790, 629] on button "Publish" at bounding box center [781, 631] width 121 height 35
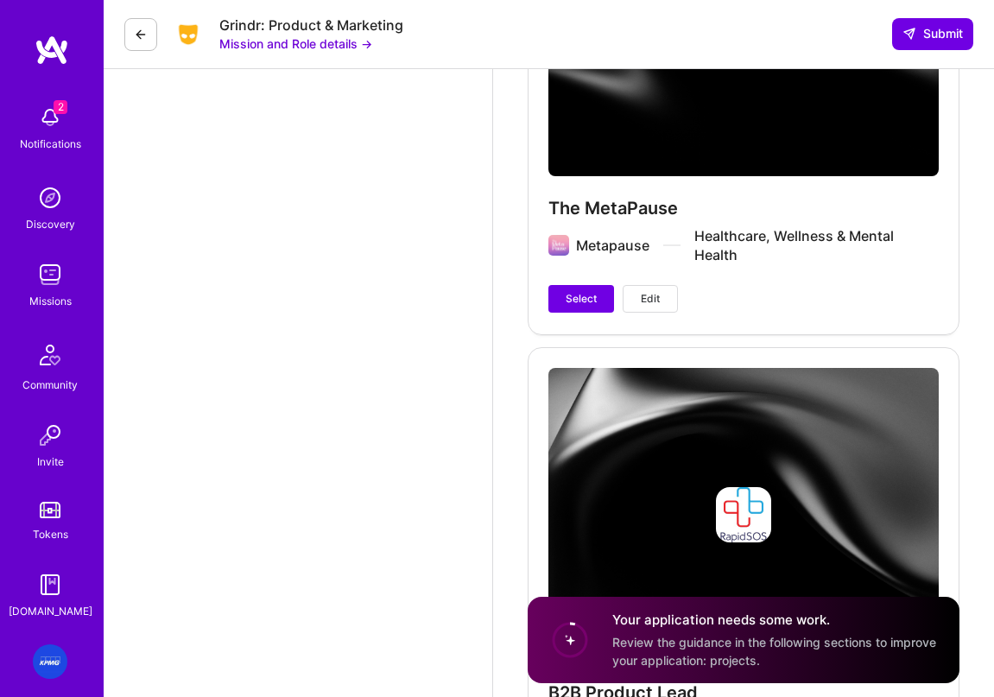
scroll to position [3724, 0]
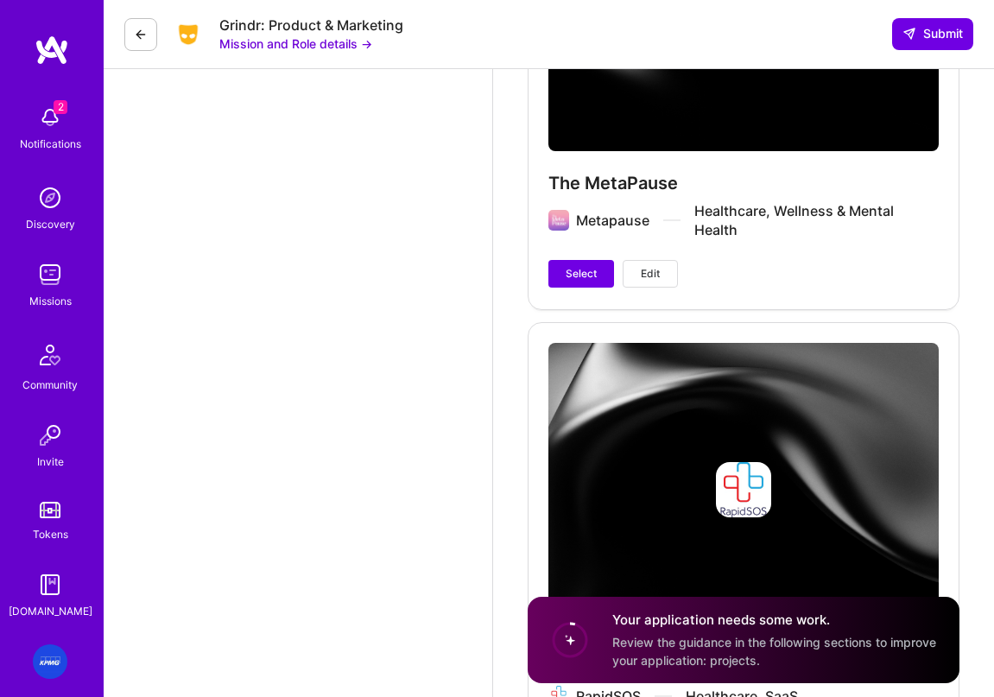
click at [655, 272] on span "Edit" at bounding box center [650, 274] width 19 height 16
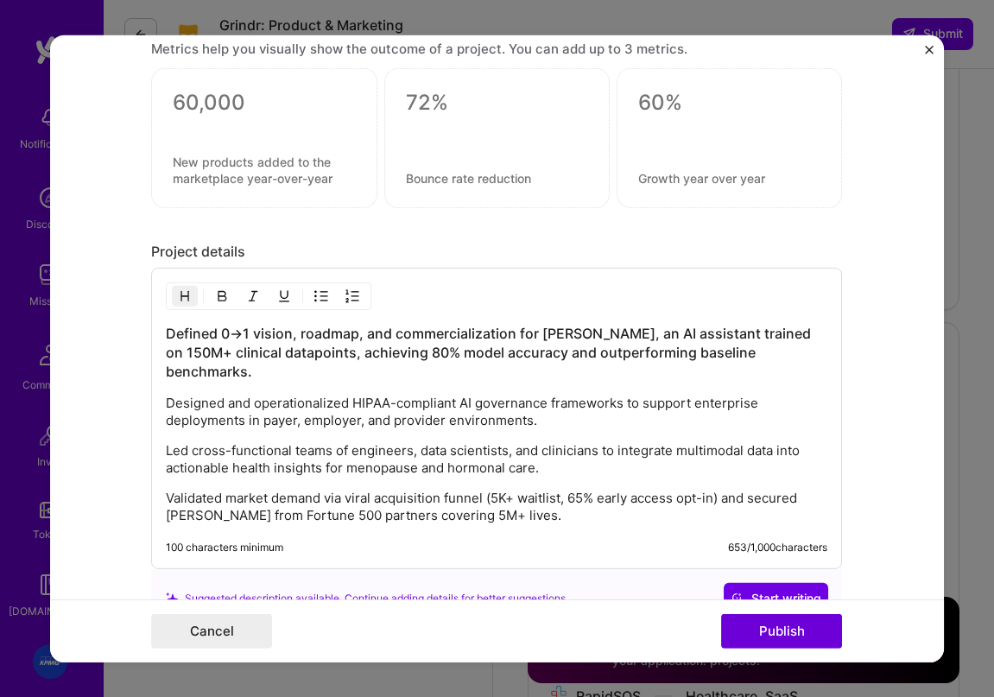
scroll to position [1452, 0]
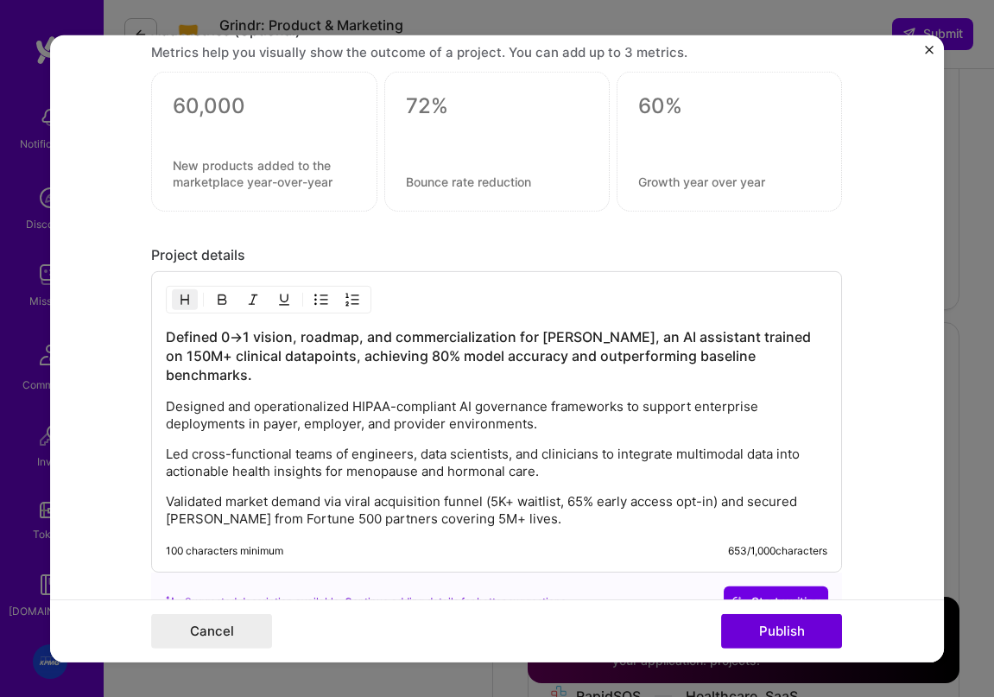
click at [480, 454] on p "Led cross-functional teams of engineers, data scientists, and clinicians to int…" at bounding box center [496, 463] width 661 height 35
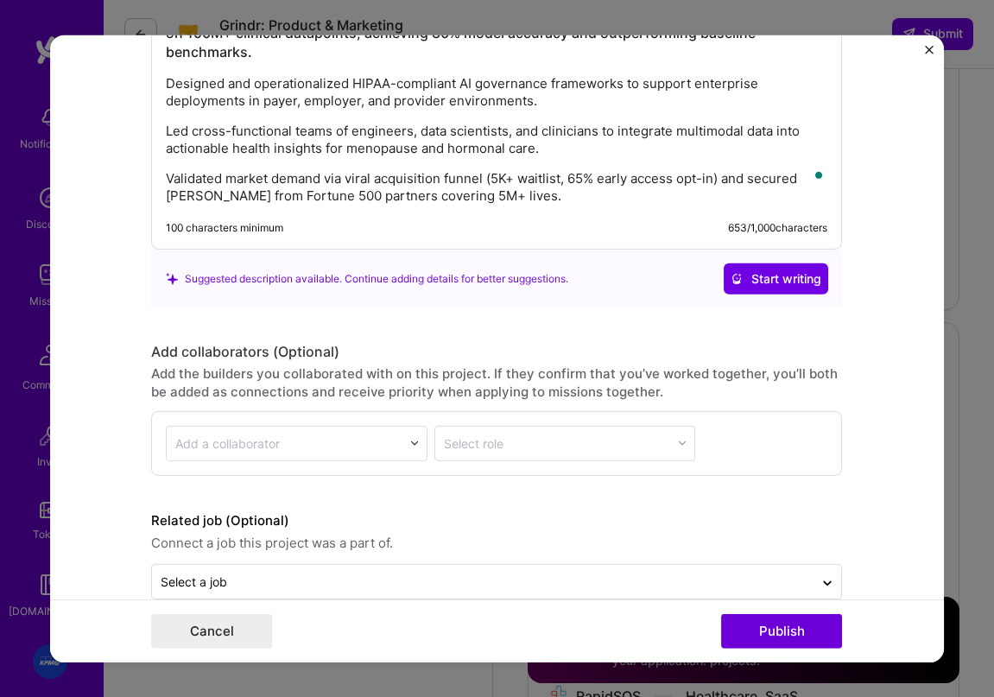
scroll to position [1788, 0]
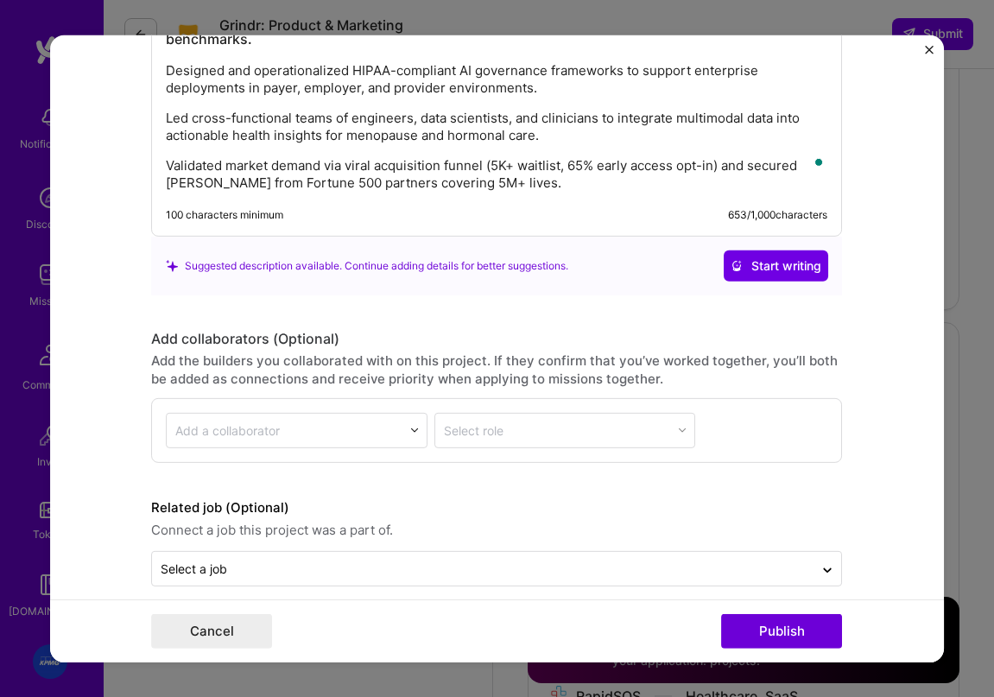
click at [444, 111] on p "Led cross-functional teams of engineers, data scientists, and clinicians to int…" at bounding box center [496, 127] width 661 height 35
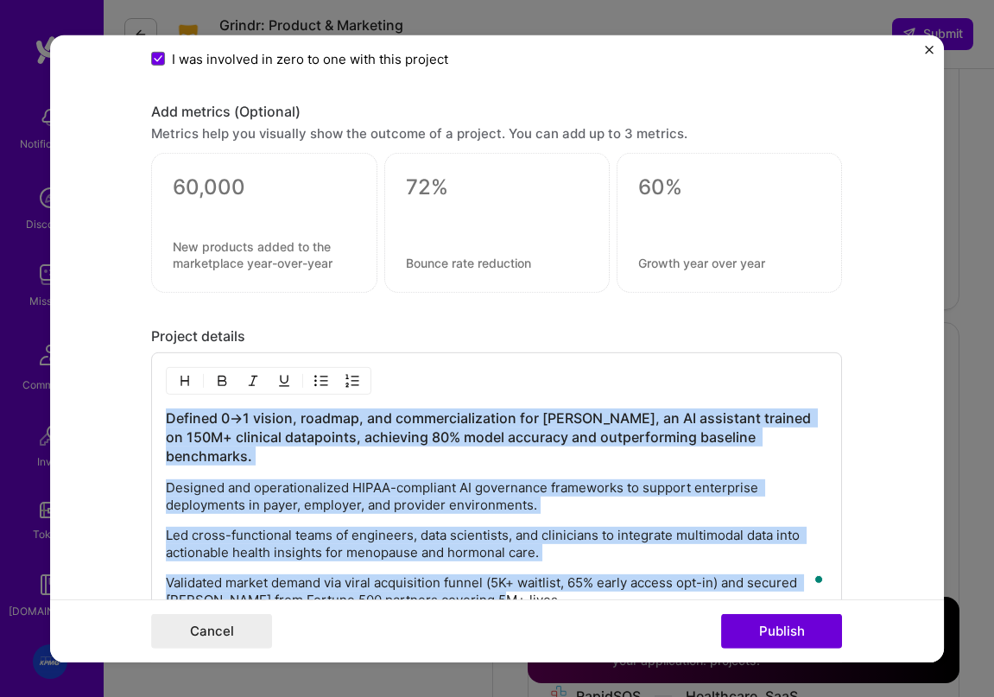
scroll to position [1029, 0]
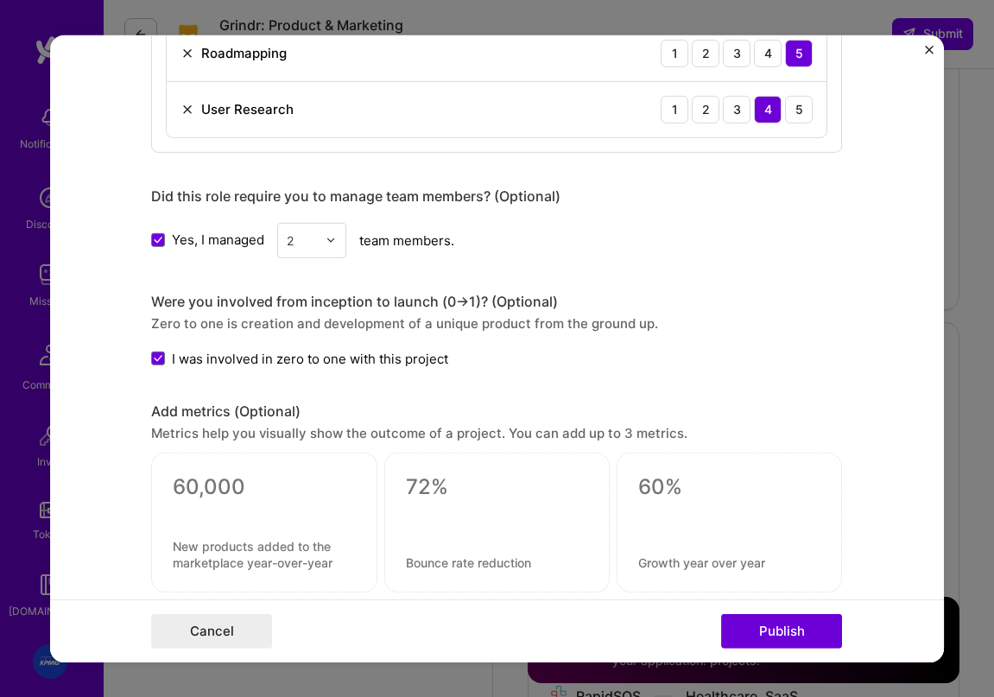
drag, startPoint x: 502, startPoint y: 166, endPoint x: 125, endPoint y: 359, distance: 423.2
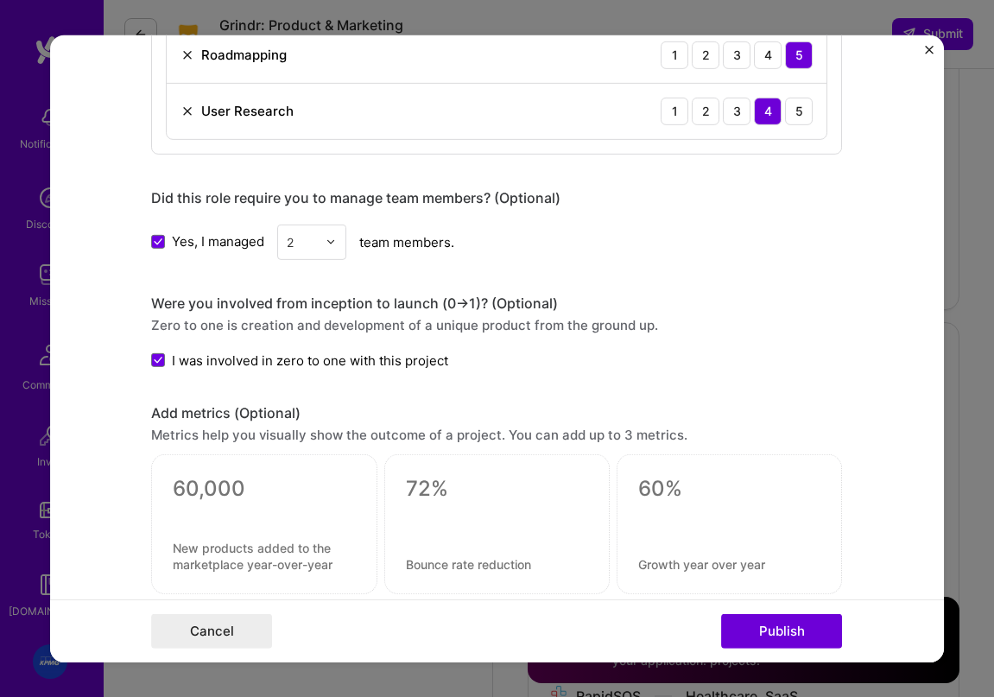
click at [350, 14] on div "Project title The MetaPause Company Metapause Project industry Industry 2 Proje…" at bounding box center [497, 348] width 994 height 697
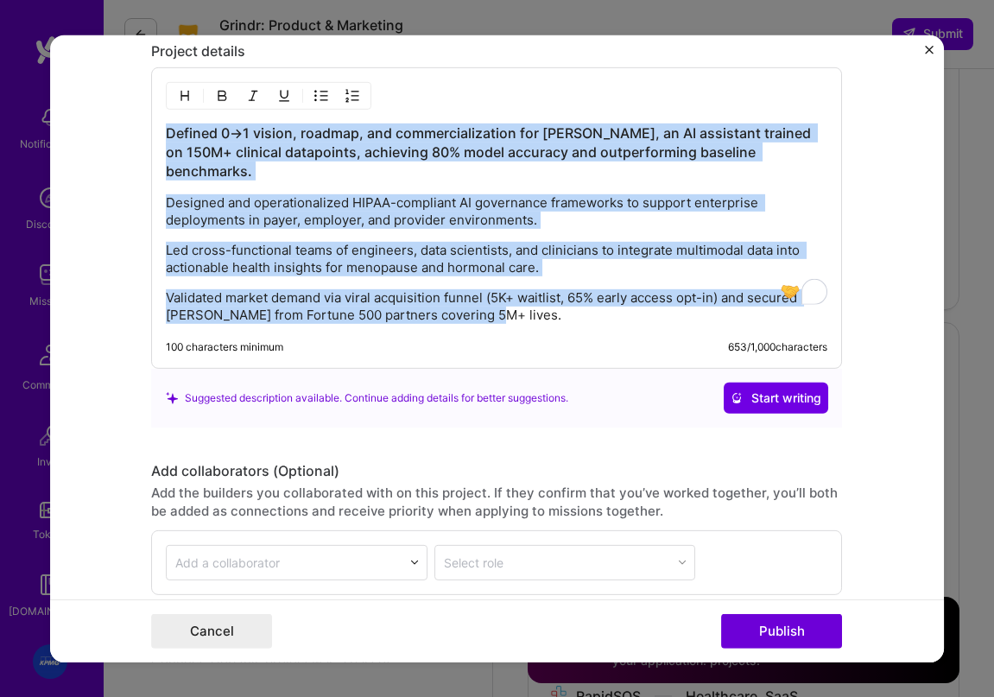
scroll to position [1657, 0]
copy div "Defined 0→1 vision, roadmap, and commercialization for ELSA, an AI assistant tr…"
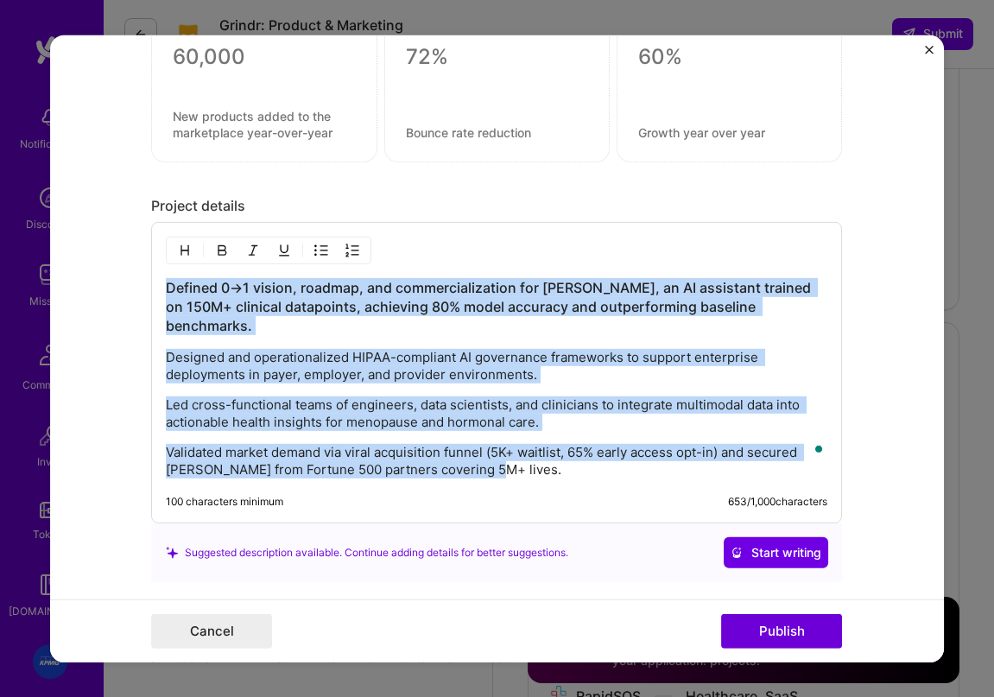
scroll to position [1501, 0]
click at [417, 359] on p "Designed and operationalized HIPAA-compliant AI governance frameworks to suppor…" at bounding box center [496, 367] width 661 height 35
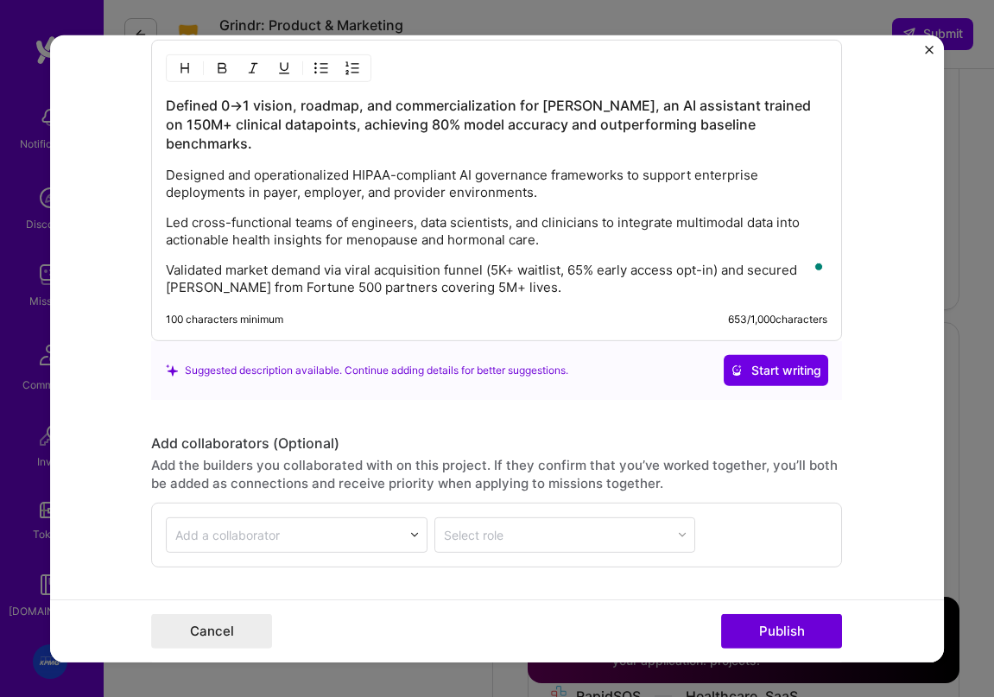
scroll to position [1686, 0]
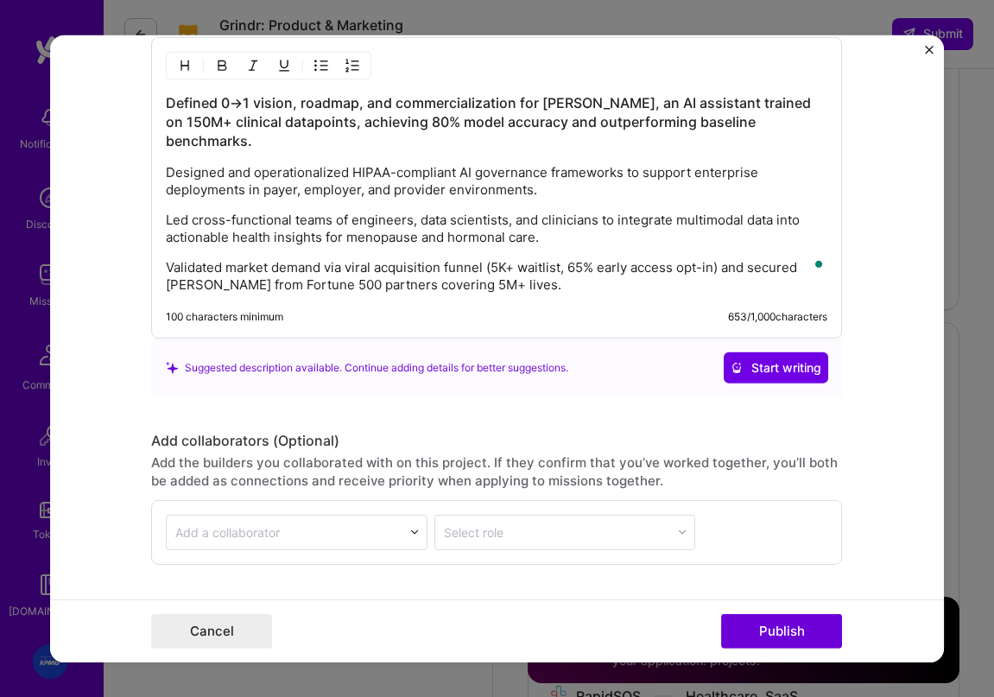
click at [434, 217] on p "Led cross-functional teams of engineers, data scientists, and clinicians to int…" at bounding box center [496, 229] width 661 height 35
drag, startPoint x: 313, startPoint y: 231, endPoint x: 484, endPoint y: 246, distance: 172.5
click at [313, 231] on div "Defined 0→1 vision, roadmap, and commercialization for ELSA, an AI assistant tr…" at bounding box center [496, 193] width 661 height 200
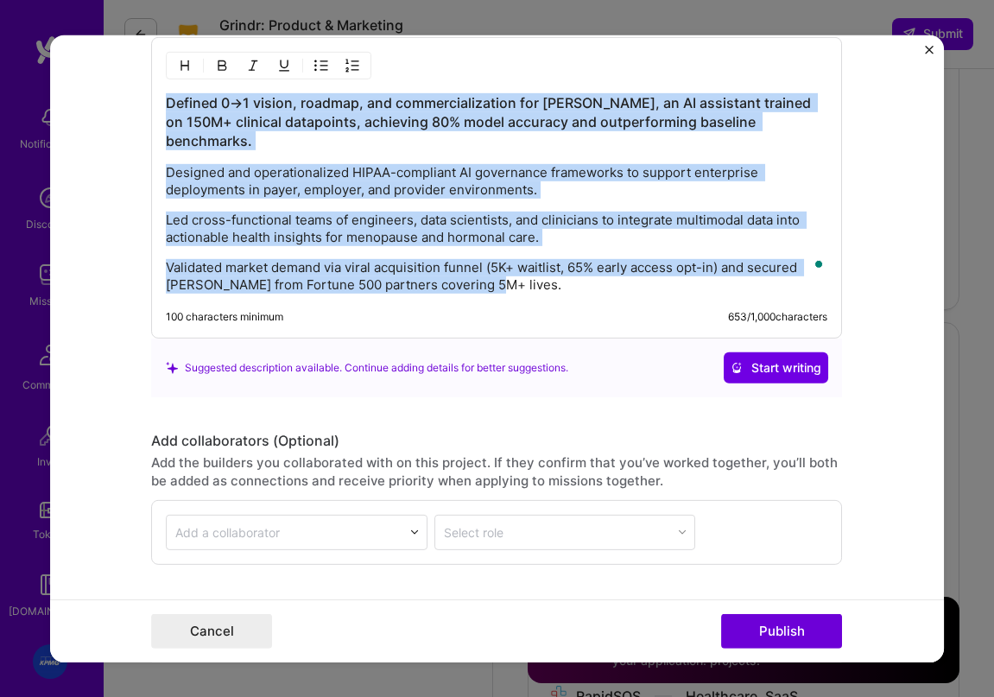
drag, startPoint x: 525, startPoint y: 273, endPoint x: 319, endPoint y: 133, distance: 249.3
click at [164, 93] on div "Defined 0→1 vision, roadmap, and commercialization for ELSA, an AI assistant tr…" at bounding box center [496, 187] width 691 height 301
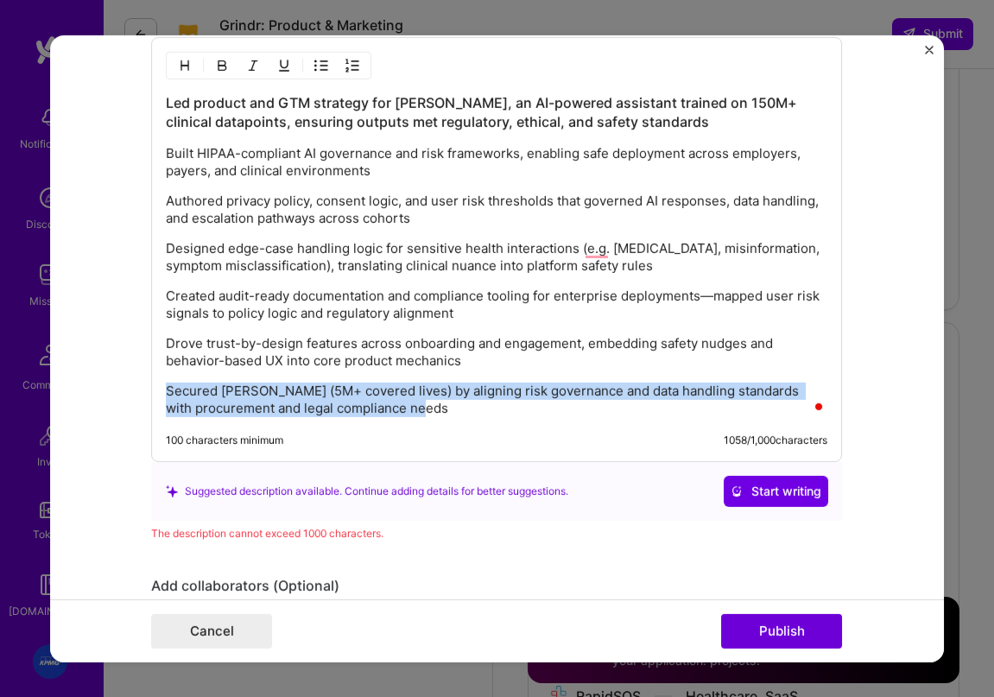
drag, startPoint x: 485, startPoint y: 401, endPoint x: 148, endPoint y: 387, distance: 337.9
click at [148, 387] on form "Project title The MetaPause Company Metapause Project industry Industry 2 Proje…" at bounding box center [497, 348] width 895 height 627
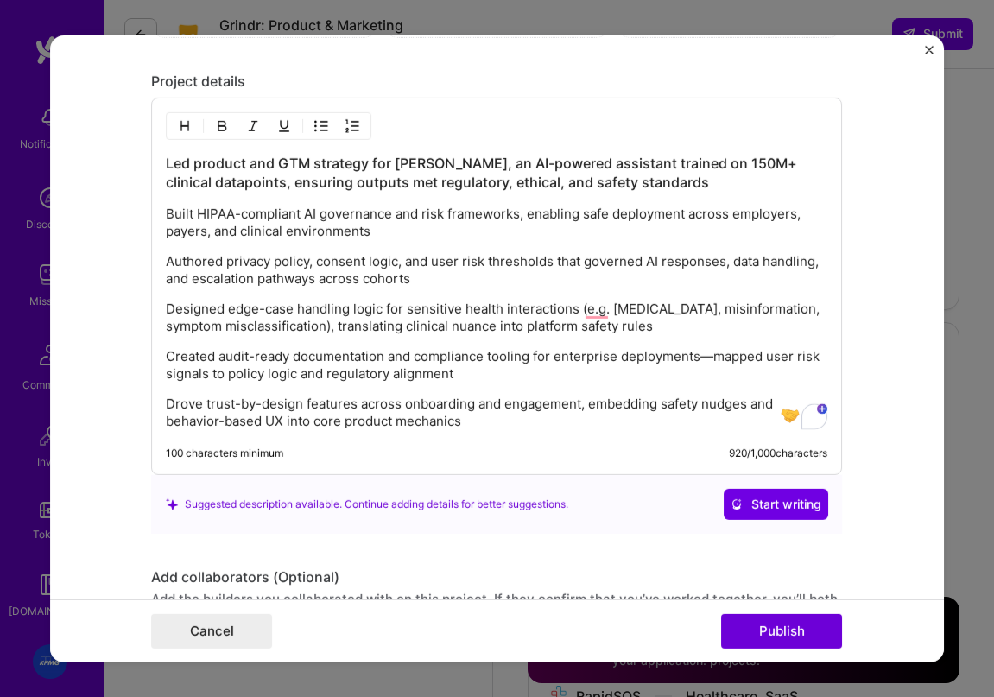
scroll to position [1625, 0]
click at [744, 503] on span "Start writing" at bounding box center [775, 504] width 91 height 17
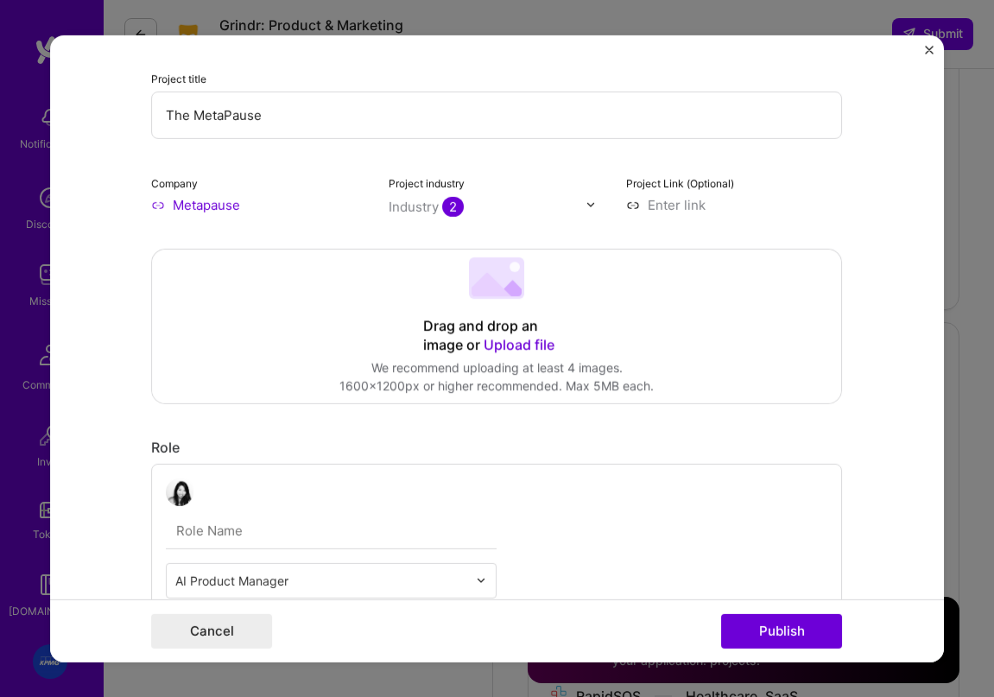
scroll to position [206, 0]
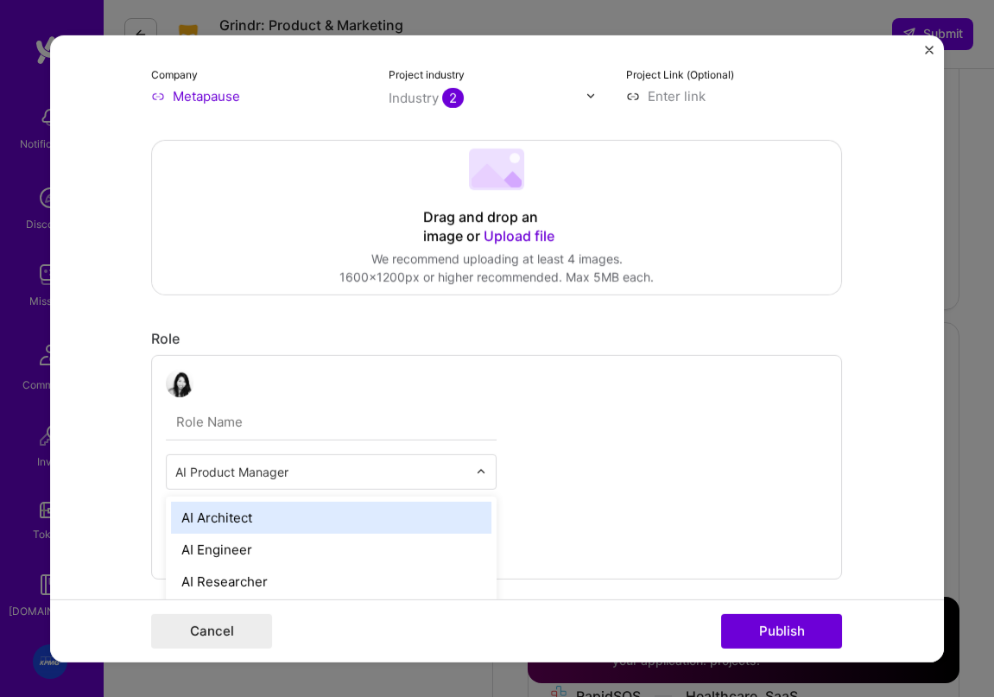
click at [288, 476] on input "text" at bounding box center [321, 471] width 292 height 18
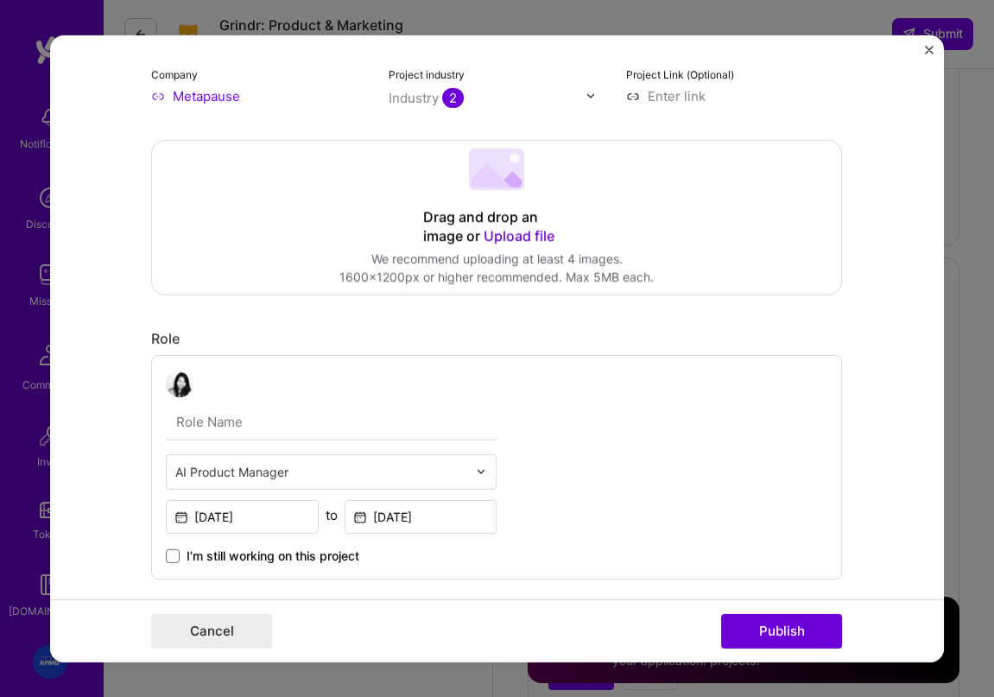
click at [303, 427] on input "text" at bounding box center [331, 421] width 331 height 36
type input "Product and Data"
click at [427, 463] on input "text" at bounding box center [321, 471] width 292 height 18
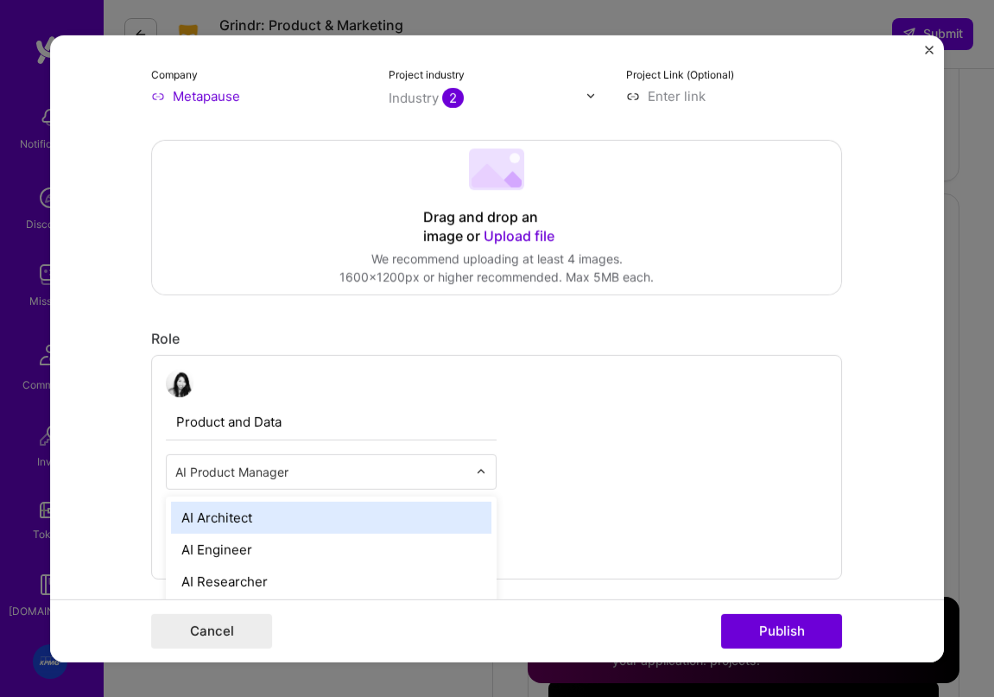
scroll to position [3853, 0]
type input "prod"
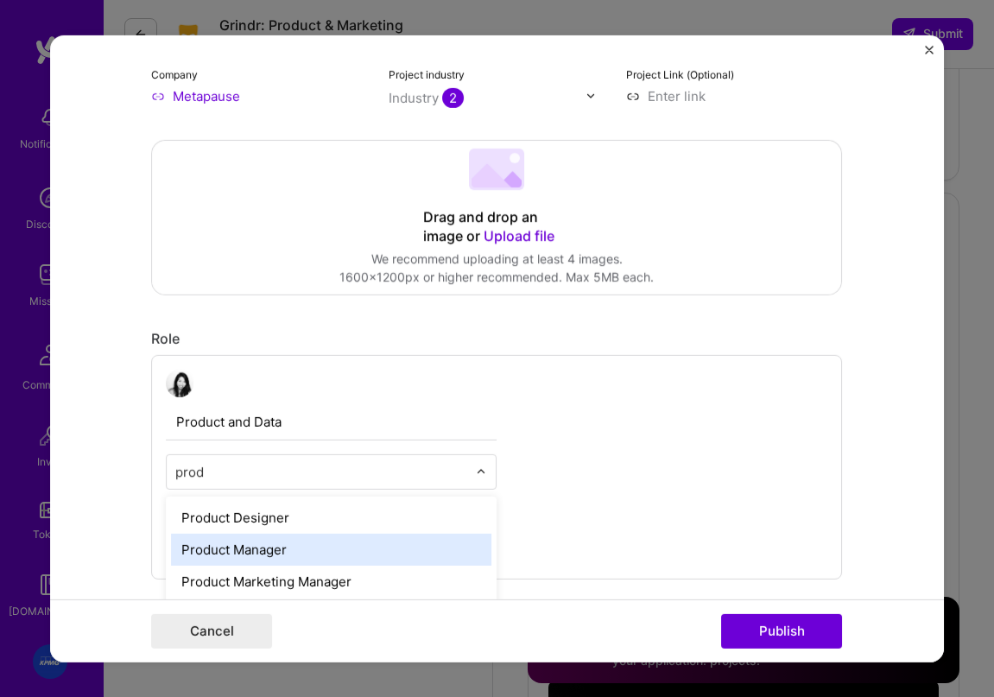
click at [392, 555] on div "Product Manager" at bounding box center [331, 549] width 320 height 32
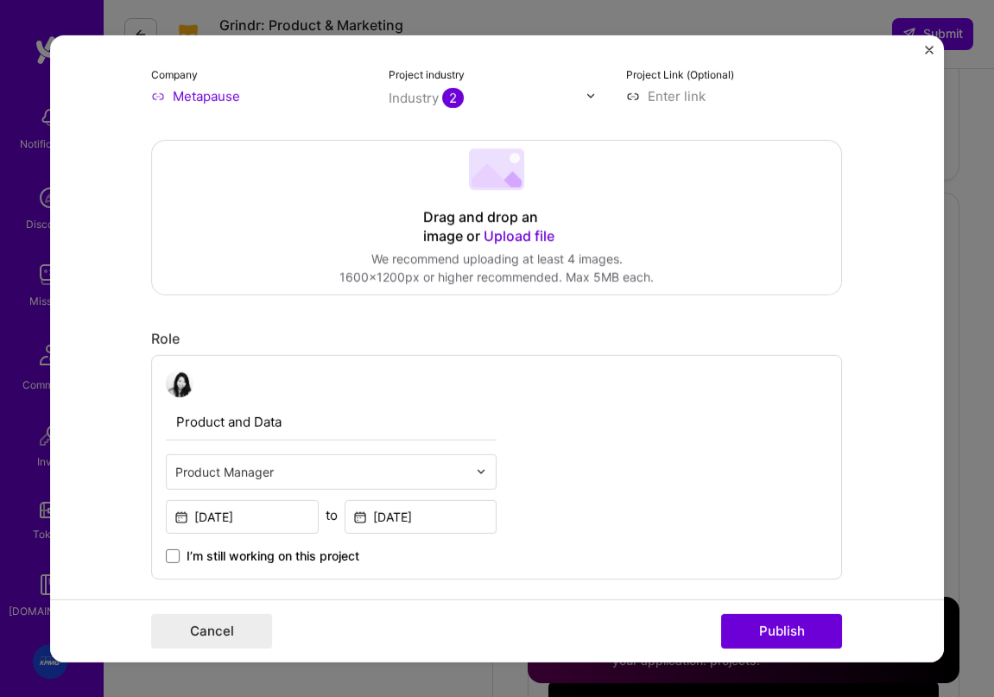
click at [644, 477] on div "Product and Data option Product Manager, selected. Select is focused ,type to r…" at bounding box center [496, 466] width 691 height 224
drag, startPoint x: 788, startPoint y: 635, endPoint x: 395, endPoint y: 385, distance: 466.1
click at [788, 635] on button "Publish" at bounding box center [781, 631] width 121 height 35
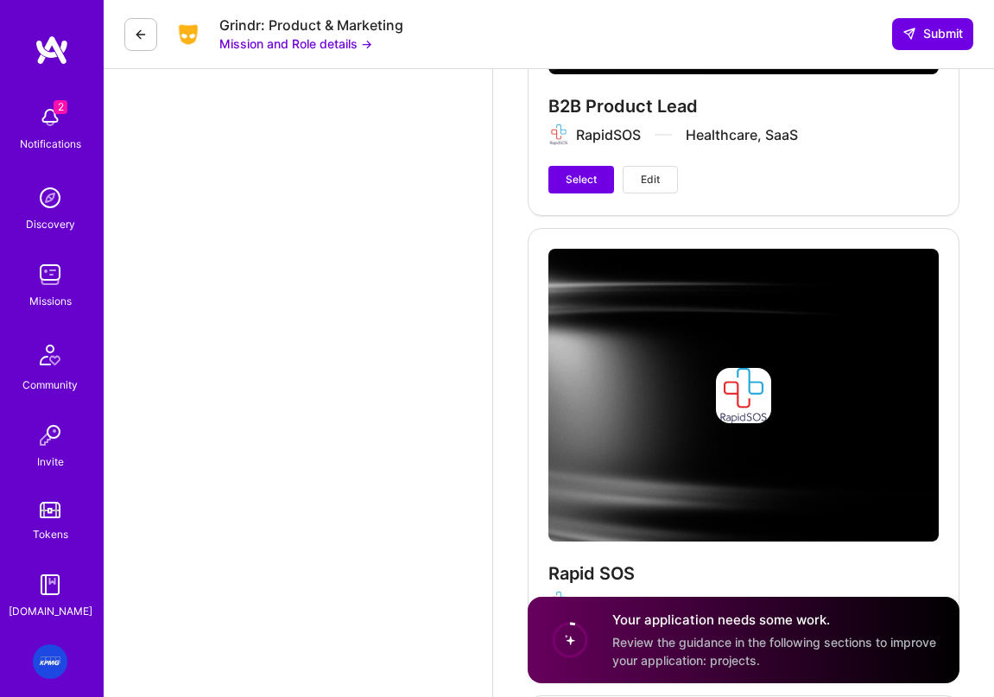
scroll to position [4340, 0]
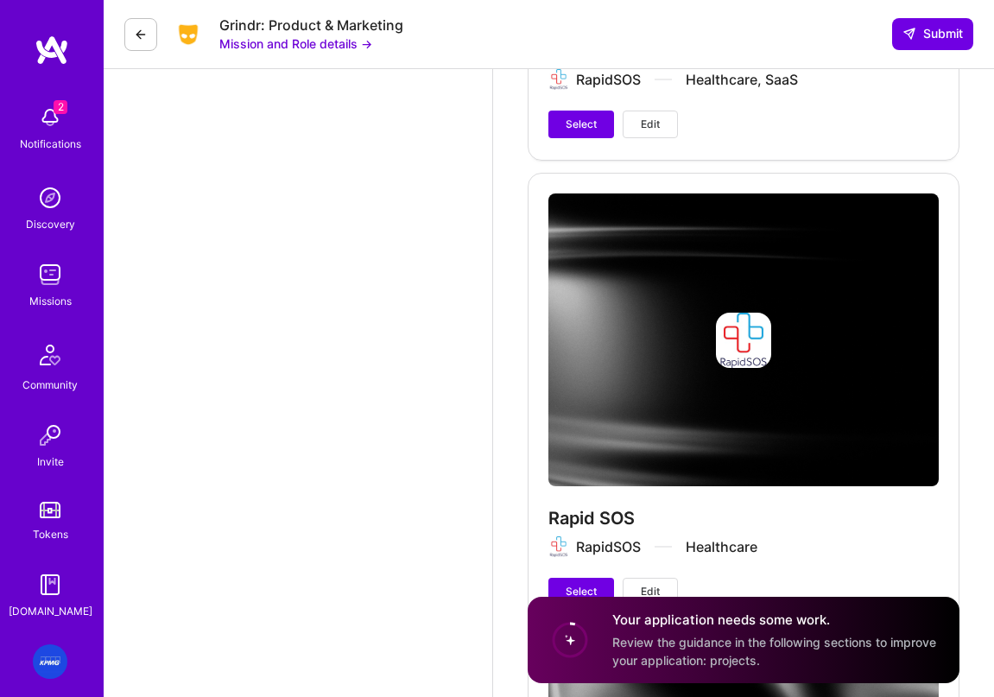
click at [658, 126] on span "Edit" at bounding box center [650, 125] width 19 height 16
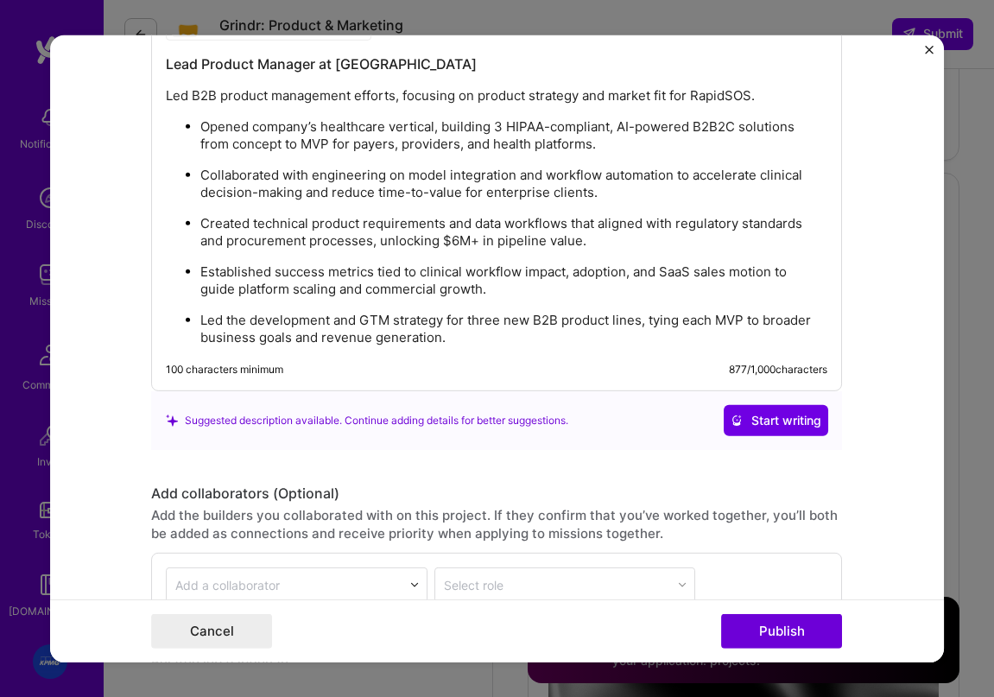
scroll to position [1942, 0]
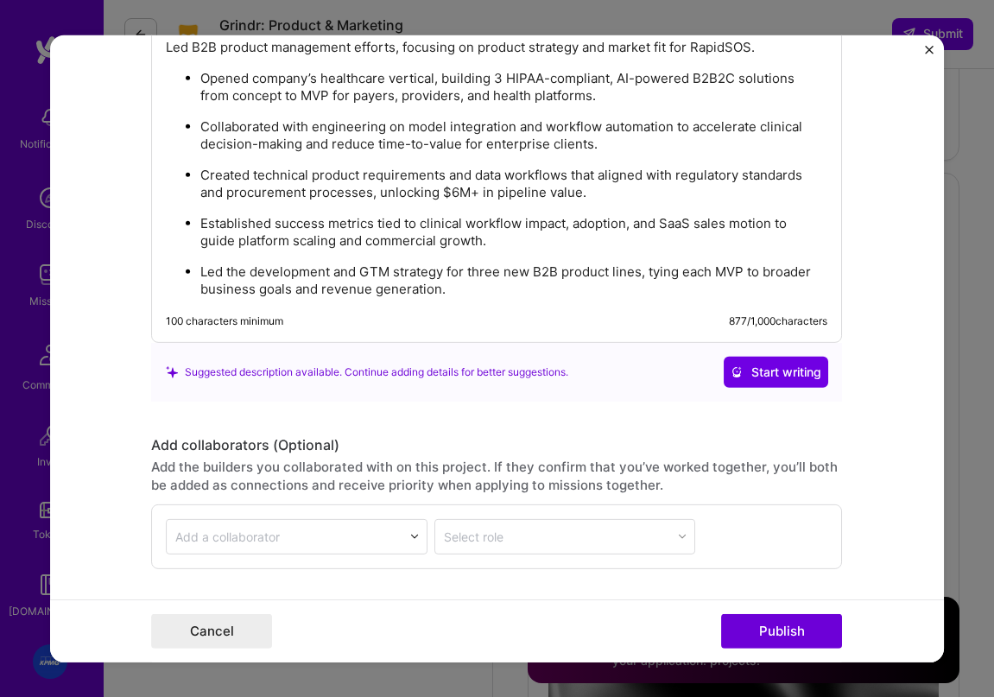
click at [424, 205] on ul "Opened company’s healthcare vertical, building 3 HIPAA-compliant, AI-powered B2…" at bounding box center [496, 183] width 661 height 229
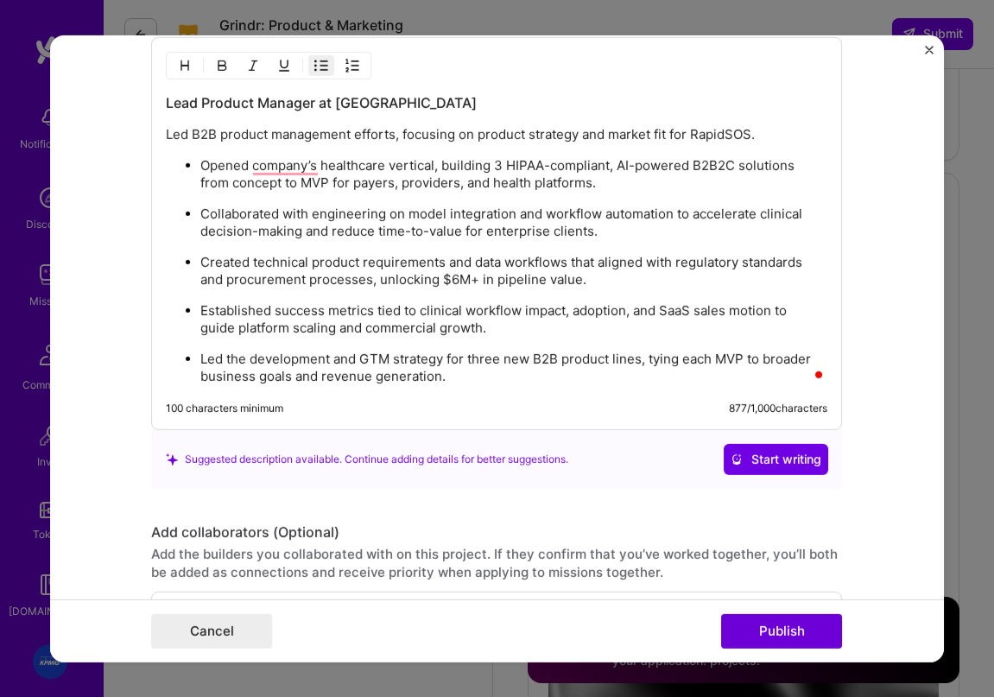
click at [391, 302] on p "Established success metrics tied to clinical workflow impact, adoption, and Saa…" at bounding box center [513, 319] width 627 height 35
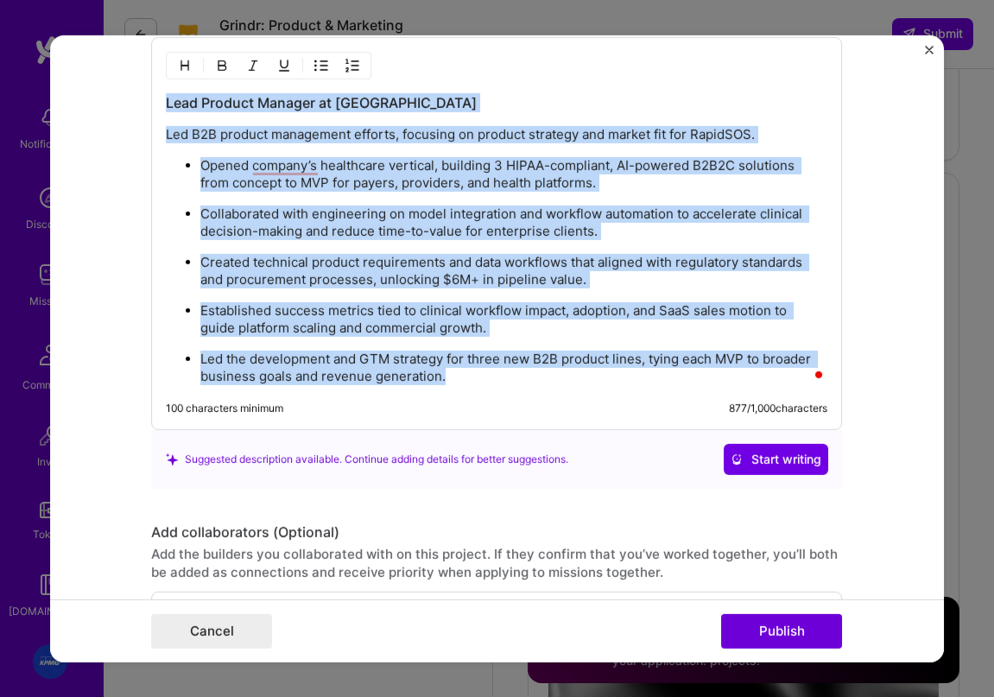
copy div "Lead Product Manager at RapidSOS Led B2B product management efforts, focusing o…"
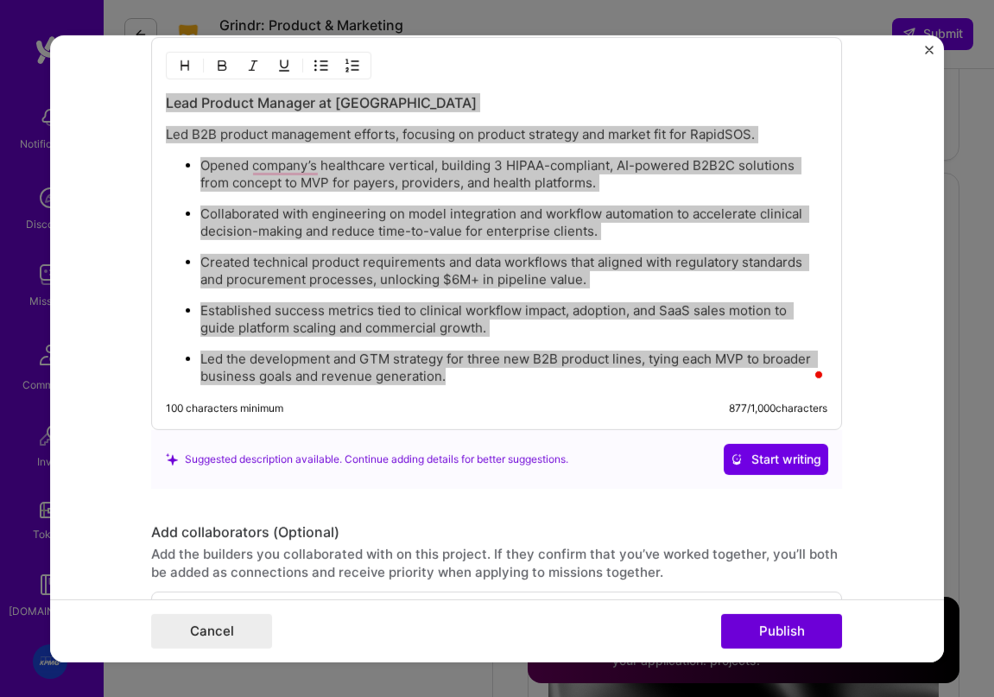
copy div "Lead Product Manager at RapidSOS Led B2B product management efforts, focusing o…"
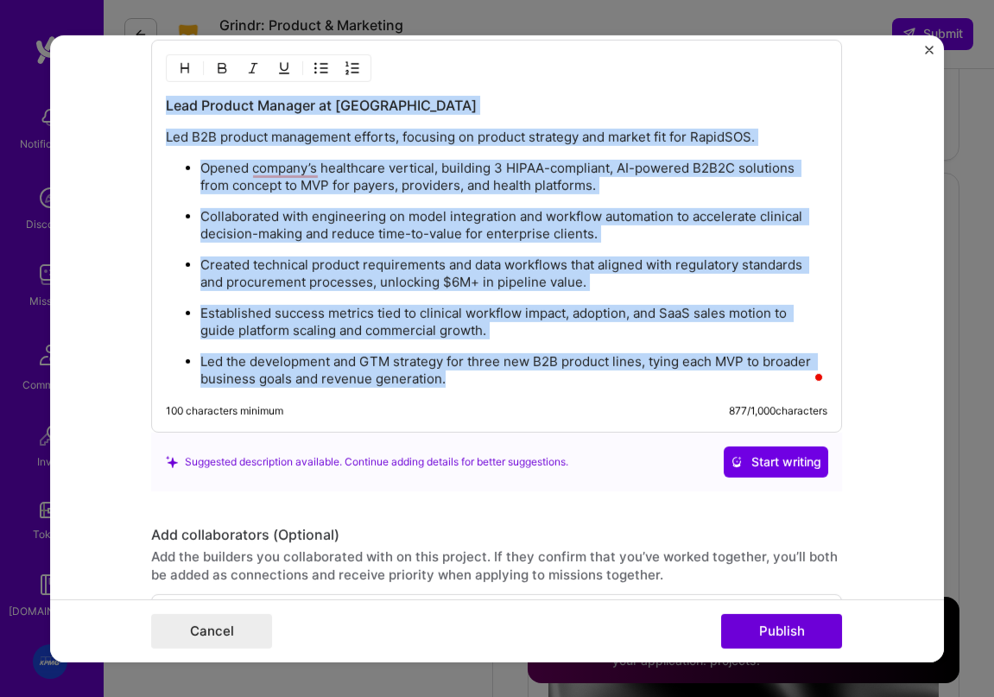
click at [390, 312] on p "Established success metrics tied to clinical workflow impact, adoption, and Saa…" at bounding box center [513, 322] width 627 height 35
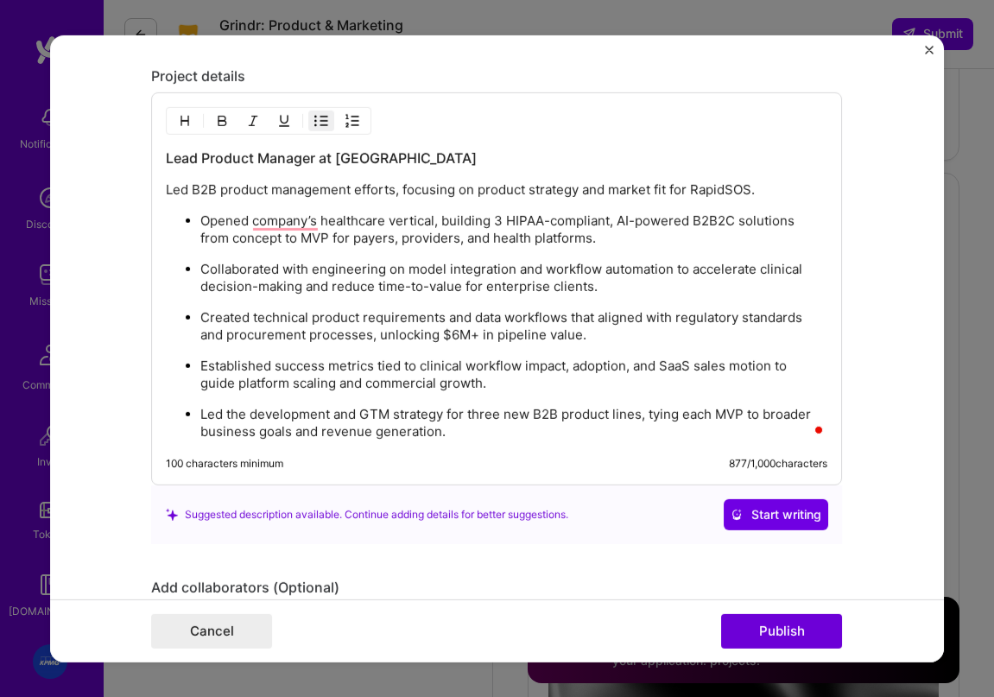
scroll to position [1799, 0]
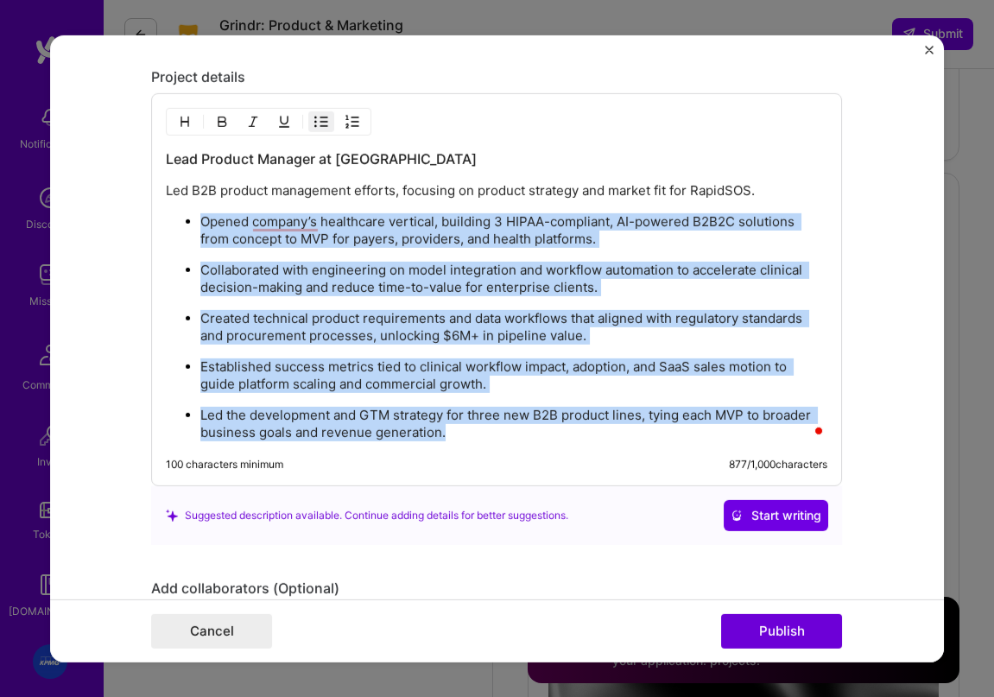
drag, startPoint x: 436, startPoint y: 415, endPoint x: 169, endPoint y: 222, distance: 329.5
click at [169, 222] on ul "Opened company’s healthcare vertical, building 3 HIPAA-compliant, AI-powered B2…" at bounding box center [496, 326] width 661 height 229
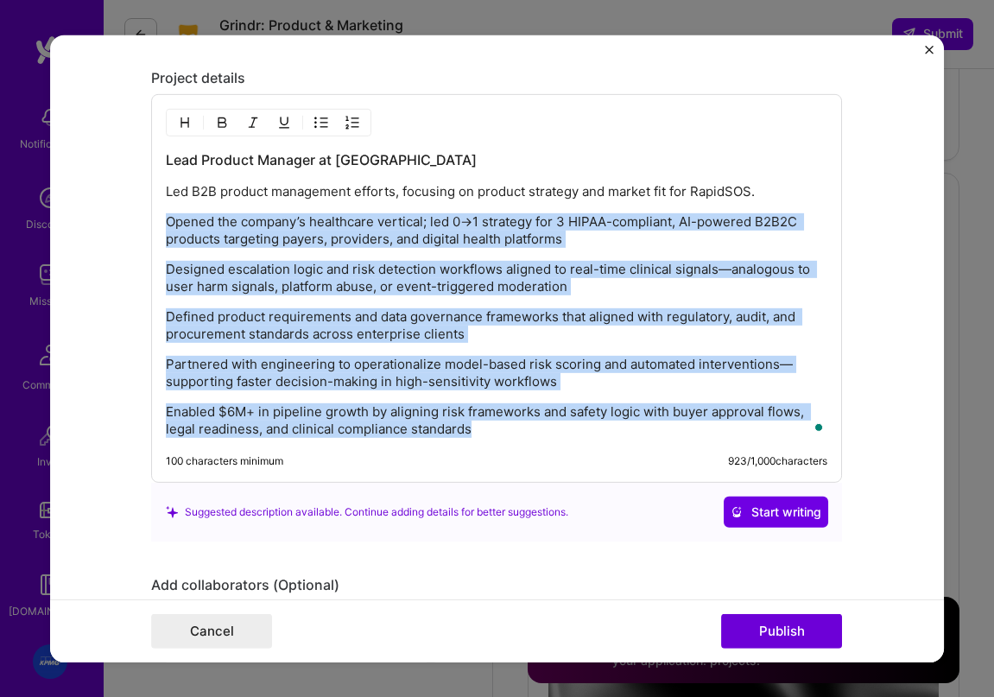
drag, startPoint x: 484, startPoint y: 429, endPoint x: 137, endPoint y: 217, distance: 406.2
click at [137, 217] on form "Project title B2B Product Lead Company RapidSOS Project industry Industry 2 Pro…" at bounding box center [497, 348] width 895 height 627
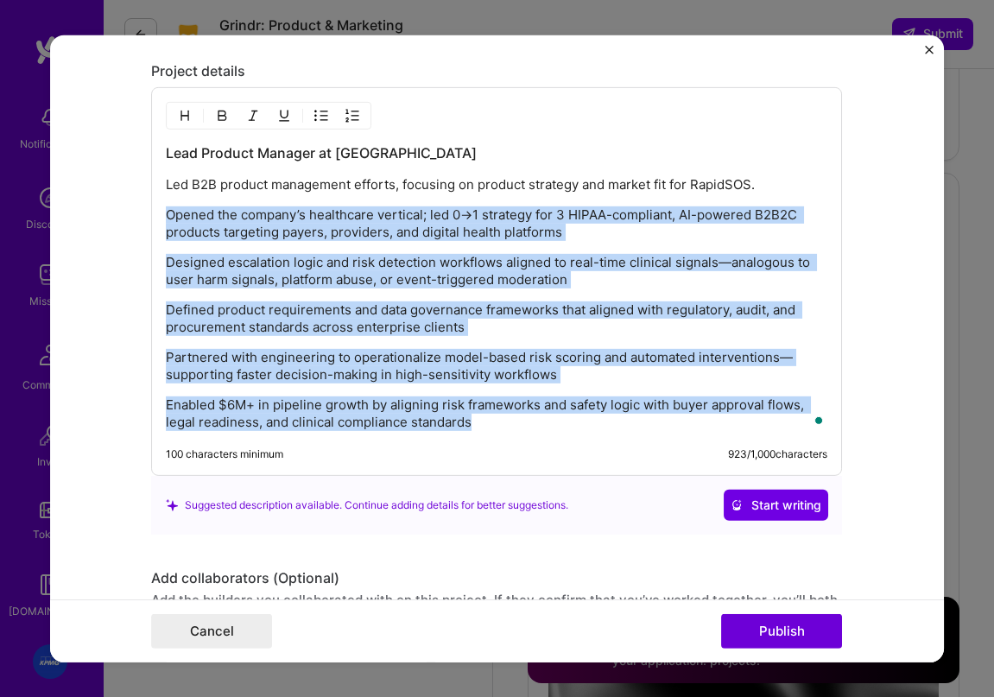
scroll to position [1802, 0]
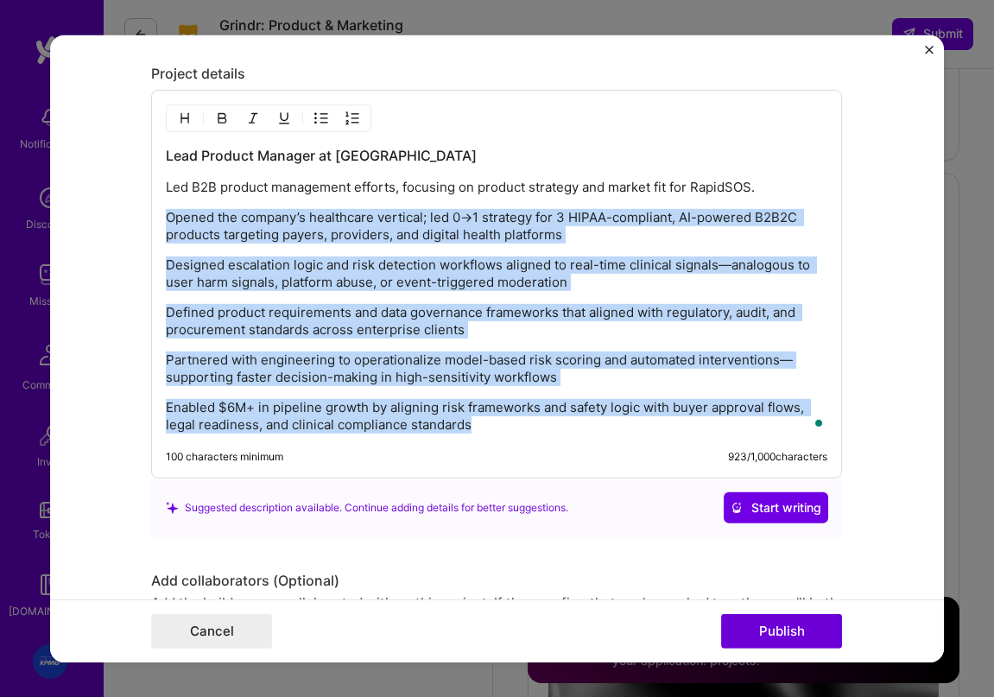
click at [322, 120] on button "button" at bounding box center [321, 118] width 26 height 21
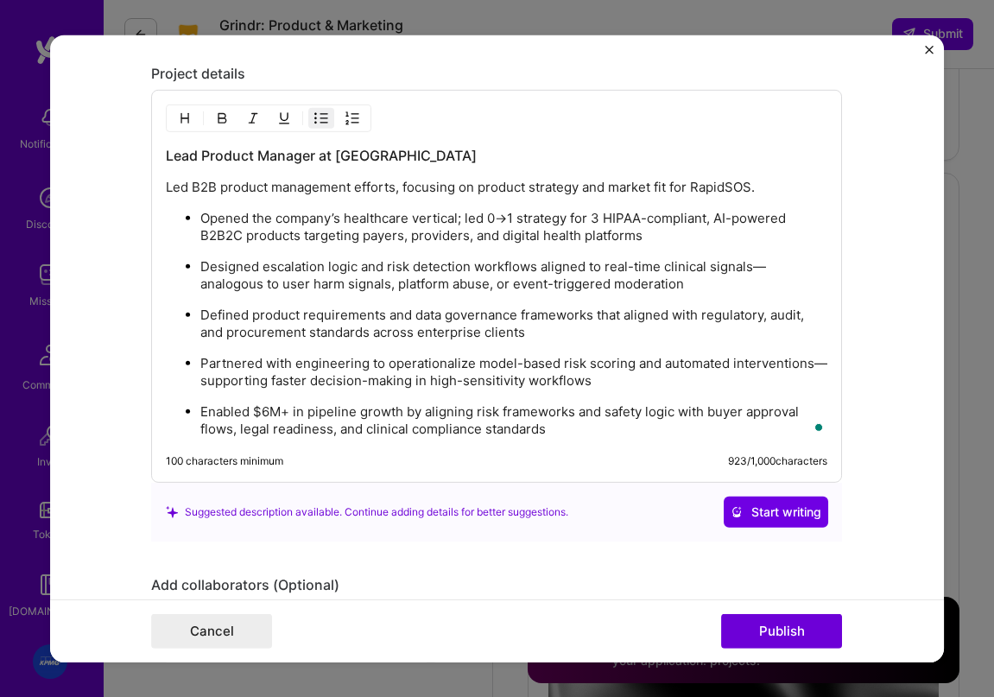
scroll to position [1813, 0]
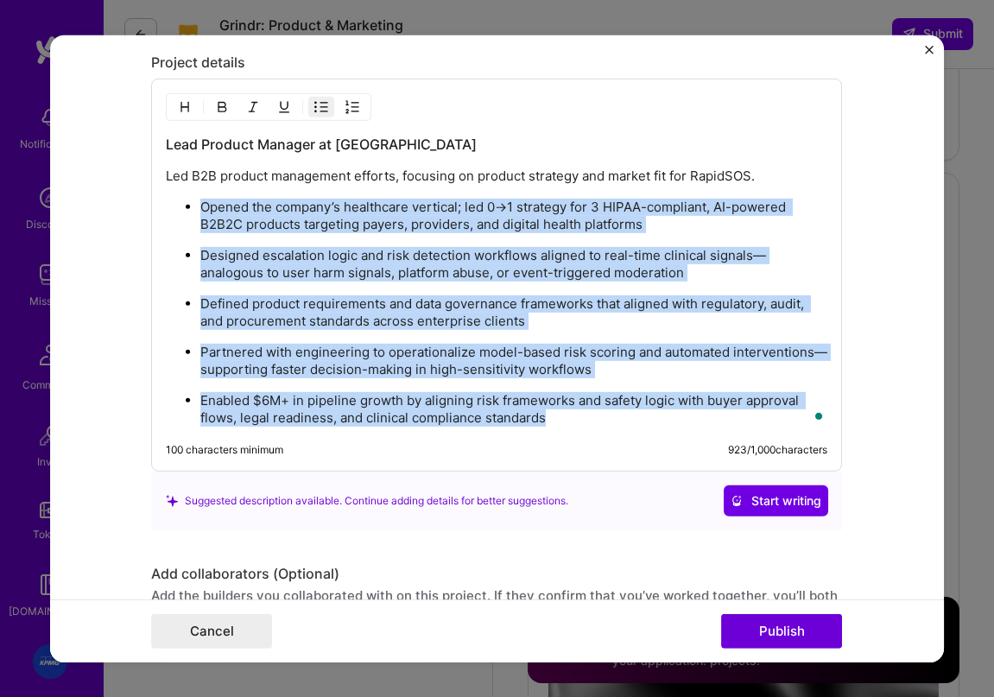
click at [382, 325] on p "Defined product requirements and data governance frameworks that aligned with r…" at bounding box center [513, 312] width 627 height 35
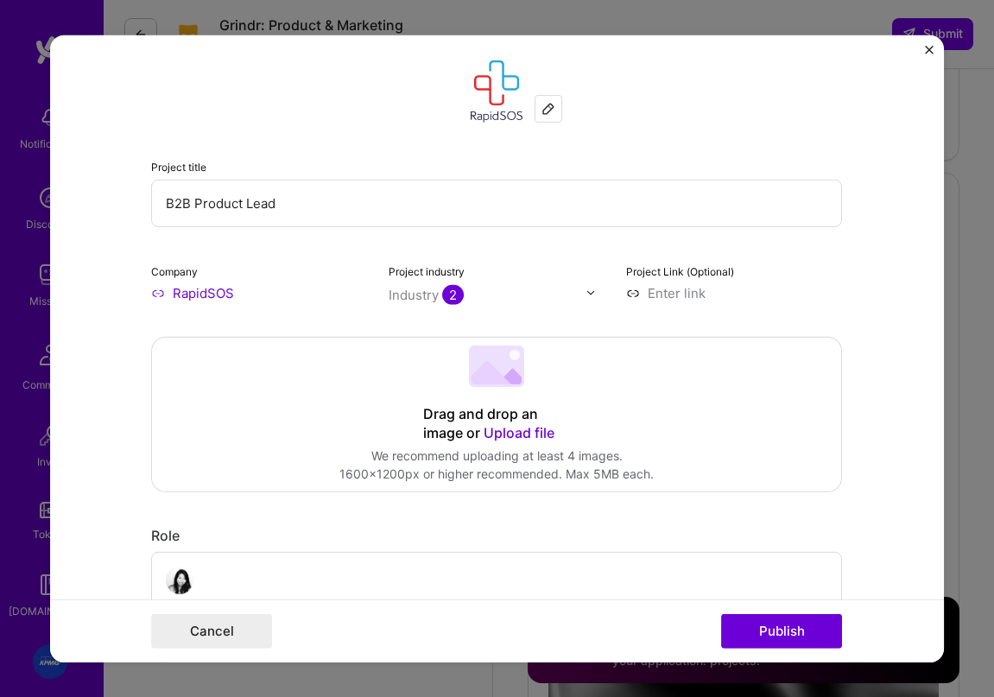
scroll to position [0, 0]
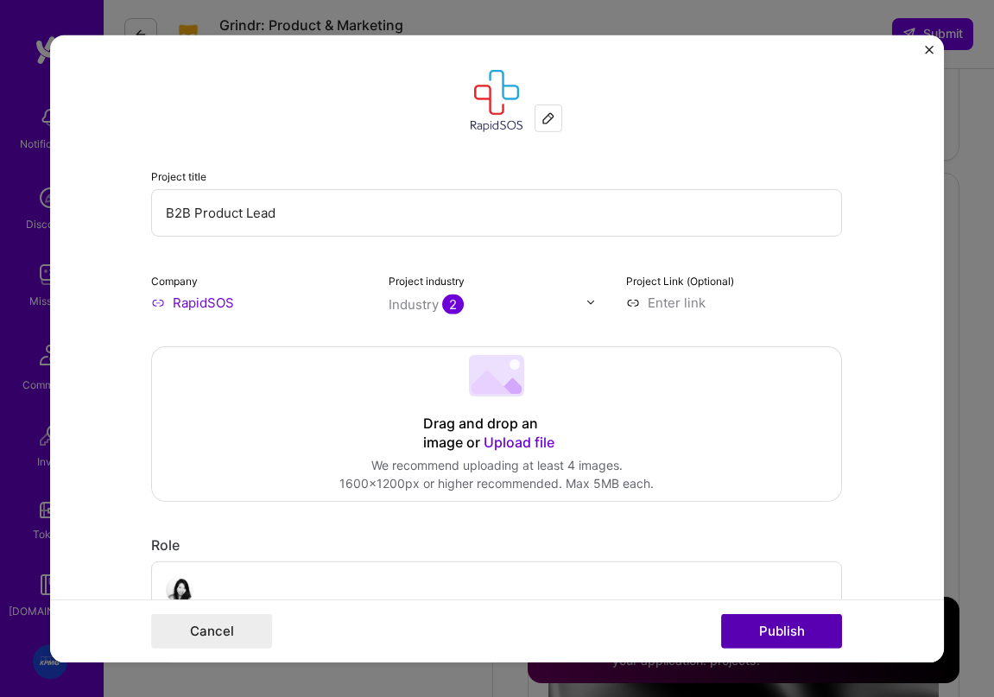
click at [778, 634] on button "Publish" at bounding box center [781, 631] width 121 height 35
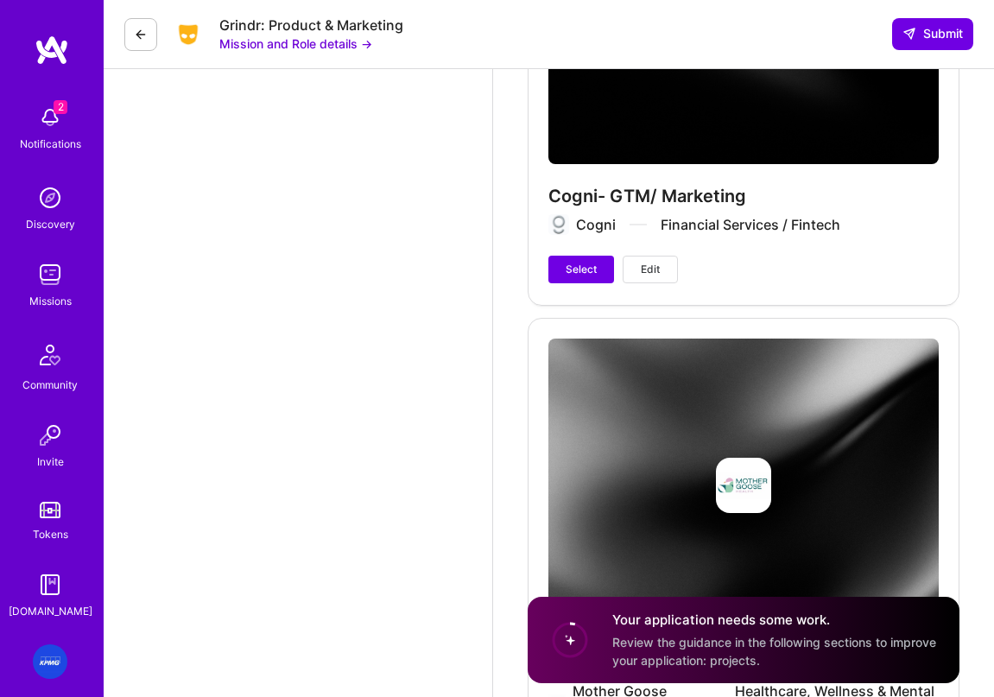
scroll to position [5169, 0]
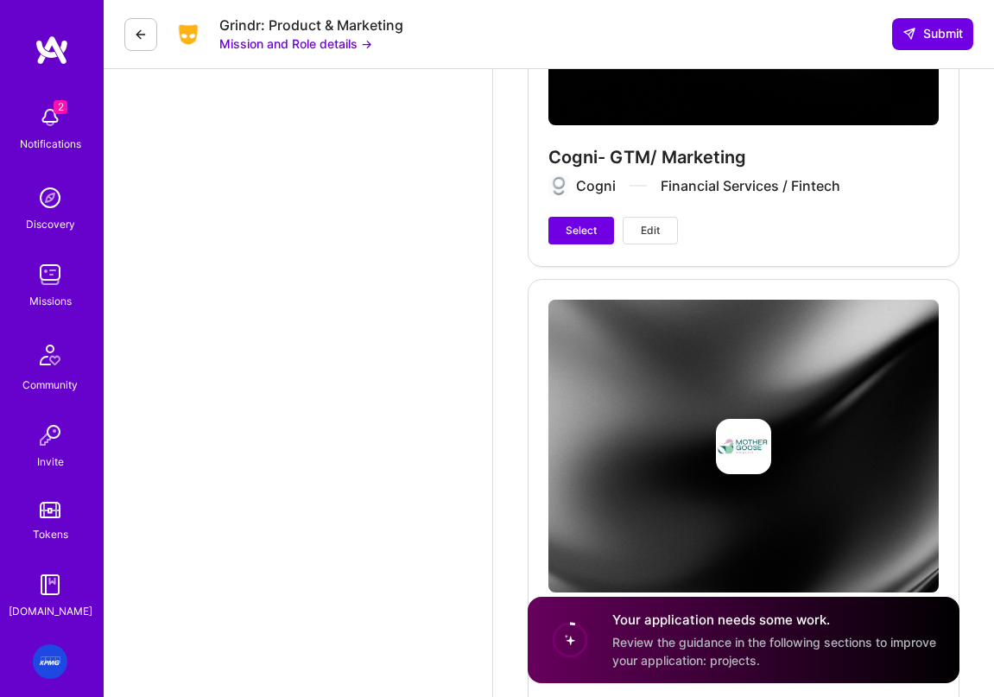
click at [653, 232] on span "Edit" at bounding box center [650, 231] width 19 height 16
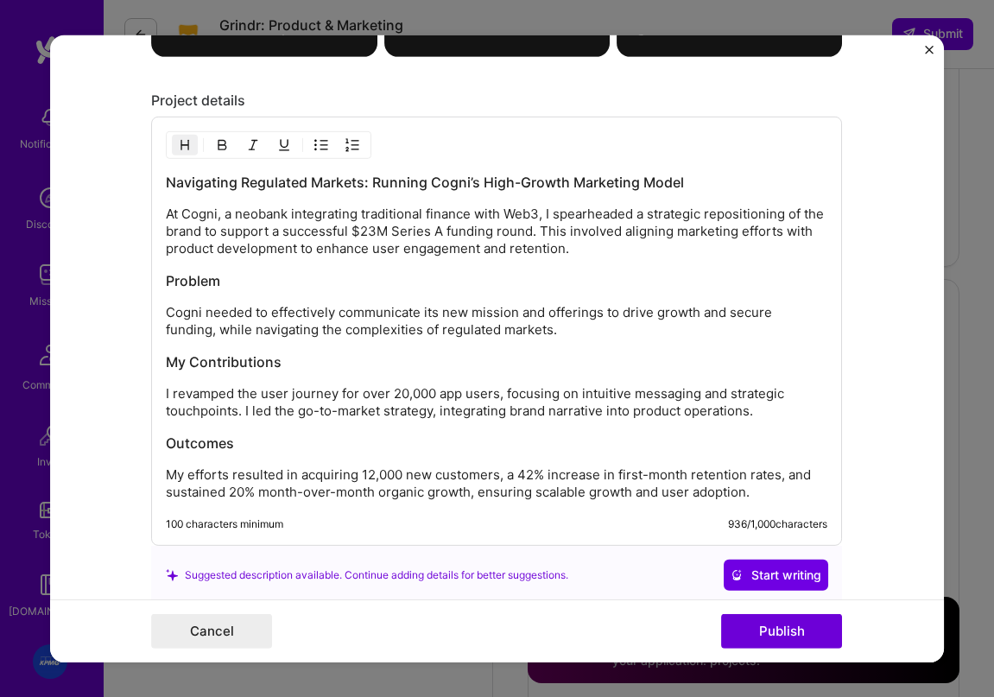
scroll to position [1863, 0]
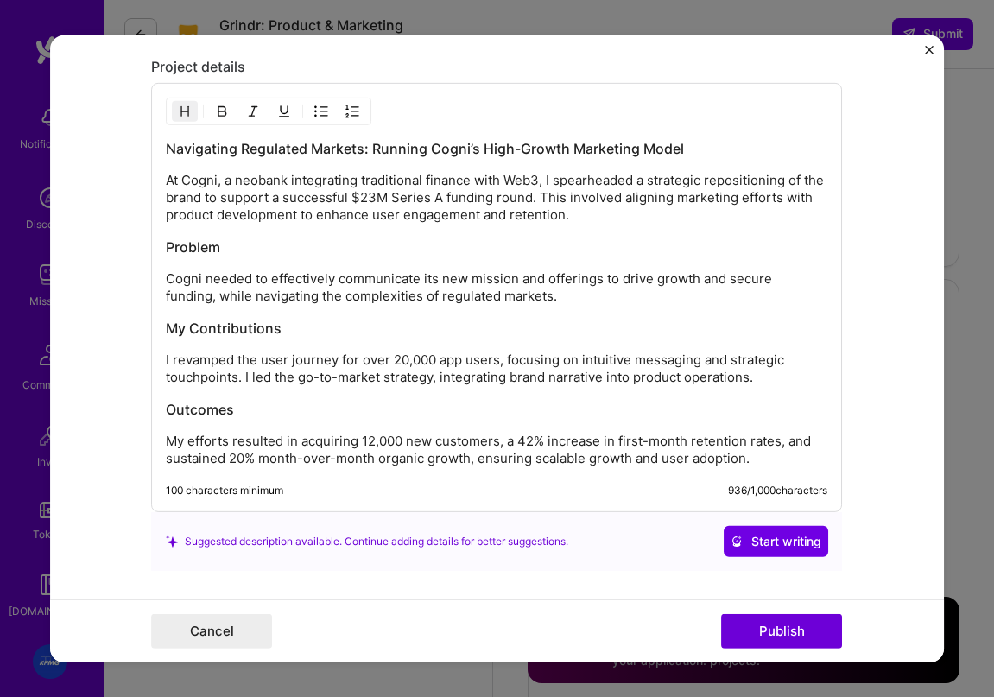
click at [348, 347] on div "Navigating Regulated Markets: Running Cogni’s High-Growth Marketing Model At Co…" at bounding box center [496, 303] width 661 height 328
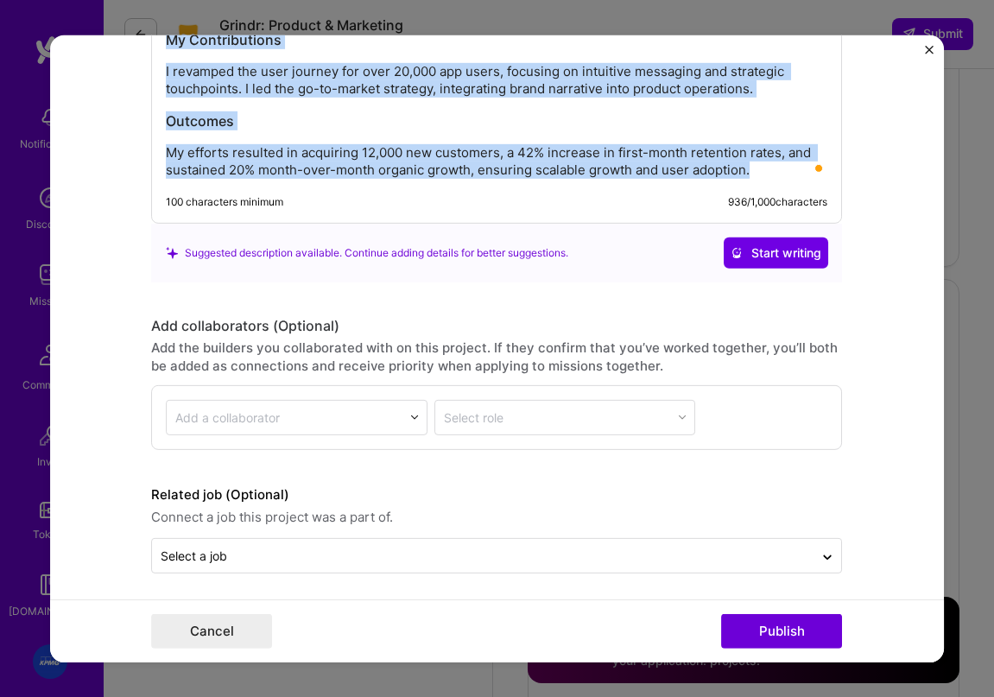
scroll to position [2158, 0]
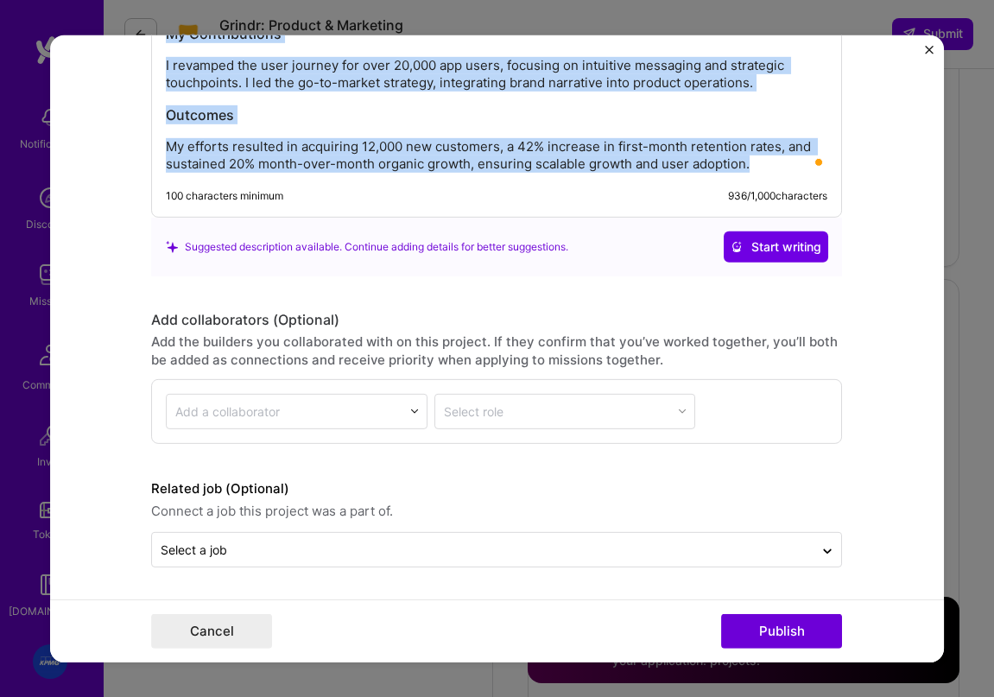
drag, startPoint x: 176, startPoint y: 154, endPoint x: 778, endPoint y: 174, distance: 602.2
click at [778, 174] on div "Navigating Regulated Markets: Running Cogni’s High-Growth Marketing Model At Co…" at bounding box center [496, 2] width 691 height 429
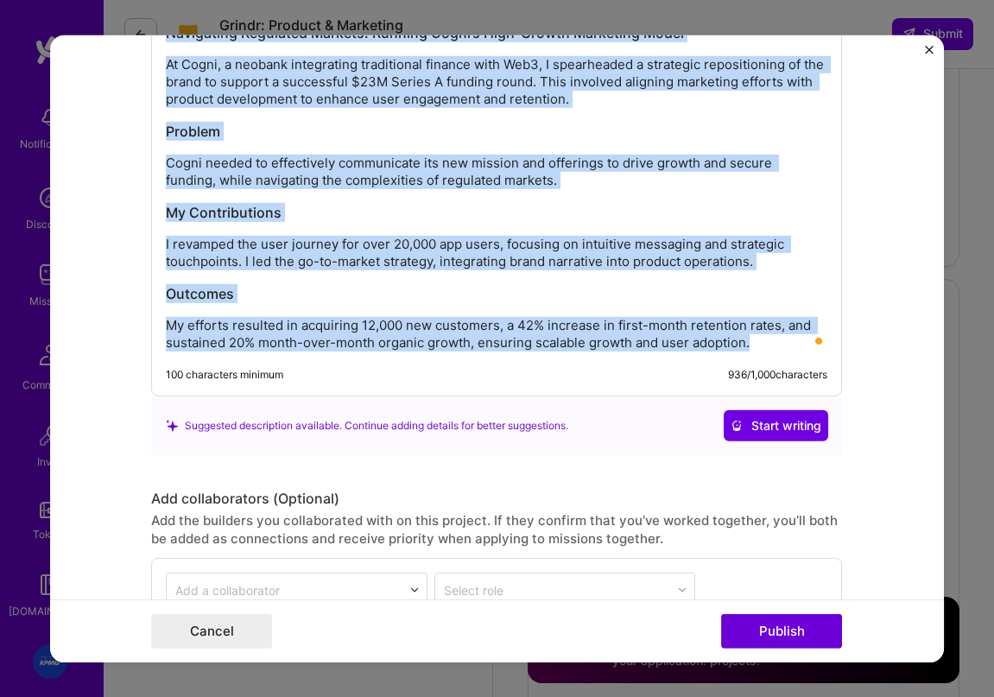
scroll to position [1982, 0]
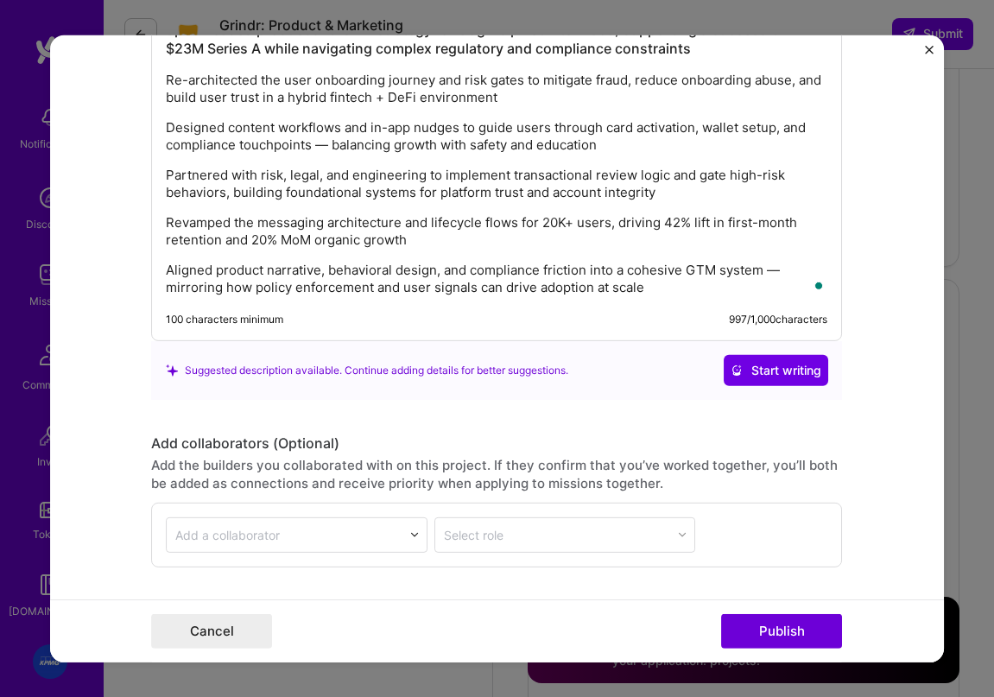
drag, startPoint x: 383, startPoint y: 243, endPoint x: 468, endPoint y: 385, distance: 165.0
click at [273, 249] on p "Revamped the messaging architecture and lifecycle flows for 20K+ users, driving…" at bounding box center [496, 231] width 661 height 35
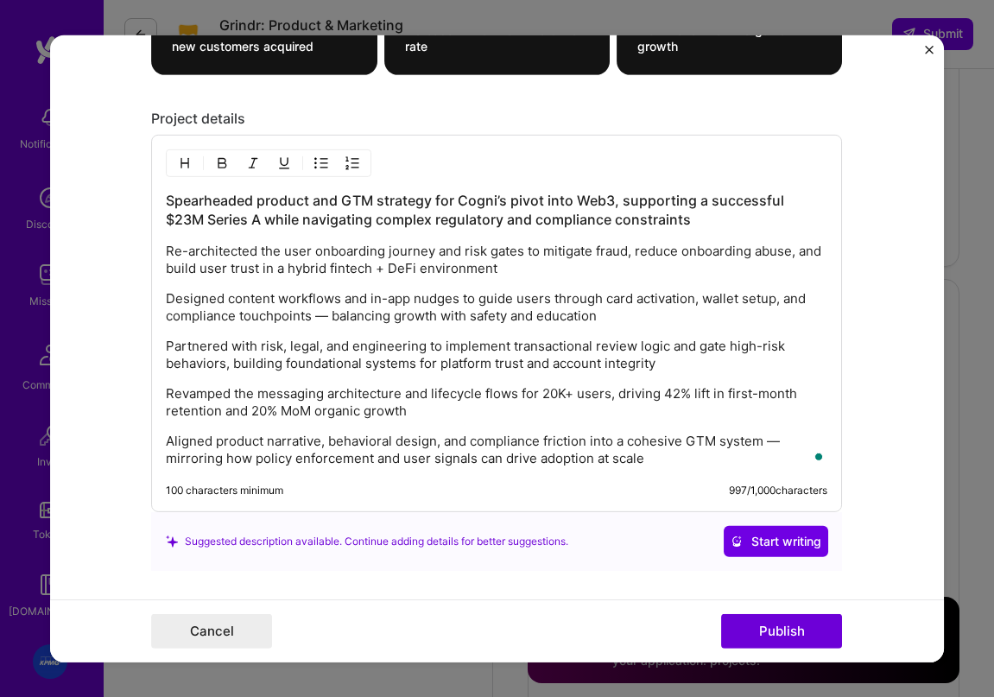
scroll to position [1843, 0]
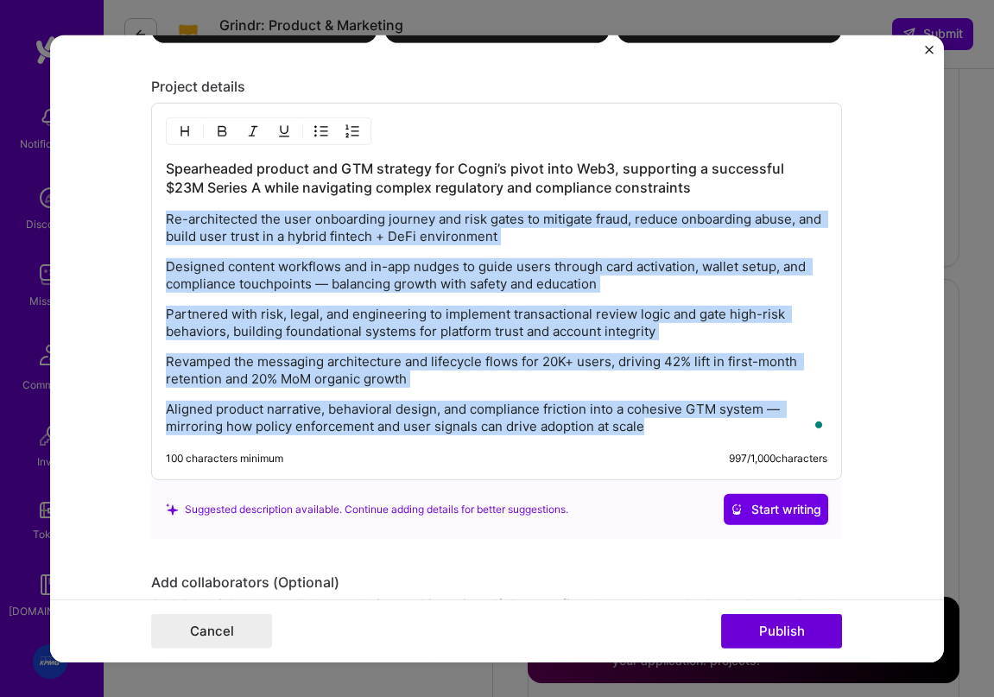
drag, startPoint x: 657, startPoint y: 429, endPoint x: 136, endPoint y: 221, distance: 560.7
click at [136, 221] on form "Project title Cogni- GTM/ Marketing Company Cogni Project industry Industry 1 P…" at bounding box center [497, 348] width 895 height 627
click at [326, 130] on img "button" at bounding box center [321, 131] width 14 height 14
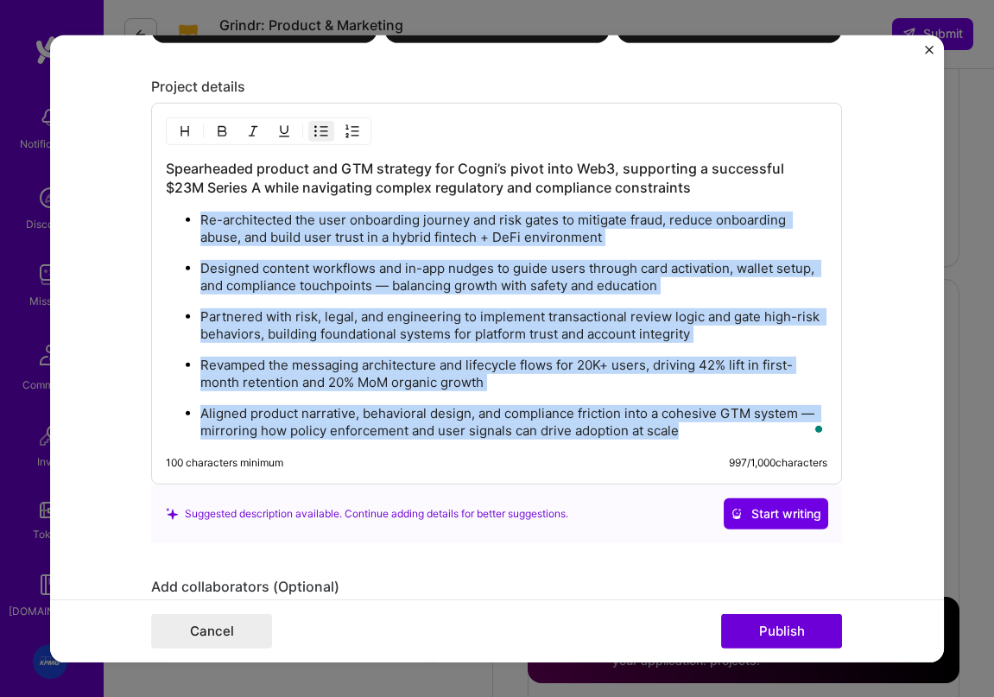
click at [538, 281] on p "Designed content workflows and in-app nudges to guide users through card activa…" at bounding box center [513, 277] width 627 height 35
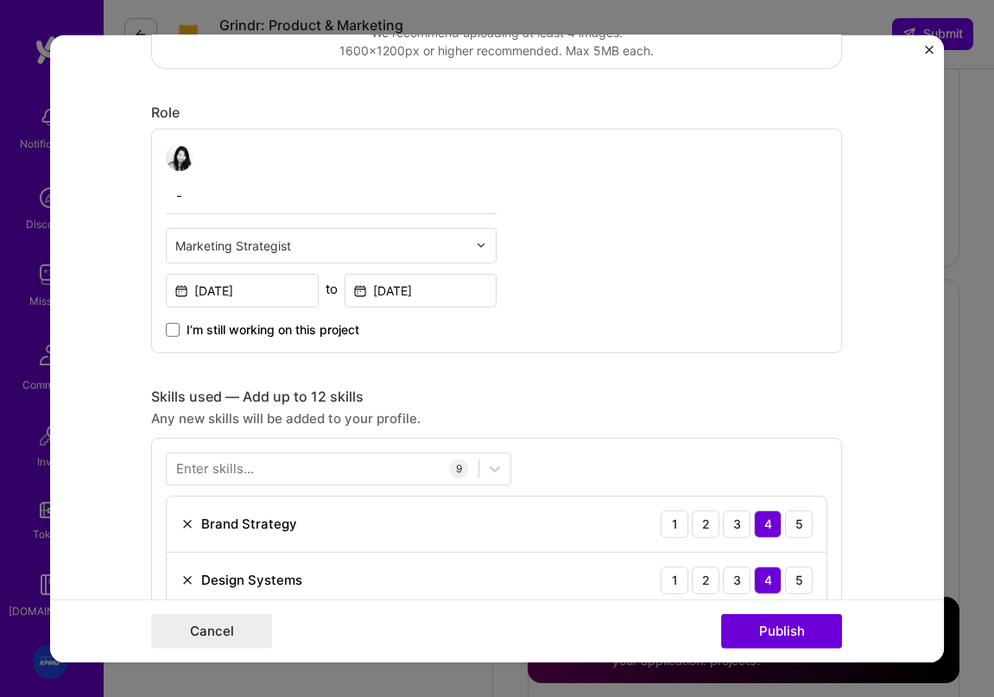
scroll to position [445, 0]
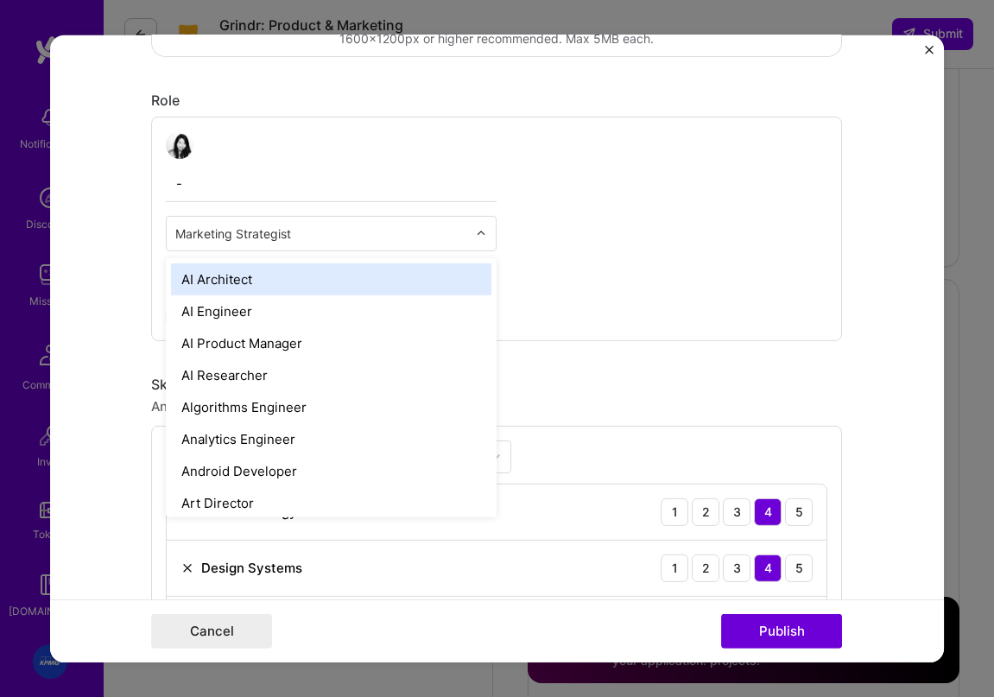
click at [280, 228] on input "text" at bounding box center [321, 233] width 292 height 18
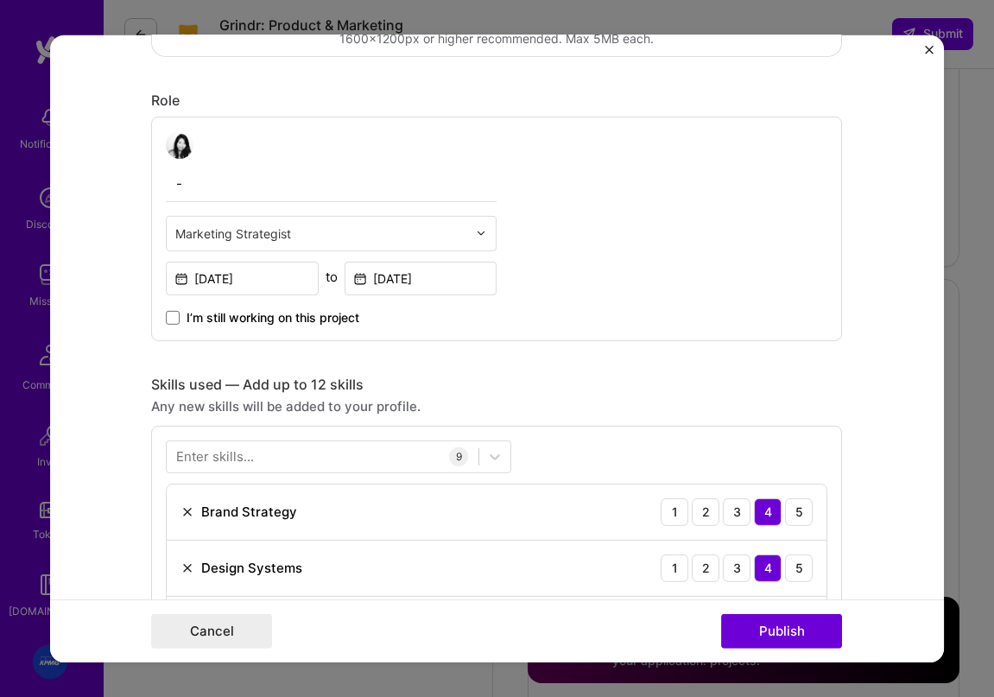
click at [569, 253] on div "- Marketing Strategist Jan, 2022 to Aug, 2022 I’m still working on this project" at bounding box center [496, 228] width 691 height 224
click at [254, 228] on input "text" at bounding box center [321, 233] width 292 height 18
type input "g"
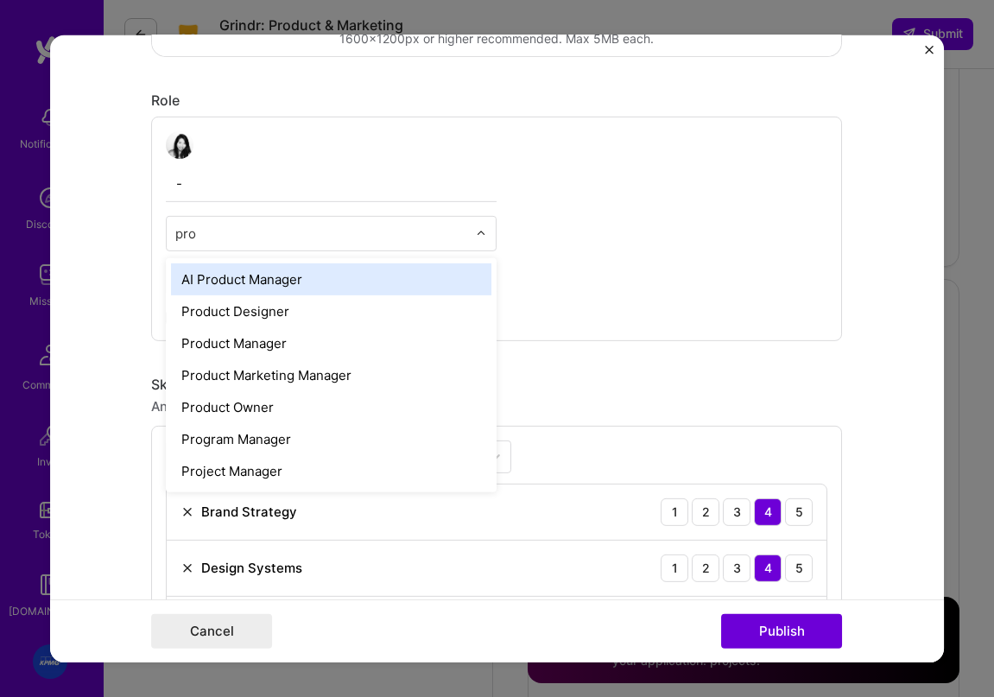
type input "prod"
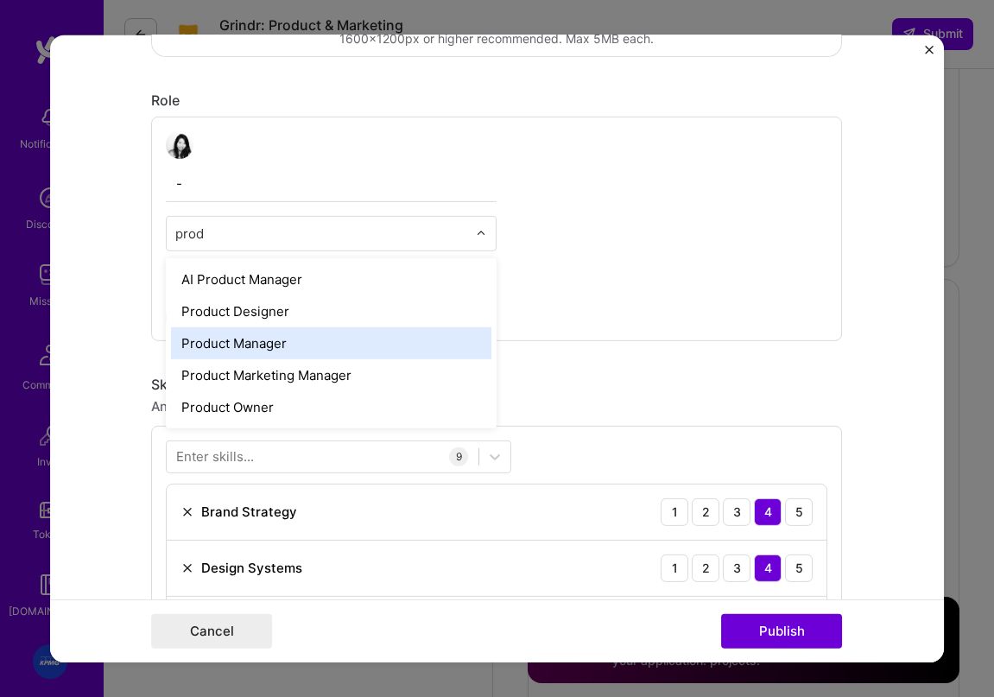
click at [236, 351] on div "Product Manager" at bounding box center [331, 342] width 320 height 32
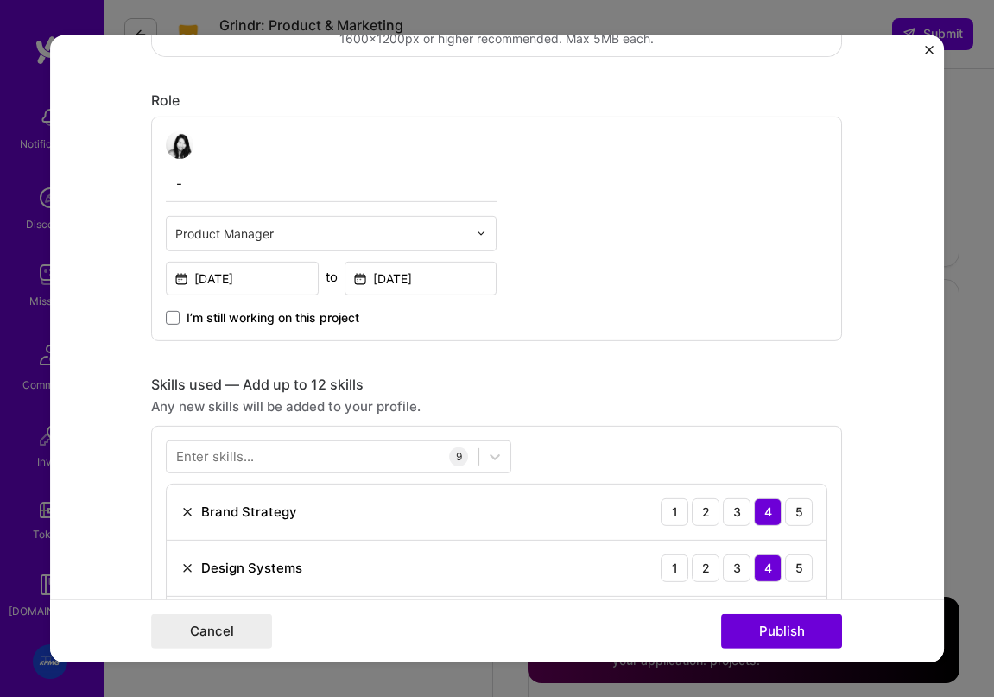
click at [585, 313] on div "- Product Manager Jan, 2022 to Aug, 2022 I’m still working on this project" at bounding box center [496, 228] width 691 height 224
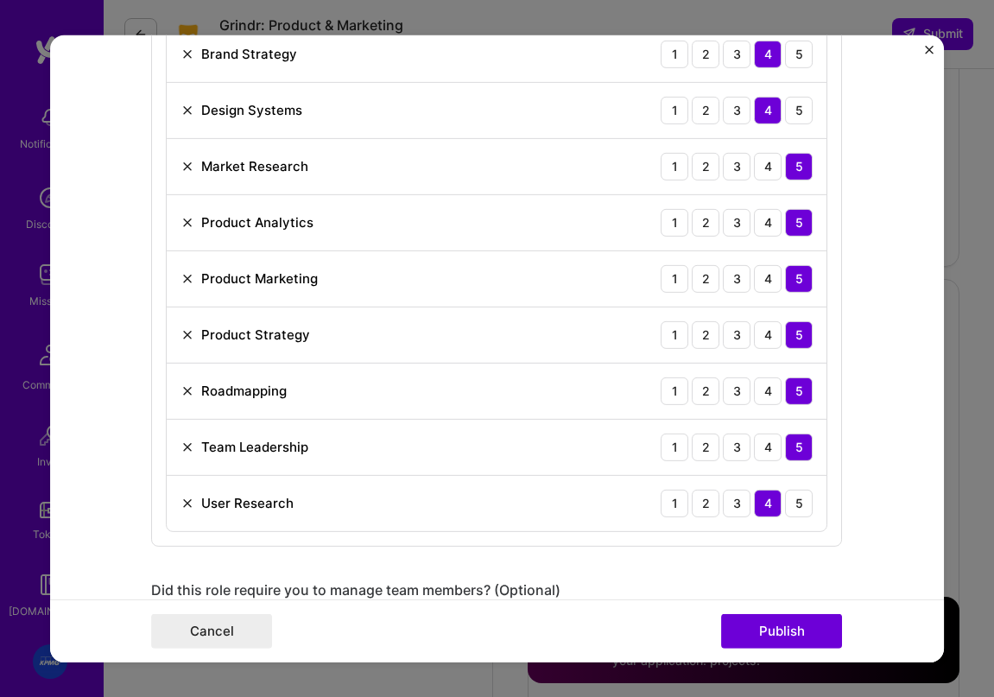
scroll to position [995, 0]
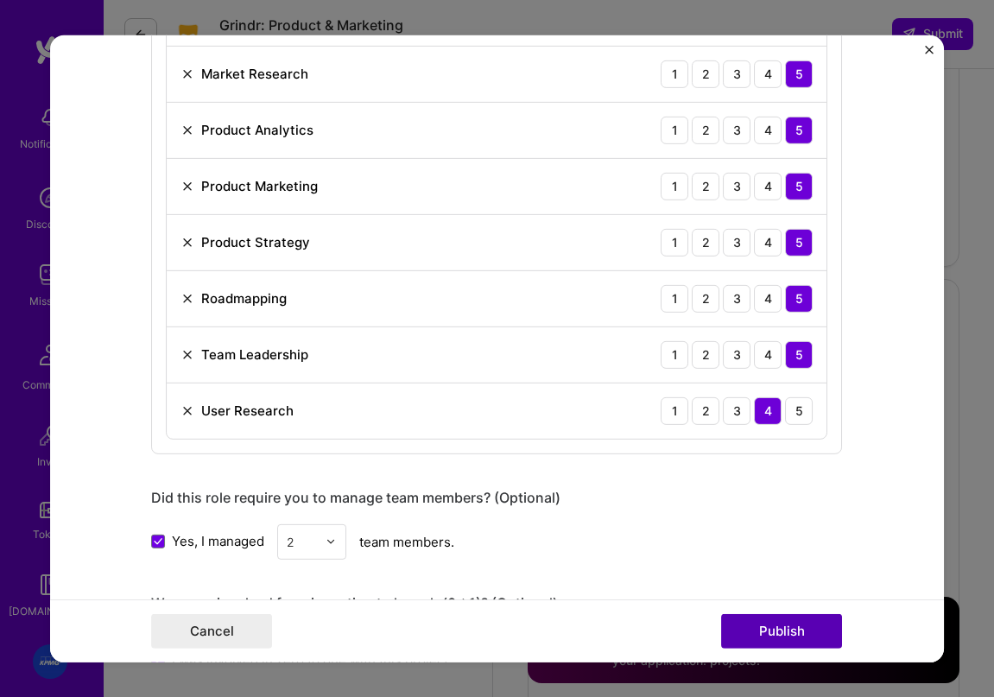
click at [774, 635] on button "Publish" at bounding box center [781, 631] width 121 height 35
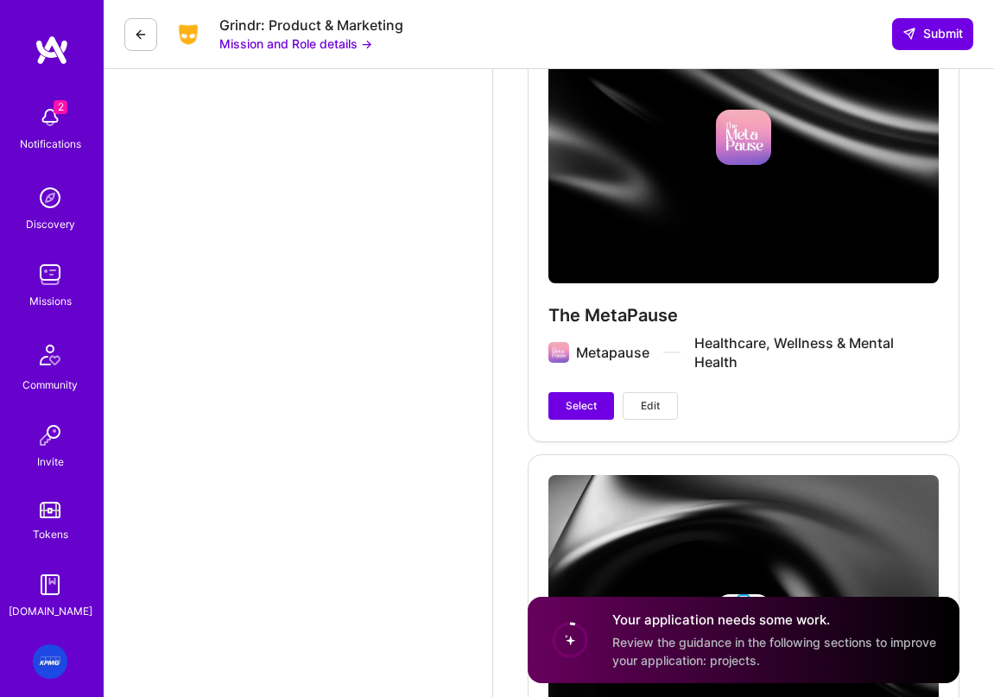
scroll to position [3605, 0]
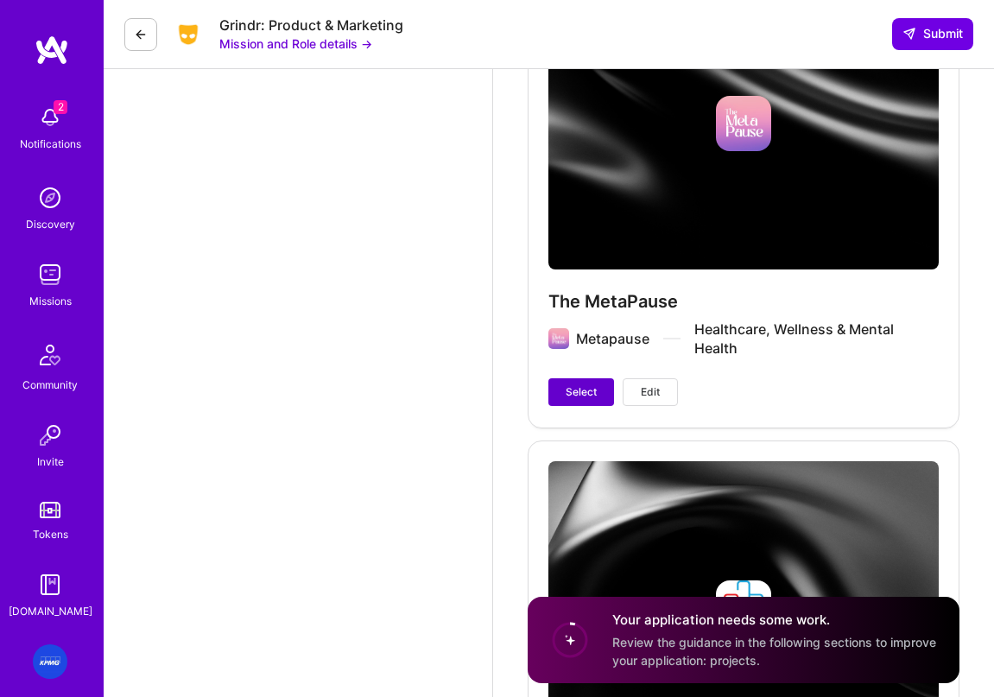
click at [570, 400] on button "Select" at bounding box center [581, 392] width 66 height 28
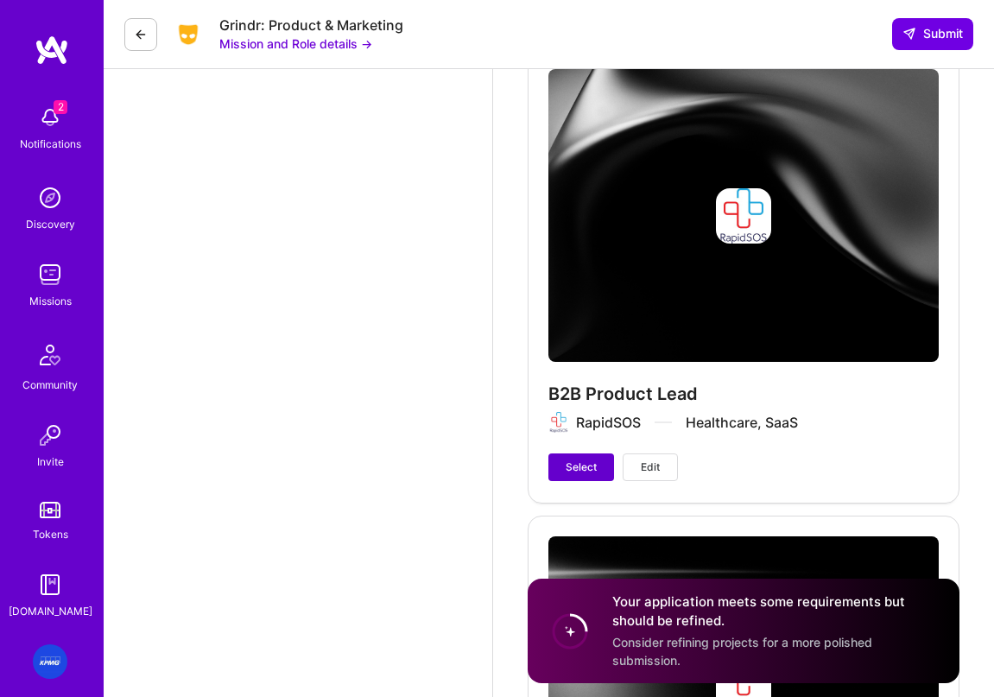
scroll to position [4025, 0]
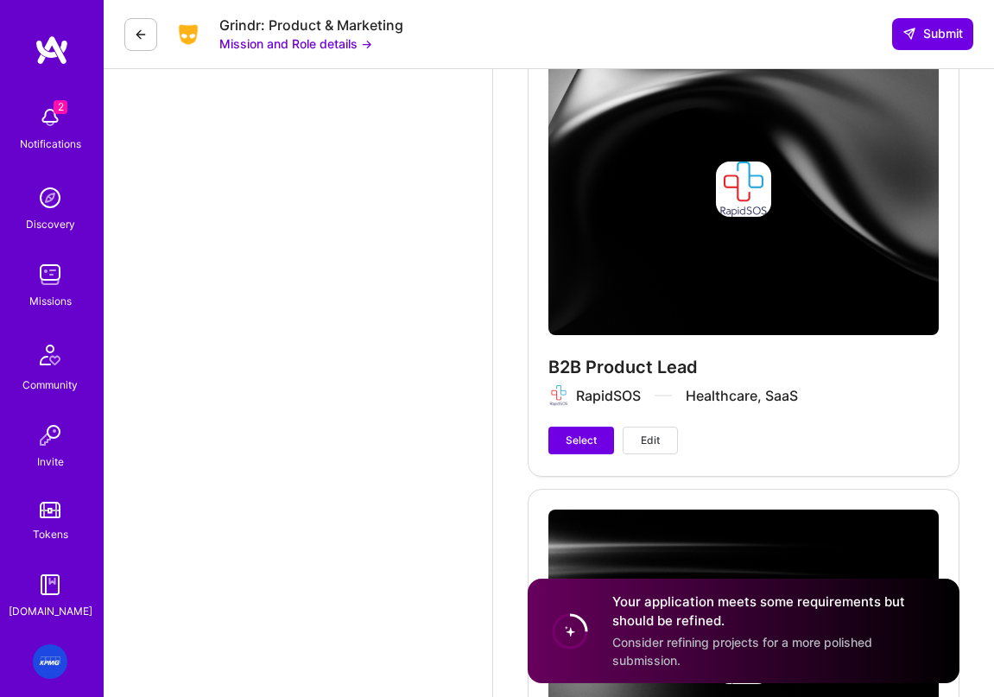
click at [634, 436] on button "Edit" at bounding box center [650, 441] width 55 height 28
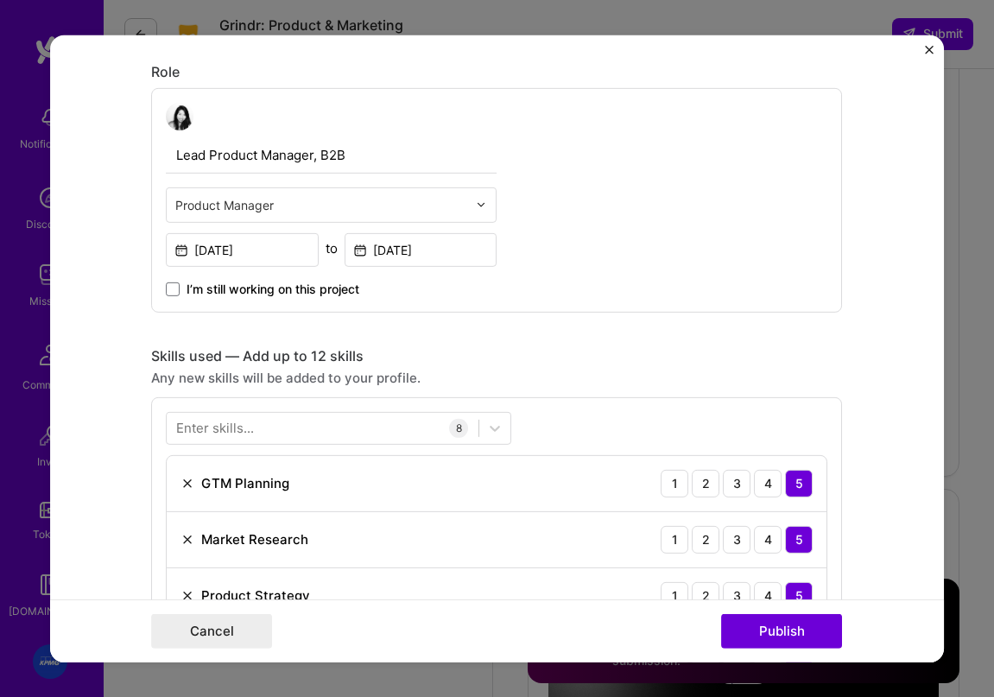
scroll to position [0, 0]
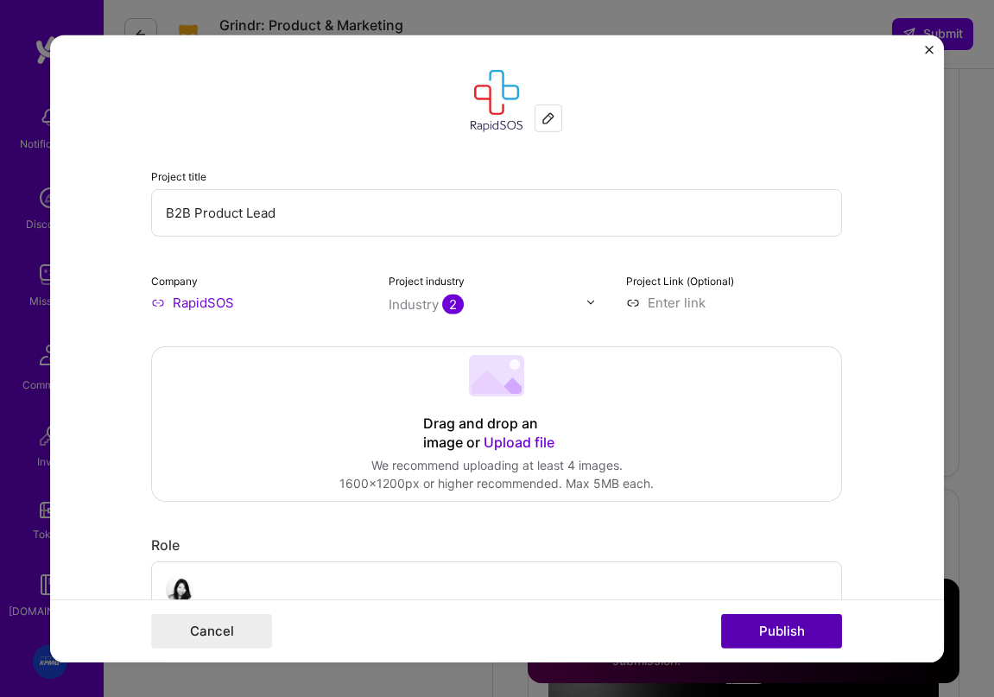
click at [796, 636] on button "Publish" at bounding box center [781, 631] width 121 height 35
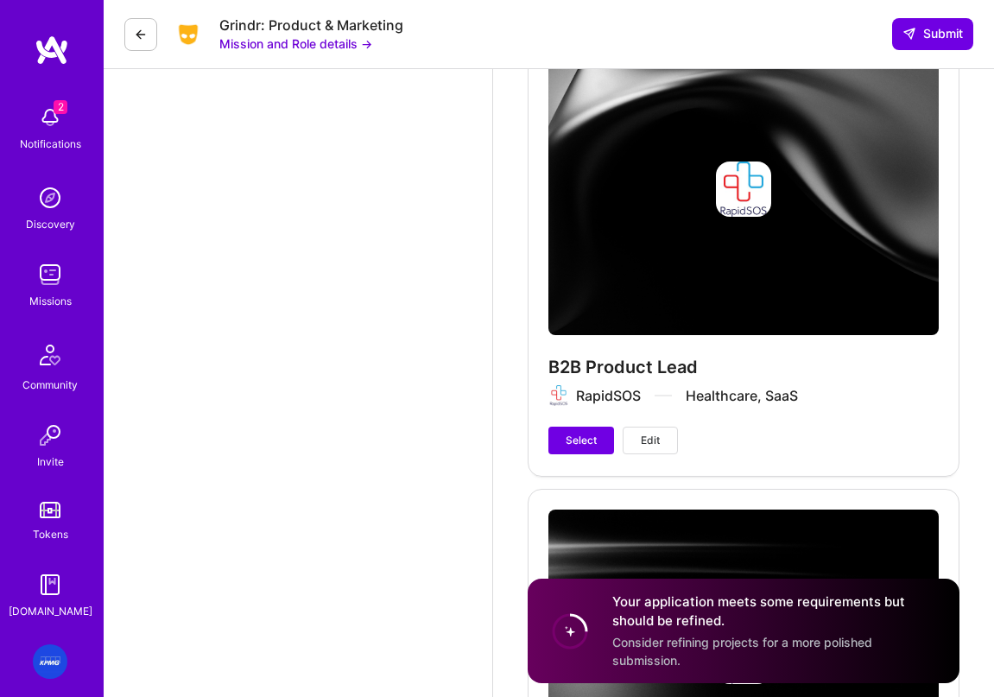
drag, startPoint x: 584, startPoint y: 442, endPoint x: 417, endPoint y: 323, distance: 204.9
click at [417, 323] on div "Edit photo Carleen Pan AI Product Manager 14 Years Experience Phone Number Afgh…" at bounding box center [549, 433] width 890 height 8917
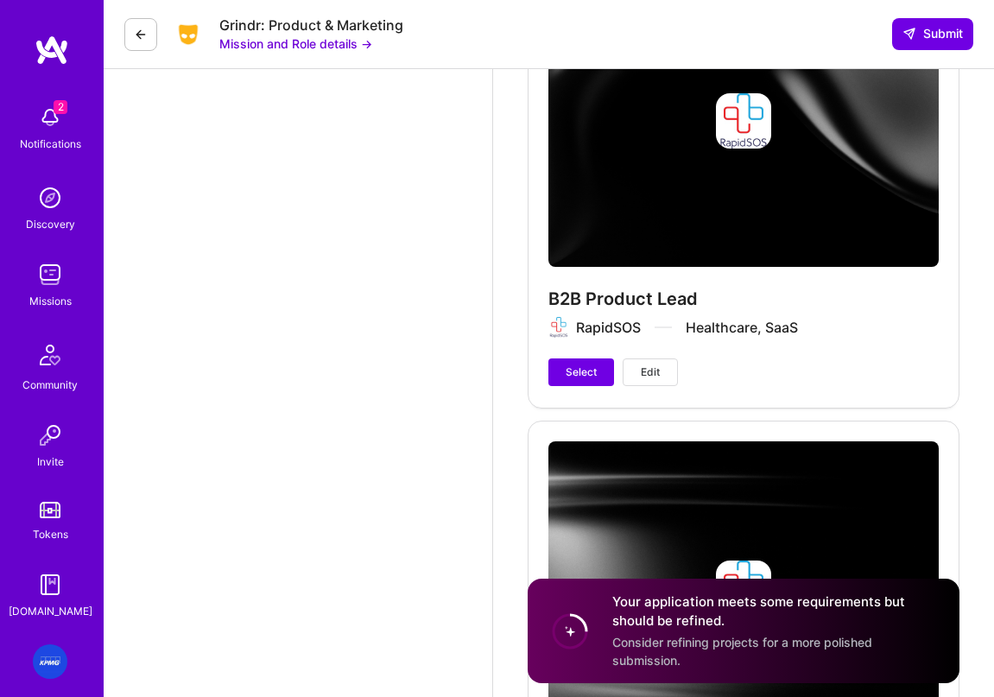
scroll to position [4095, 0]
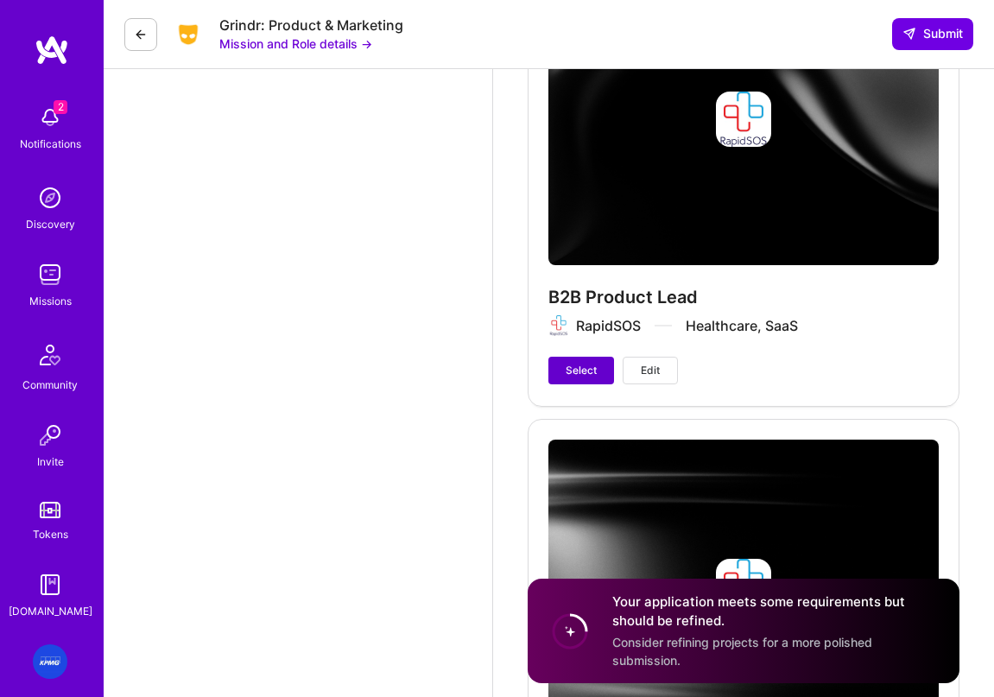
click at [565, 360] on button "Select" at bounding box center [581, 371] width 66 height 28
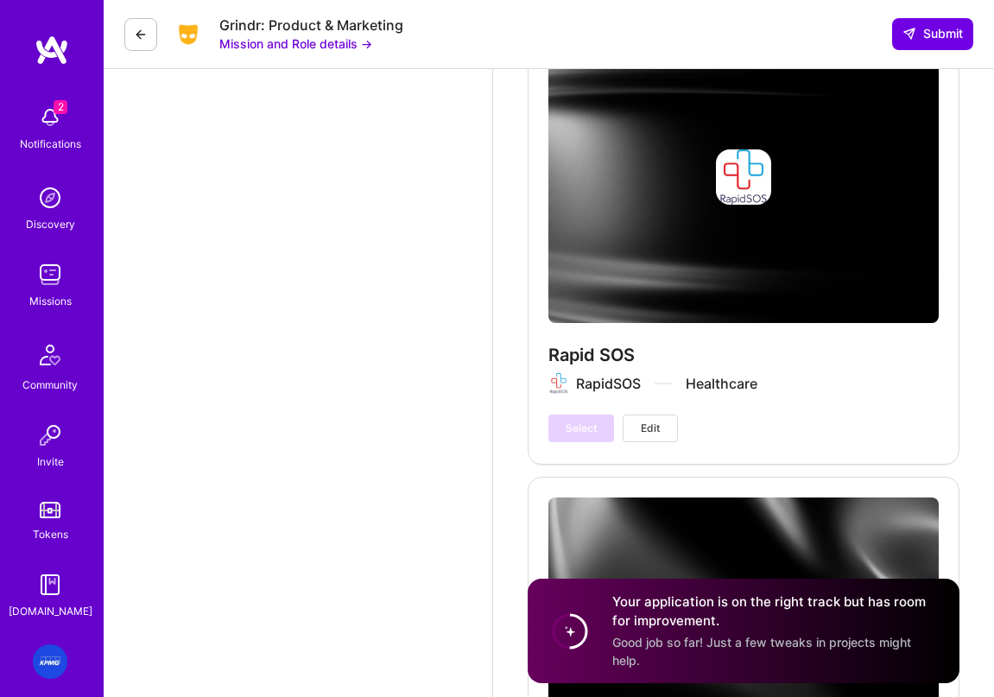
scroll to position [4563, 0]
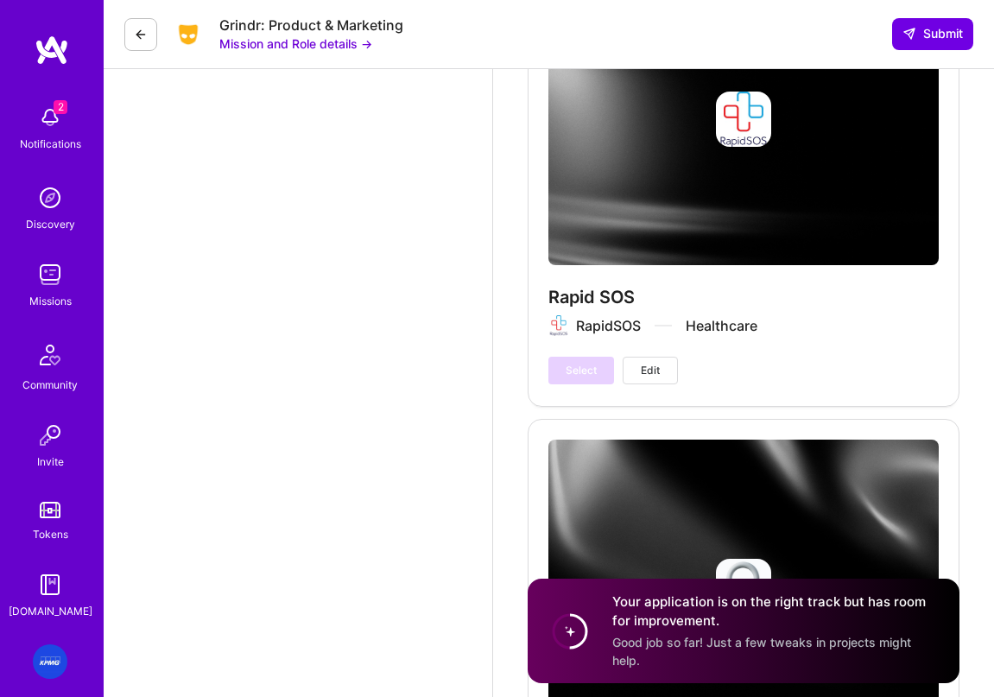
click at [651, 366] on span "Edit" at bounding box center [650, 371] width 19 height 16
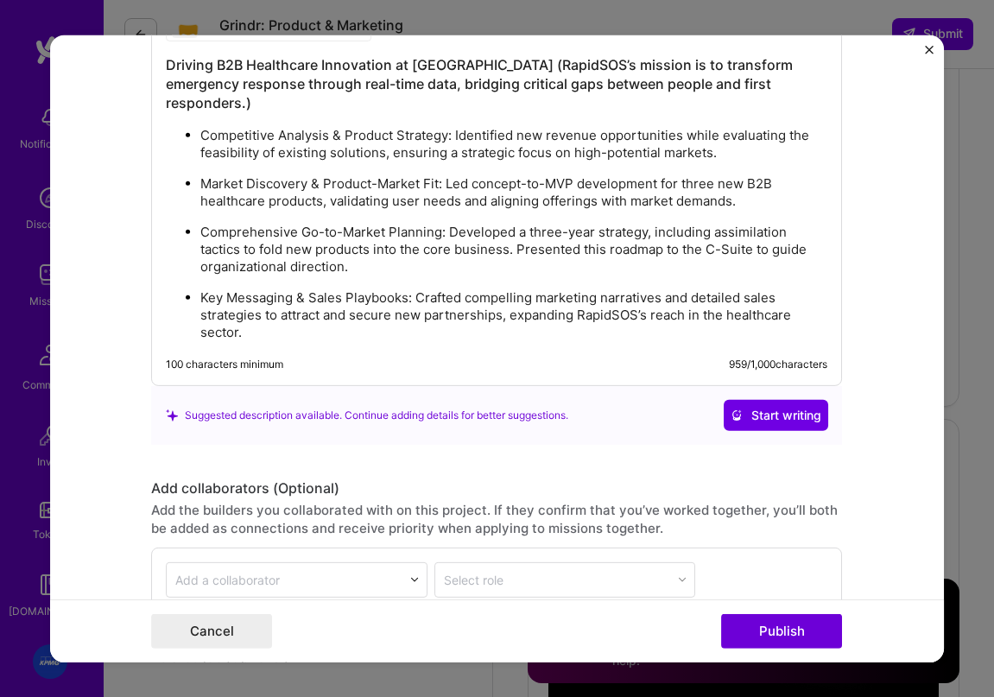
scroll to position [1778, 0]
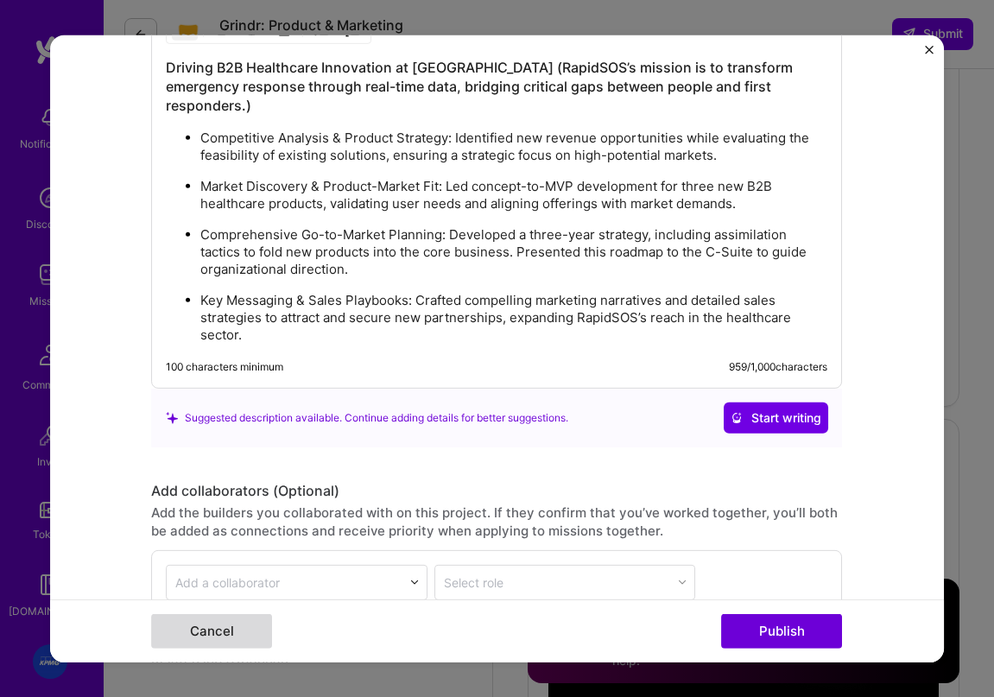
click at [221, 625] on button "Cancel" at bounding box center [211, 631] width 121 height 35
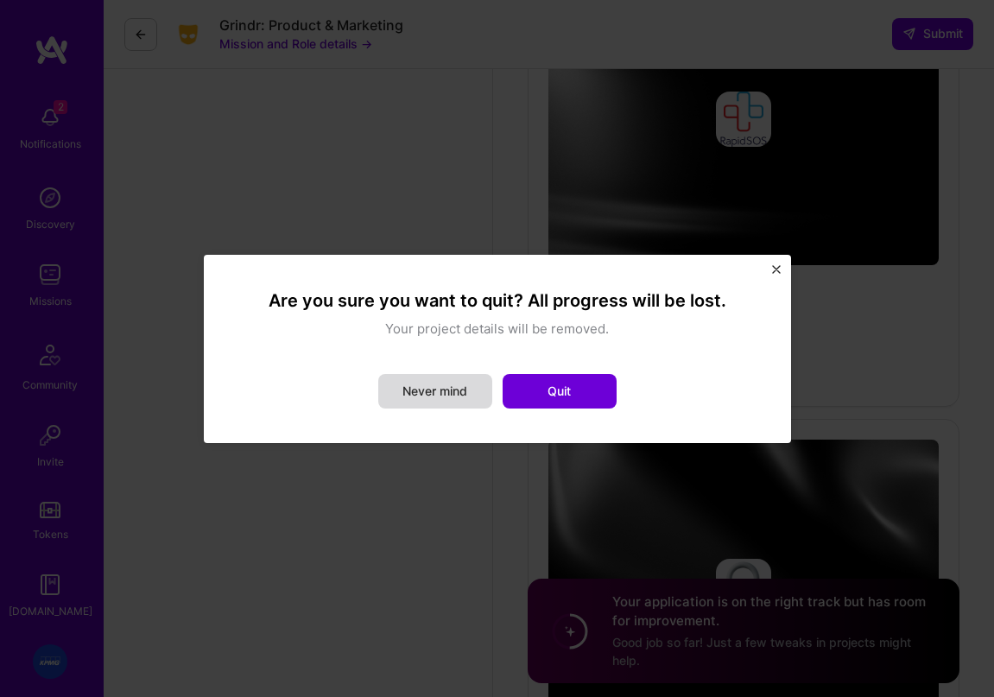
click at [452, 391] on button "Never mind" at bounding box center [435, 391] width 114 height 35
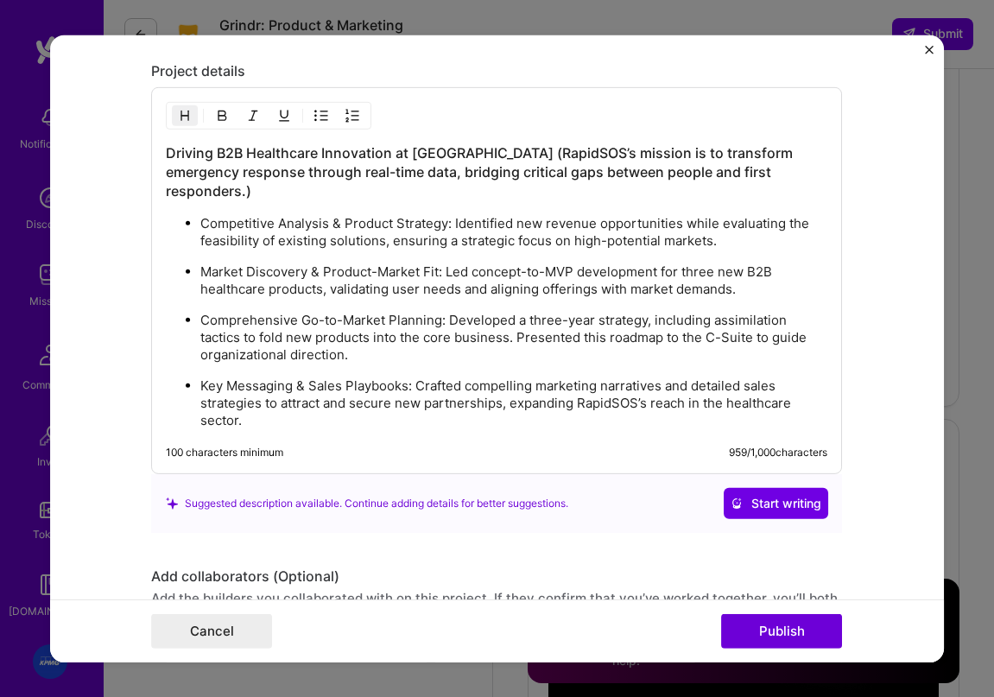
scroll to position [1930, 0]
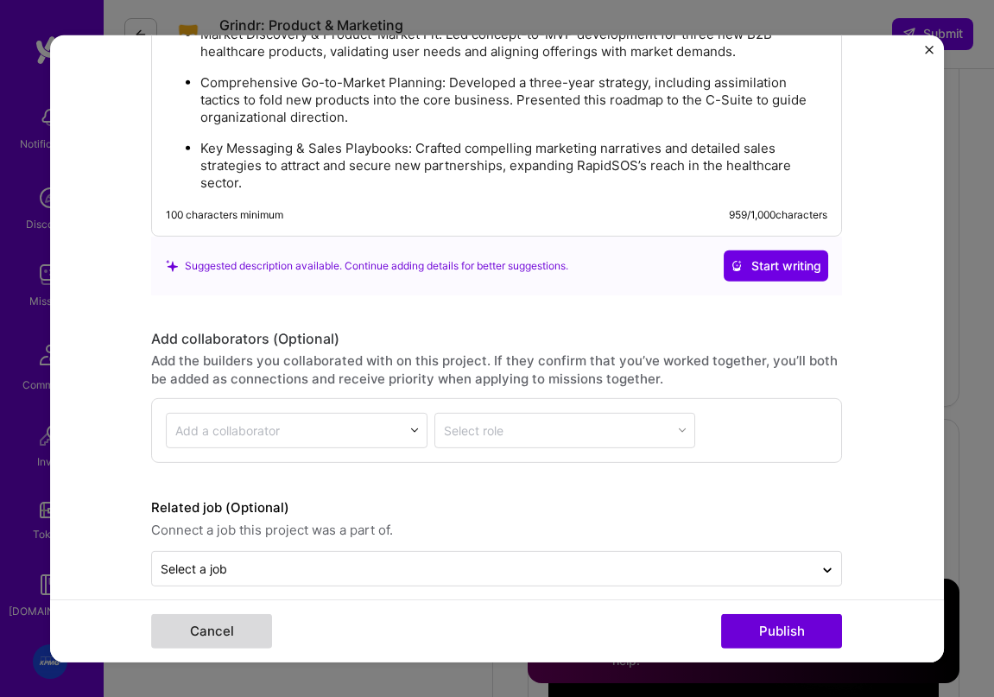
click at [219, 629] on button "Cancel" at bounding box center [211, 631] width 121 height 35
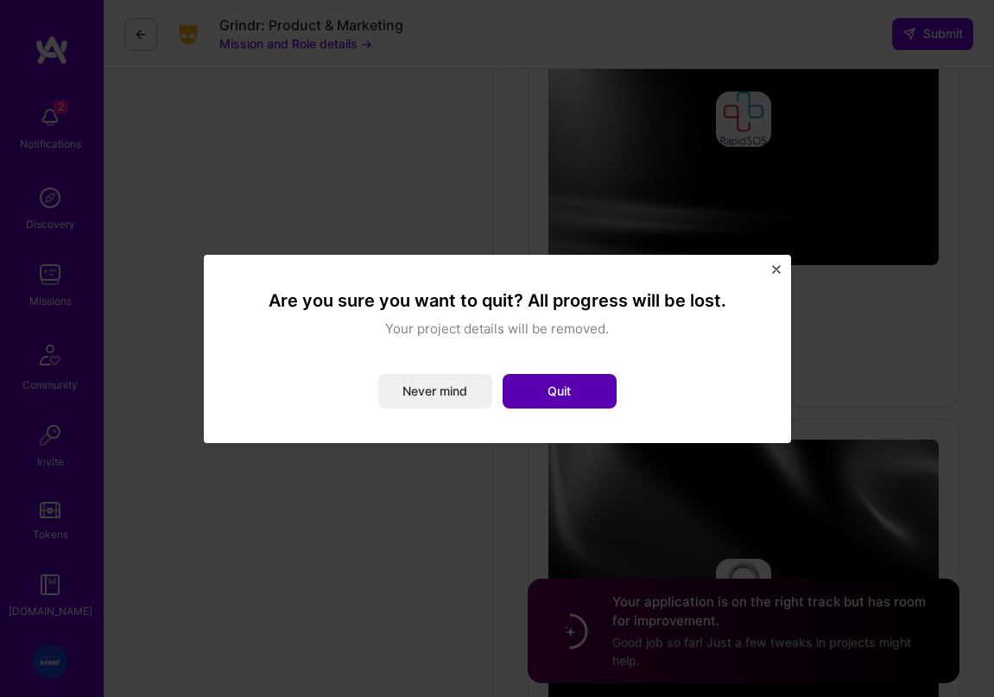
click at [539, 394] on button "Quit" at bounding box center [560, 391] width 114 height 35
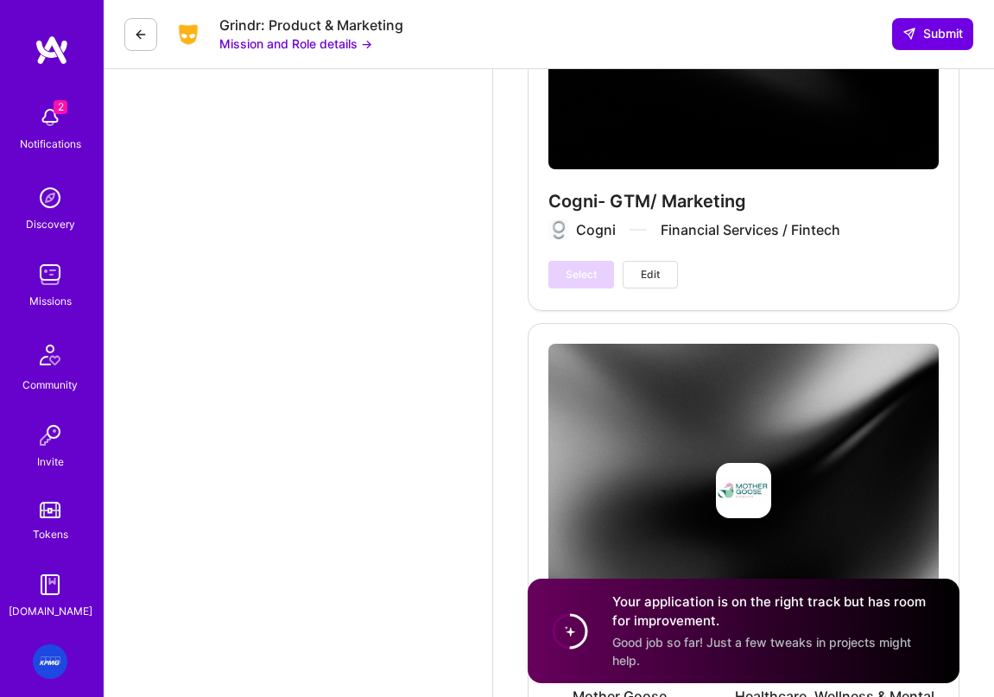
scroll to position [5061, 0]
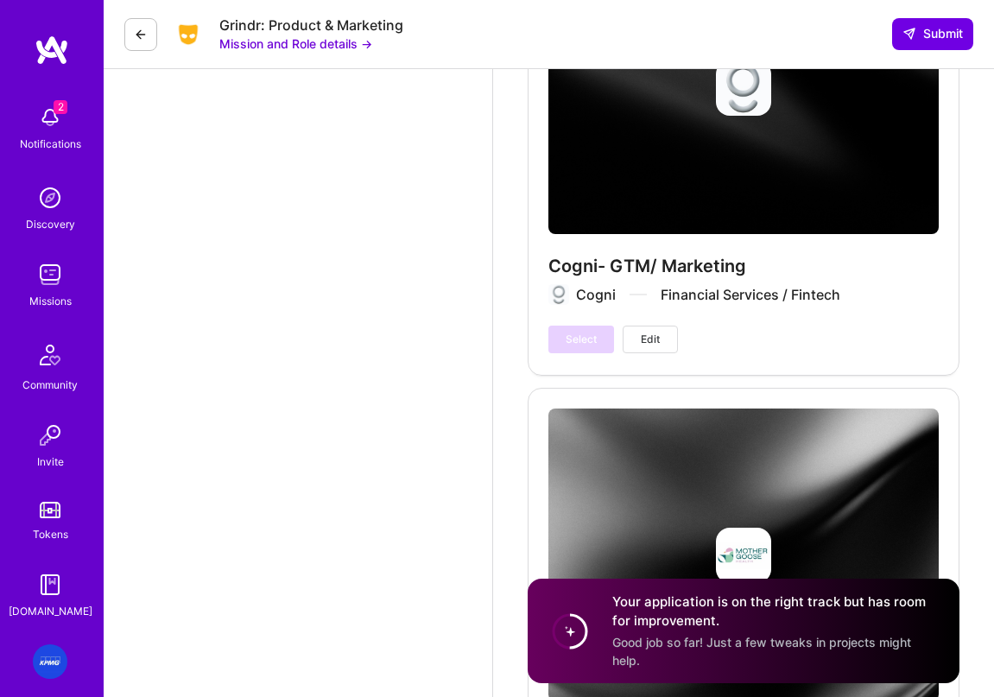
click at [653, 333] on span "Edit" at bounding box center [650, 340] width 19 height 16
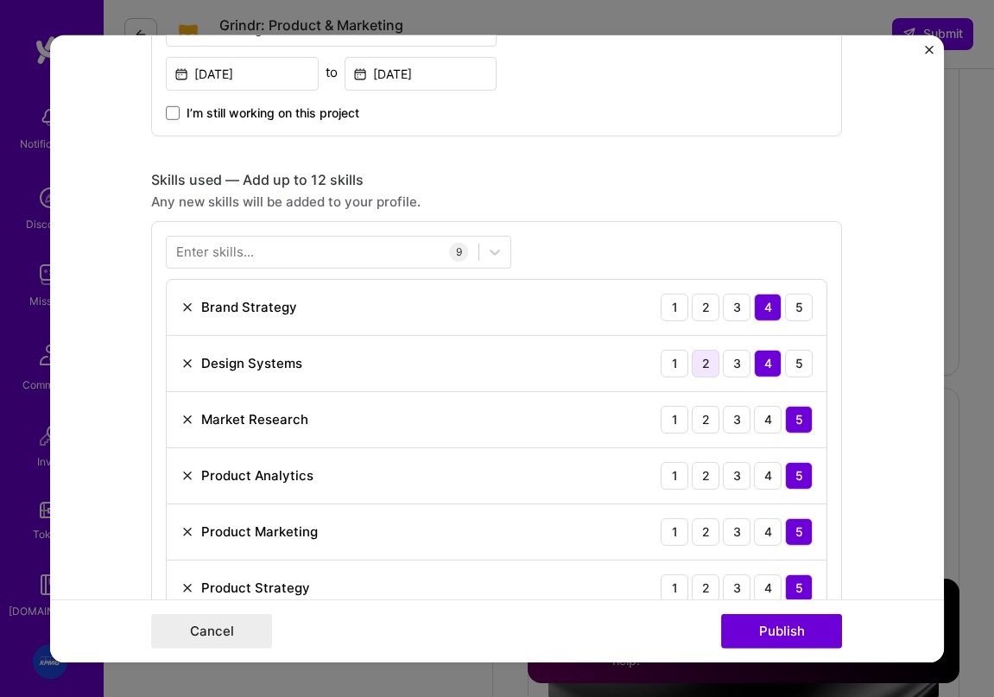
scroll to position [0, 0]
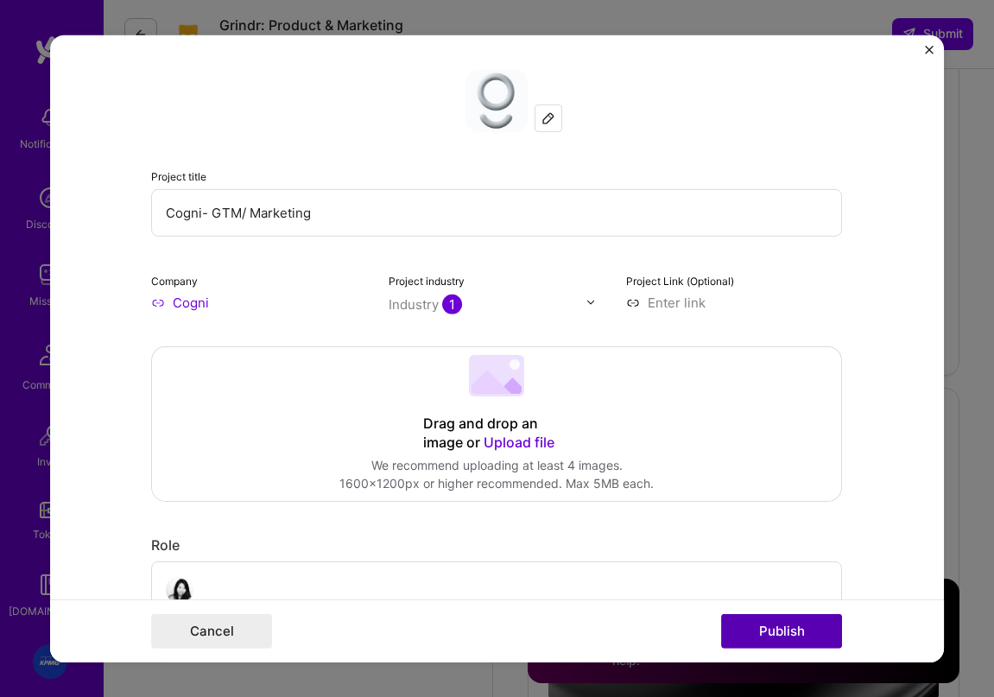
click at [781, 628] on button "Publish" at bounding box center [781, 631] width 121 height 35
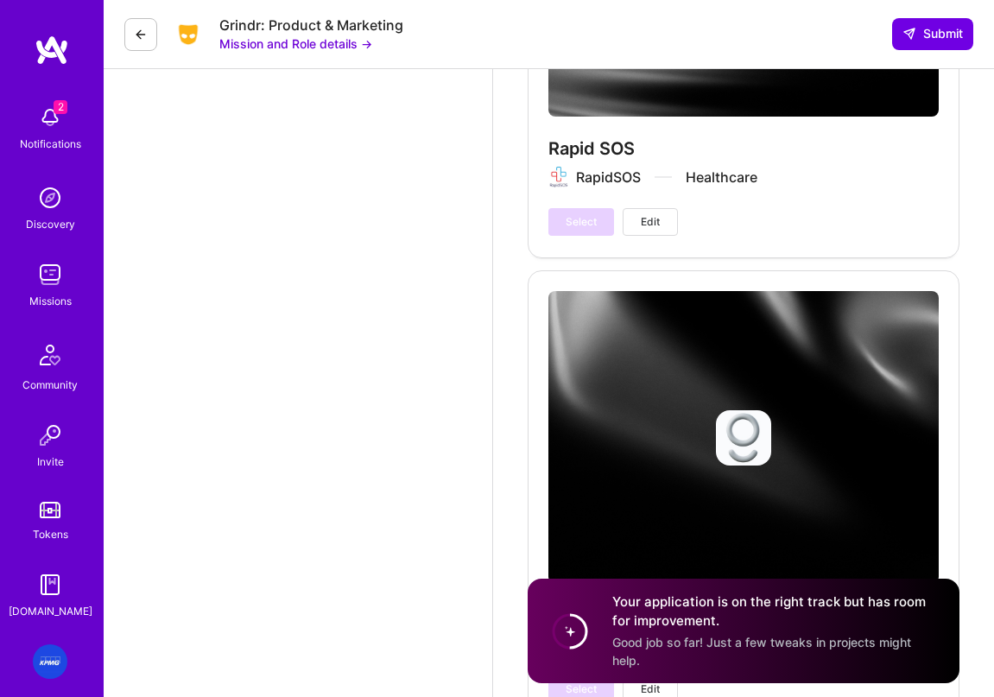
scroll to position [4669, 0]
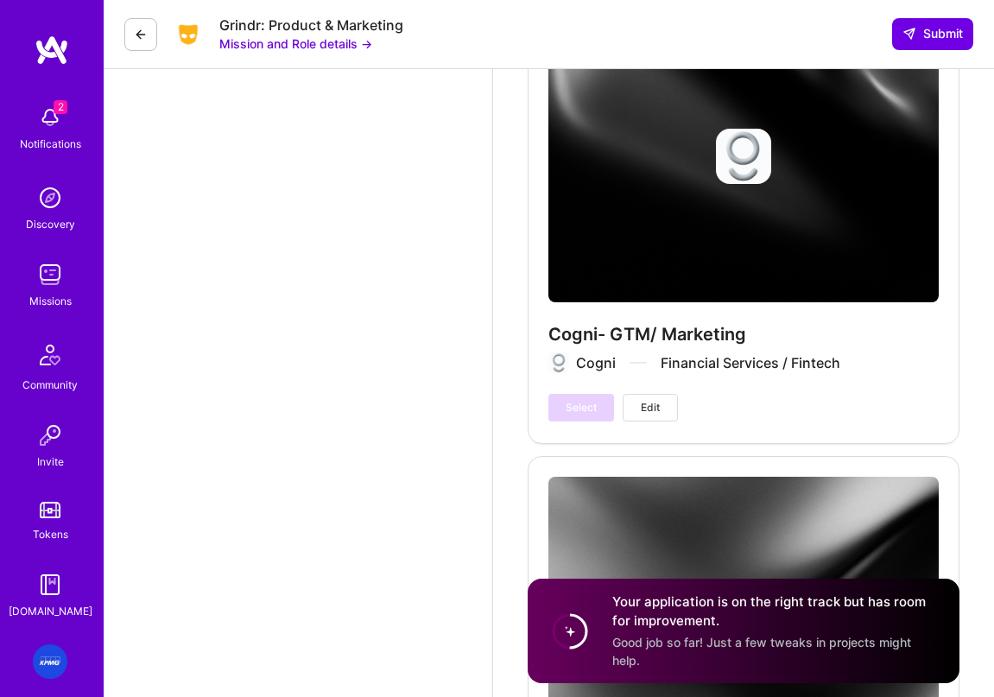
click at [564, 401] on div "Select Edit" at bounding box center [613, 408] width 130 height 28
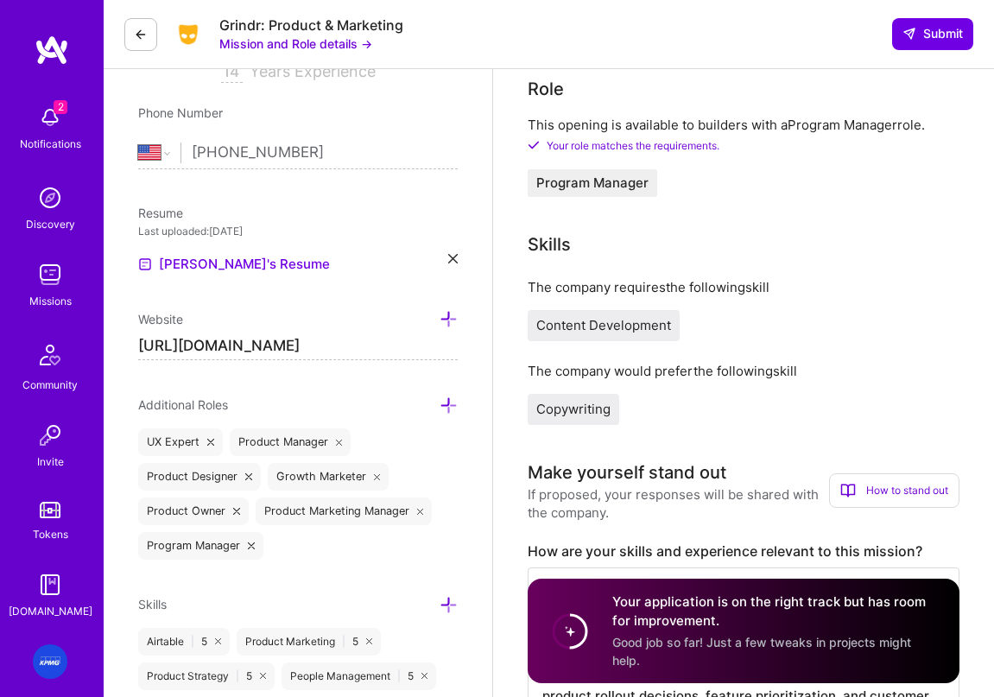
scroll to position [357, 0]
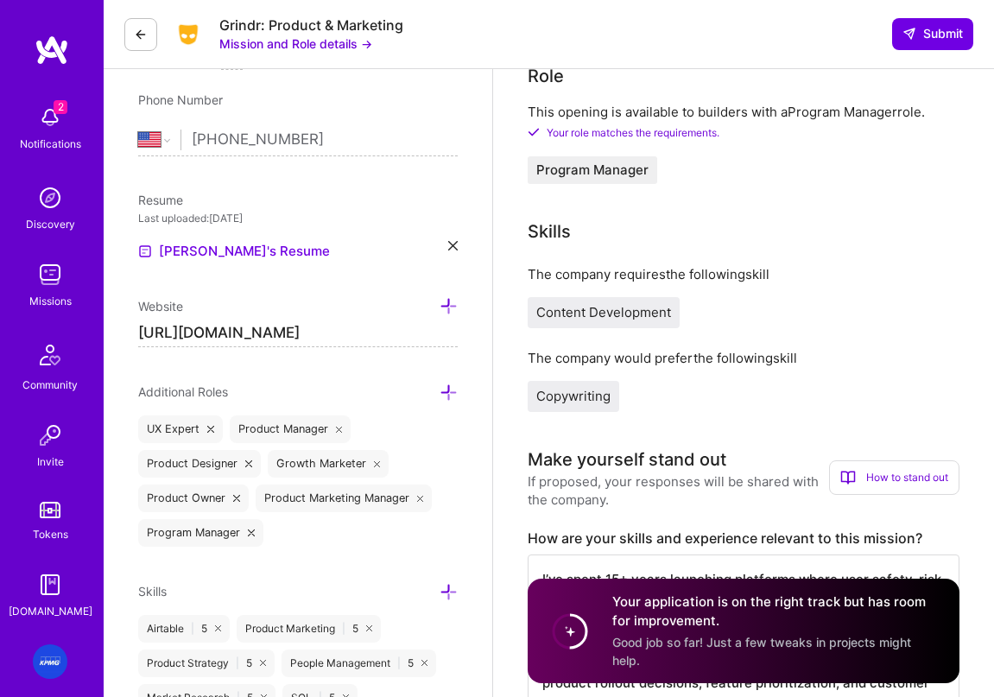
click at [207, 429] on icon at bounding box center [210, 429] width 7 height 7
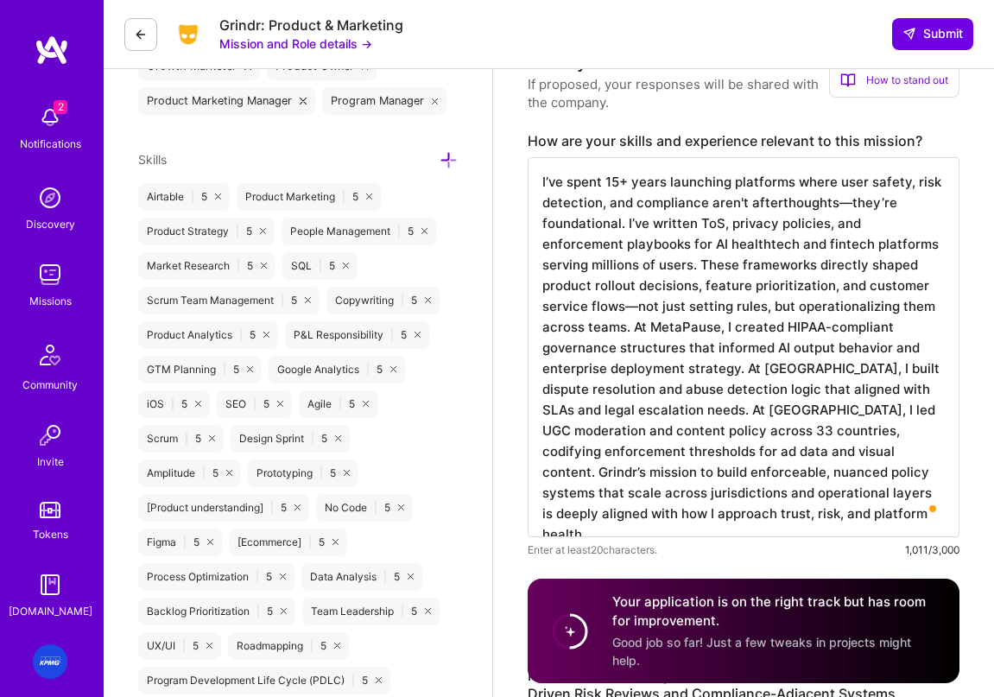
scroll to position [762, 0]
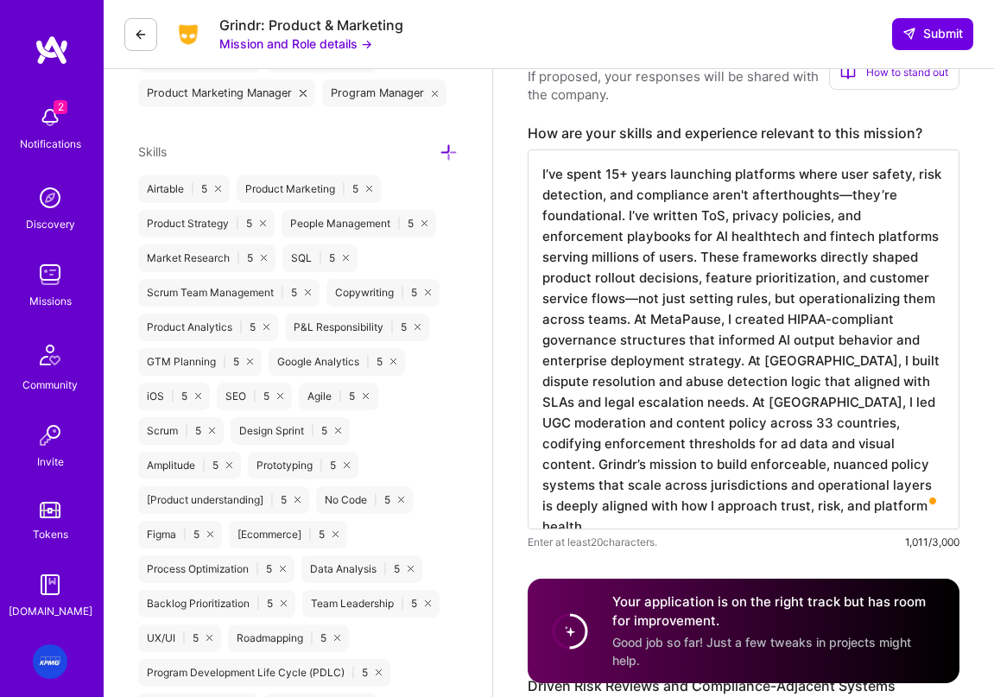
click at [447, 150] on icon at bounding box center [448, 152] width 18 height 18
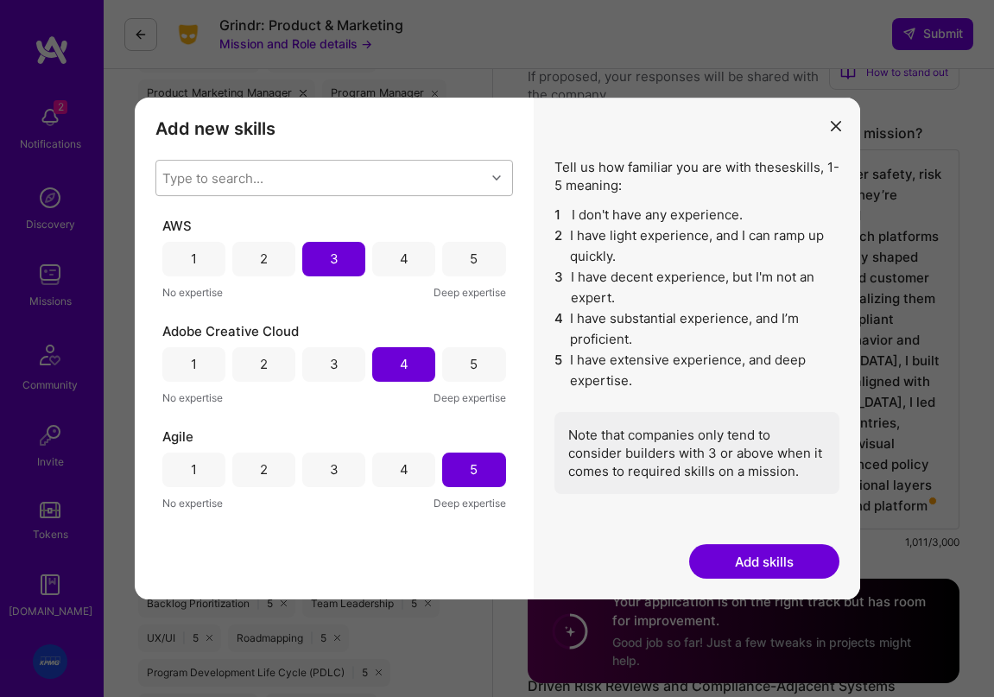
click at [321, 178] on div "Type to search..." at bounding box center [320, 178] width 329 height 35
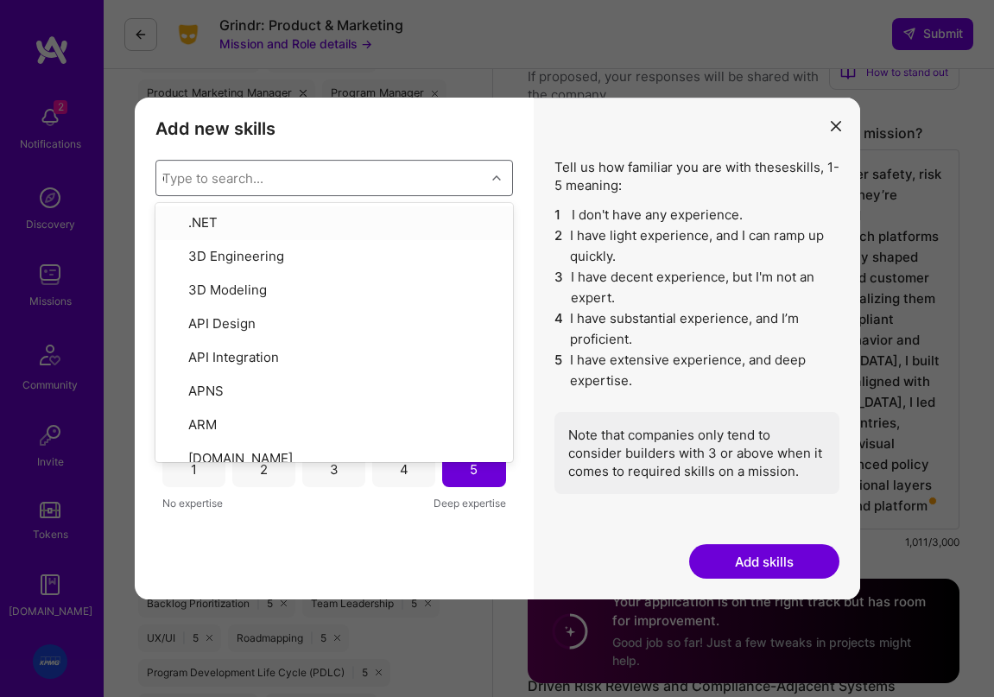
type input "copy"
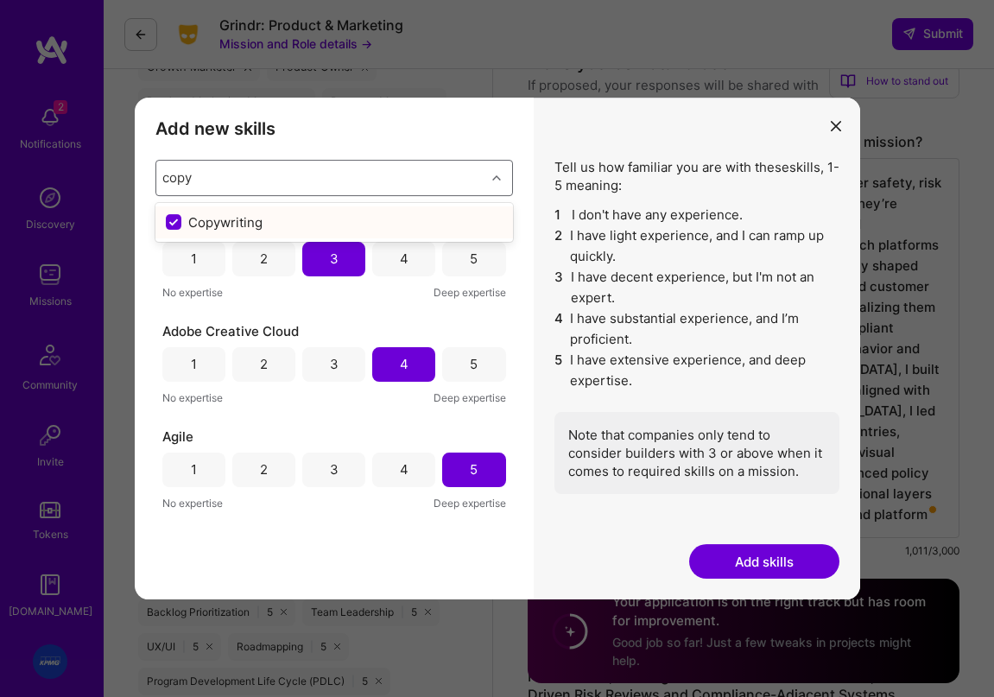
scroll to position [735, 0]
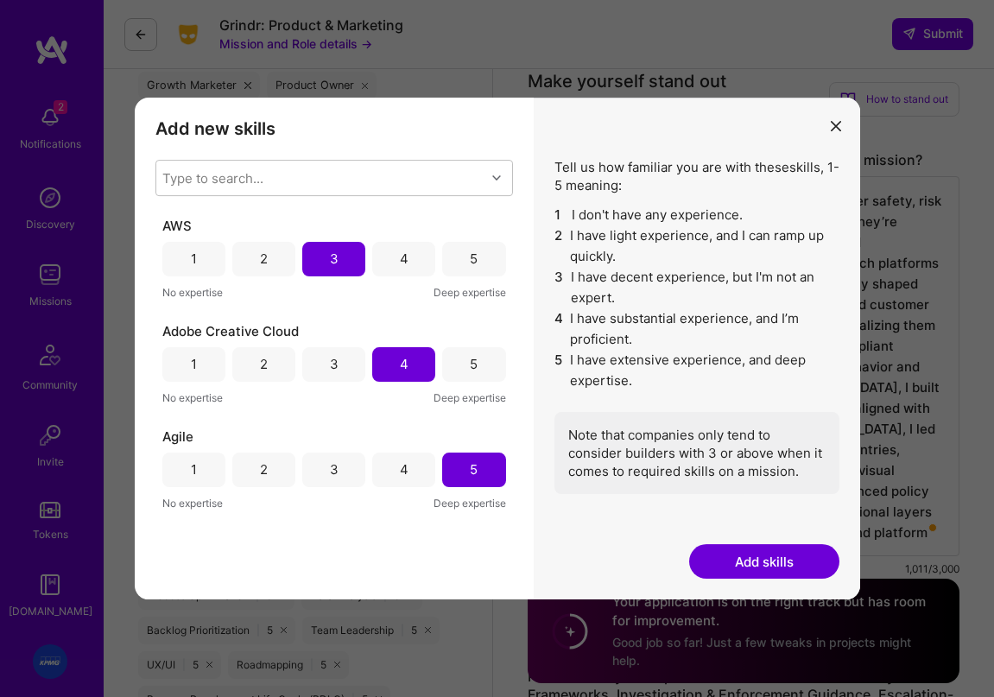
click at [754, 564] on button "Add skills" at bounding box center [764, 561] width 150 height 35
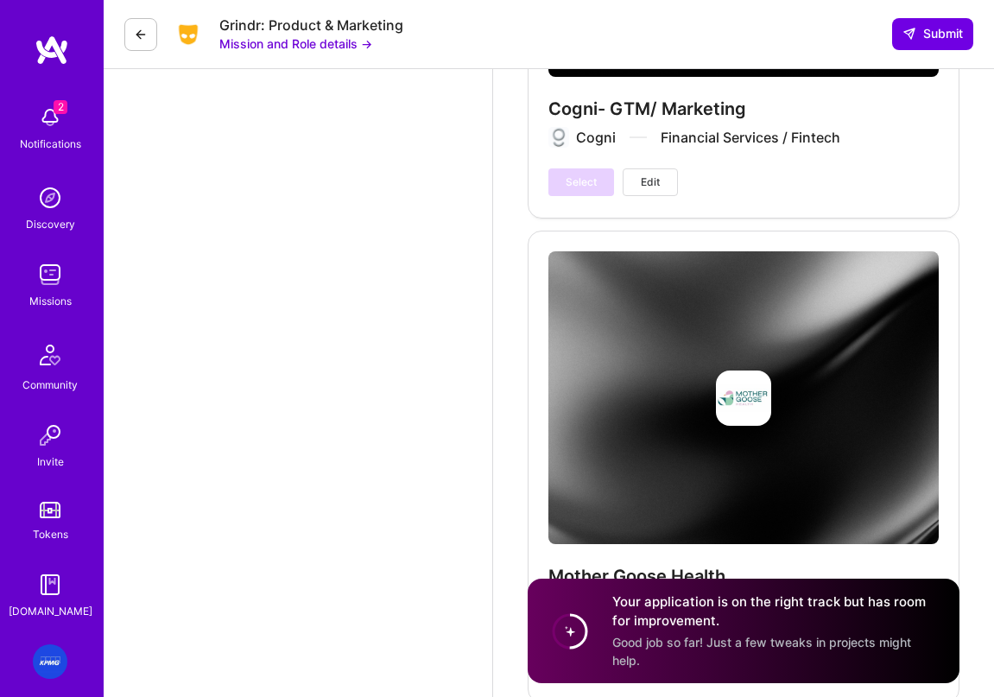
scroll to position [5238, 0]
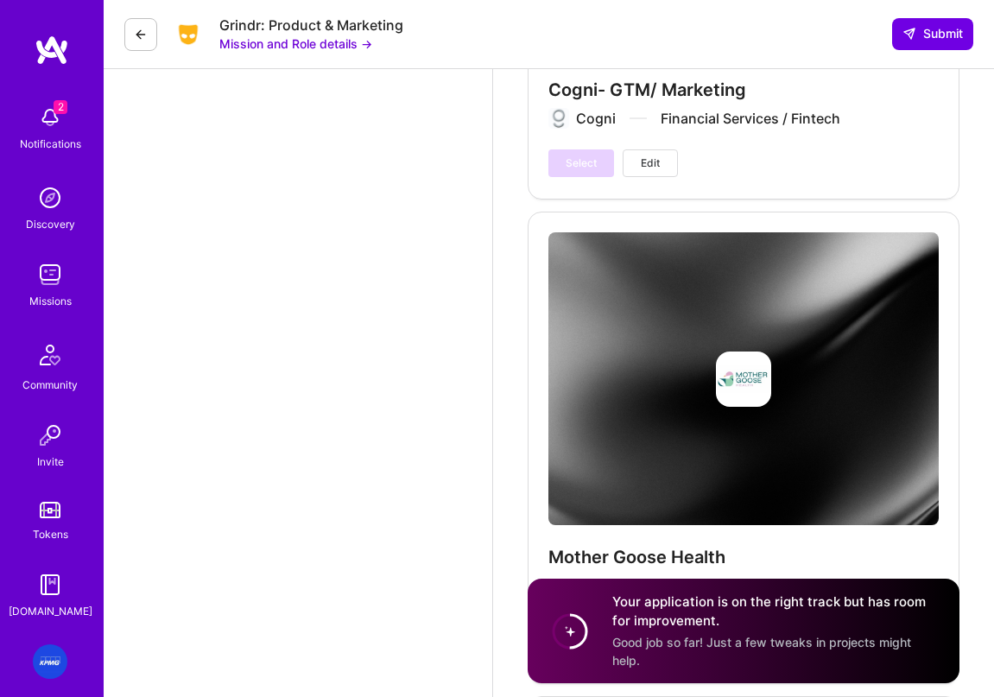
click at [649, 161] on span "Edit" at bounding box center [650, 163] width 19 height 16
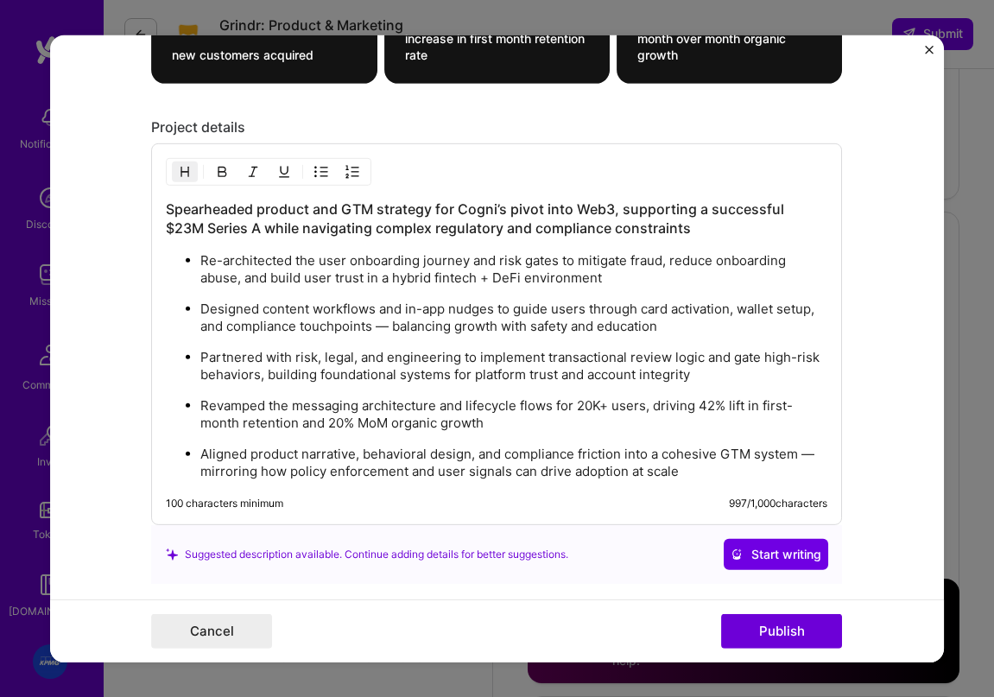
scroll to position [2110, 0]
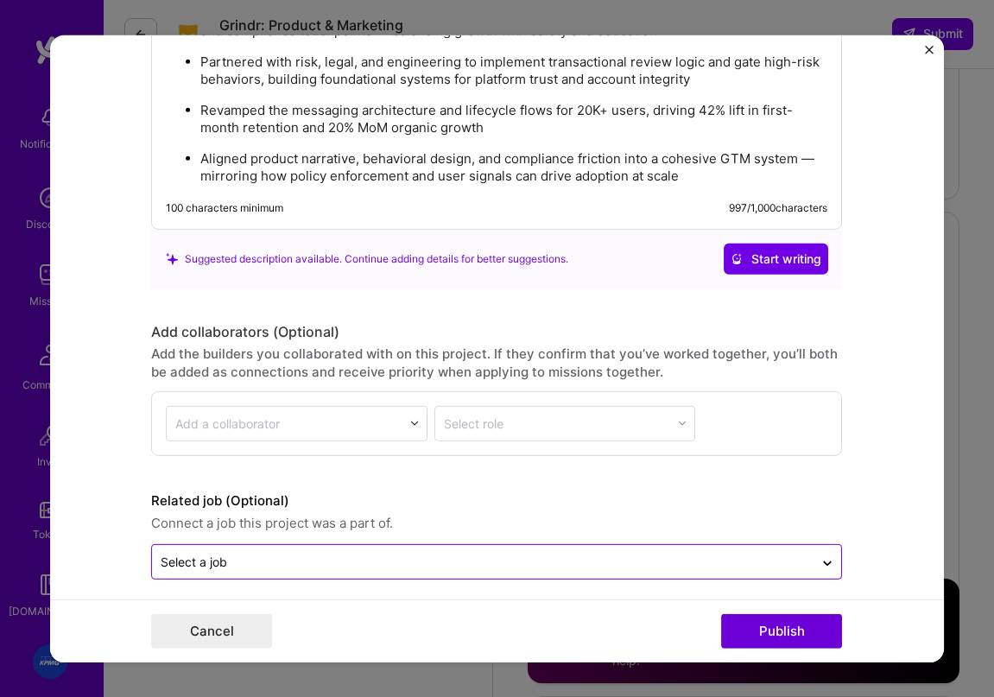
click at [474, 572] on div "Select a job" at bounding box center [496, 561] width 691 height 35
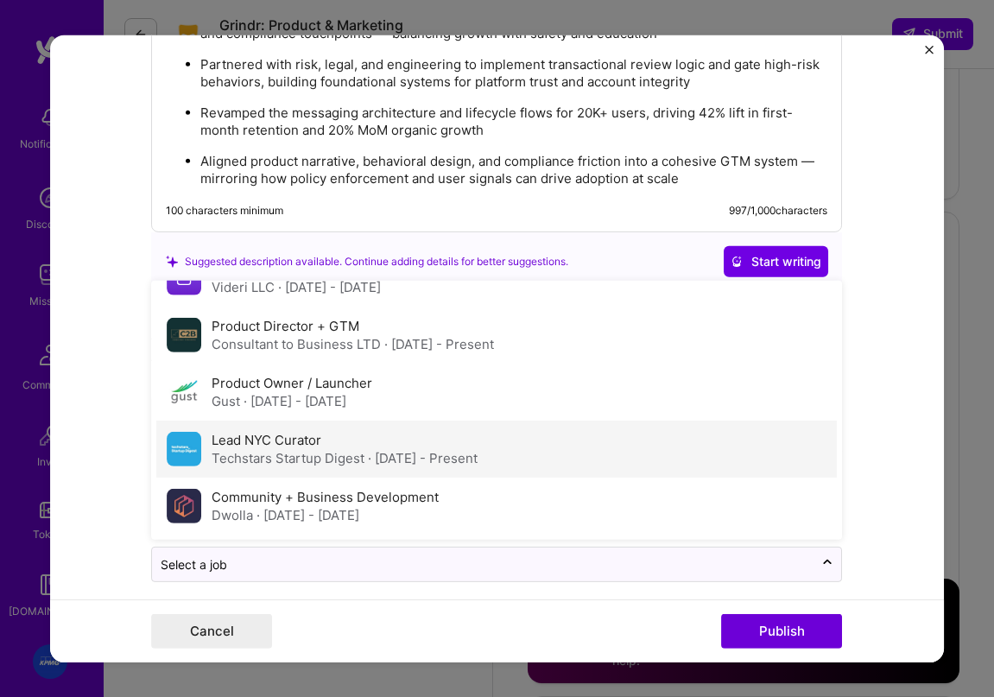
scroll to position [0, 0]
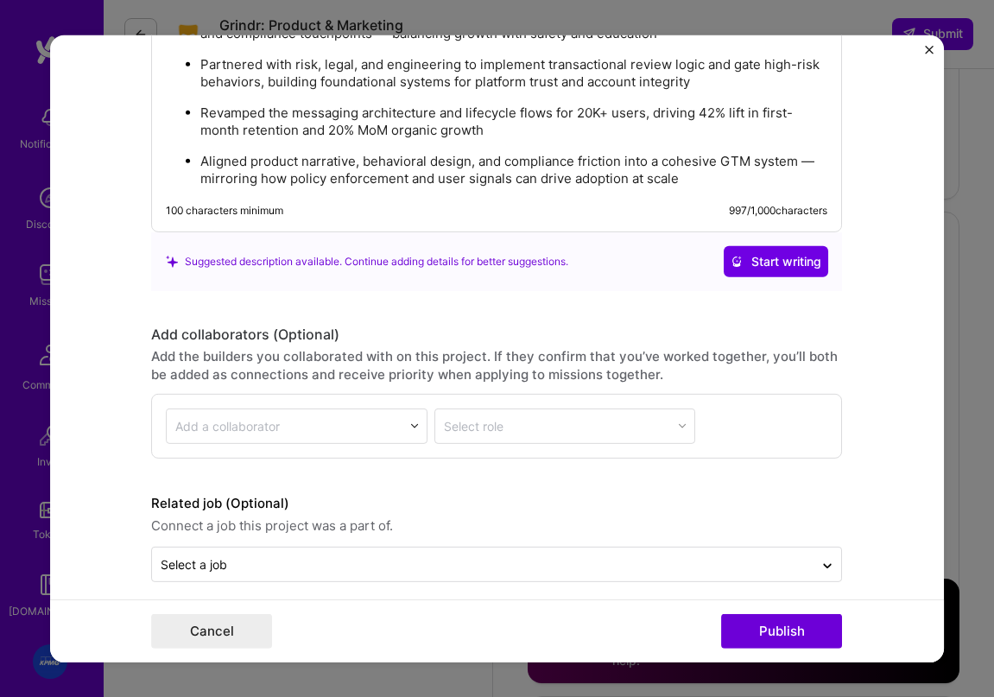
click at [544, 260] on div "Suggested description available. Continue adding details for better suggestions." at bounding box center [366, 261] width 402 height 18
click at [766, 626] on button "Publish" at bounding box center [781, 631] width 121 height 35
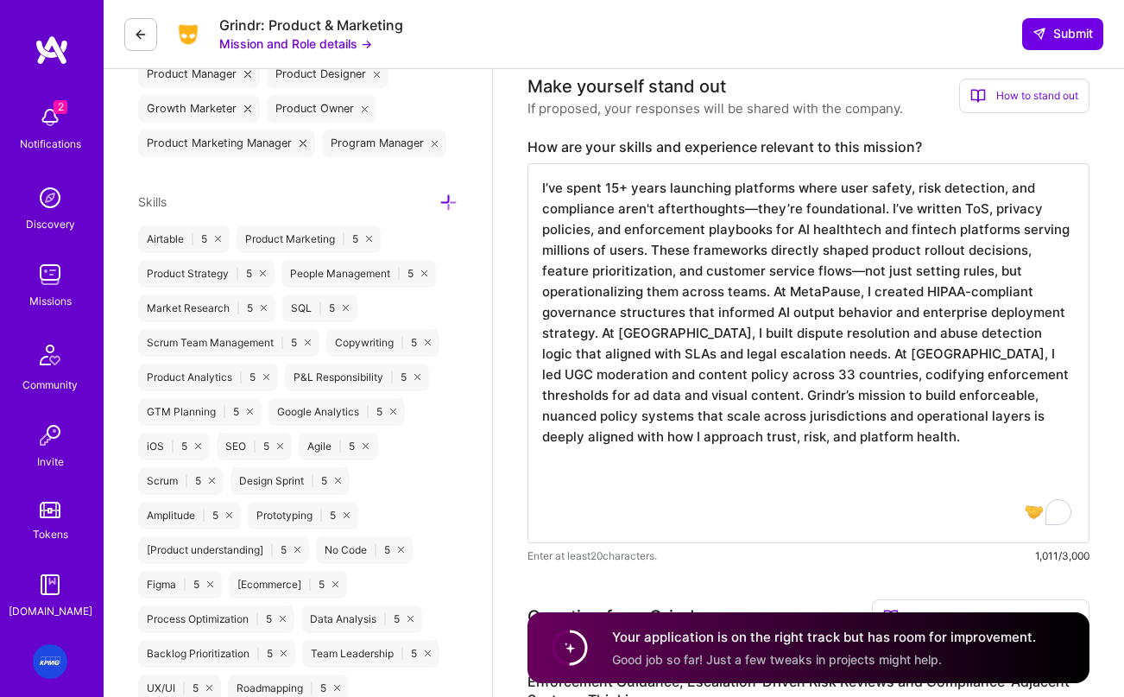
scroll to position [711, 0]
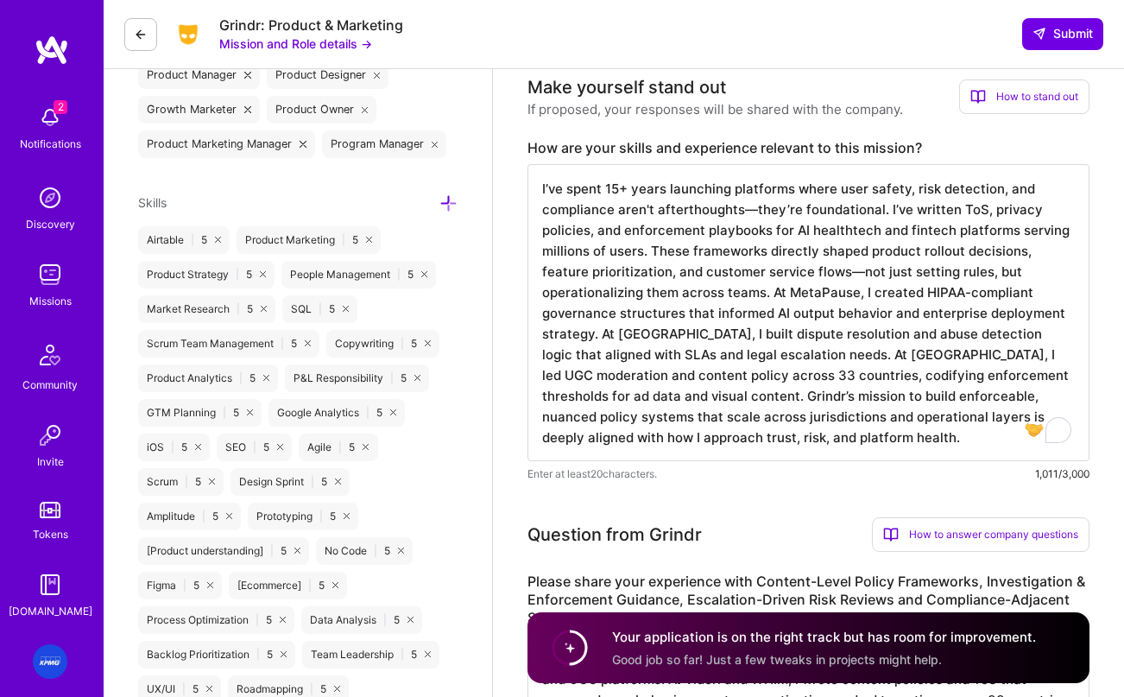
click at [1013, 305] on textarea "I’ve spent 15+ years launching platforms where user safety, risk detection, and…" at bounding box center [809, 312] width 562 height 297
click at [1045, 317] on textarea "I’ve spent 15+ years launching platforms where user safety, risk detection, and…" at bounding box center [809, 312] width 562 height 297
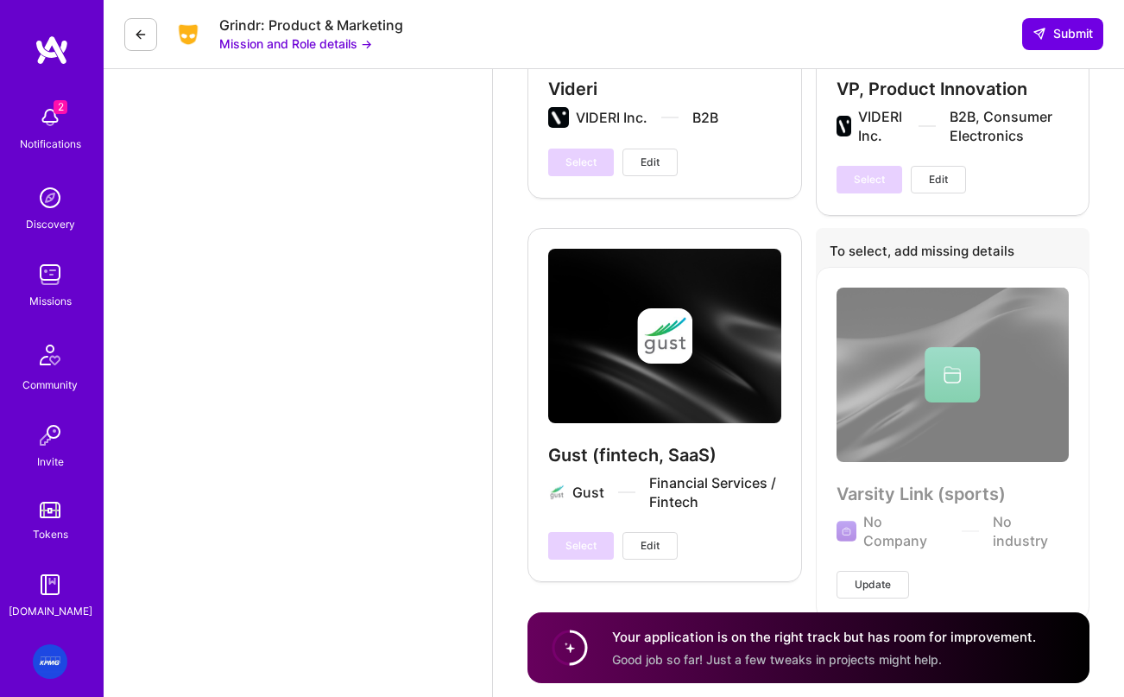
scroll to position [4685, 0]
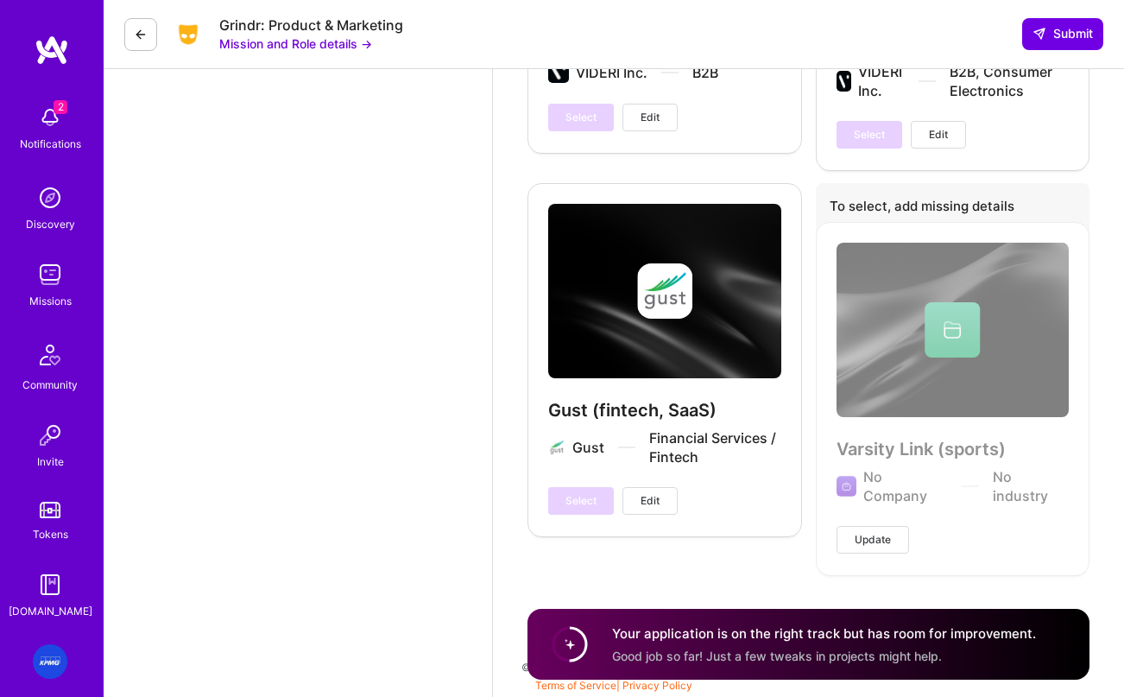
type textarea "I’ve spent 15+ years launching platforms where user safety, risk detection, and…"
click at [567, 653] on circle at bounding box center [569, 644] width 33 height 33
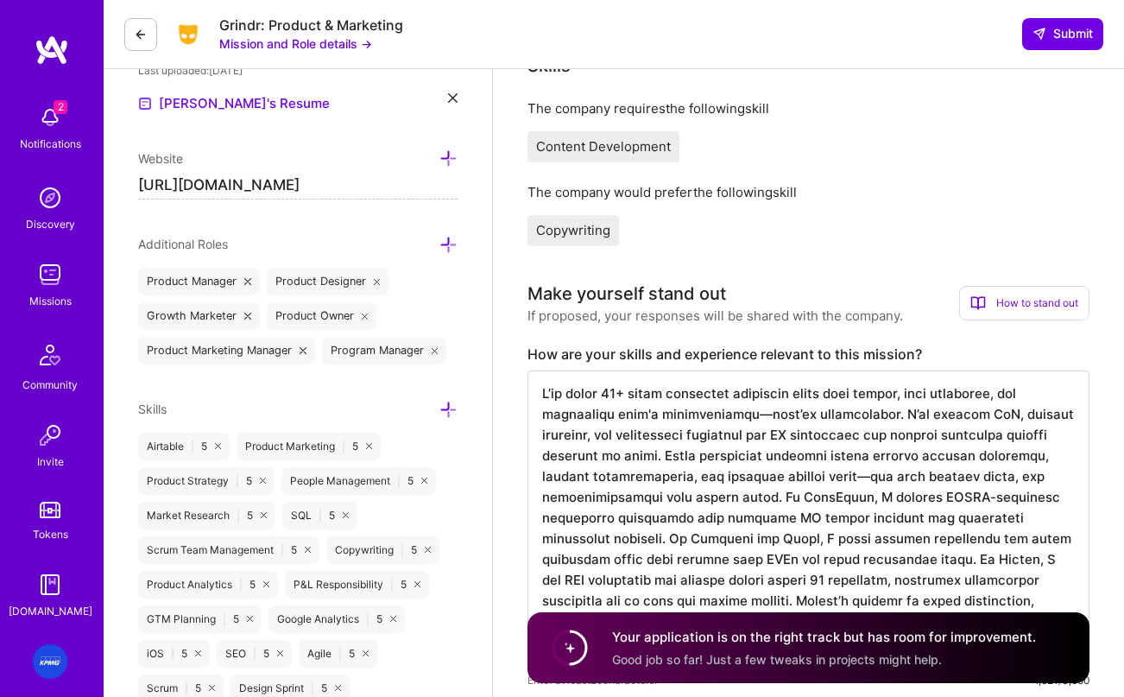
scroll to position [506, 0]
click at [1017, 291] on div "How to stand out" at bounding box center [1024, 301] width 130 height 35
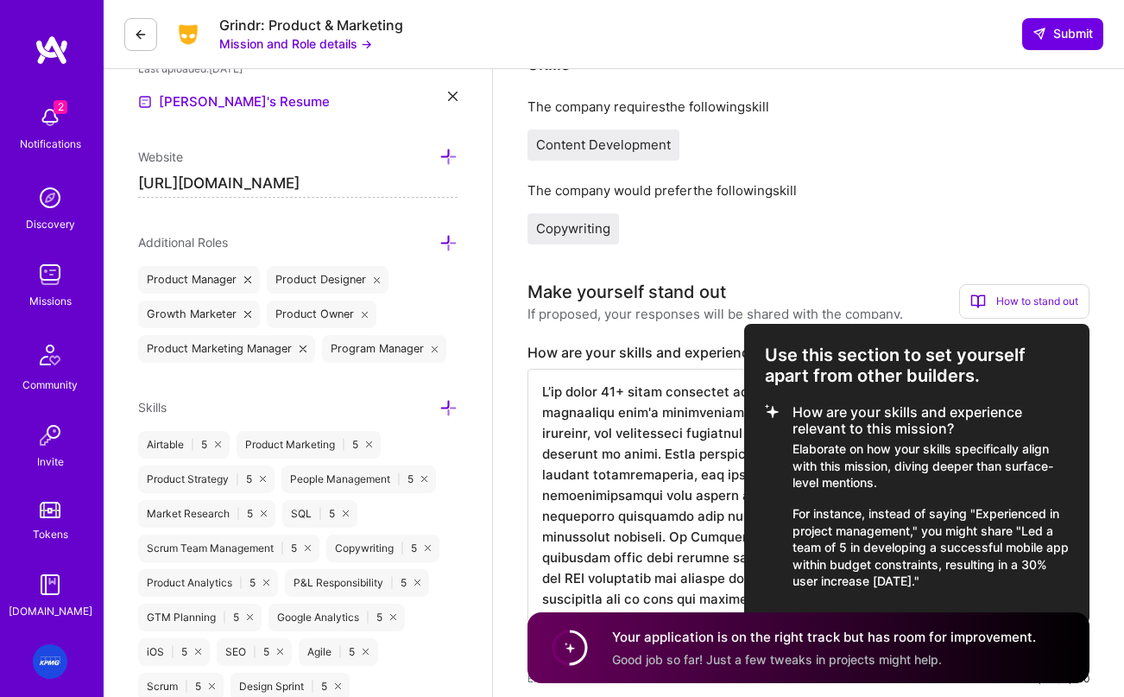
scroll to position [511, 0]
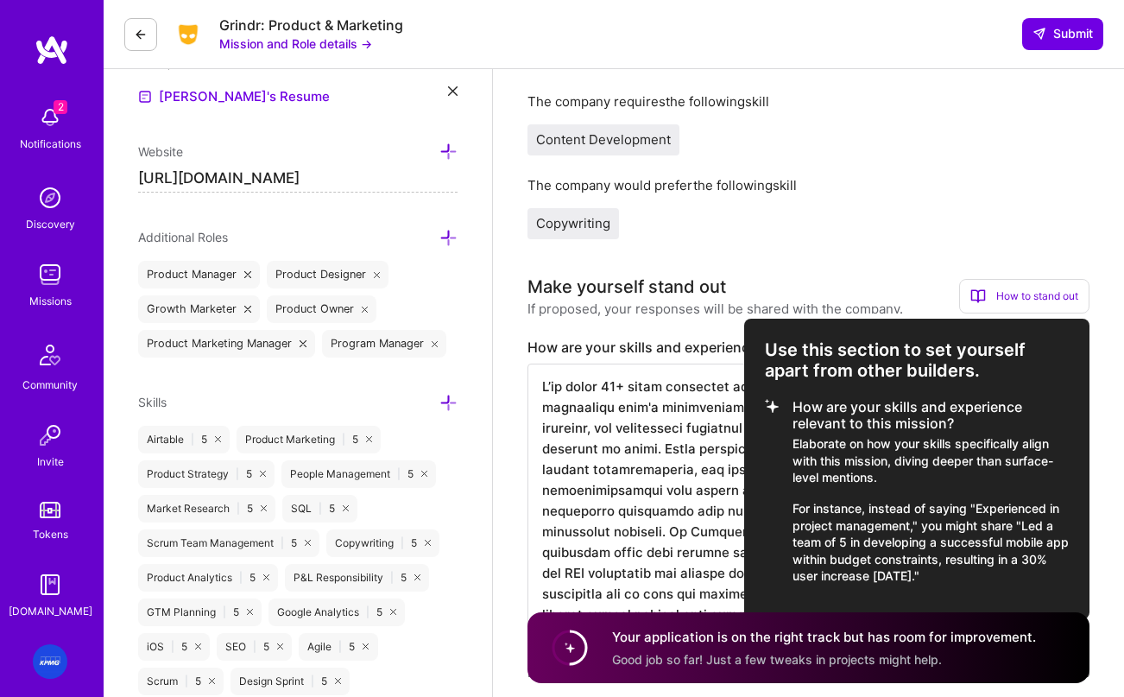
click at [923, 282] on div at bounding box center [562, 348] width 1124 height 697
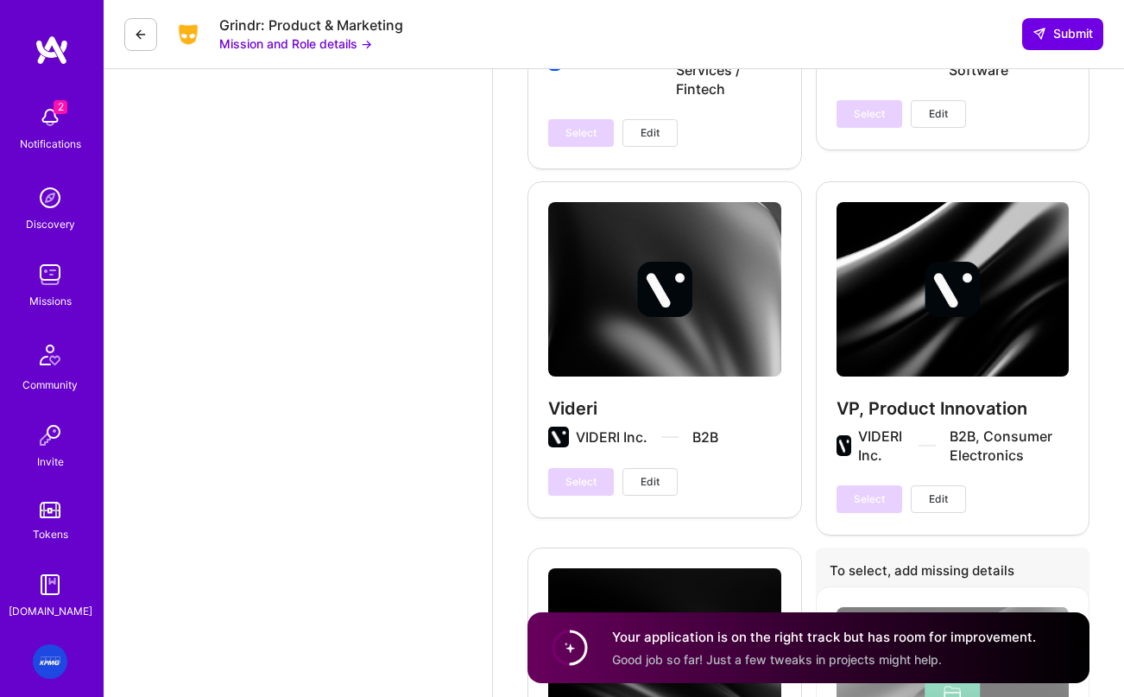
scroll to position [4685, 0]
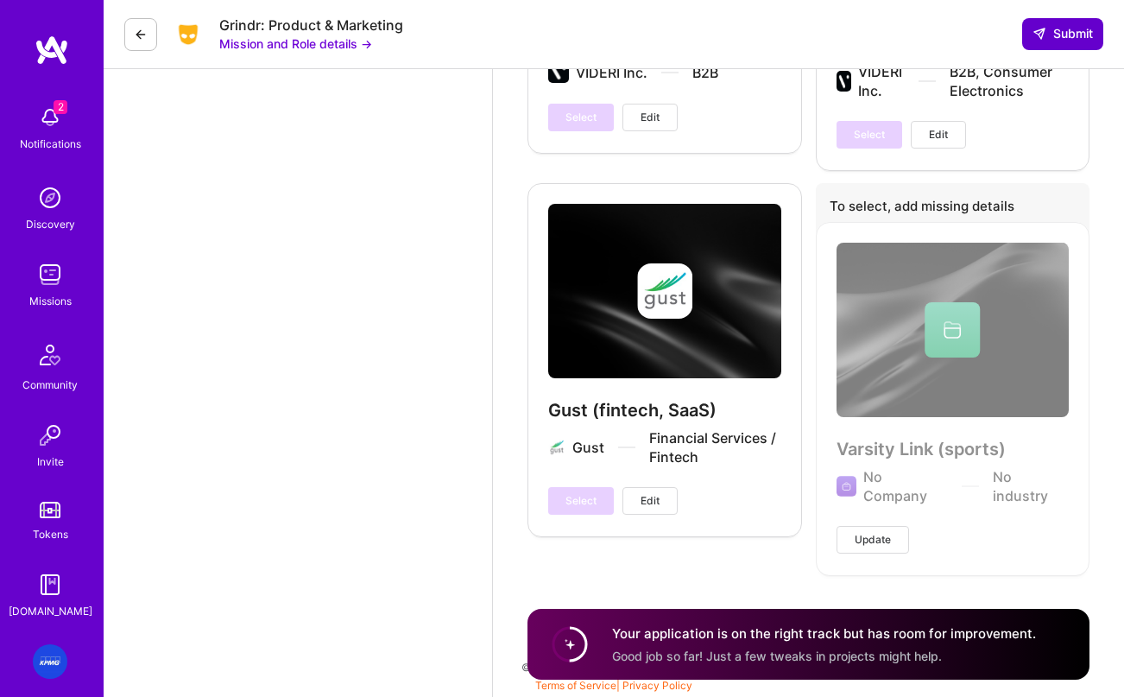
click at [1042, 37] on icon at bounding box center [1040, 34] width 14 height 14
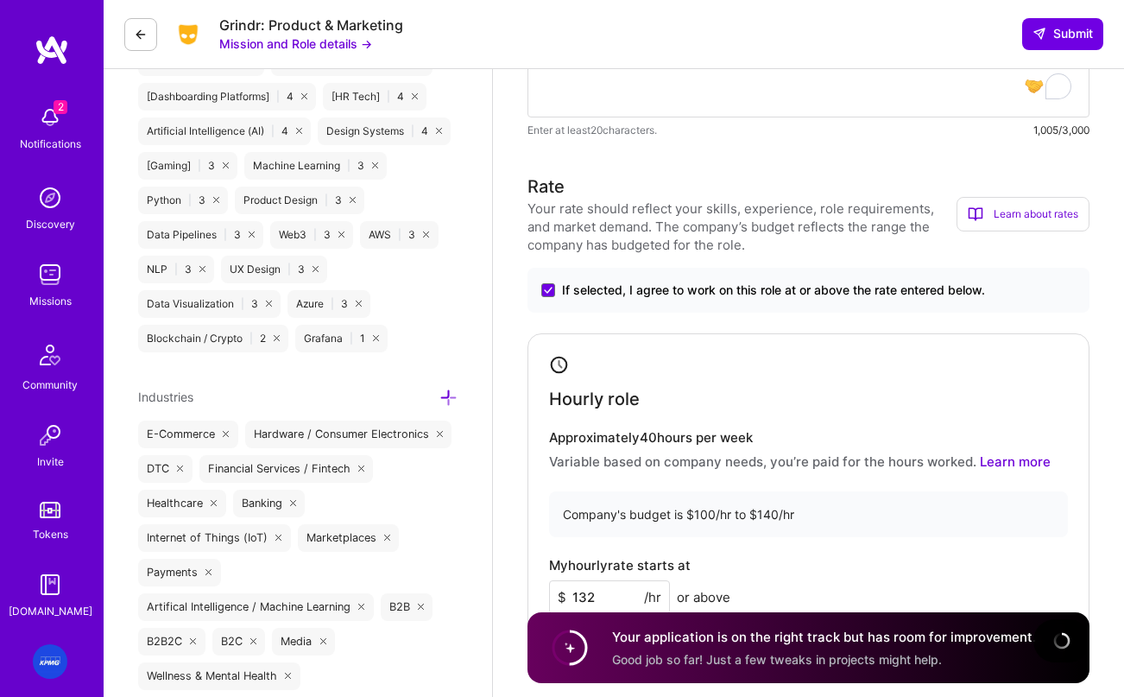
scroll to position [0, 0]
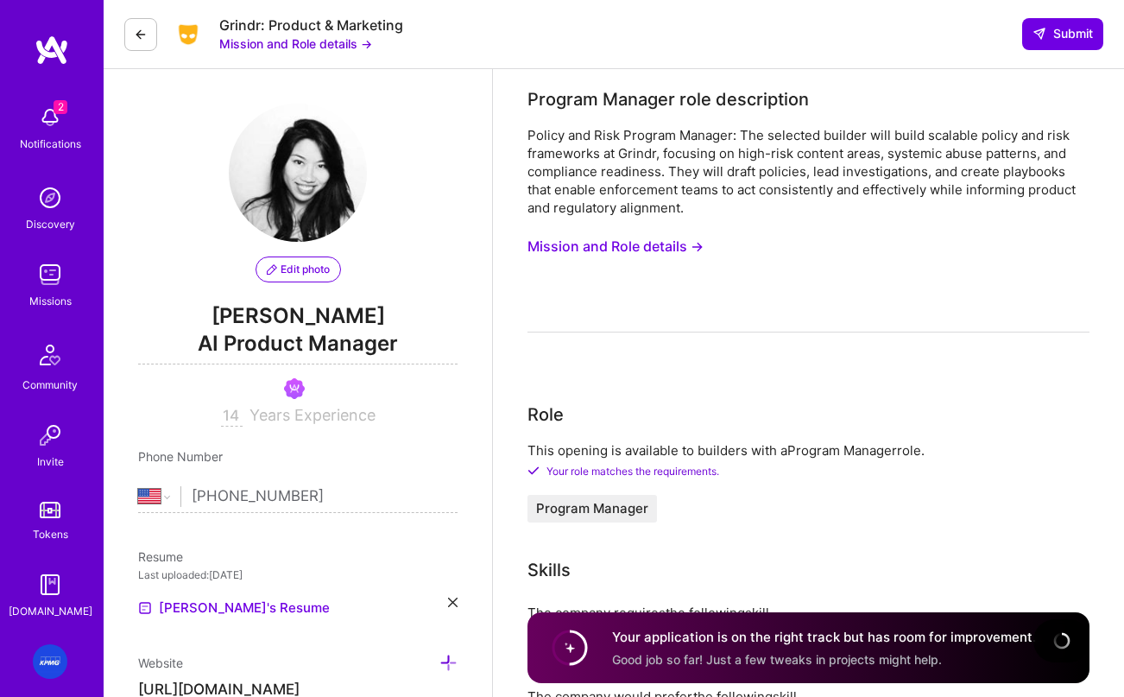
click at [269, 351] on span "AI Product Manager" at bounding box center [297, 346] width 319 height 35
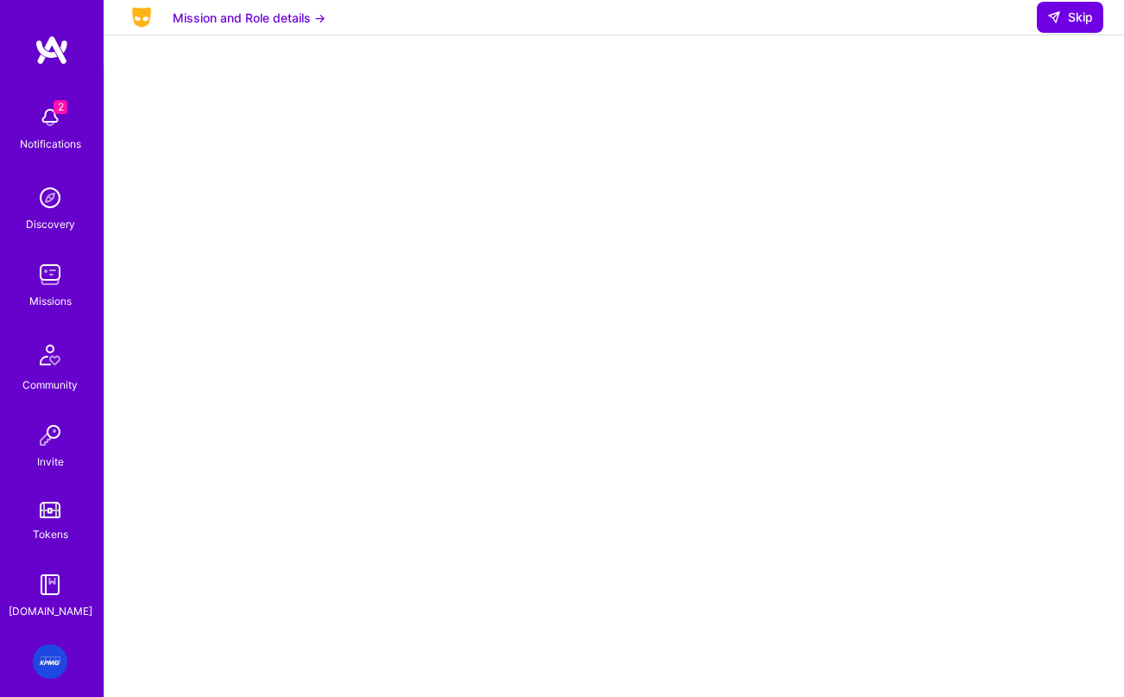
scroll to position [5, 0]
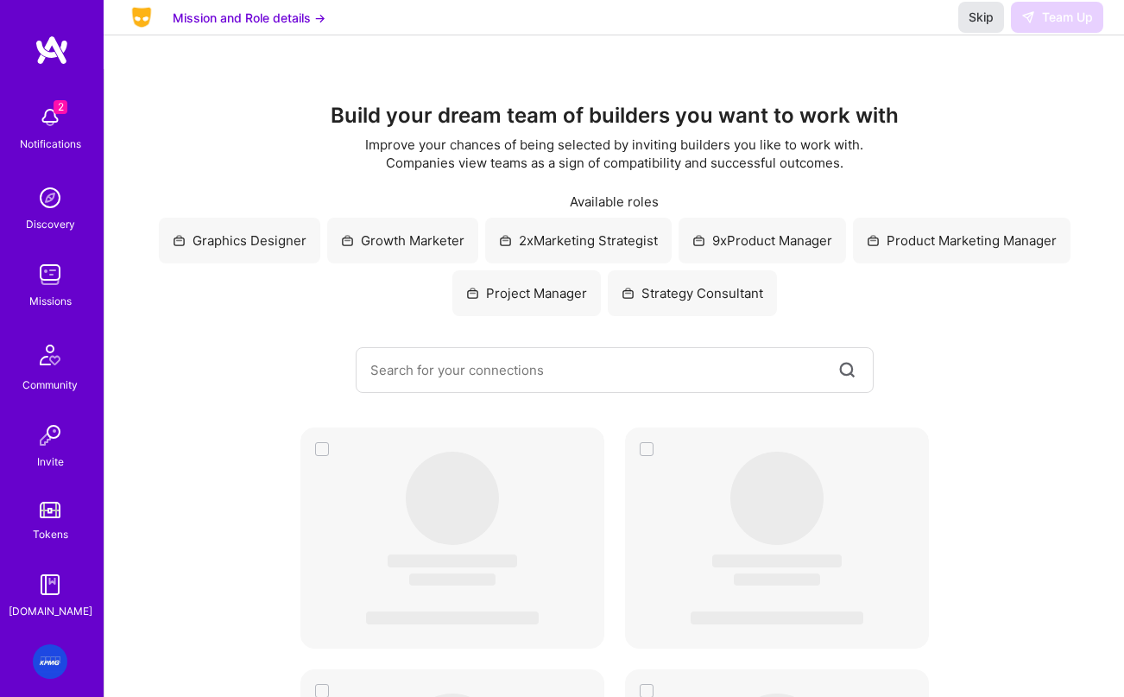
click at [988, 26] on span "Skip" at bounding box center [981, 17] width 25 height 17
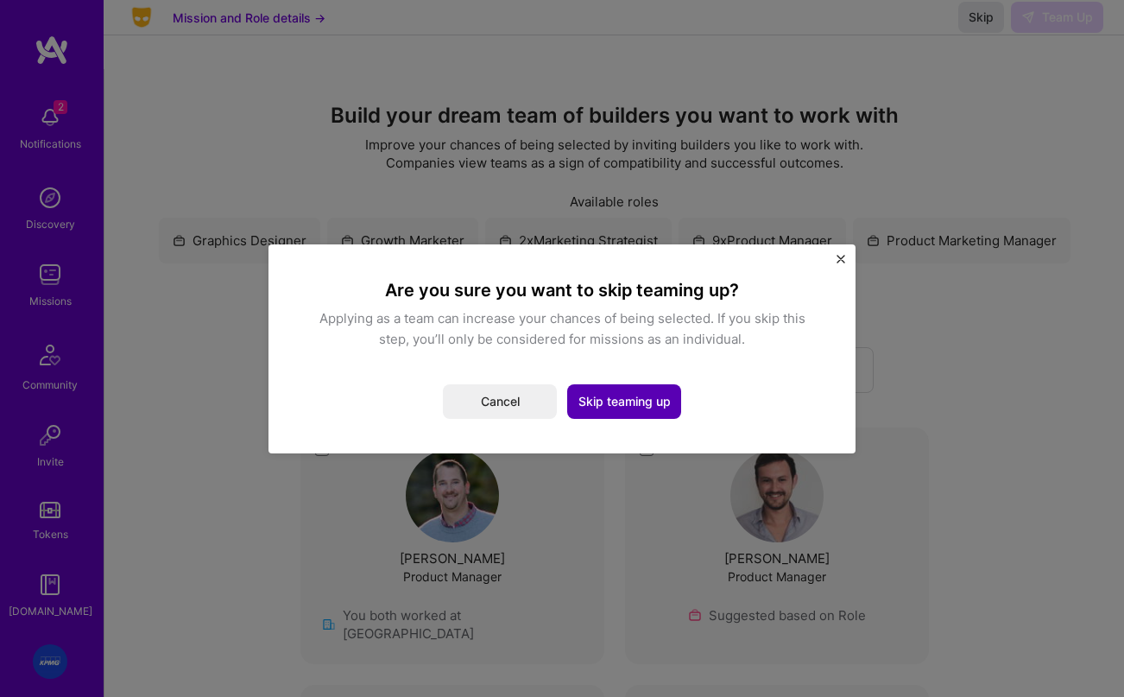
click at [613, 405] on button "Skip teaming up" at bounding box center [624, 401] width 114 height 35
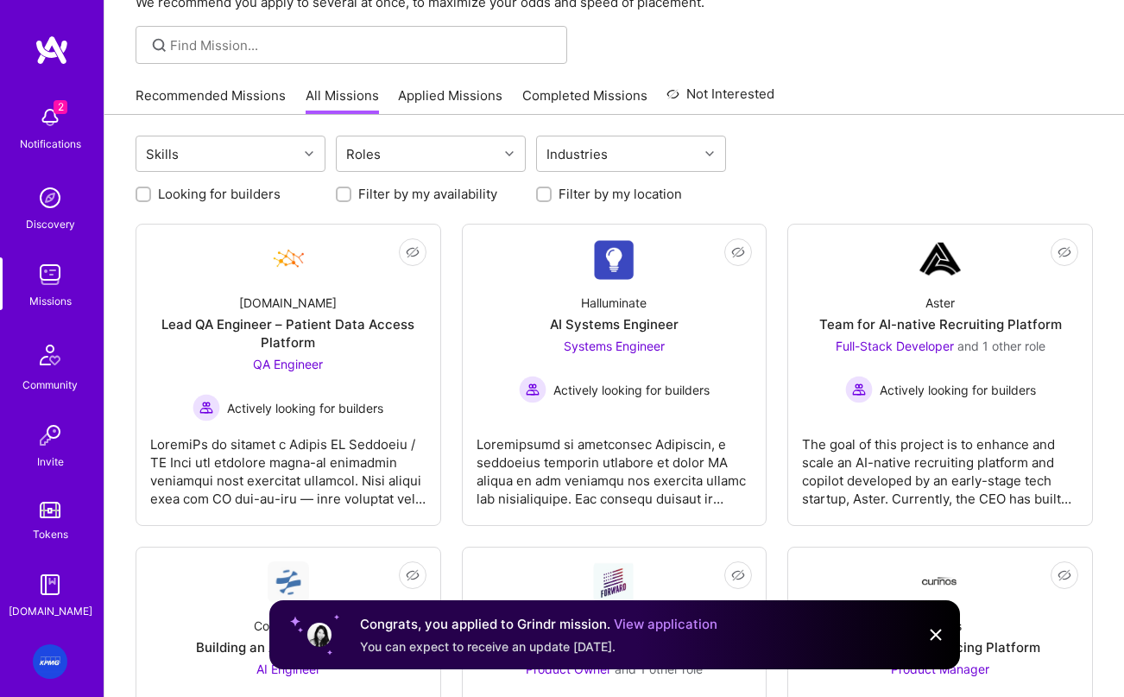
scroll to position [111, 0]
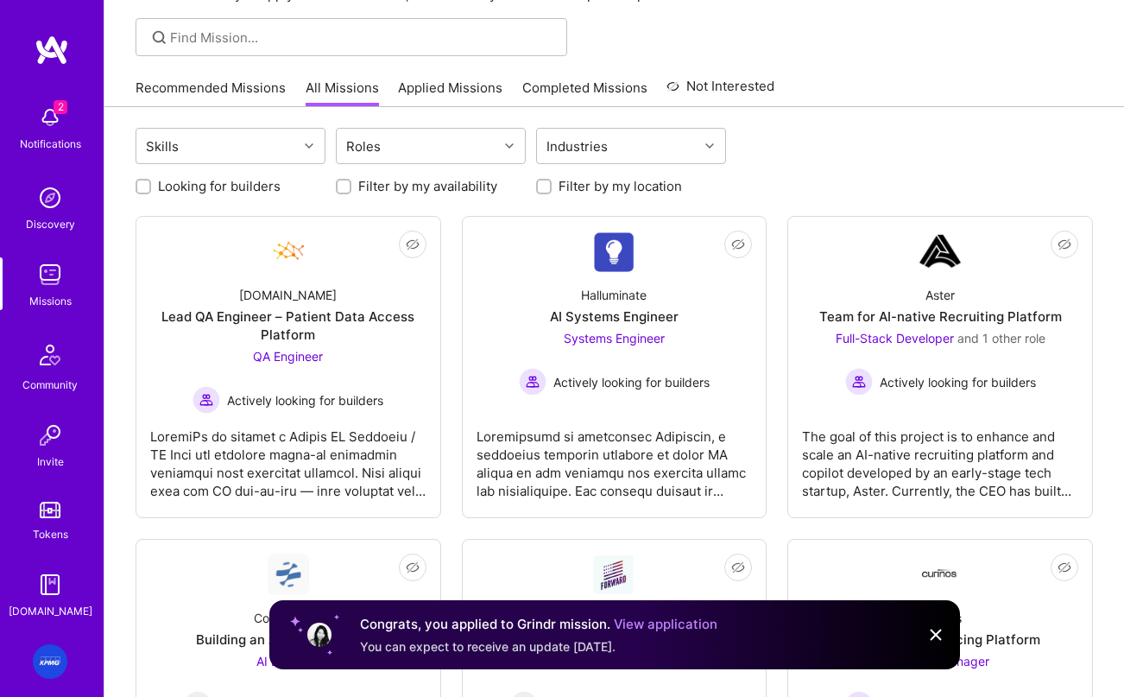
click at [682, 624] on link "View application" at bounding box center [666, 624] width 104 height 16
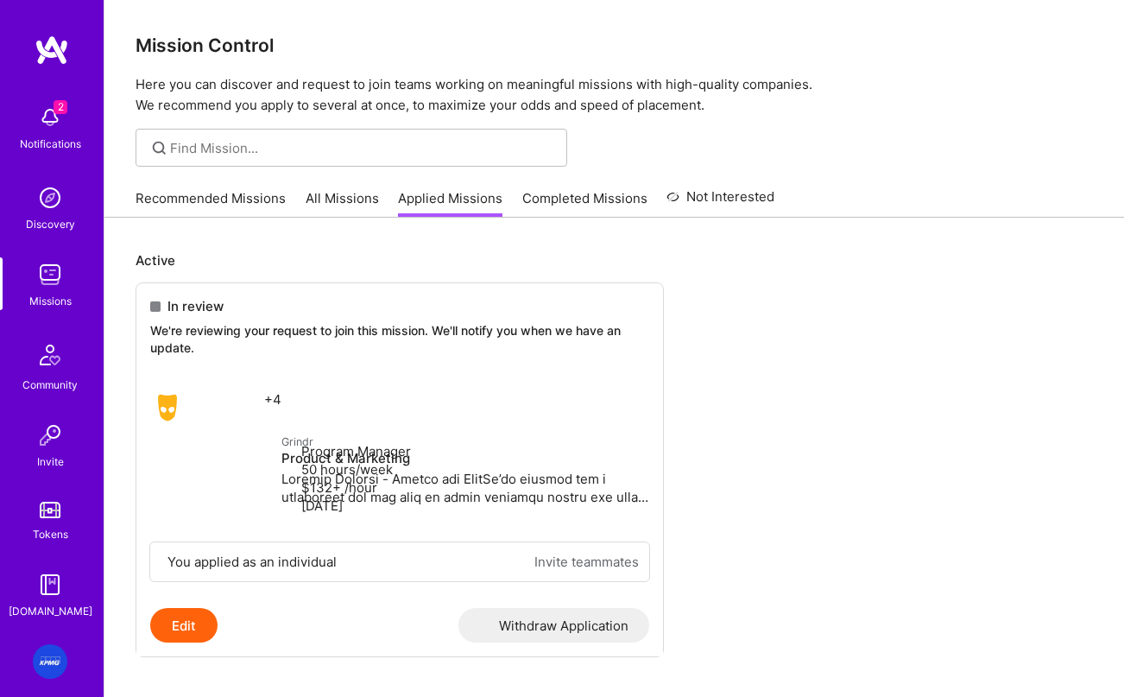
click at [456, 205] on link "Applied Missions" at bounding box center [450, 203] width 104 height 28
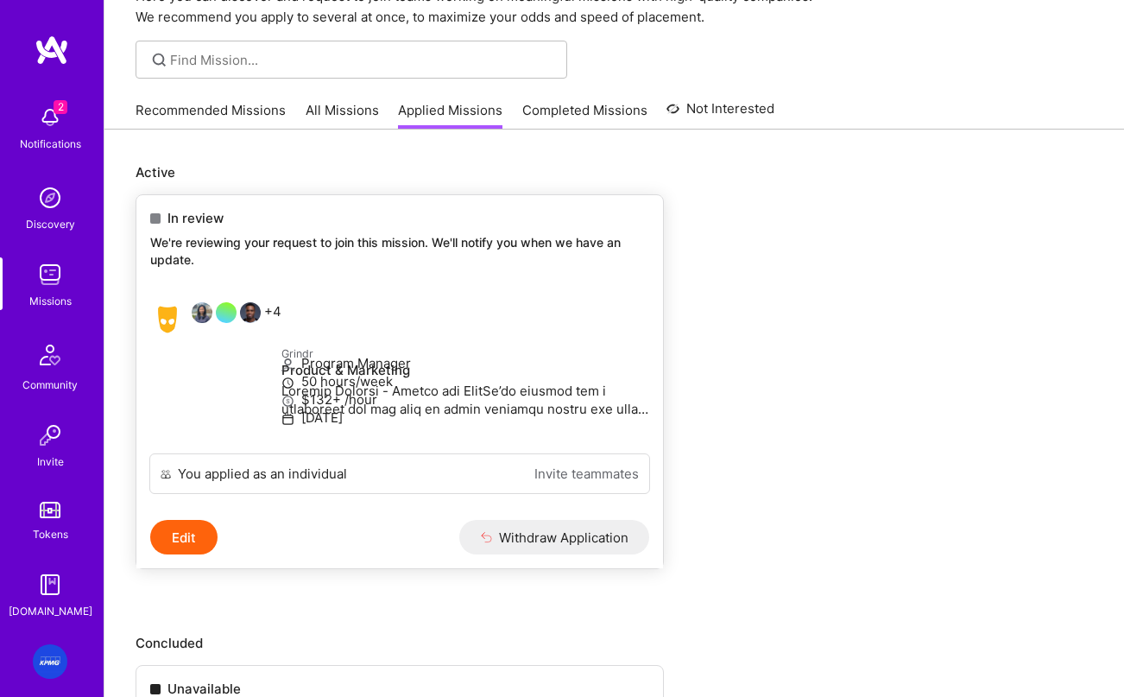
click at [174, 554] on button "Edit" at bounding box center [183, 537] width 67 height 35
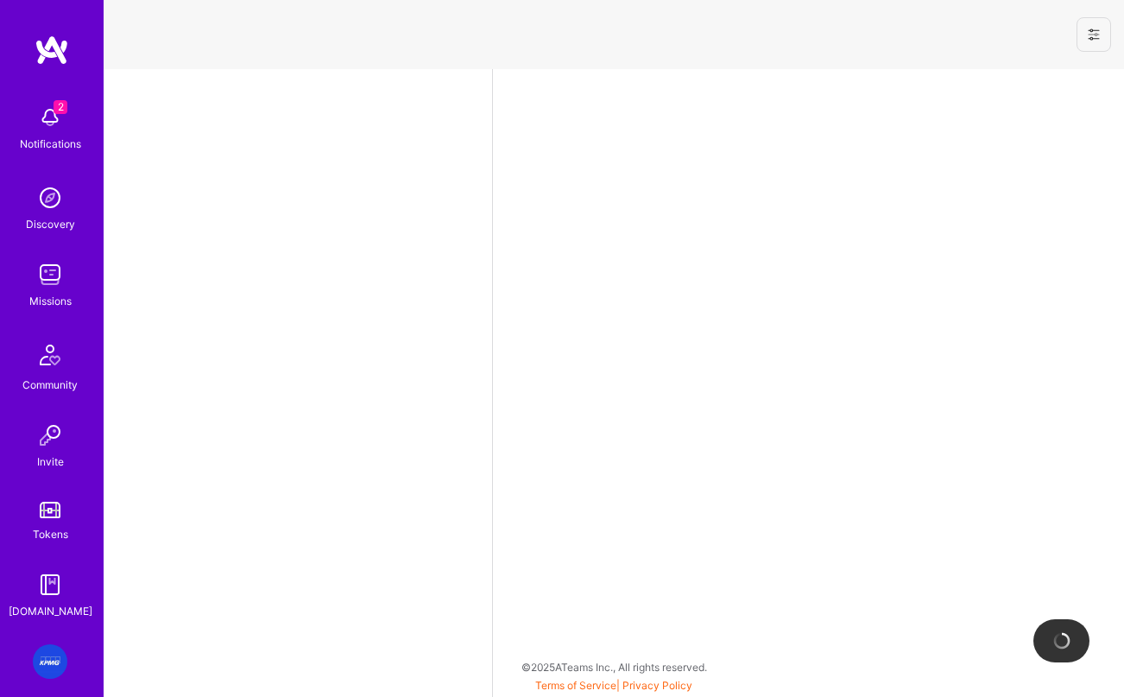
select select "US"
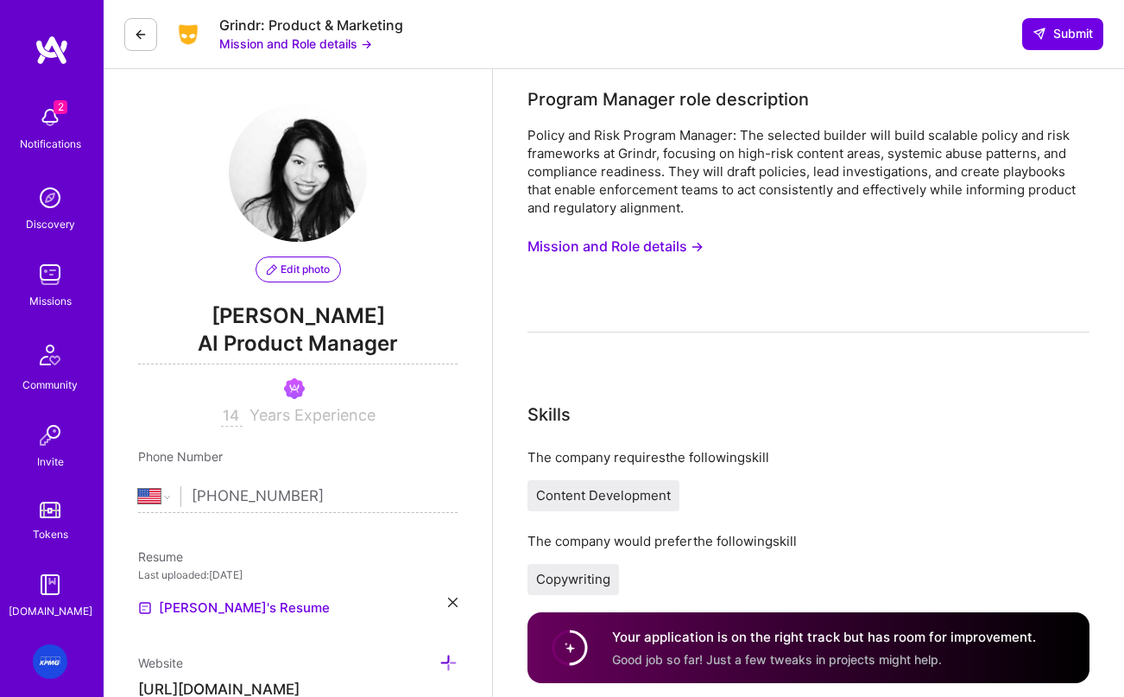
click at [305, 336] on span "AI Product Manager" at bounding box center [297, 346] width 319 height 35
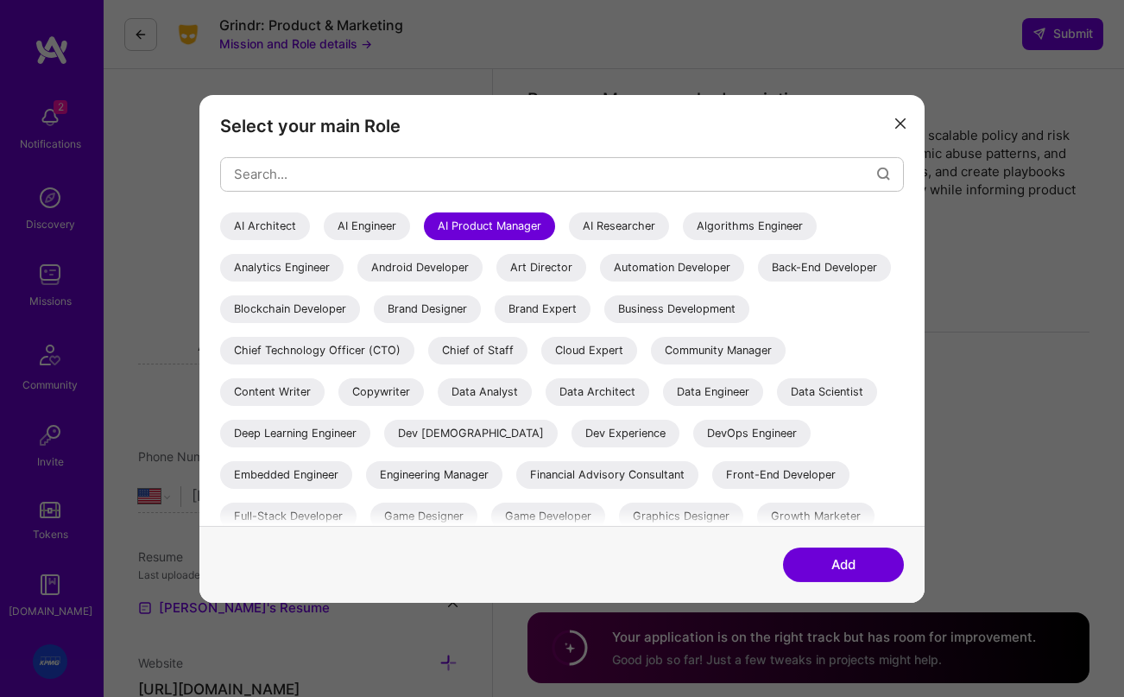
select select "US"
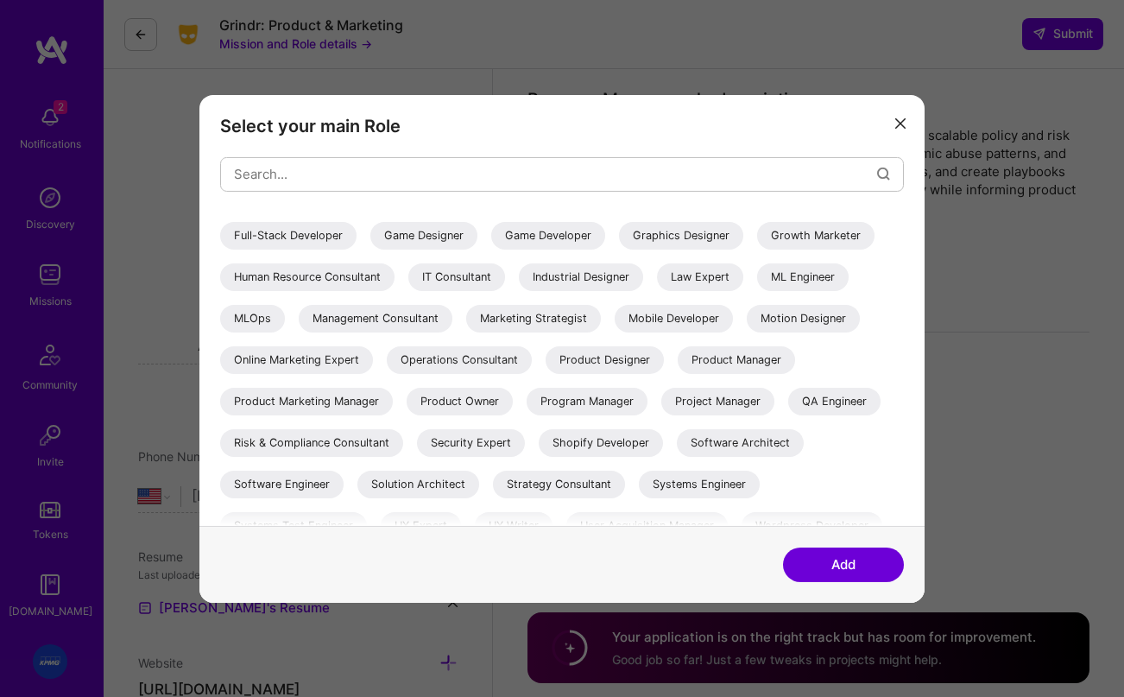
scroll to position [275, 0]
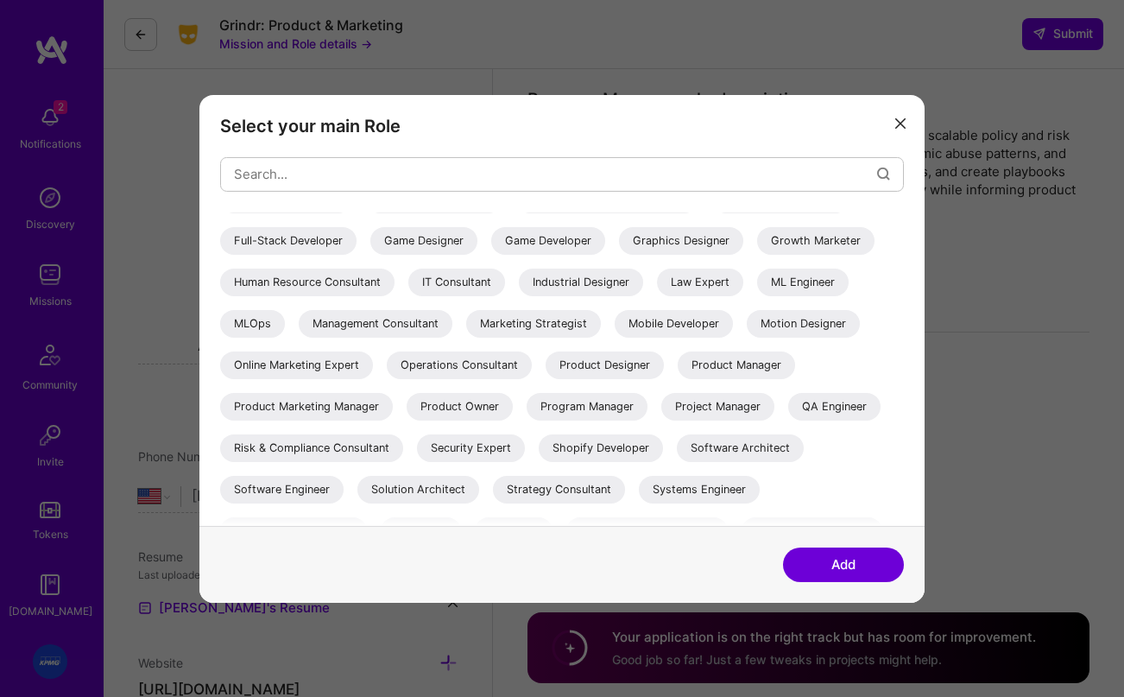
click at [393, 410] on div "Product Marketing Manager" at bounding box center [306, 406] width 173 height 28
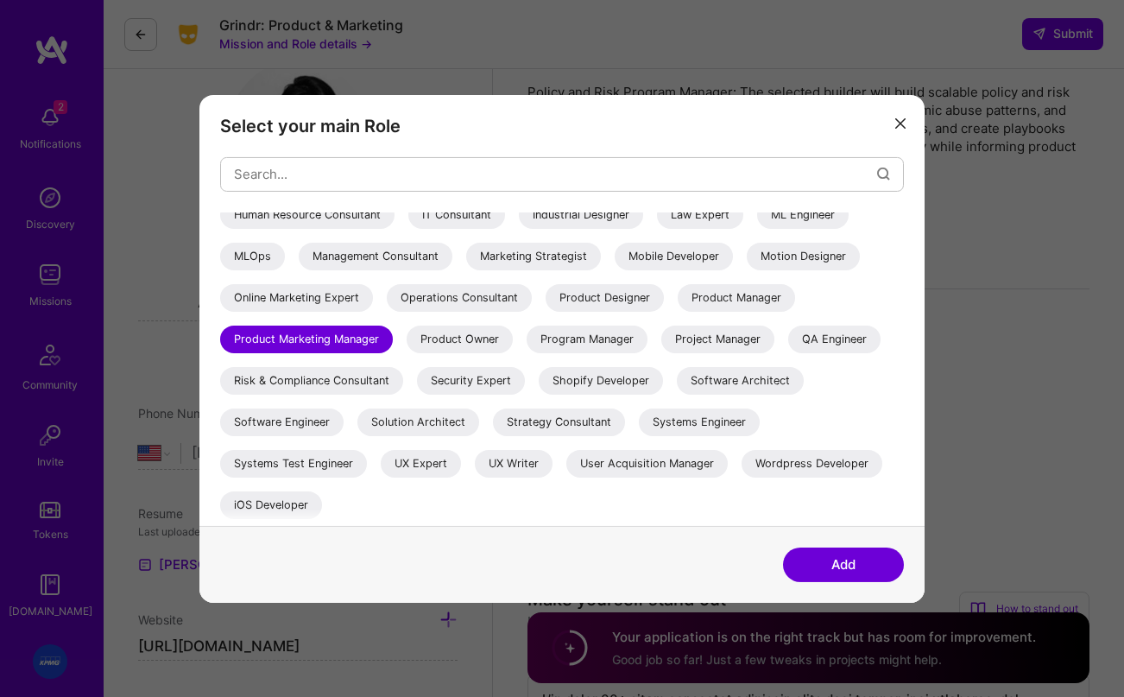
scroll to position [382, 0]
click at [407, 351] on div "Product Owner" at bounding box center [460, 339] width 106 height 28
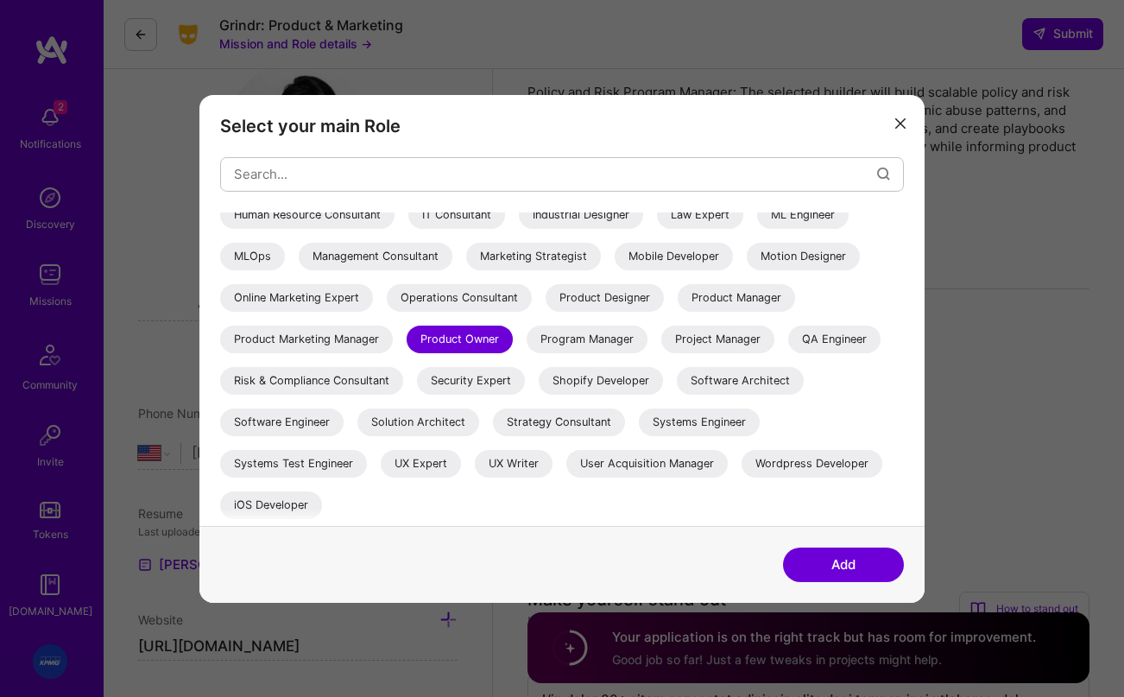
scroll to position [383, 0]
click at [831, 554] on button "Add" at bounding box center [843, 564] width 121 height 35
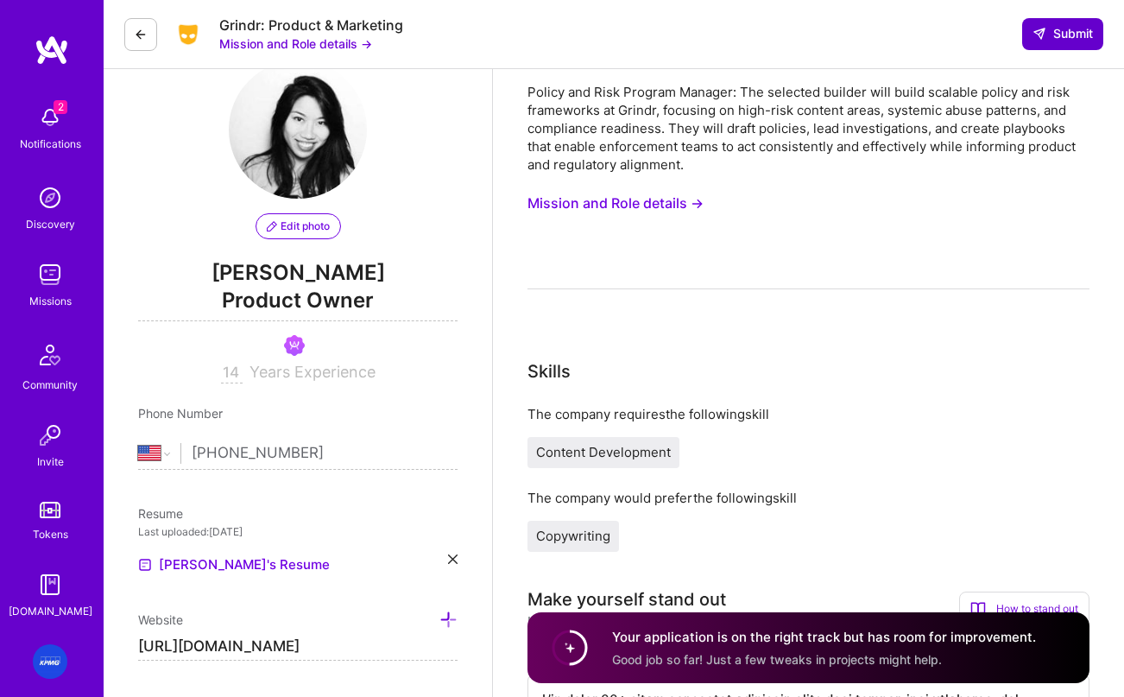
click at [1080, 40] on span "Submit" at bounding box center [1063, 33] width 60 height 17
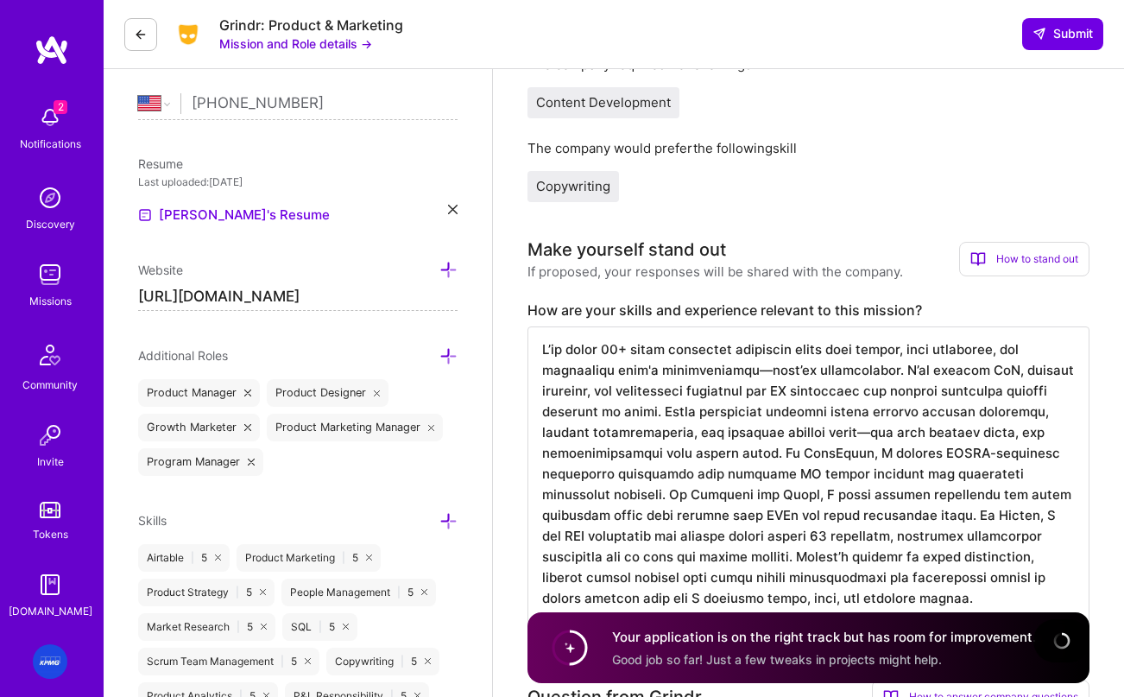
scroll to position [413, 0]
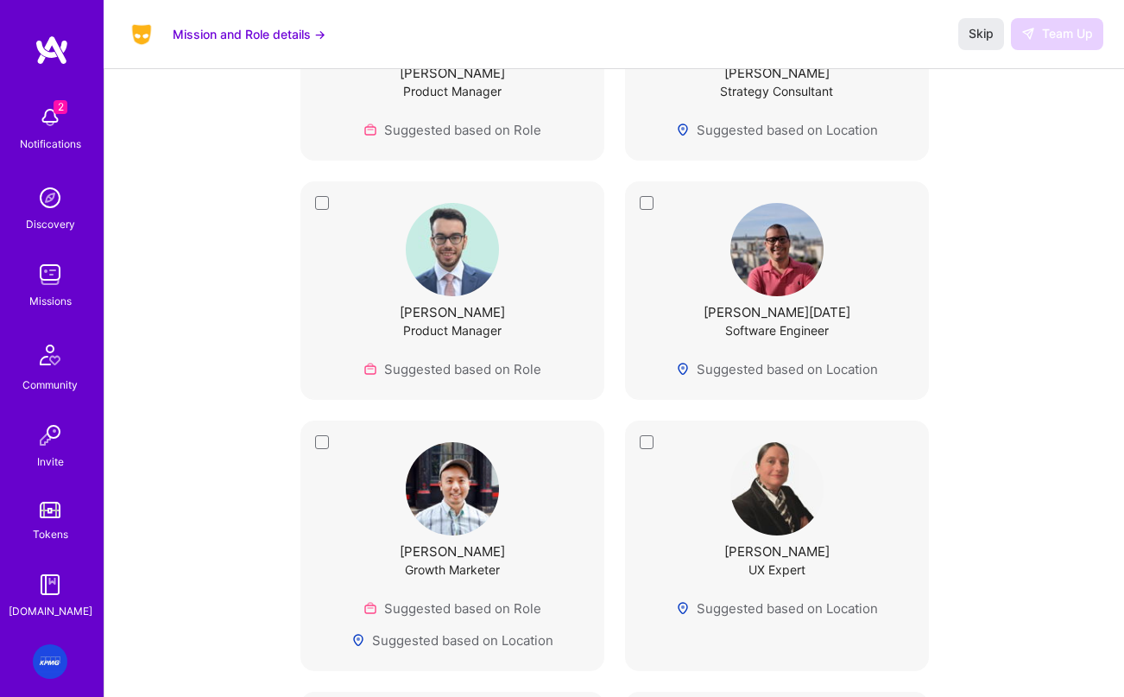
scroll to position [1852, 0]
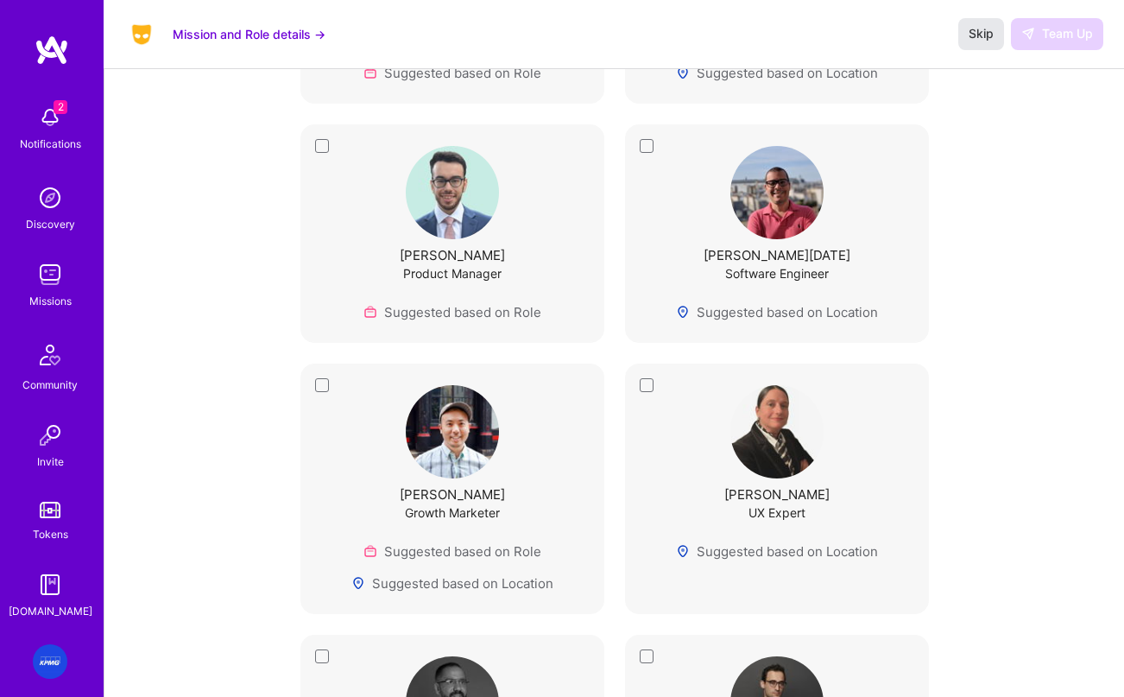
click at [972, 29] on span "Skip" at bounding box center [981, 33] width 25 height 17
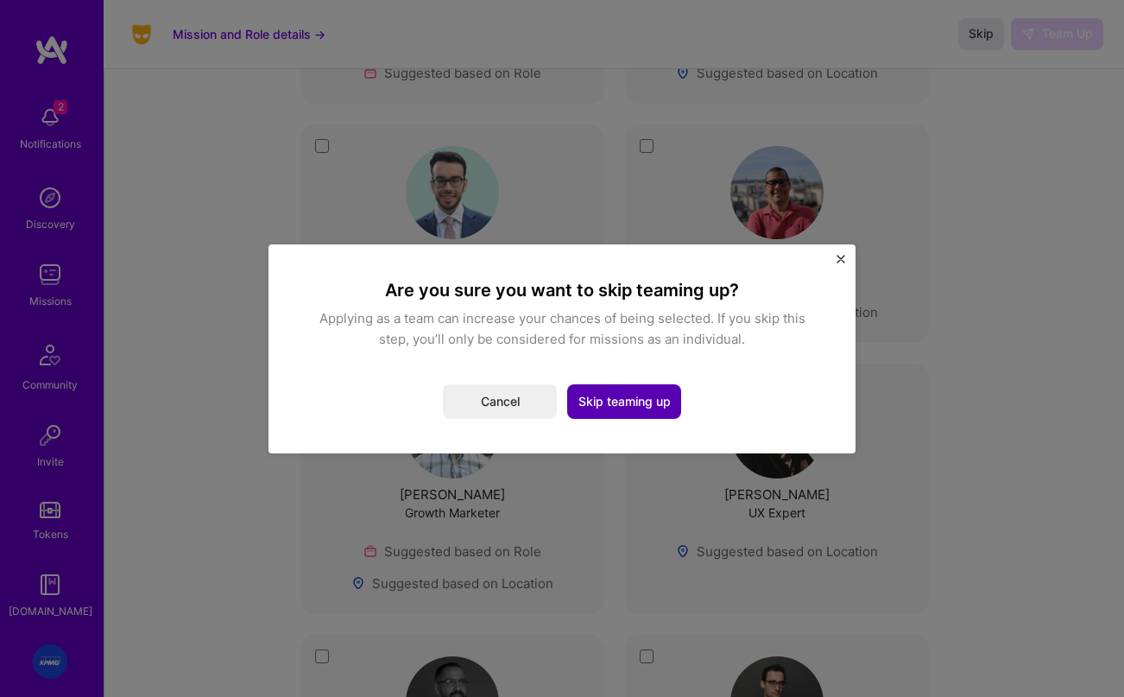
click at [622, 396] on button "Skip teaming up" at bounding box center [624, 401] width 114 height 35
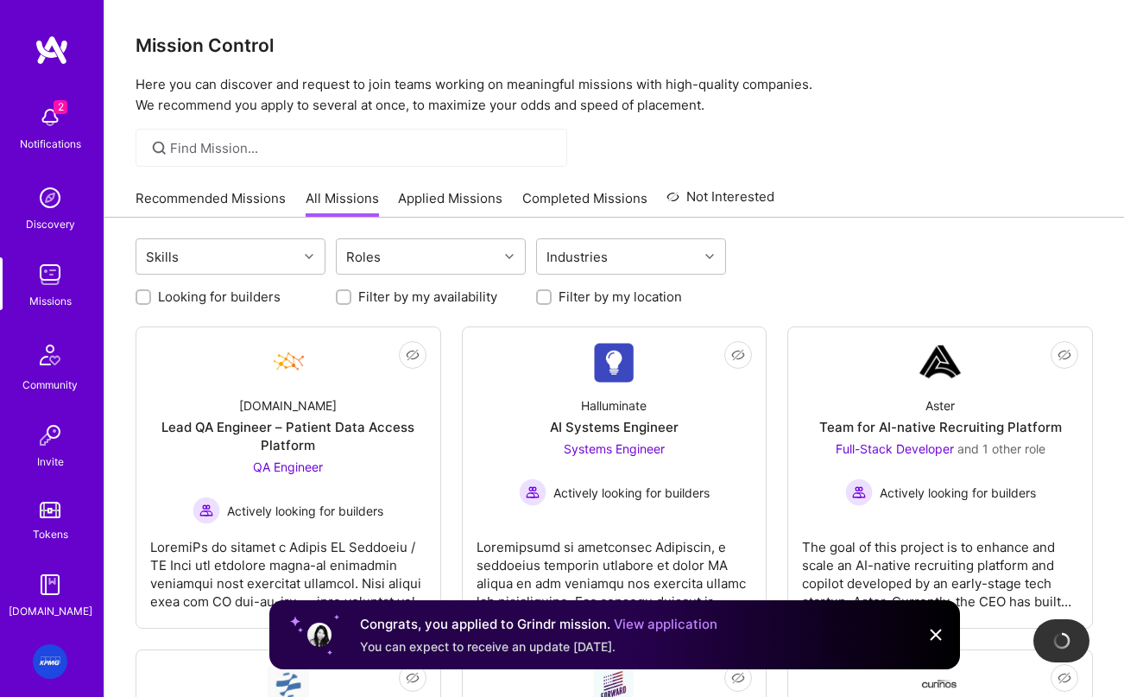
click at [209, 300] on label "Looking for builders" at bounding box center [219, 297] width 123 height 18
click at [151, 300] on input "Looking for builders" at bounding box center [145, 298] width 12 height 12
click at [147, 300] on input "Looking for builders" at bounding box center [145, 298] width 12 height 12
click at [142, 293] on input "Looking for builders" at bounding box center [145, 298] width 12 height 12
checkbox input "true"
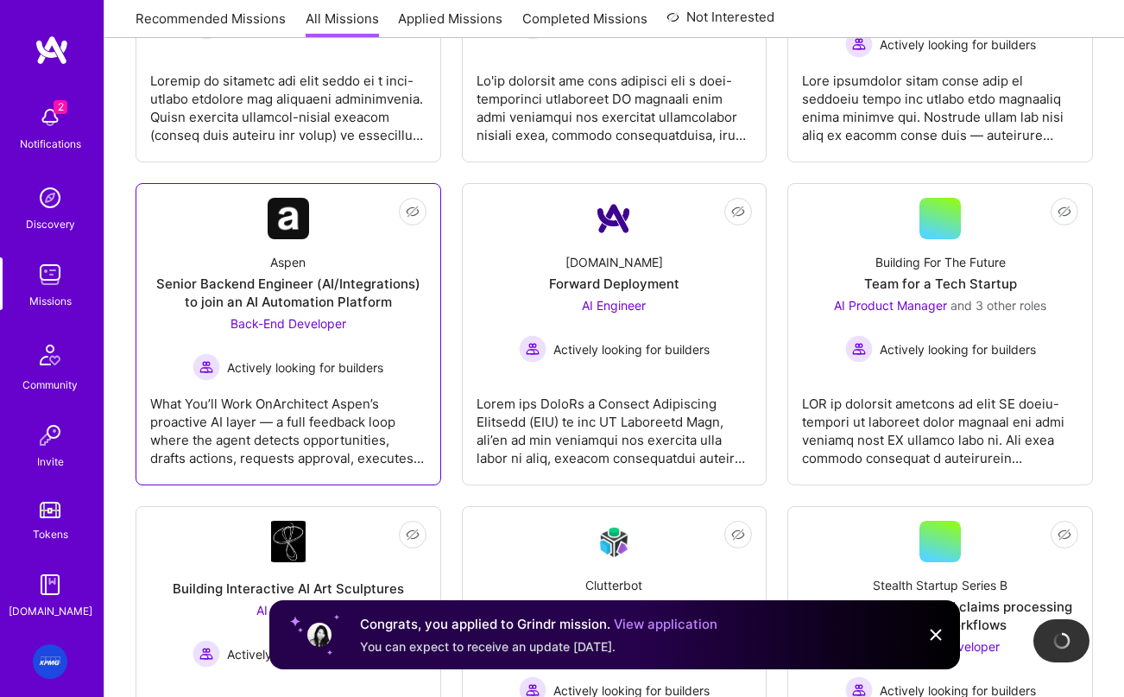
scroll to position [815, 0]
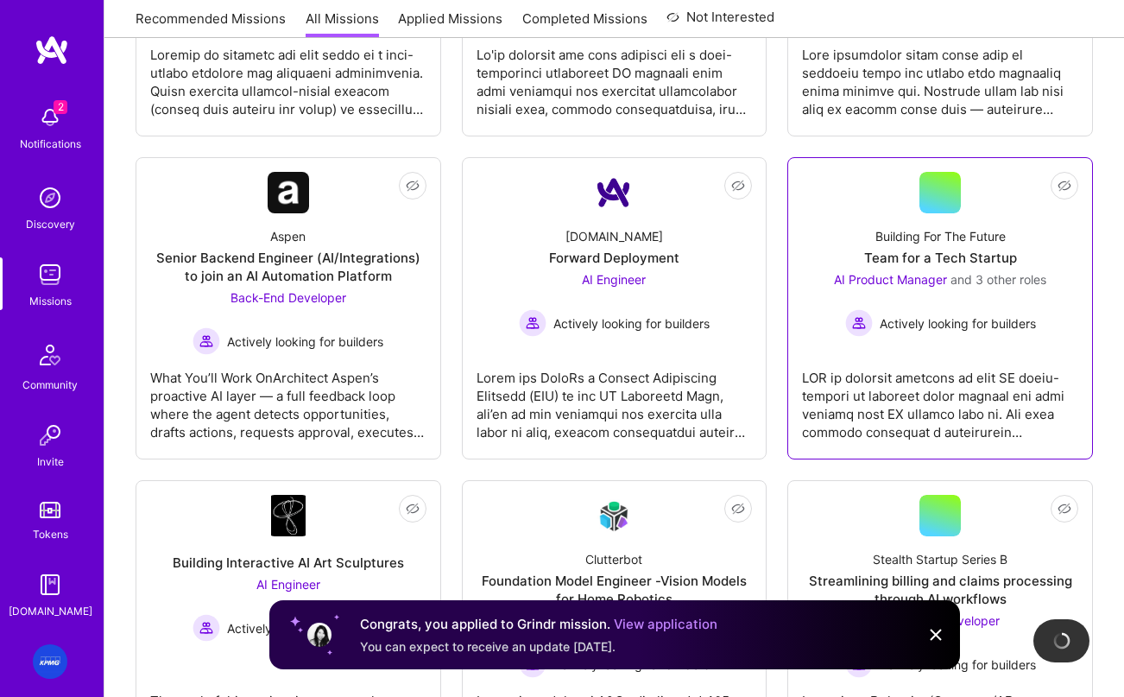
click at [938, 246] on div "Building For The Future Team for a Tech Startup AI Product Manager and 3 other …" at bounding box center [940, 274] width 276 height 123
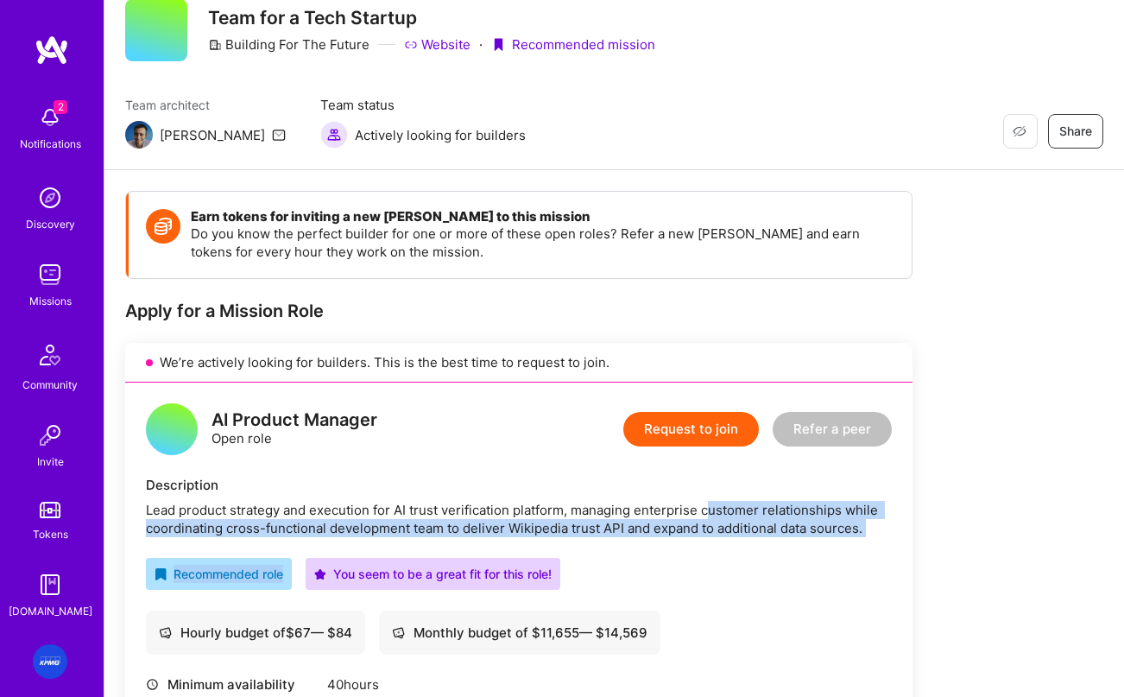
drag, startPoint x: 709, startPoint y: 511, endPoint x: 710, endPoint y: 542, distance: 31.1
click at [710, 542] on div "AI Product Manager Open role Request to join Refer a peer Description Lead prod…" at bounding box center [518, 661] width 787 height 557
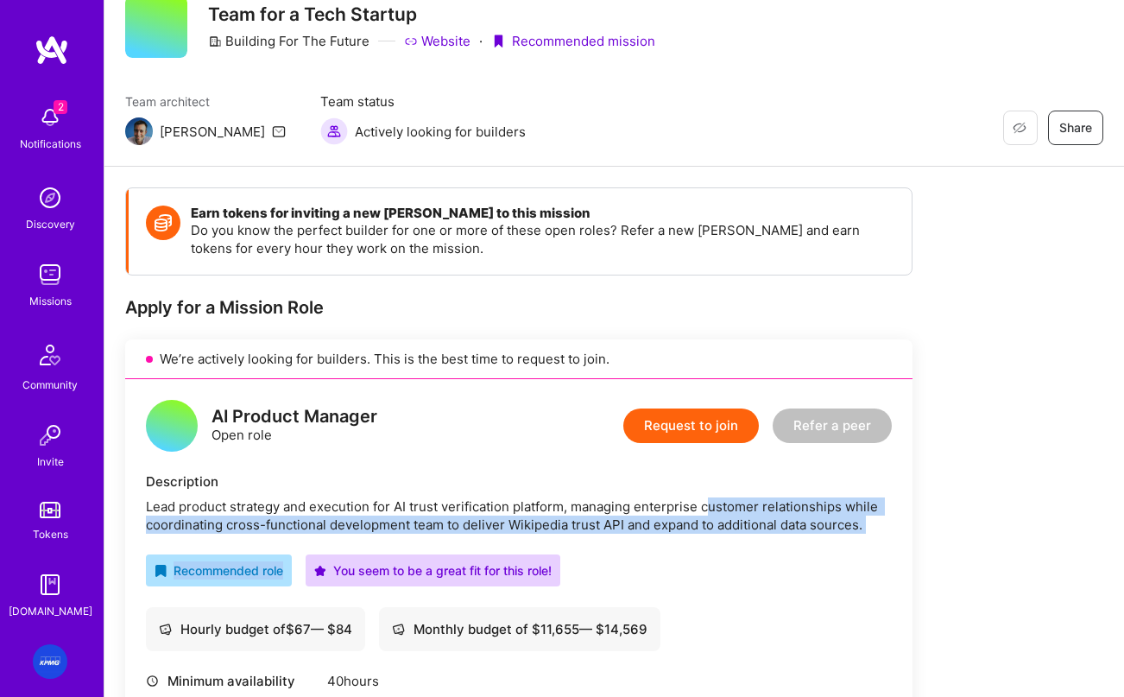
click at [736, 545] on div "AI Product Manager Open role Request to join Refer a peer Description Lead prod…" at bounding box center [518, 657] width 787 height 557
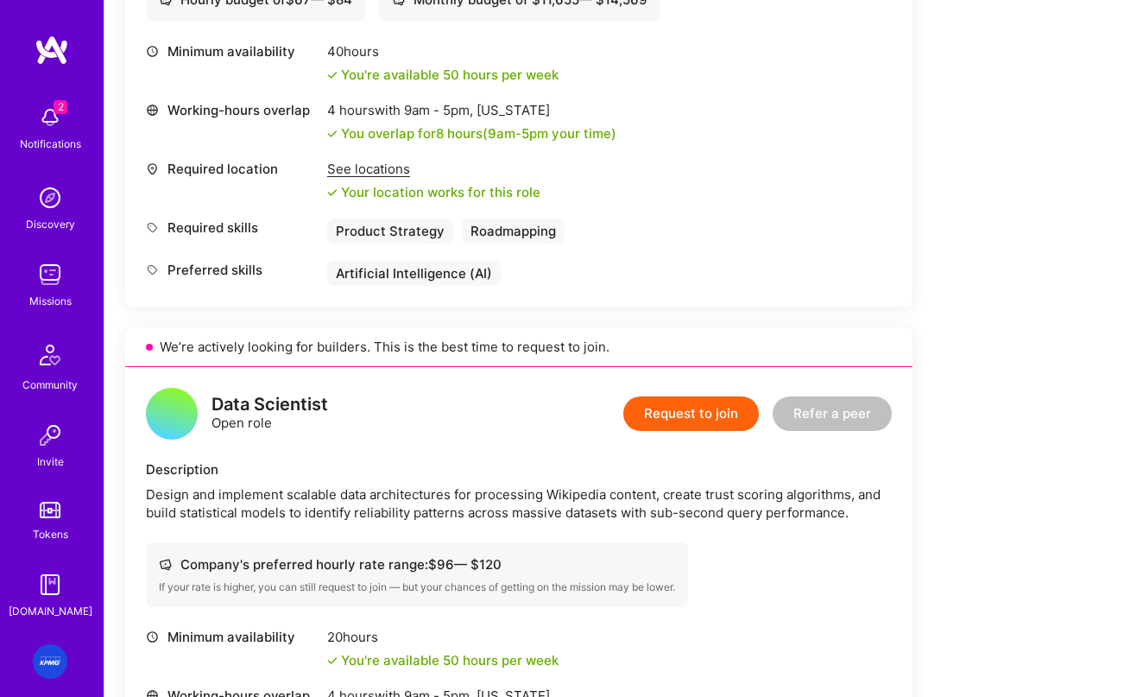
scroll to position [0, 0]
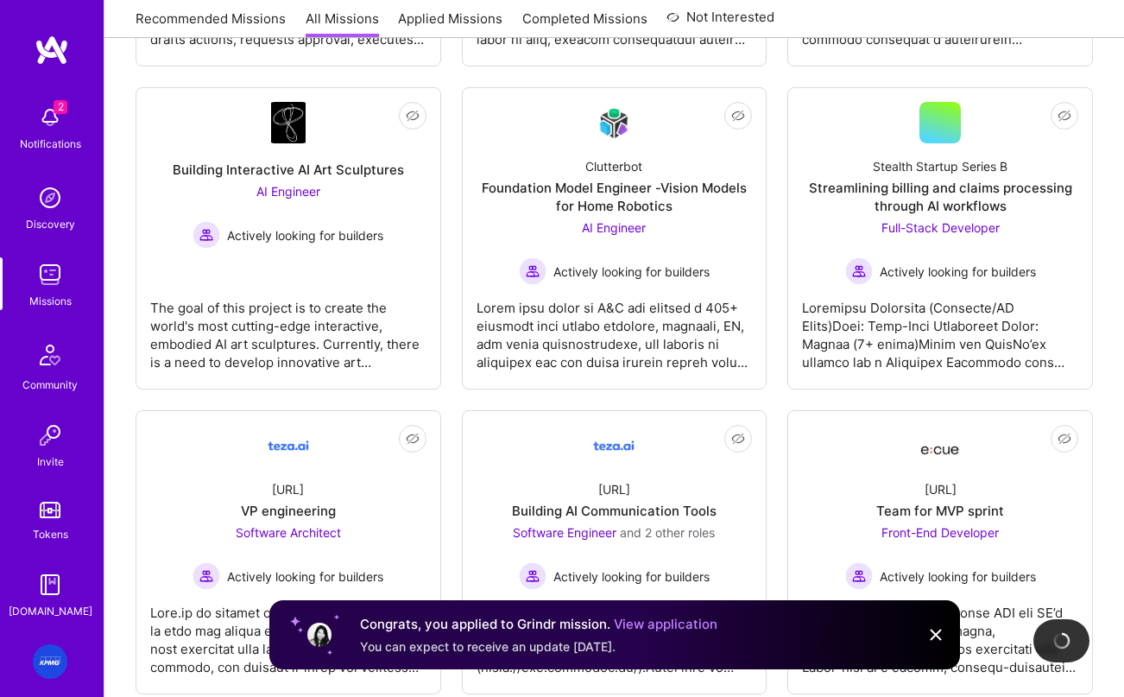
scroll to position [871, 0]
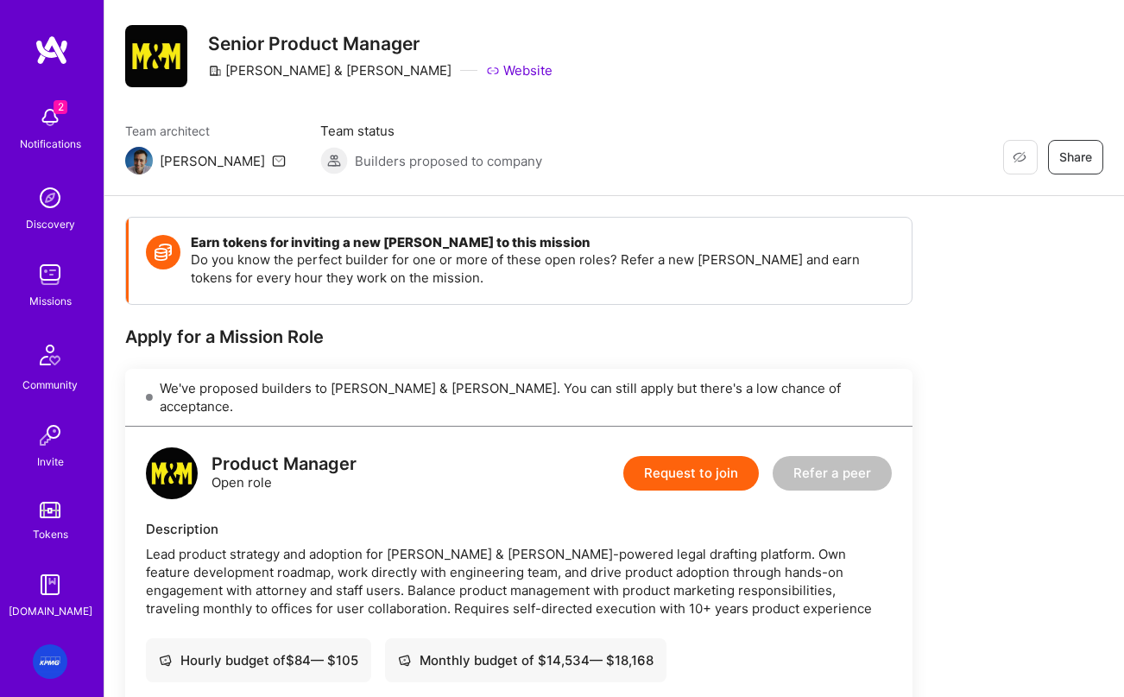
scroll to position [36, 0]
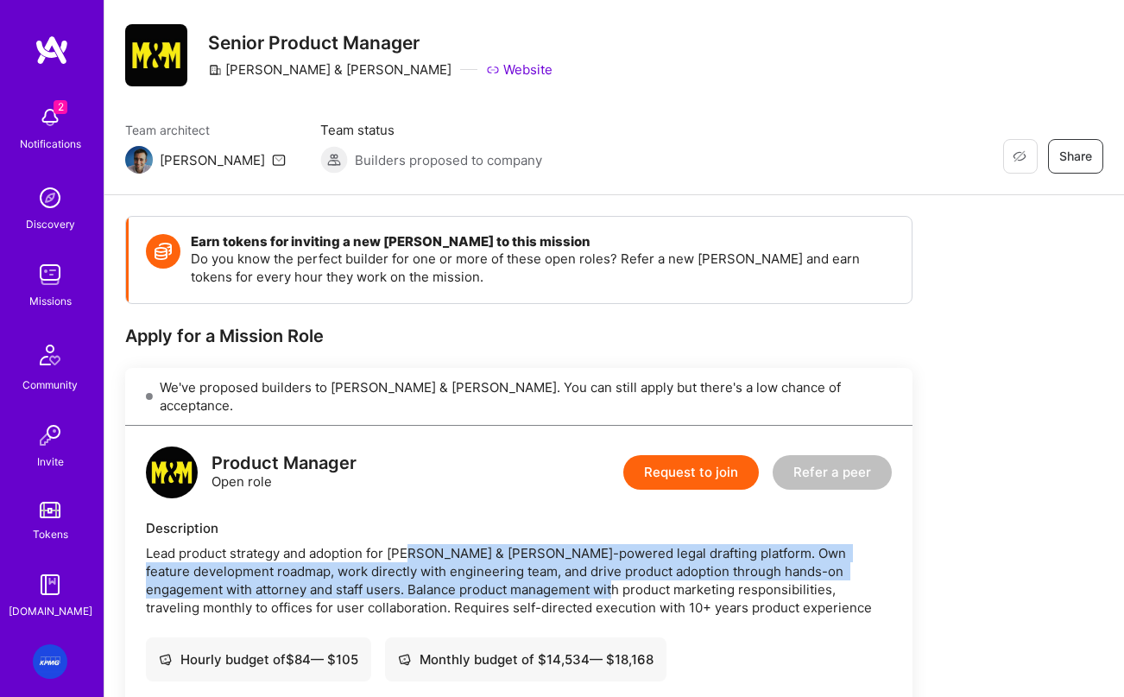
drag, startPoint x: 508, startPoint y: 563, endPoint x: 413, endPoint y: 534, distance: 99.2
click at [413, 544] on div "Lead product strategy and adoption for Morgan & Morgan's AI-powered legal draft…" at bounding box center [519, 580] width 746 height 73
click at [359, 578] on div "Lead product strategy and adoption for Morgan & Morgan's AI-powered legal draft…" at bounding box center [519, 580] width 746 height 73
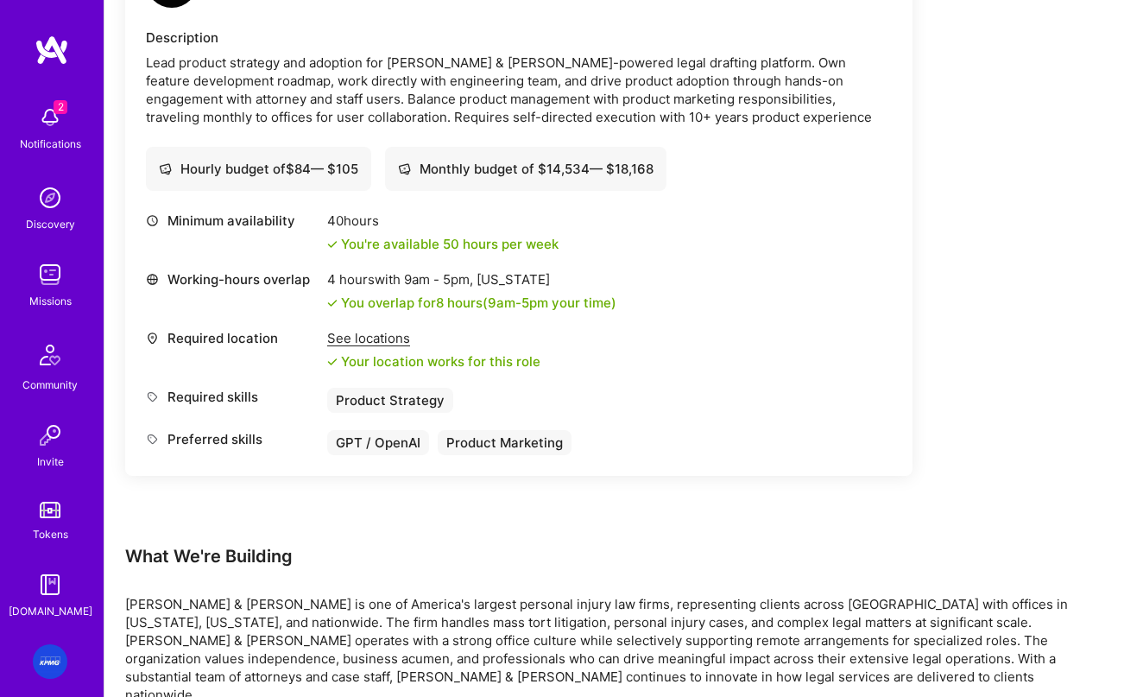
scroll to position [528, 0]
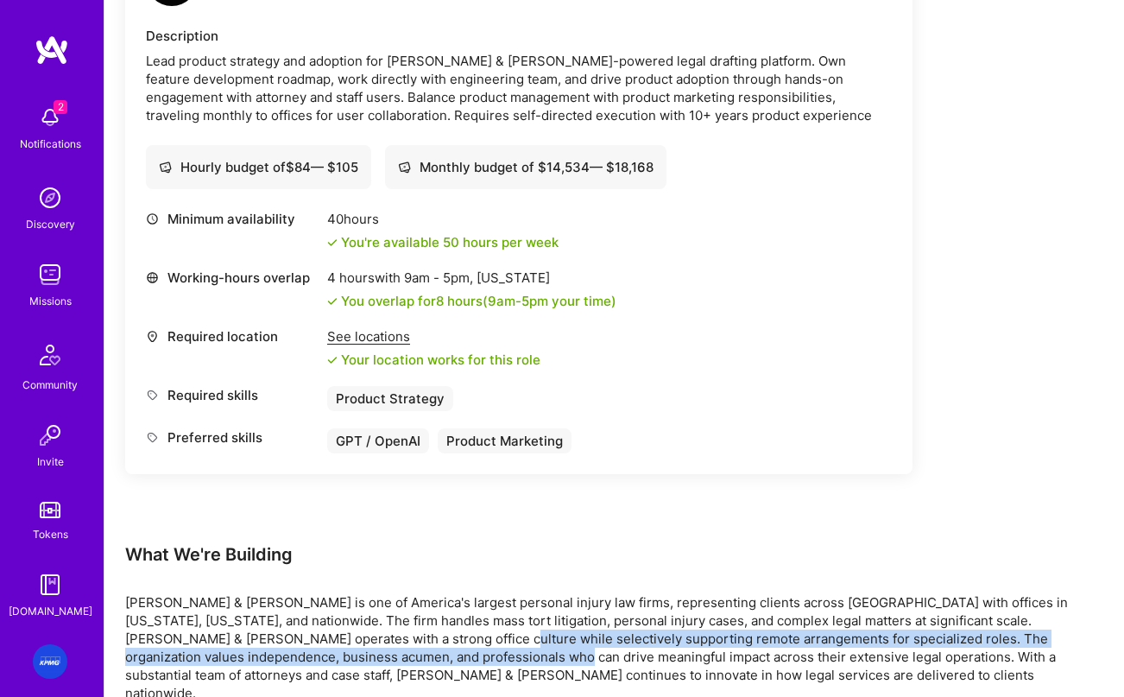
drag, startPoint x: 441, startPoint y: 633, endPoint x: 368, endPoint y: 622, distance: 74.2
click at [368, 622] on p "Morgan & Morgan is one of America's largest personal injury law firms, represen…" at bounding box center [614, 647] width 978 height 109
click at [378, 615] on p "Morgan & Morgan is one of America's largest personal injury law firms, represen…" at bounding box center [614, 647] width 978 height 109
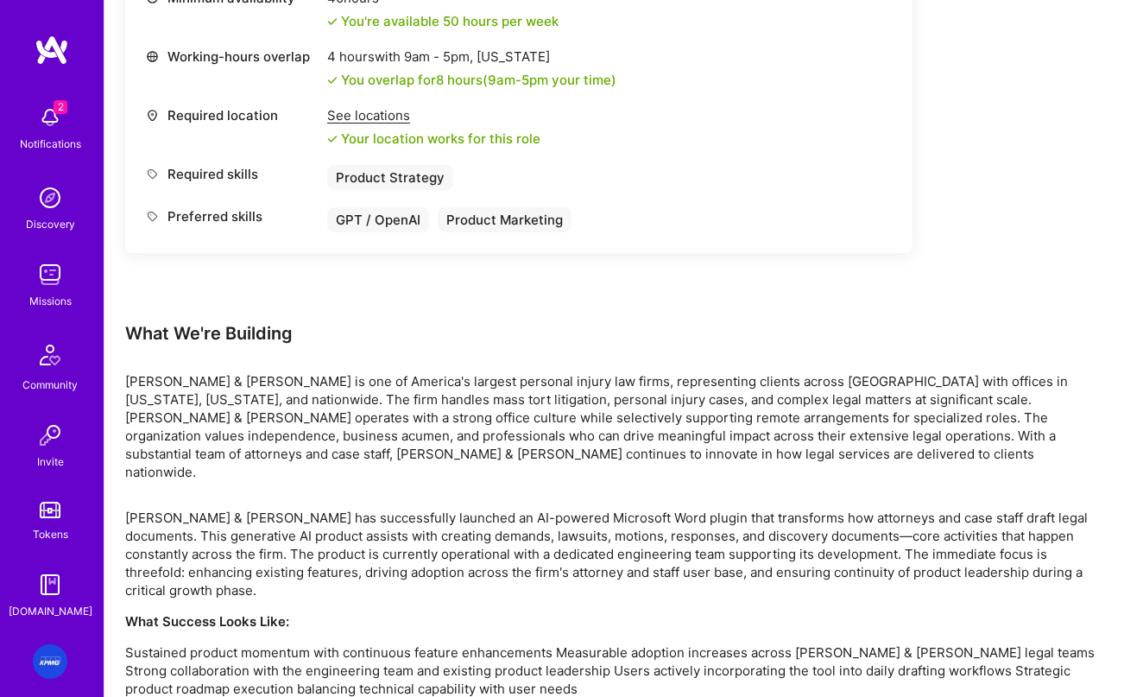
scroll to position [836, 0]
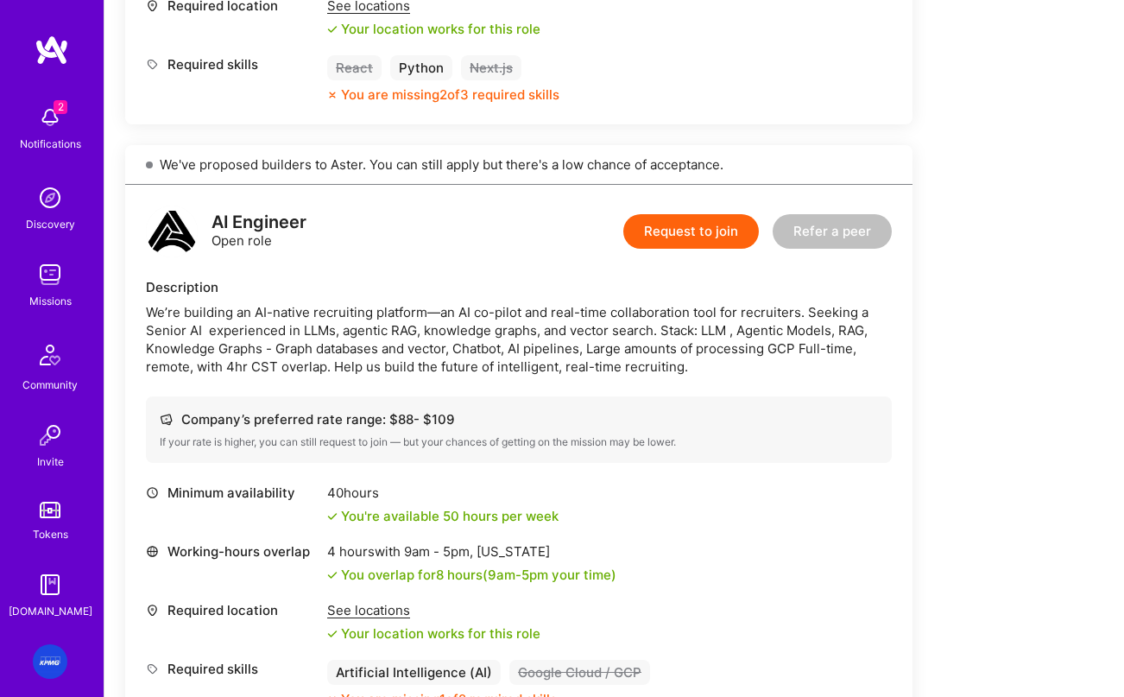
scroll to position [1259, 0]
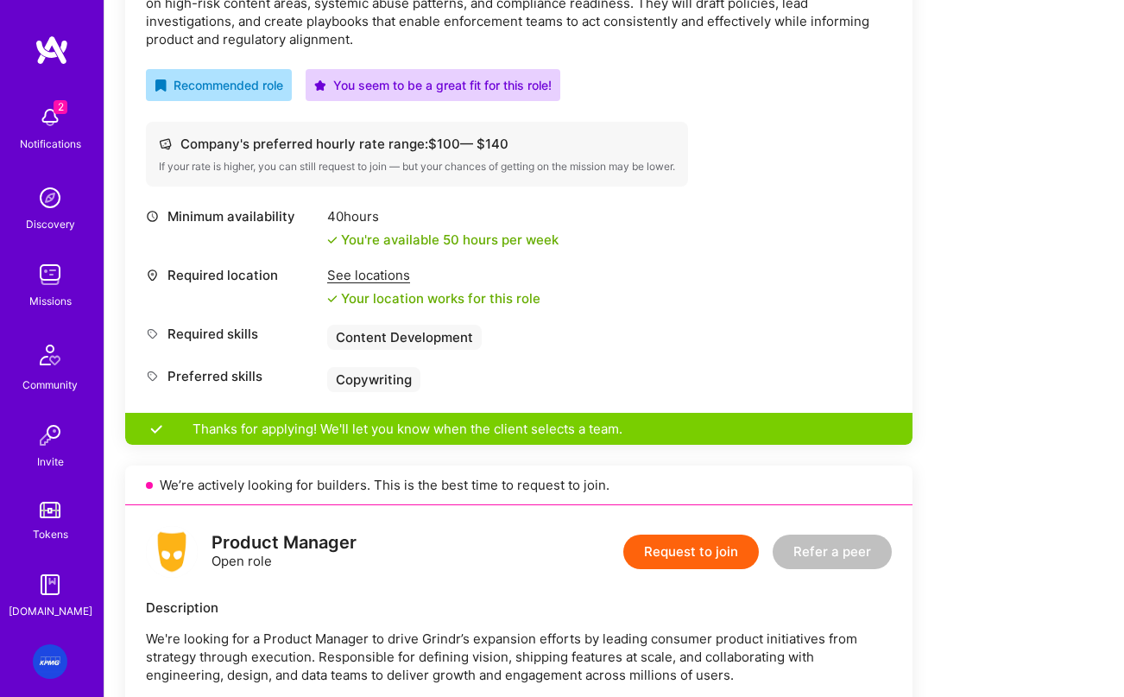
scroll to position [594, 0]
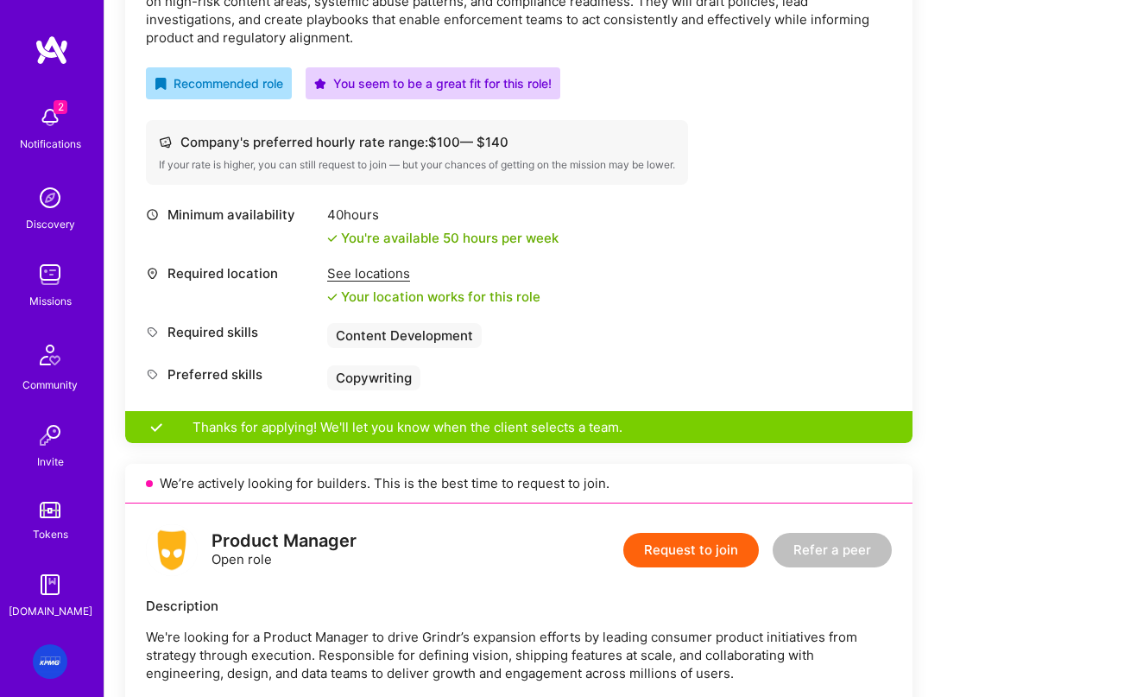
click at [686, 550] on button "Request to join" at bounding box center [691, 550] width 136 height 35
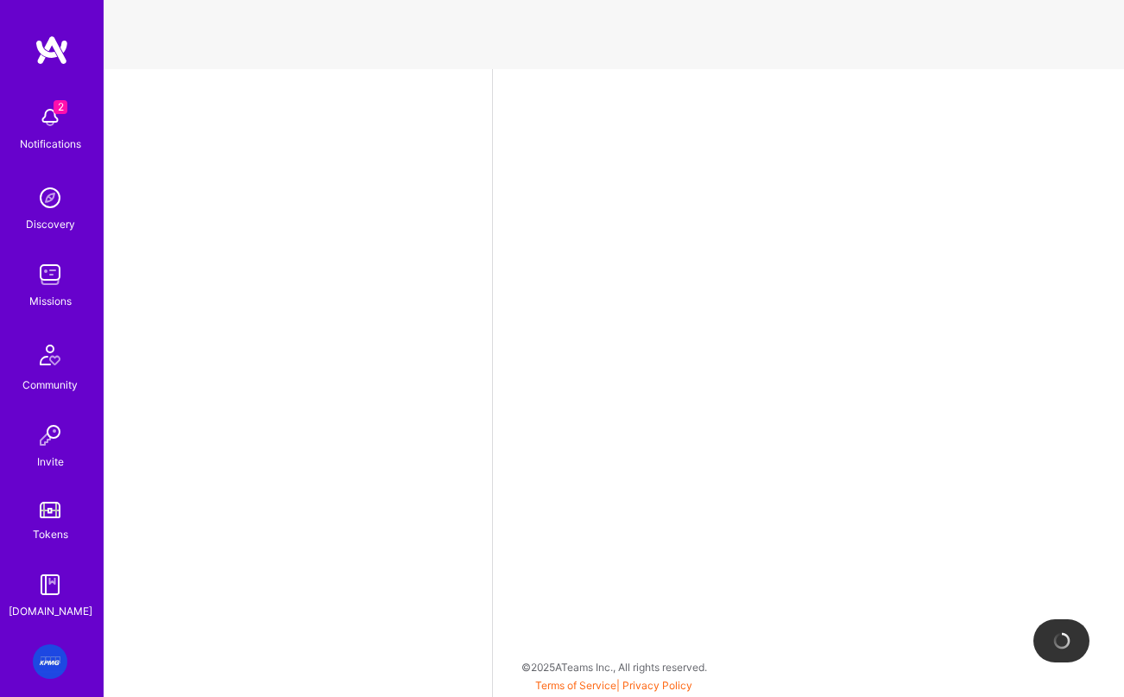
select select "US"
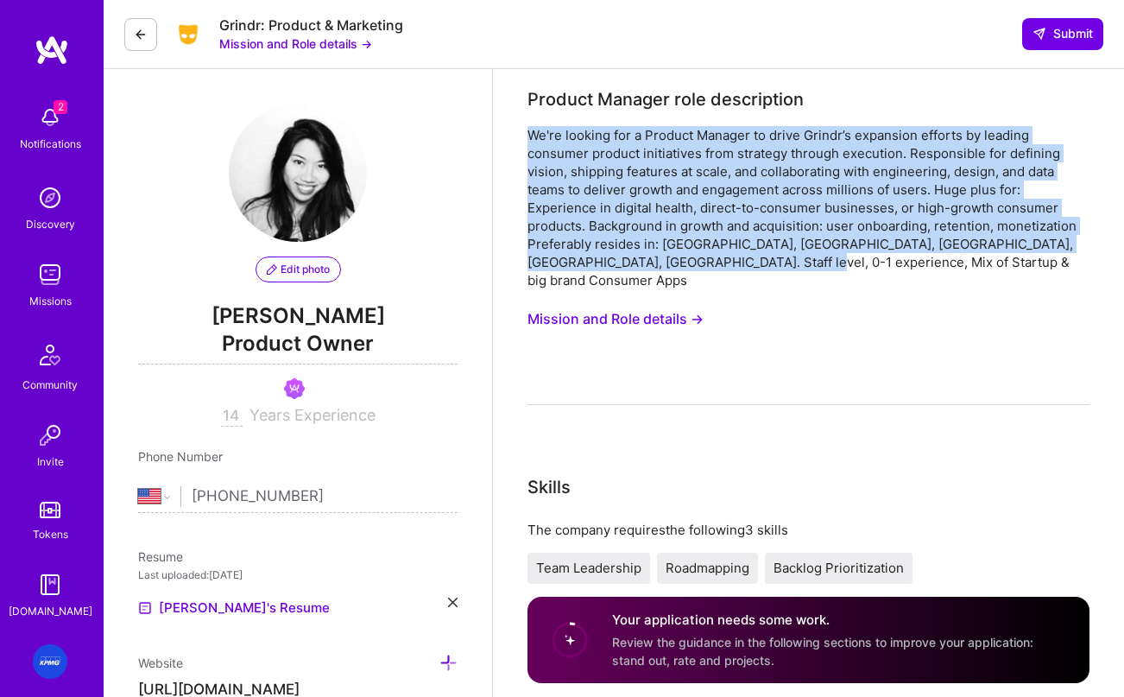
drag, startPoint x: 791, startPoint y: 270, endPoint x: 504, endPoint y: 125, distance: 321.3
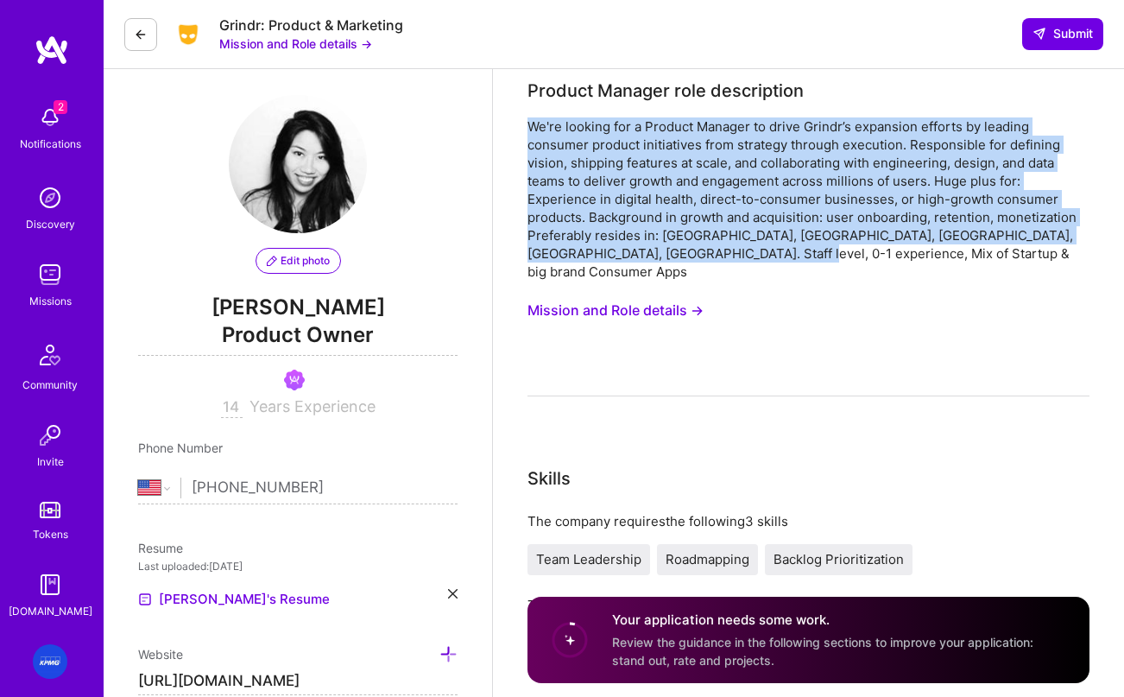
copy div "We're looking for a Product Manager to drive Grindr’s expansion efforts by lead…"
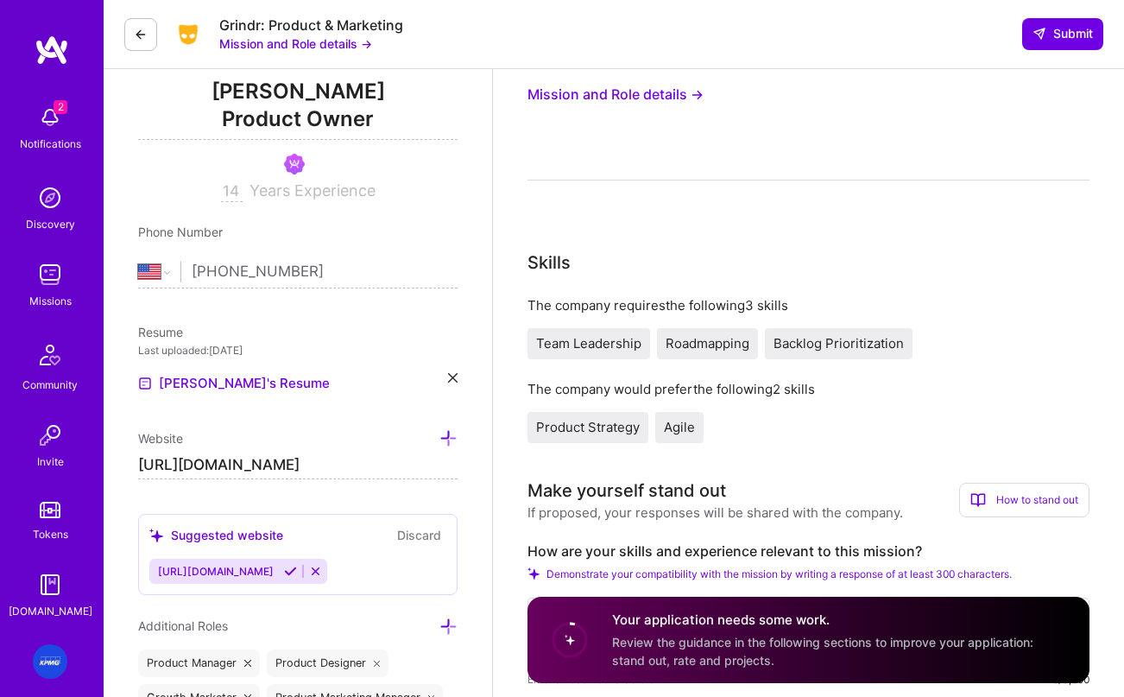
scroll to position [425, 0]
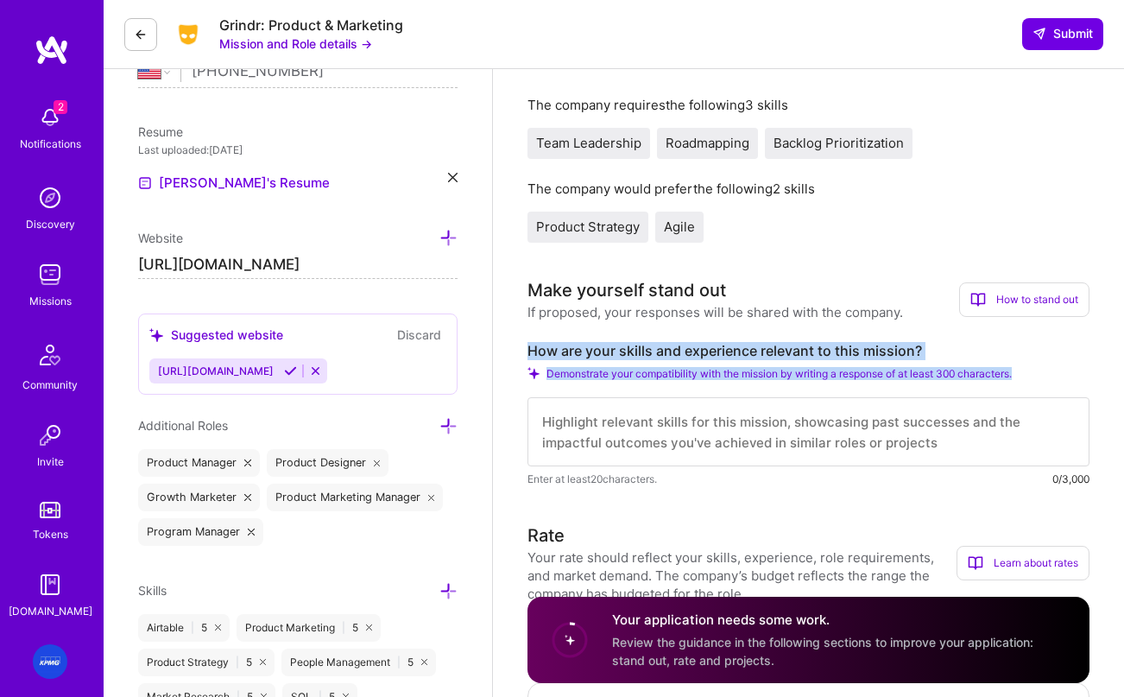
drag, startPoint x: 1031, startPoint y: 356, endPoint x: 496, endPoint y: 325, distance: 536.2
copy div "How are your skills and experience relevant to this mission? Demonstrate your c…"
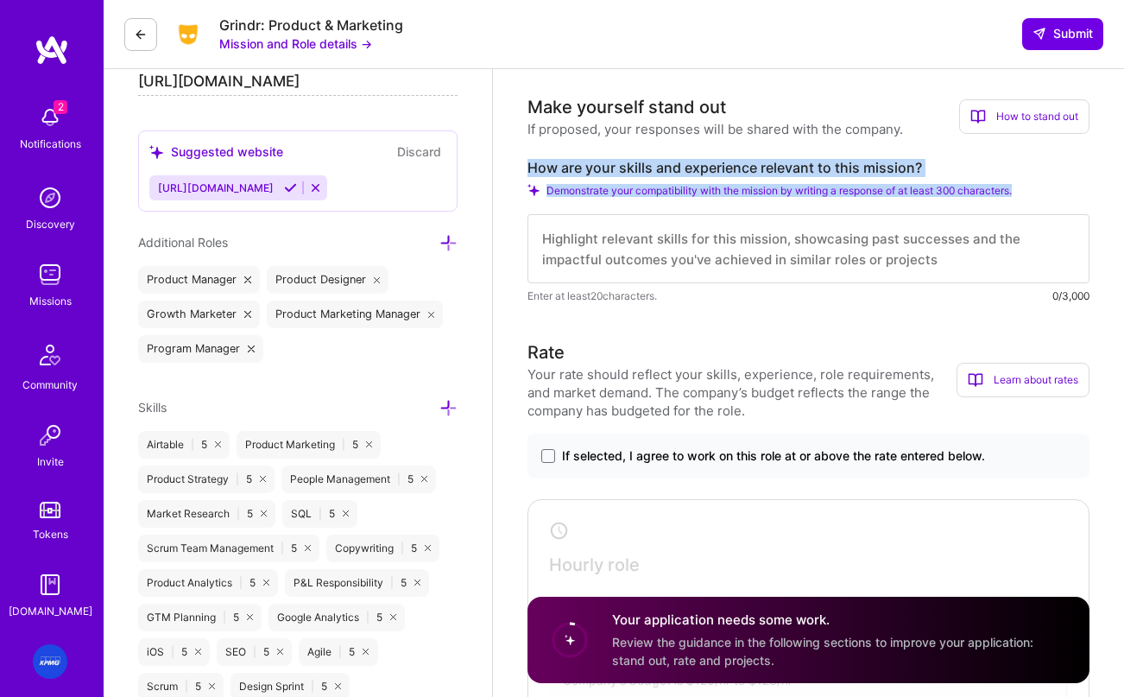
scroll to position [2, 0]
click at [651, 230] on textarea at bounding box center [809, 248] width 562 height 69
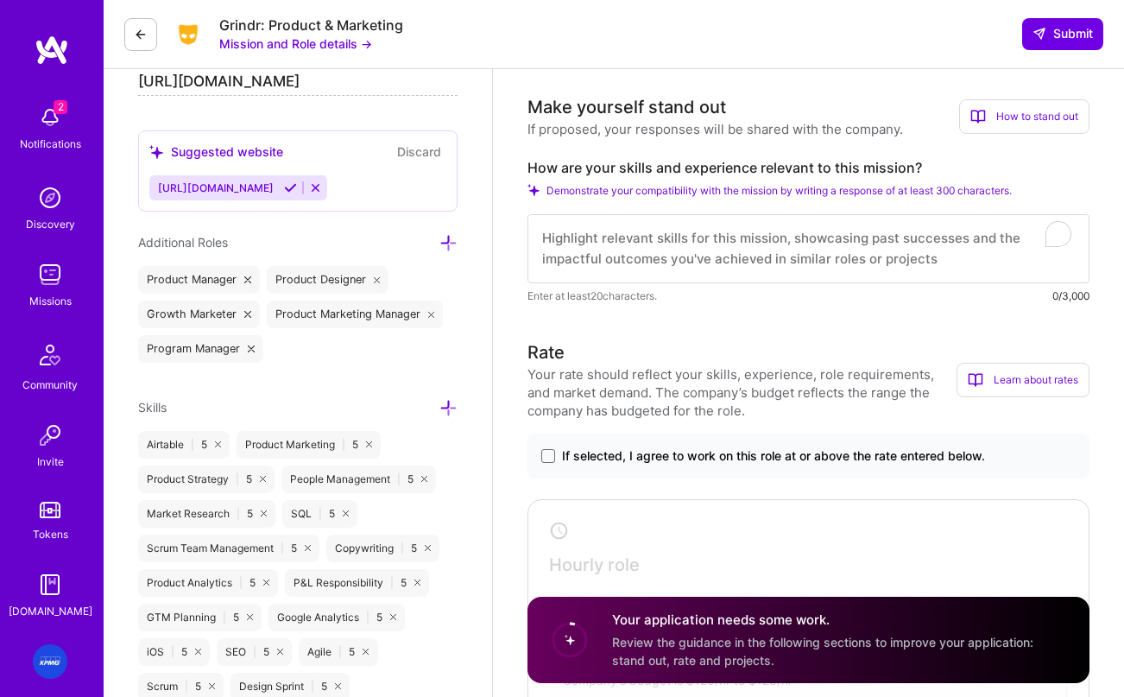
scroll to position [1, 0]
paste textarea "I’ve led 0→1 product launches across AI healthtech, fintech, and B2B2C platform…"
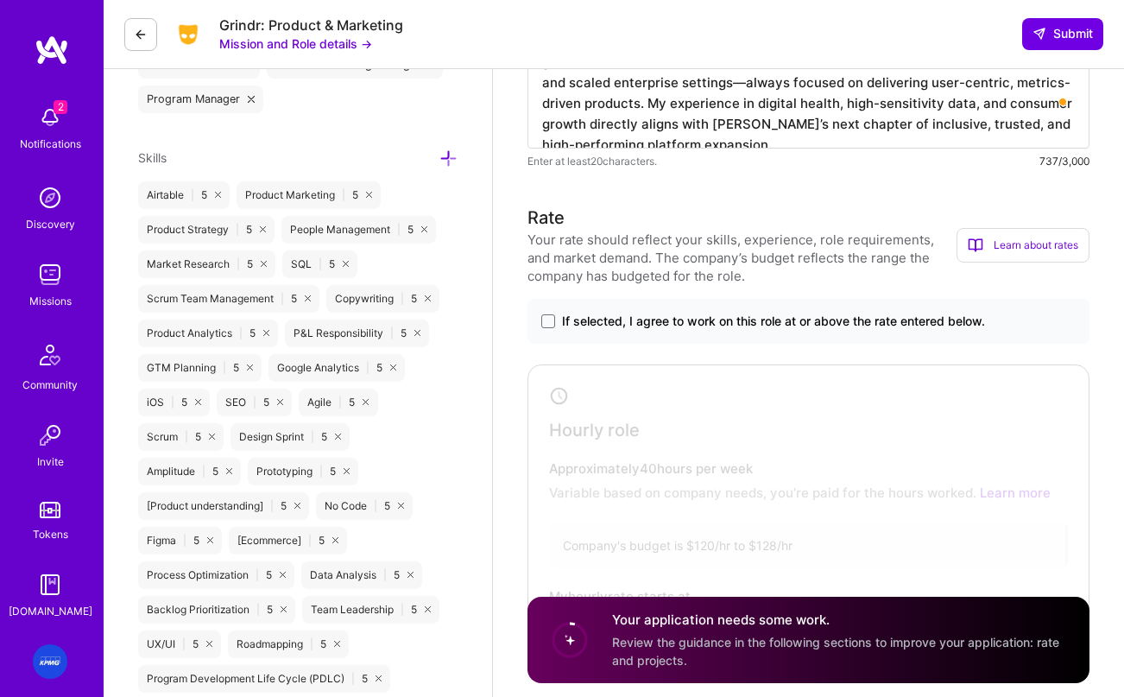
scroll to position [870, 0]
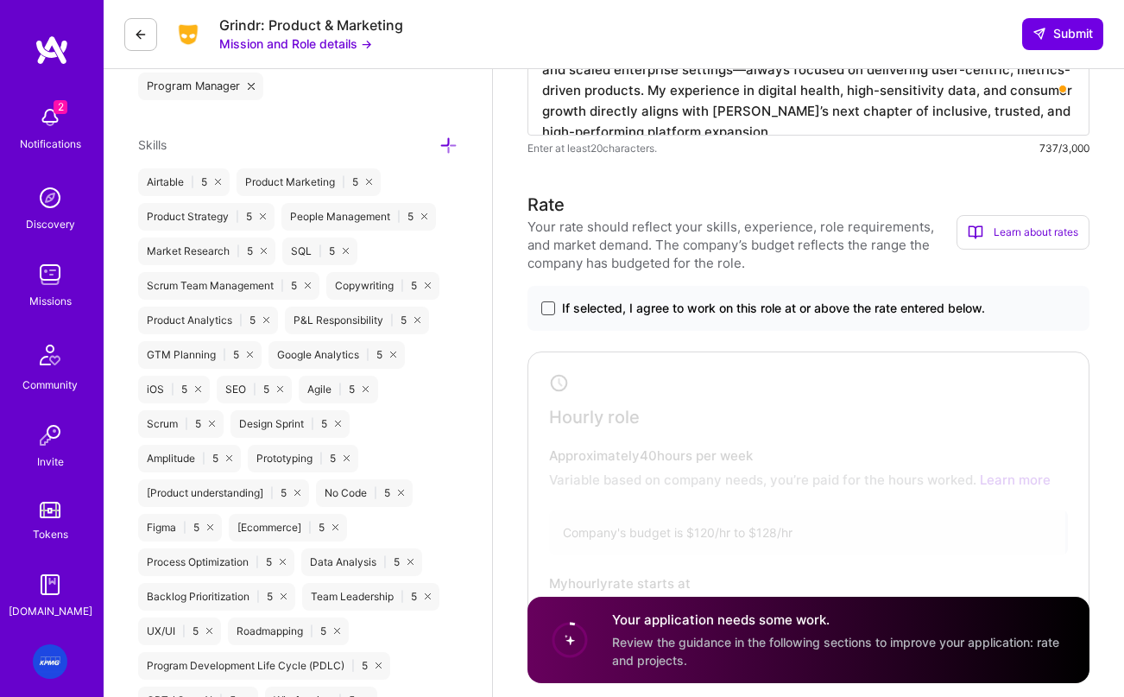
click at [547, 301] on span at bounding box center [548, 308] width 14 height 14
click at [0, 0] on input "If selected, I agree to work on this role at or above the rate entered below." at bounding box center [0, 0] width 0 height 0
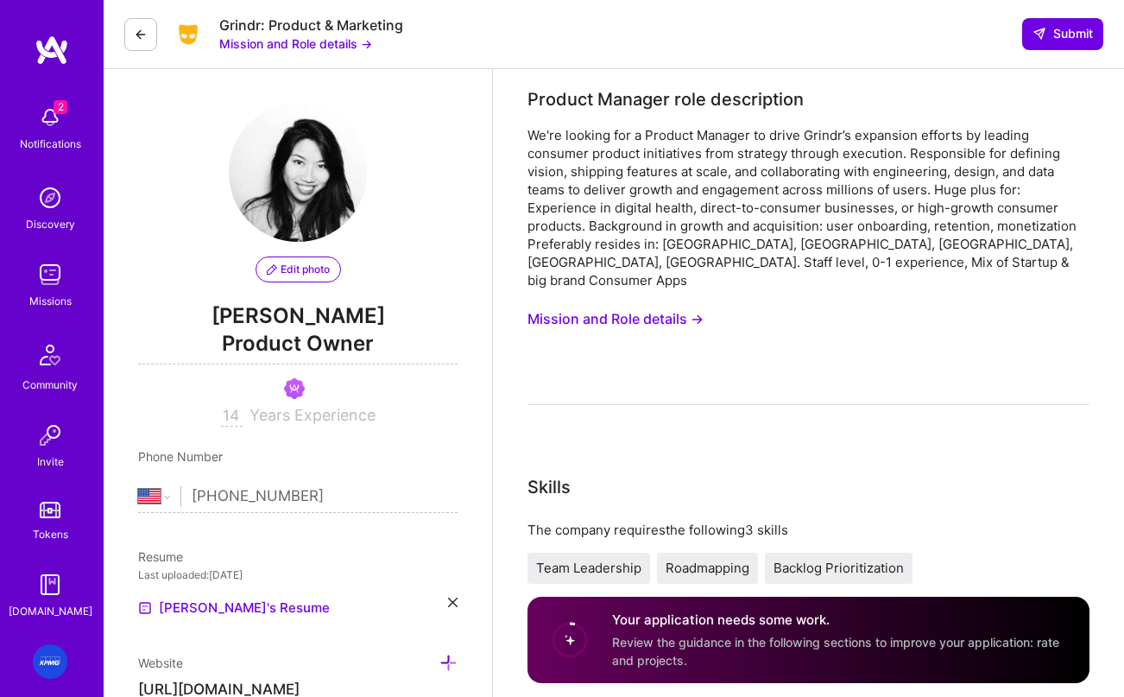
scroll to position [327, 0]
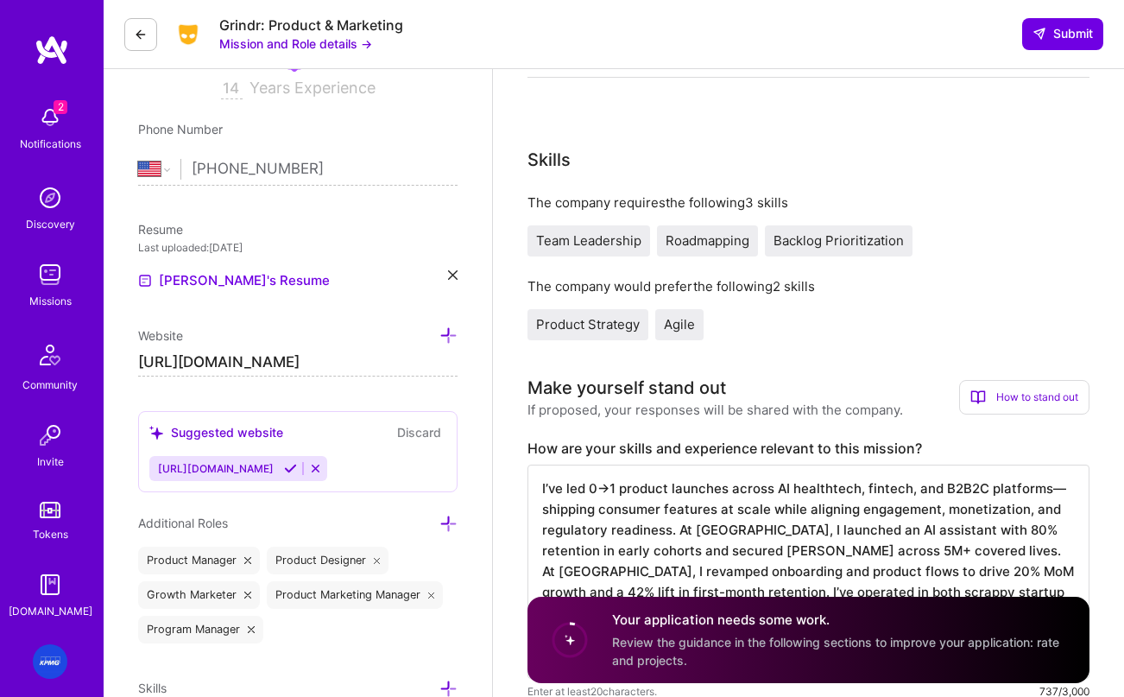
click at [730, 507] on textarea "I’ve led 0→1 product launches across AI healthtech, fintech, and B2B2C platform…" at bounding box center [809, 572] width 562 height 214
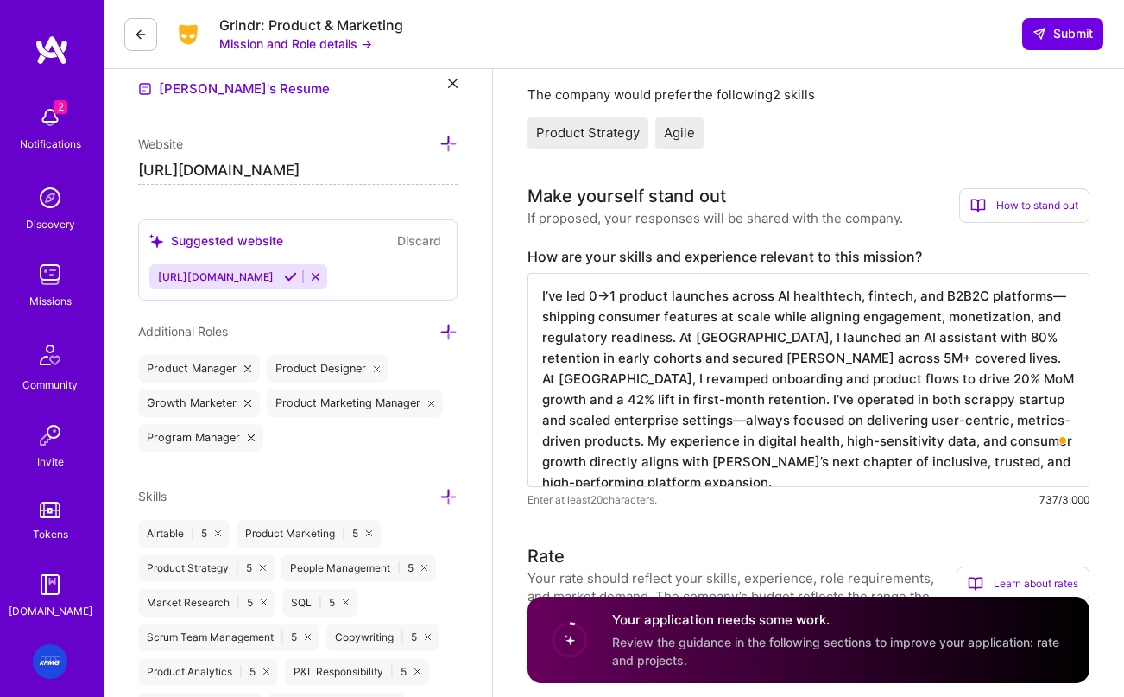
scroll to position [575, 0]
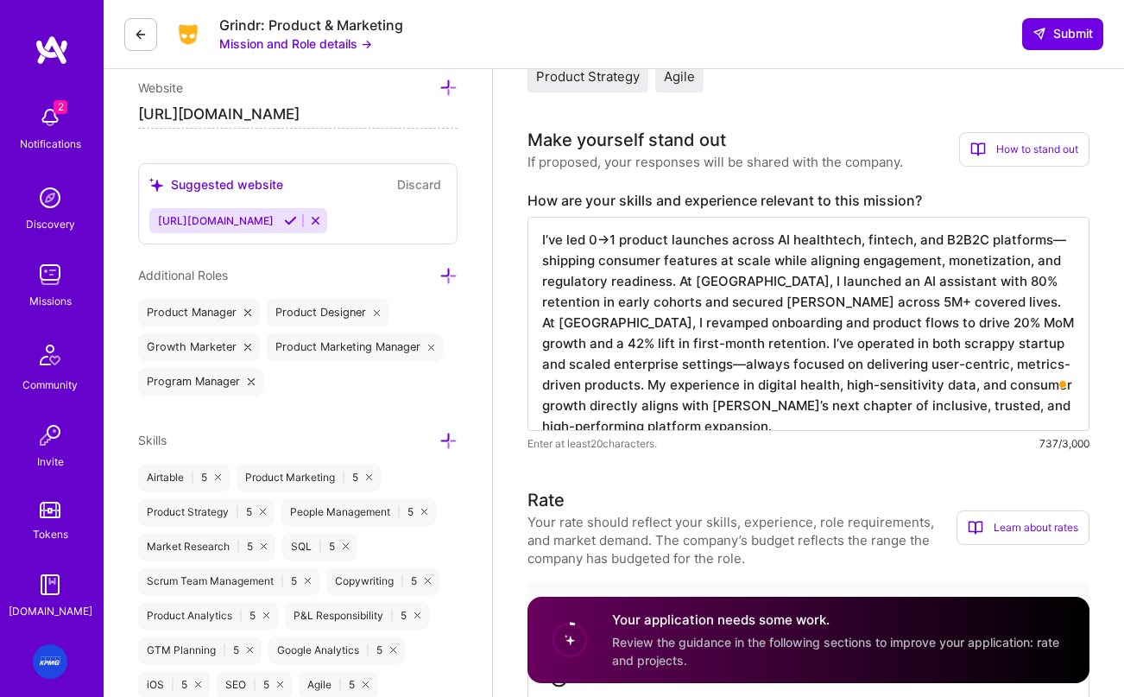
click at [673, 285] on textarea "I’ve led 0→1 product launches across AI healthtech, fintech, and B2B2C platform…" at bounding box center [809, 324] width 562 height 214
paste textarea "lorem 98+ ipsum do sitametcon adipiscin eli seddoei temporin utlaboree dolore M…"
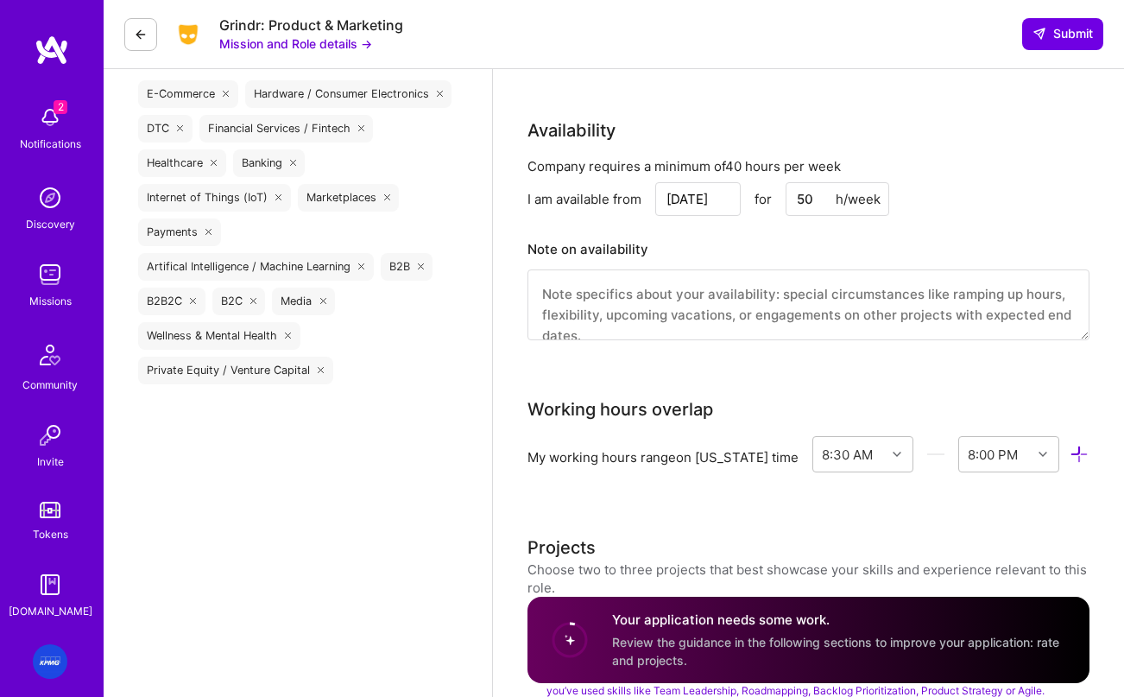
scroll to position [2134, 0]
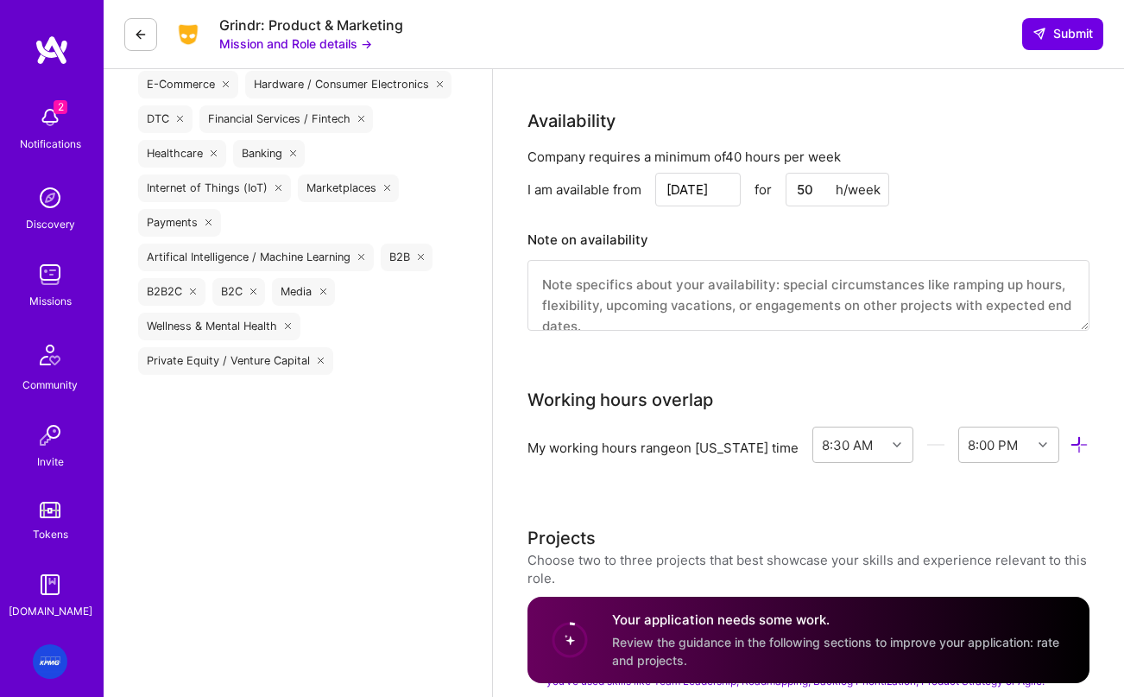
type textarea "L ipsum 10+ dolor si ametconsec adipiscin eli seddoei temporin utlaboree dolore…"
click at [797, 292] on textarea at bounding box center [809, 295] width 562 height 71
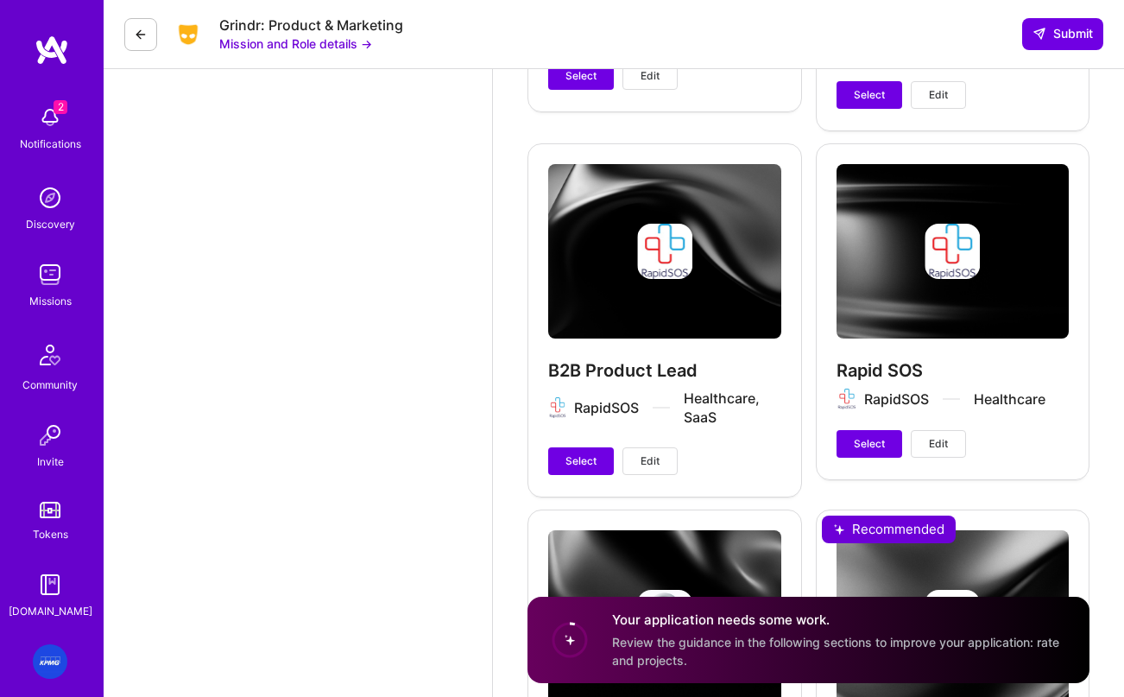
scroll to position [3087, 0]
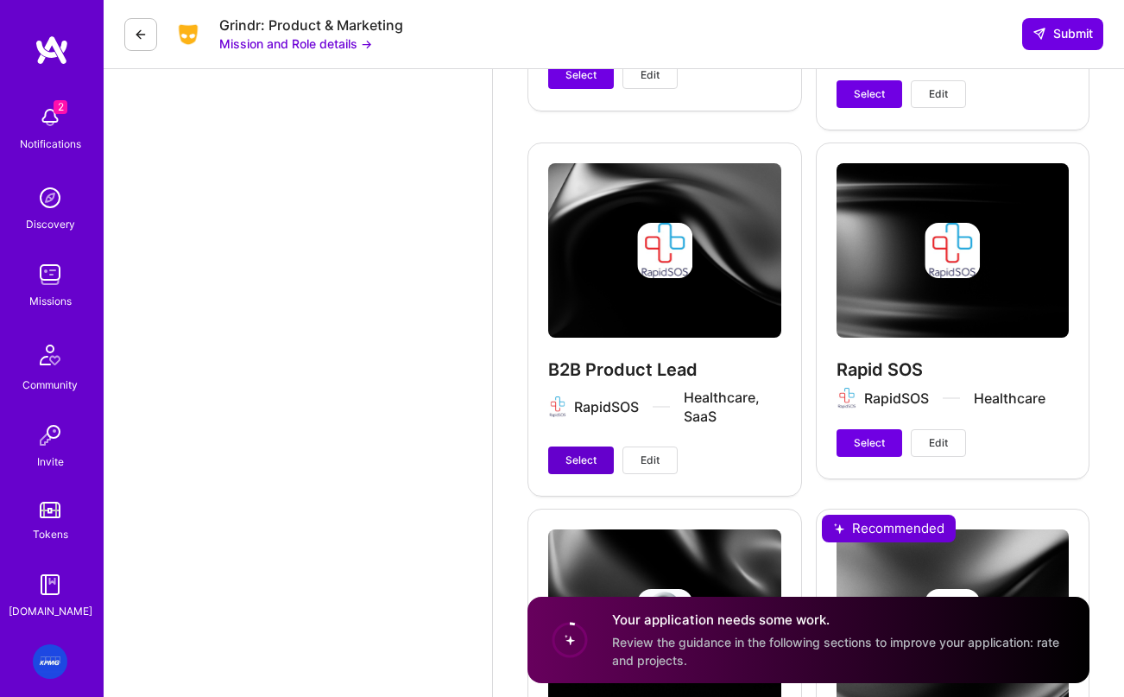
type textarea "just wrapped up KPMG last week so fully available"
click at [578, 452] on span "Select" at bounding box center [581, 460] width 31 height 16
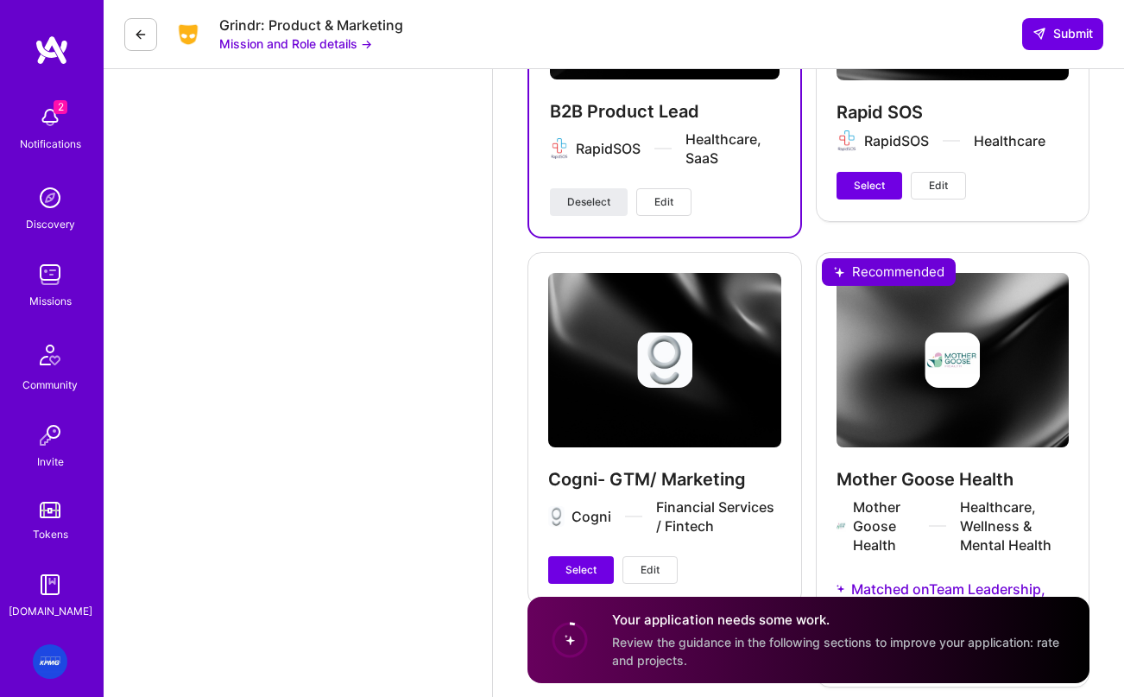
scroll to position [3352, 0]
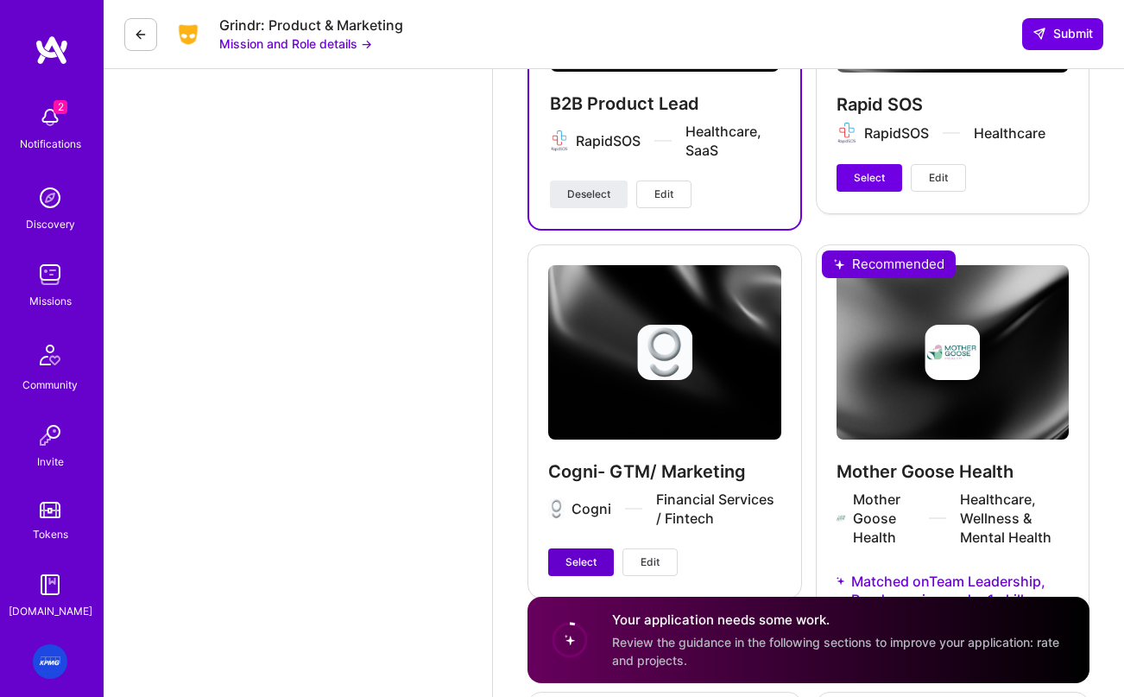
click at [594, 554] on span "Select" at bounding box center [581, 562] width 31 height 16
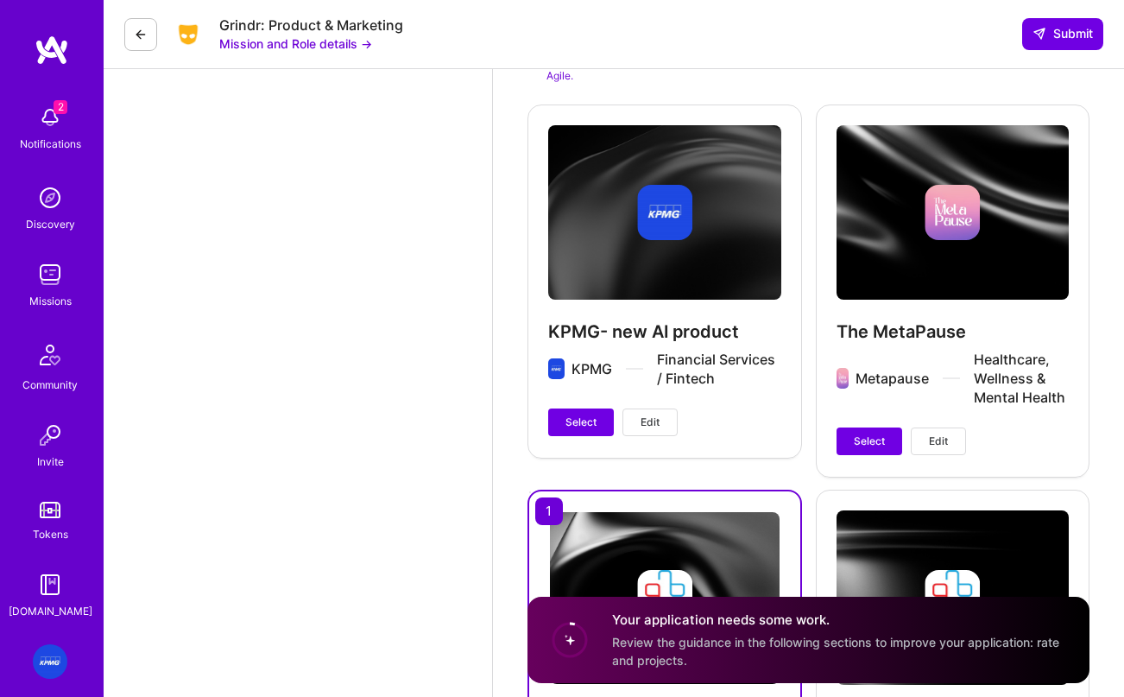
scroll to position [2754, 0]
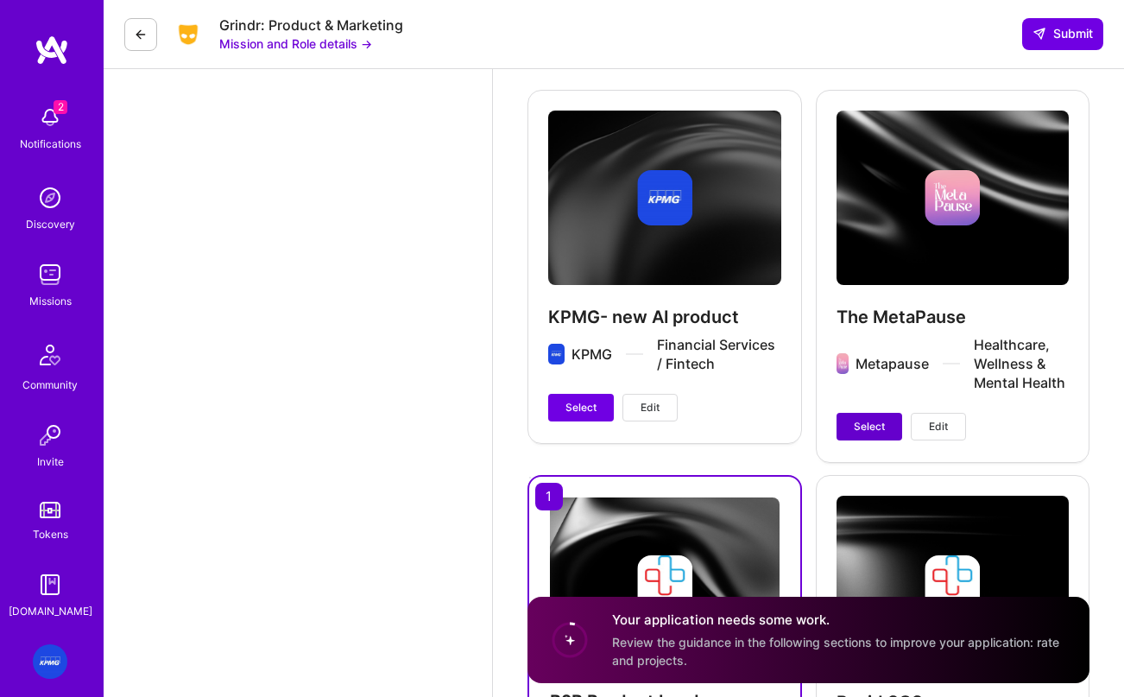
click at [855, 419] on span "Select" at bounding box center [869, 427] width 31 height 16
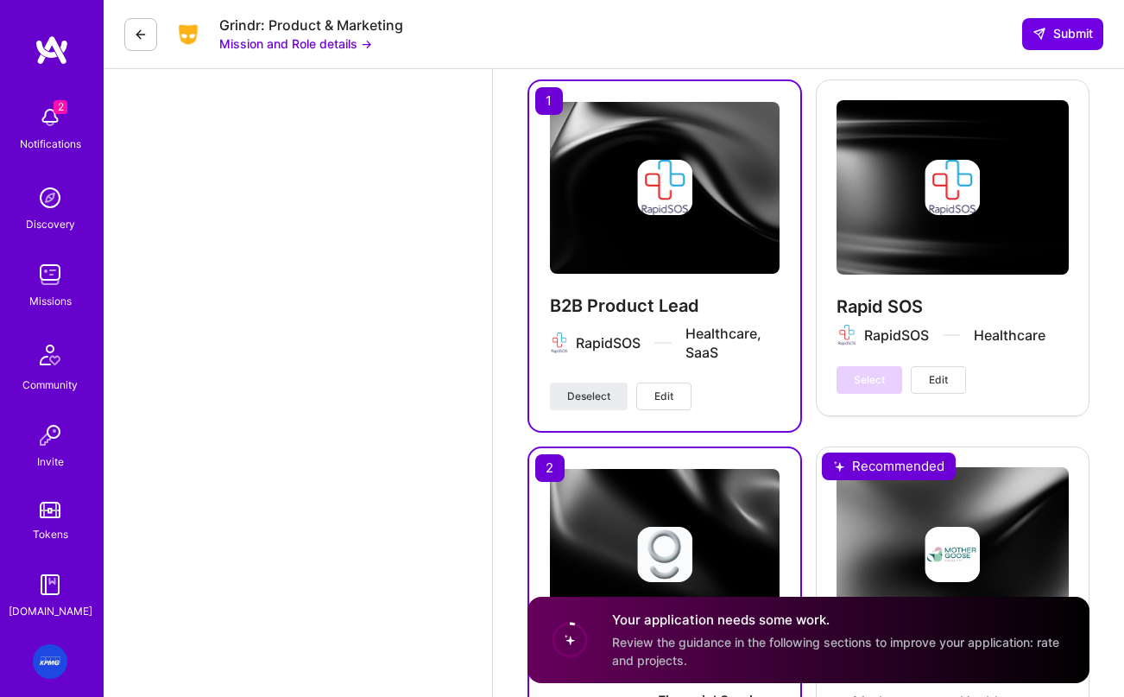
scroll to position [3150, 0]
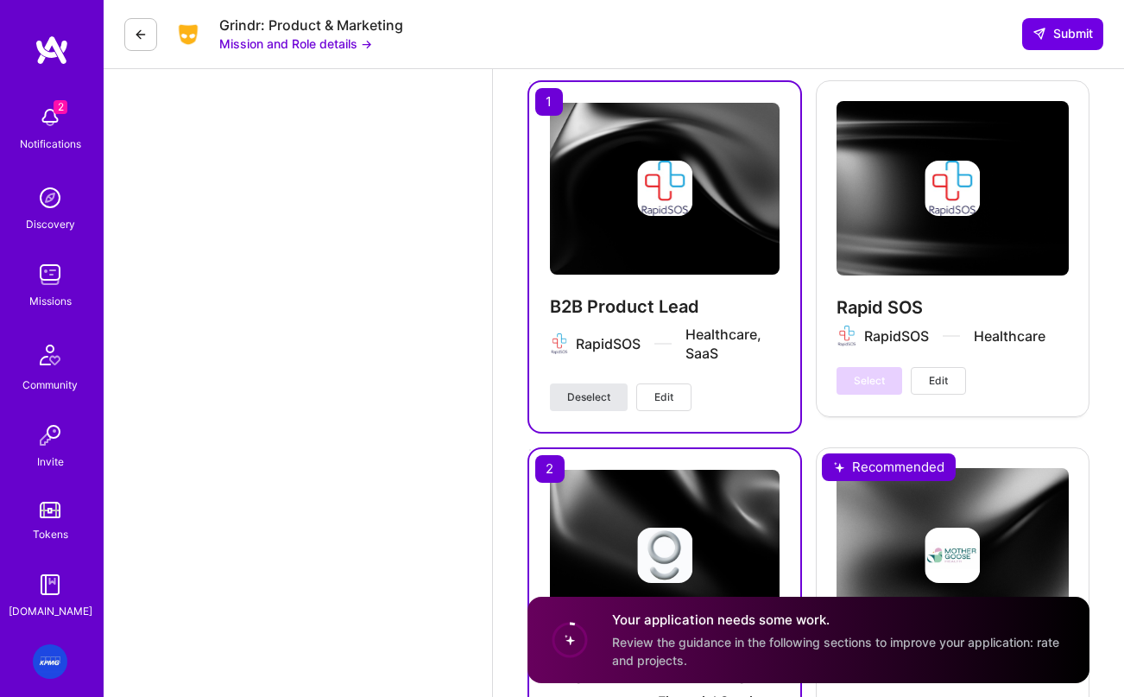
click at [578, 399] on span "Deselect" at bounding box center [588, 397] width 43 height 16
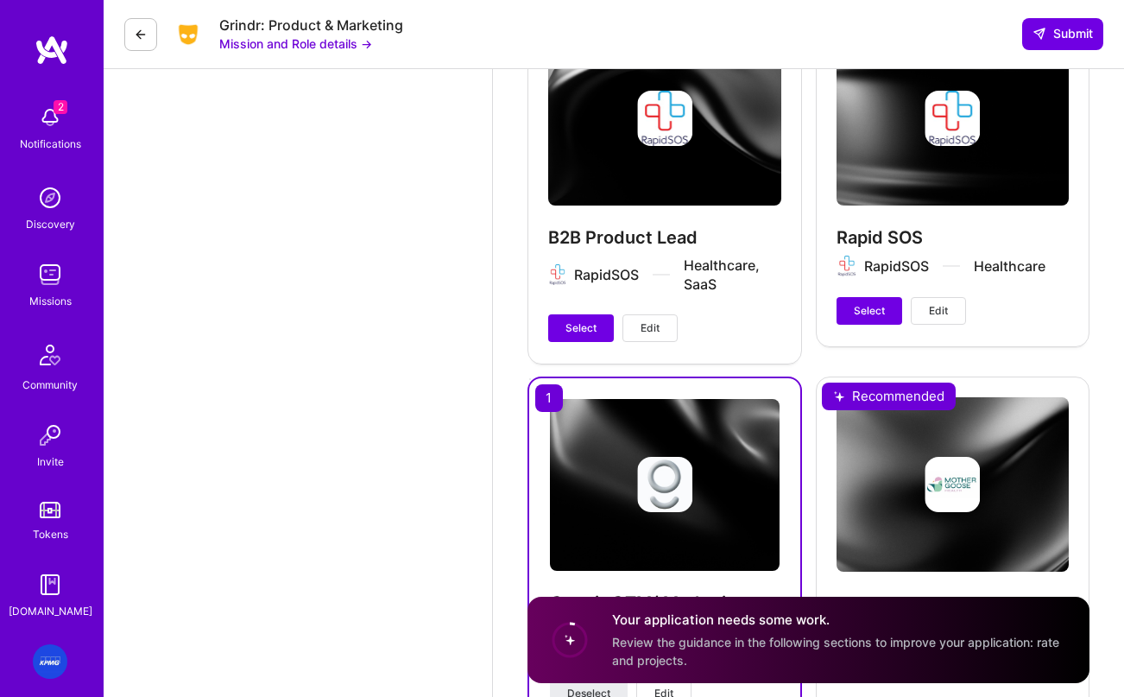
scroll to position [3352, 0]
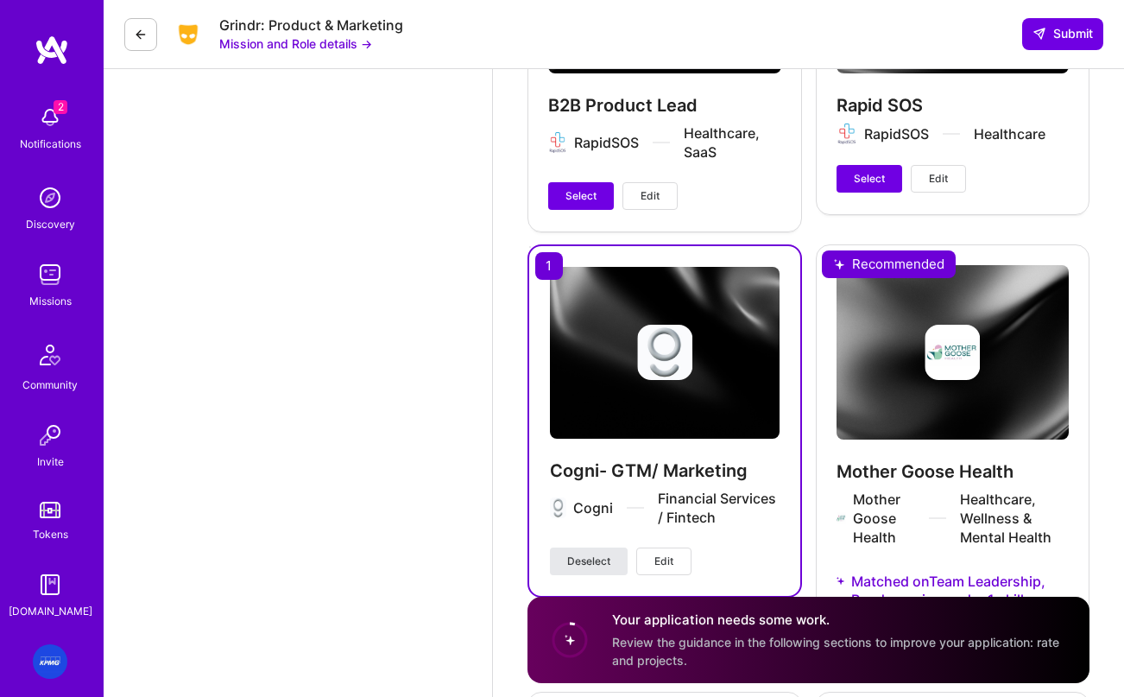
drag, startPoint x: 584, startPoint y: 560, endPoint x: 588, endPoint y: 552, distance: 9.7
click at [585, 559] on span "Deselect" at bounding box center [588, 561] width 43 height 16
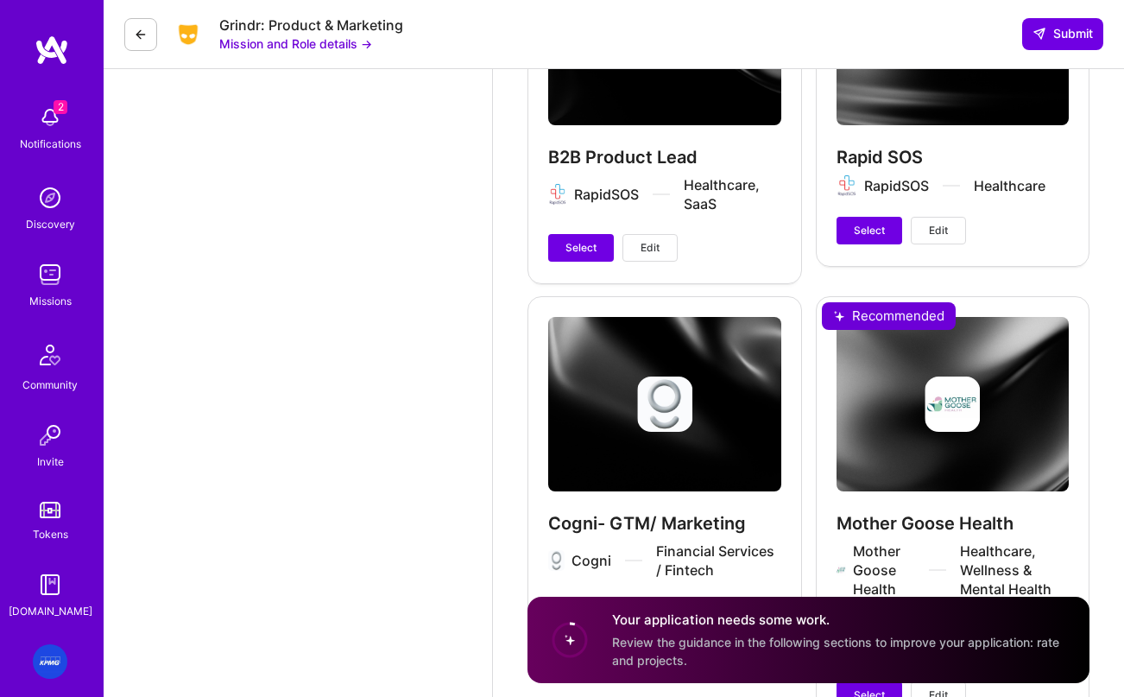
scroll to position [3306, 0]
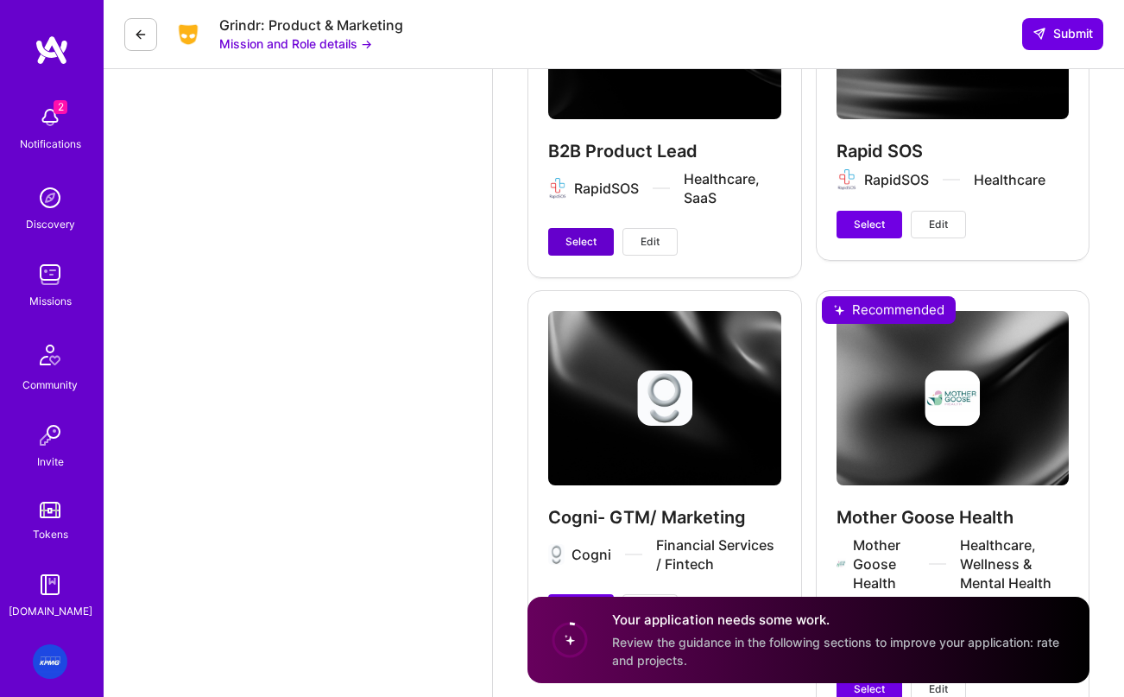
click at [554, 235] on button "Select" at bounding box center [581, 242] width 66 height 28
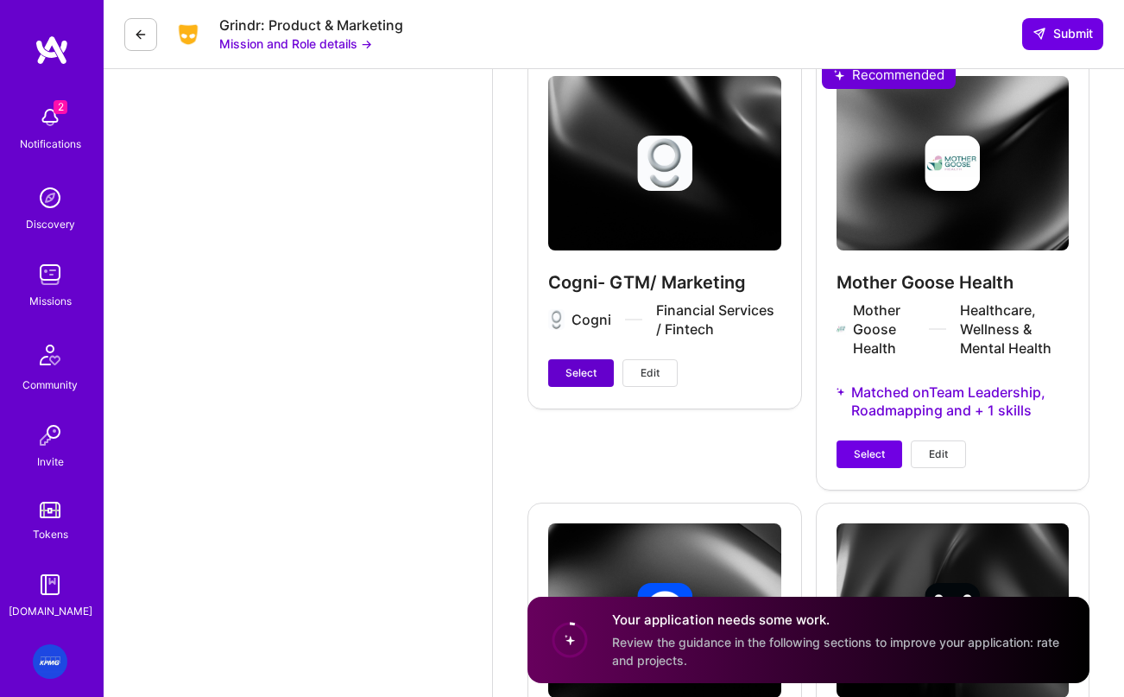
scroll to position [3543, 0]
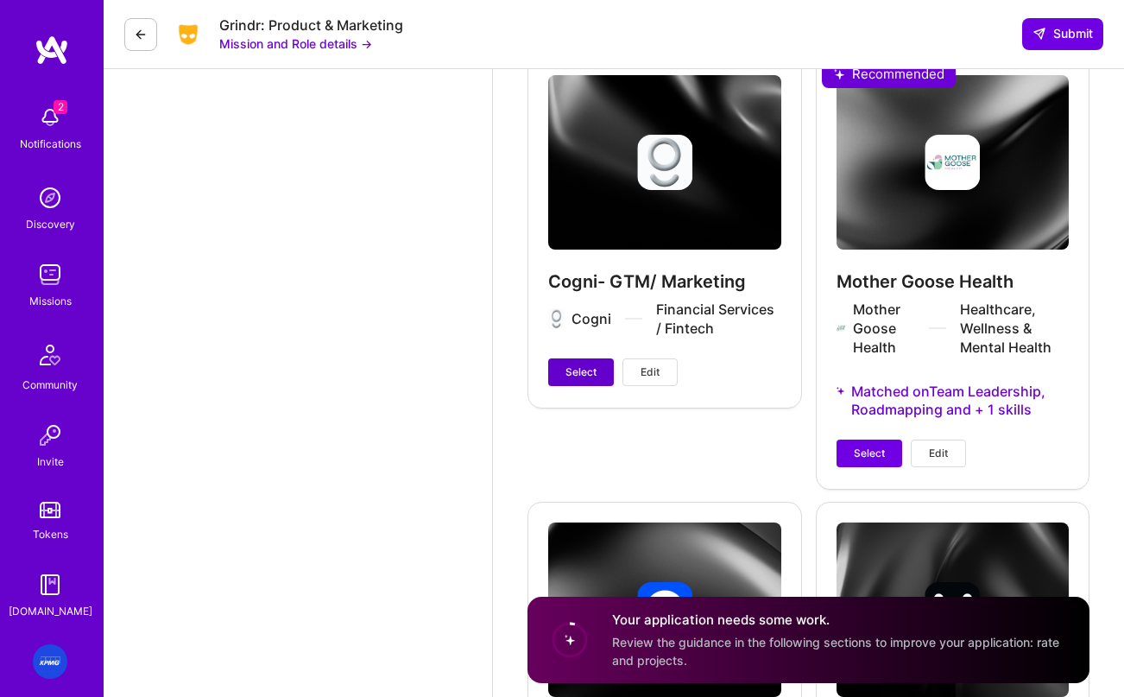
click at [556, 362] on button "Select" at bounding box center [581, 372] width 66 height 28
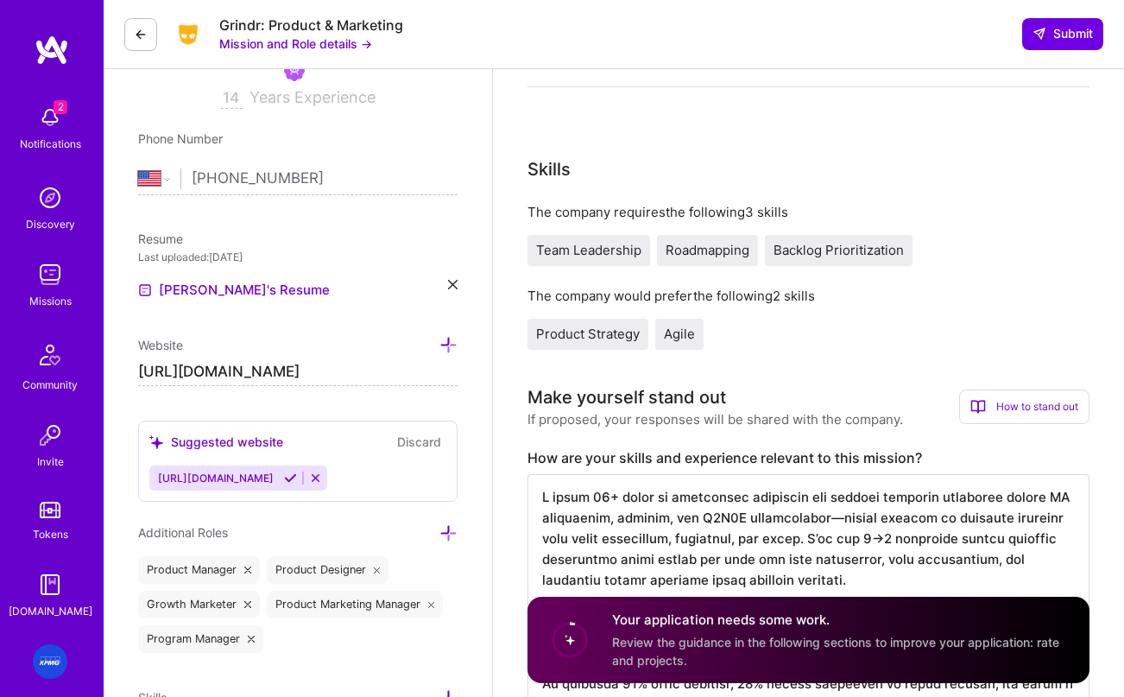
scroll to position [0, 0]
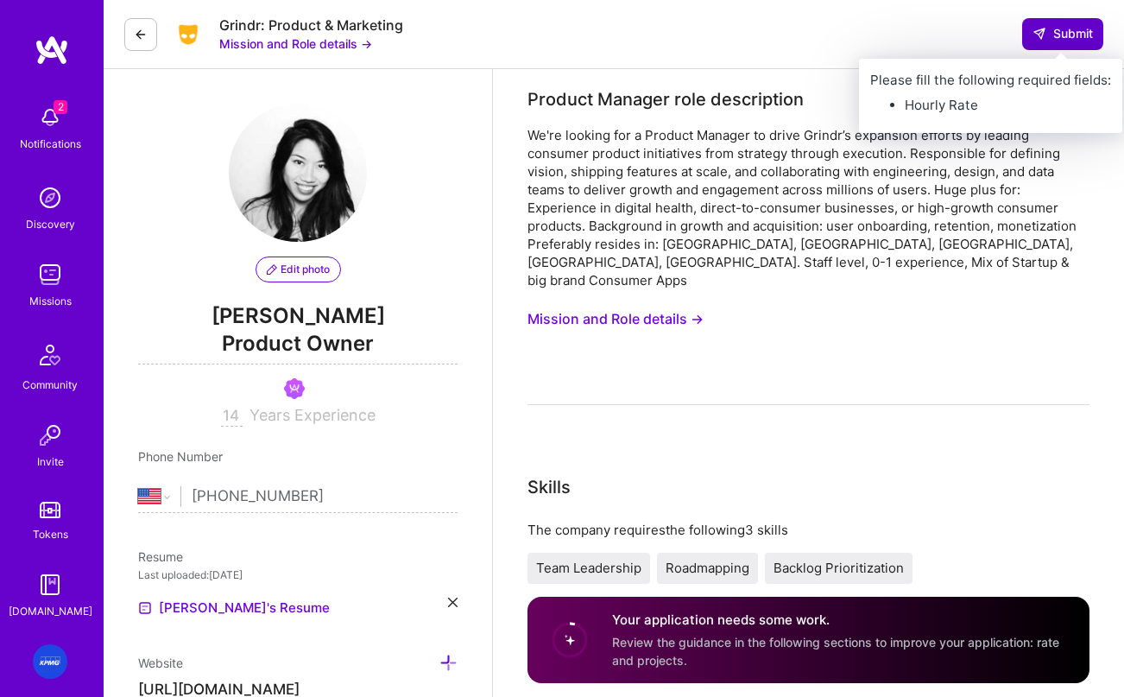
click at [1073, 31] on span "Submit" at bounding box center [1063, 33] width 60 height 17
click at [1047, 38] on span "Submit" at bounding box center [1063, 33] width 60 height 17
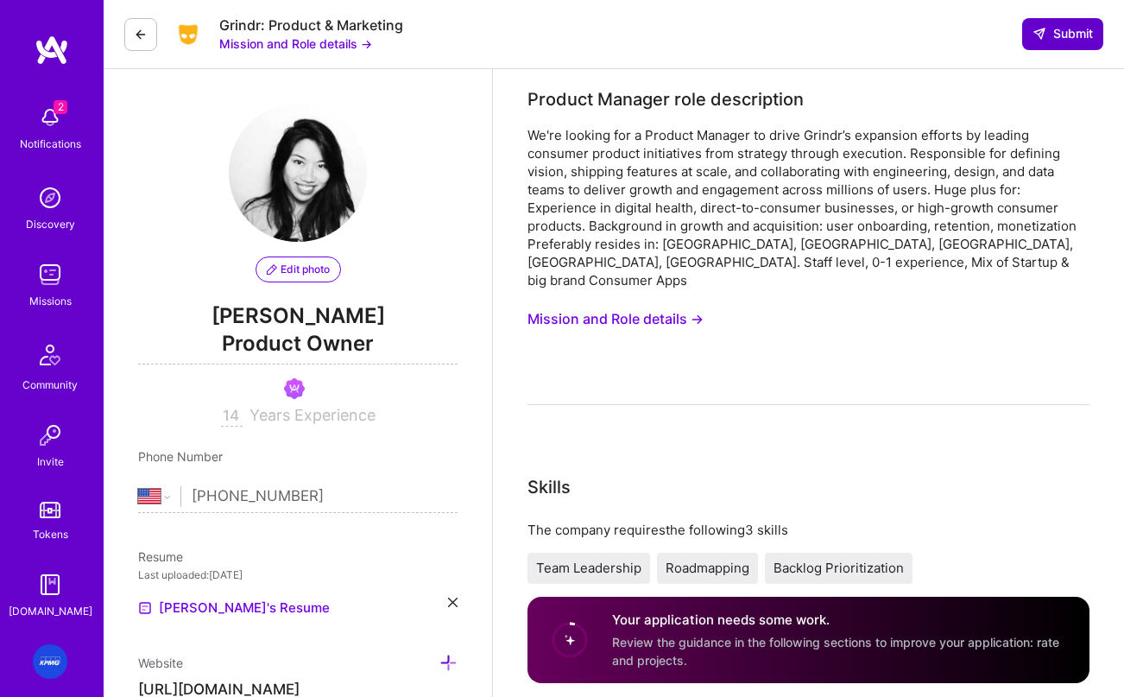
click at [1047, 35] on span "Submit" at bounding box center [1063, 33] width 60 height 17
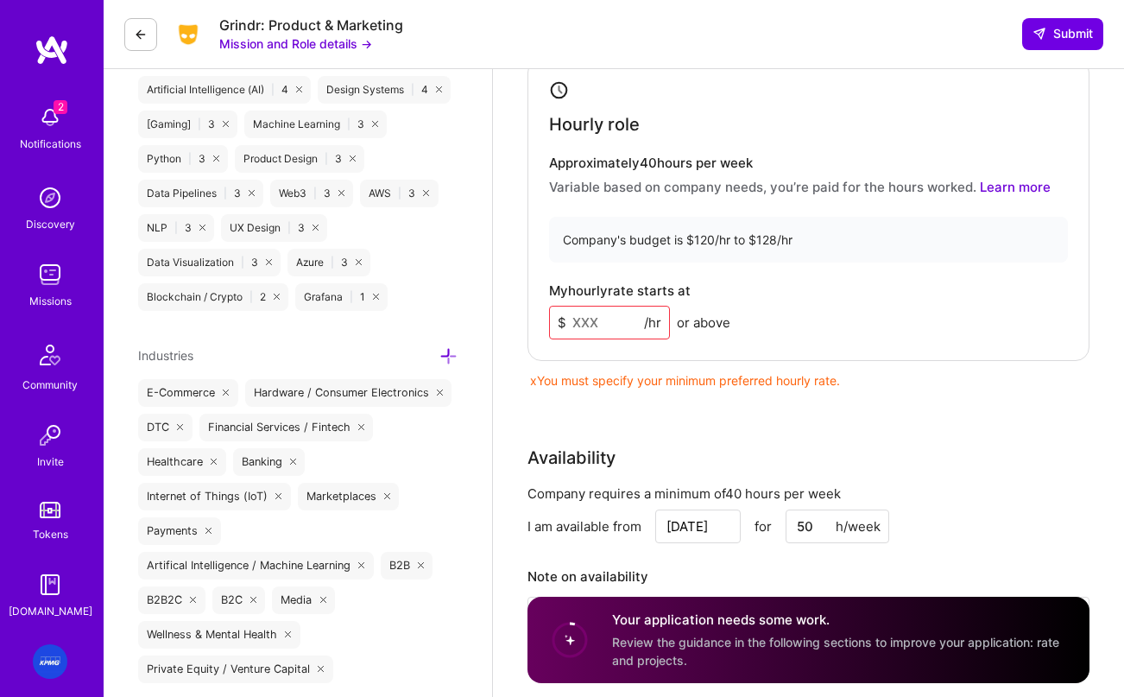
scroll to position [1806, 0]
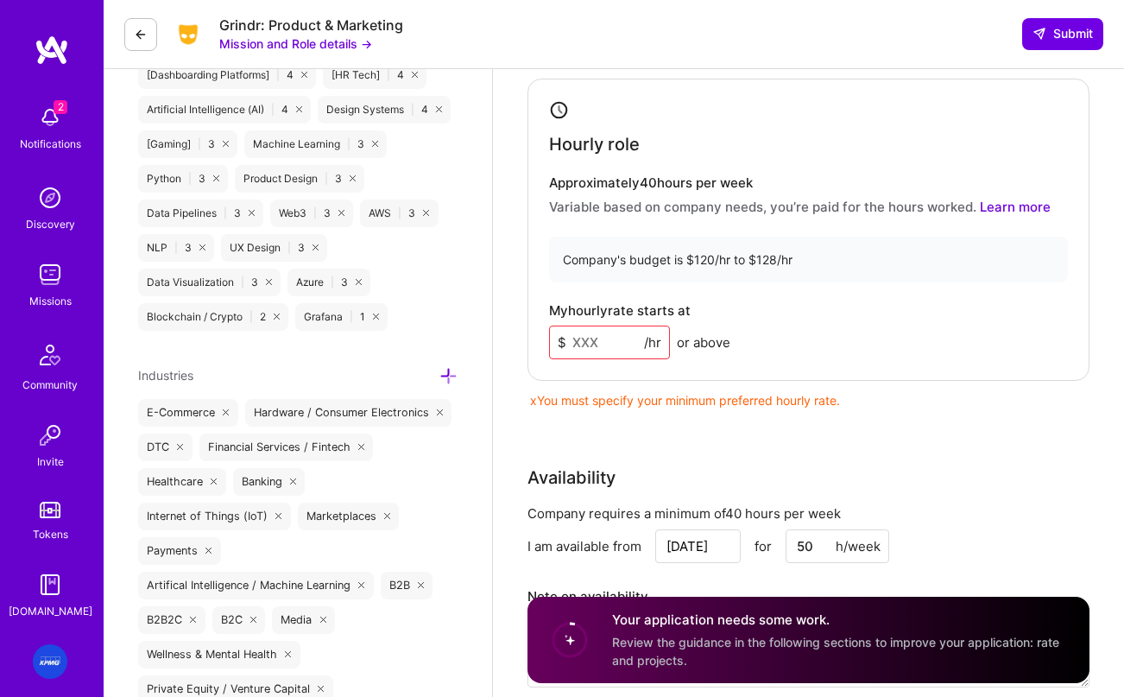
click at [591, 326] on input at bounding box center [609, 343] width 121 height 34
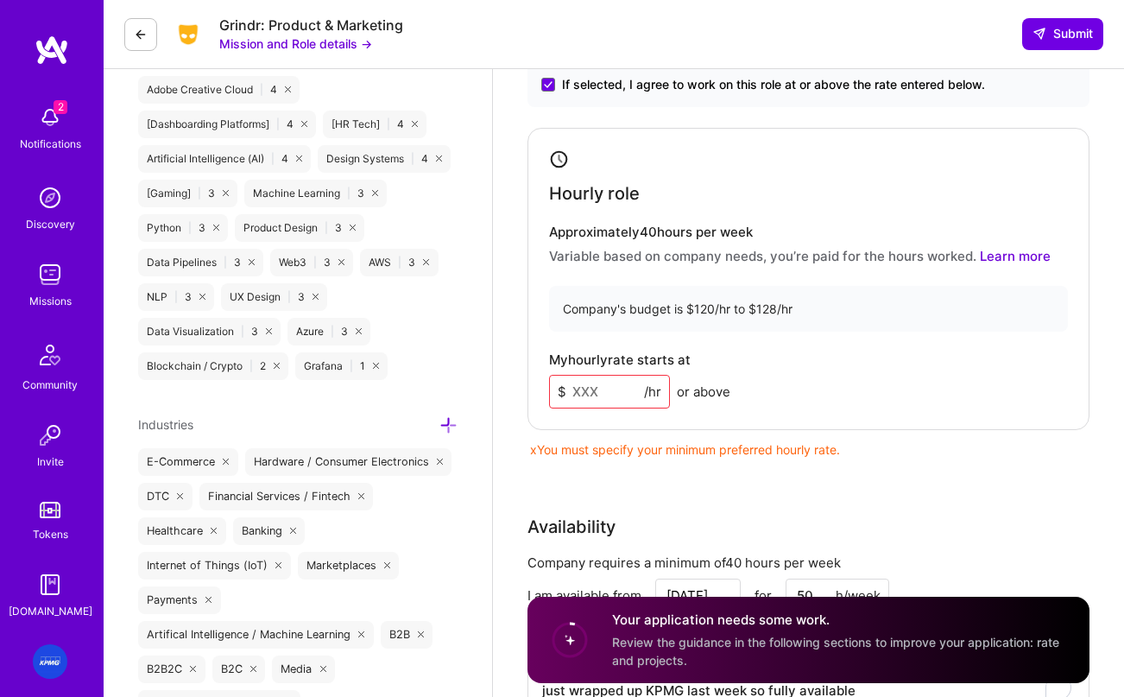
scroll to position [1742, 0]
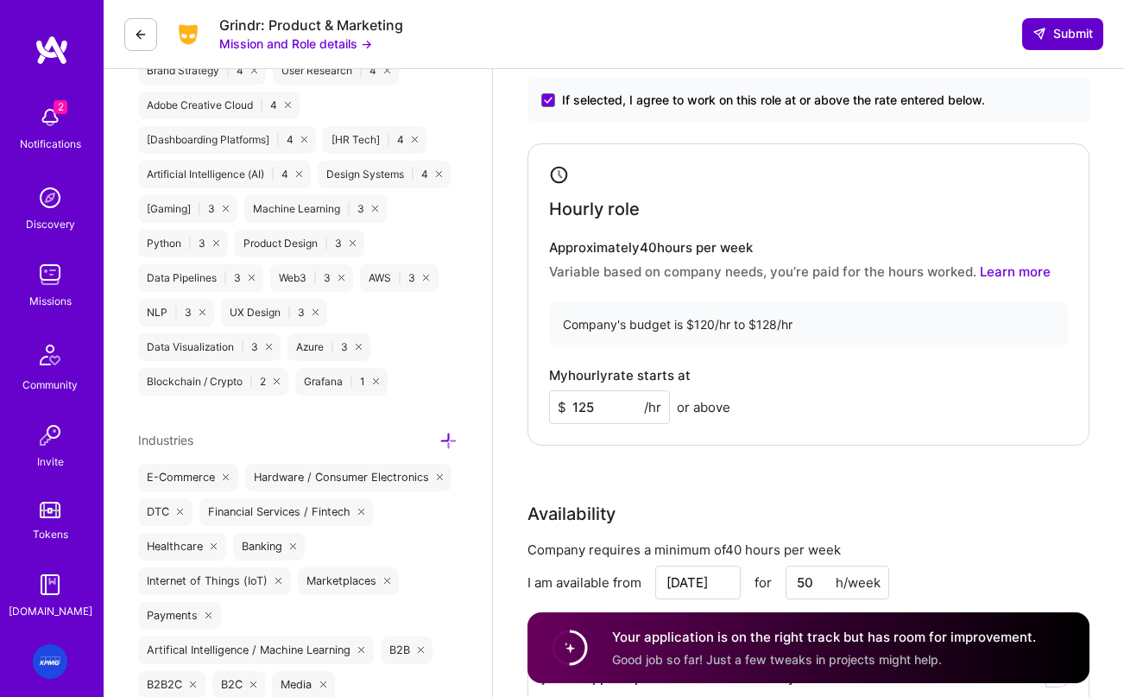
type input "125"
click at [1054, 35] on span "Submit" at bounding box center [1063, 33] width 60 height 17
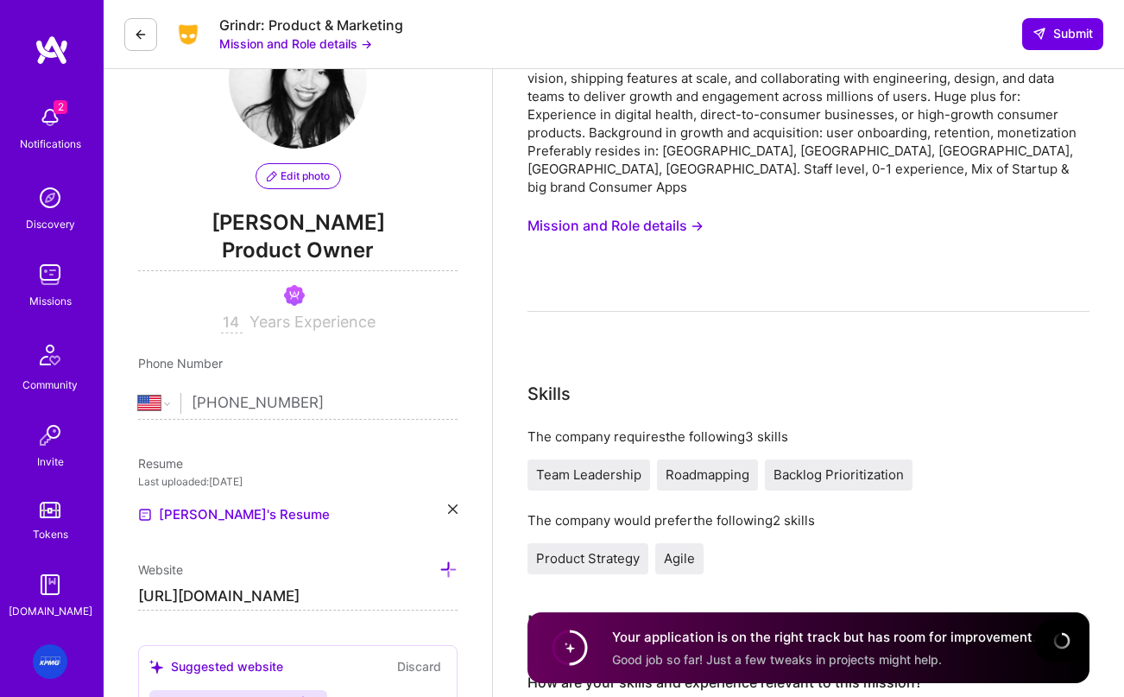
scroll to position [0, 0]
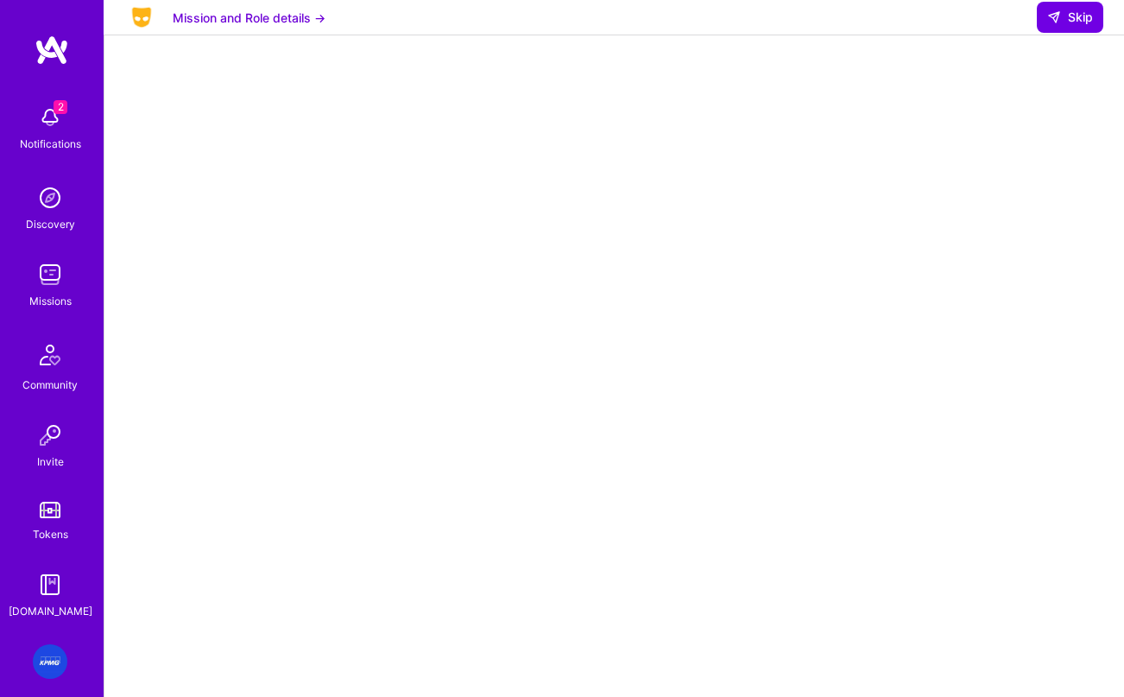
scroll to position [275, 0]
click at [1084, 26] on span "Skip" at bounding box center [1070, 17] width 46 height 17
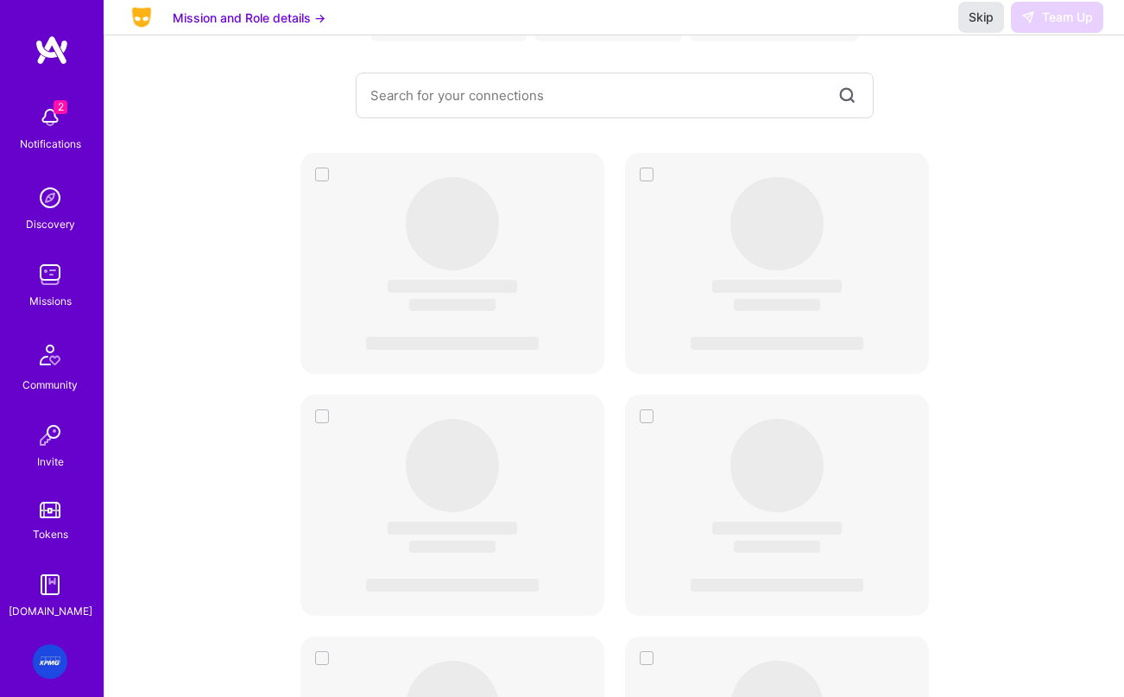
click at [983, 26] on span "Skip" at bounding box center [981, 17] width 25 height 17
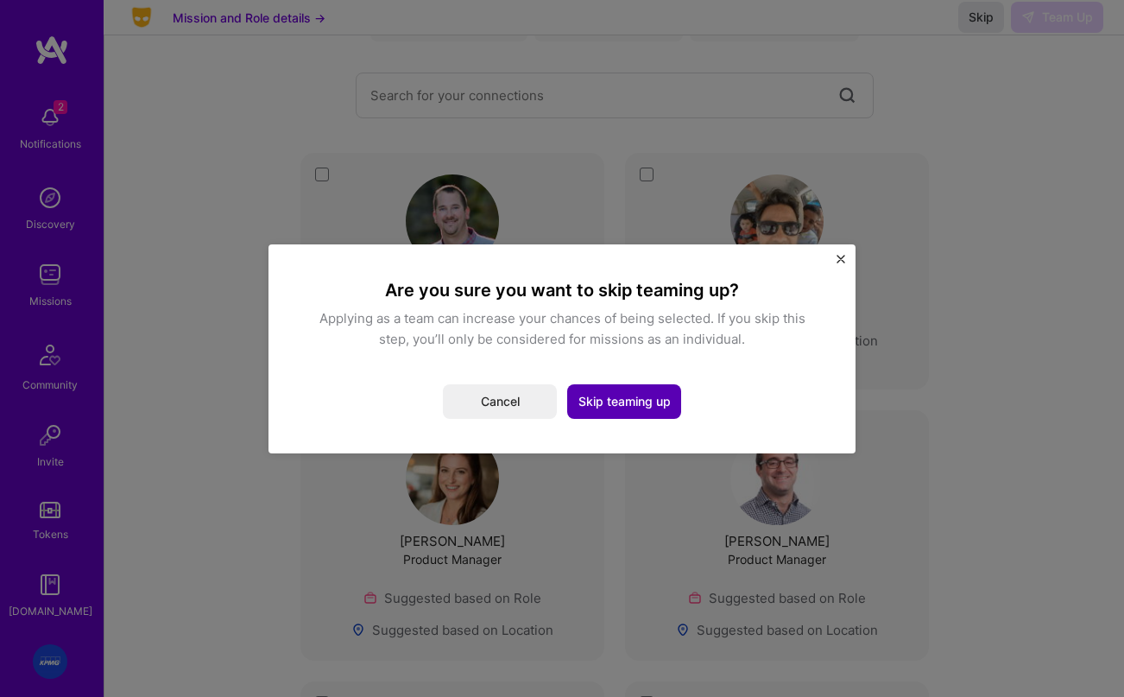
click at [629, 401] on button "Skip teaming up" at bounding box center [624, 401] width 114 height 35
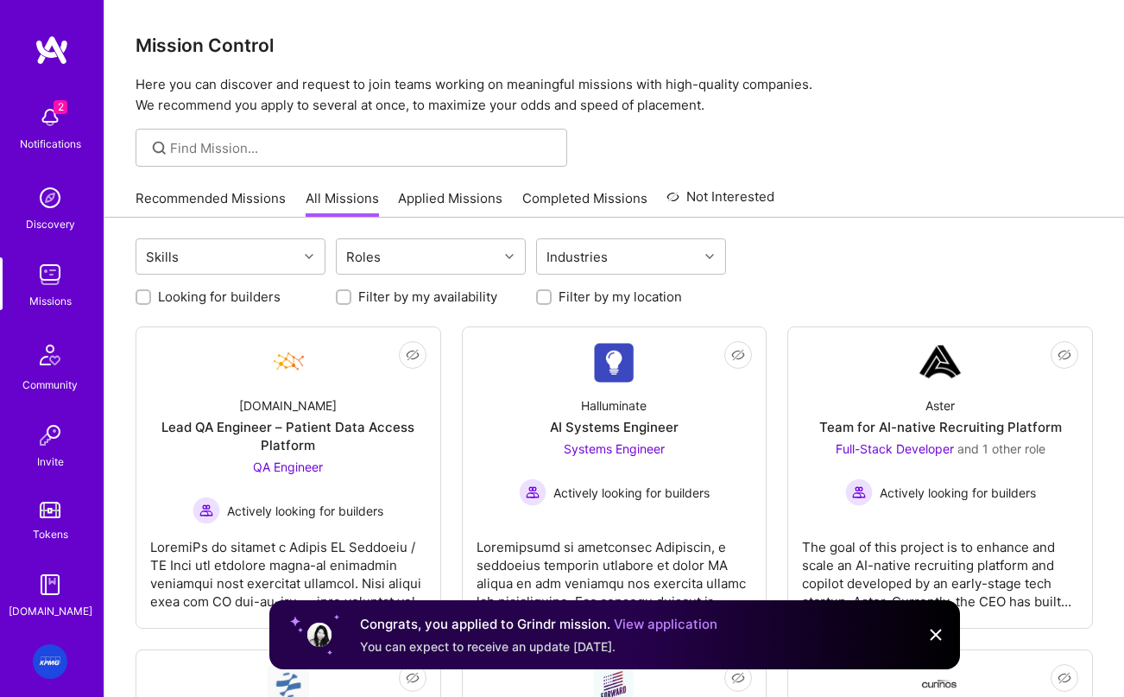
click at [150, 297] on div at bounding box center [144, 297] width 16 height 16
click at [145, 295] on input "Looking for builders" at bounding box center [145, 298] width 12 height 12
checkbox input "true"
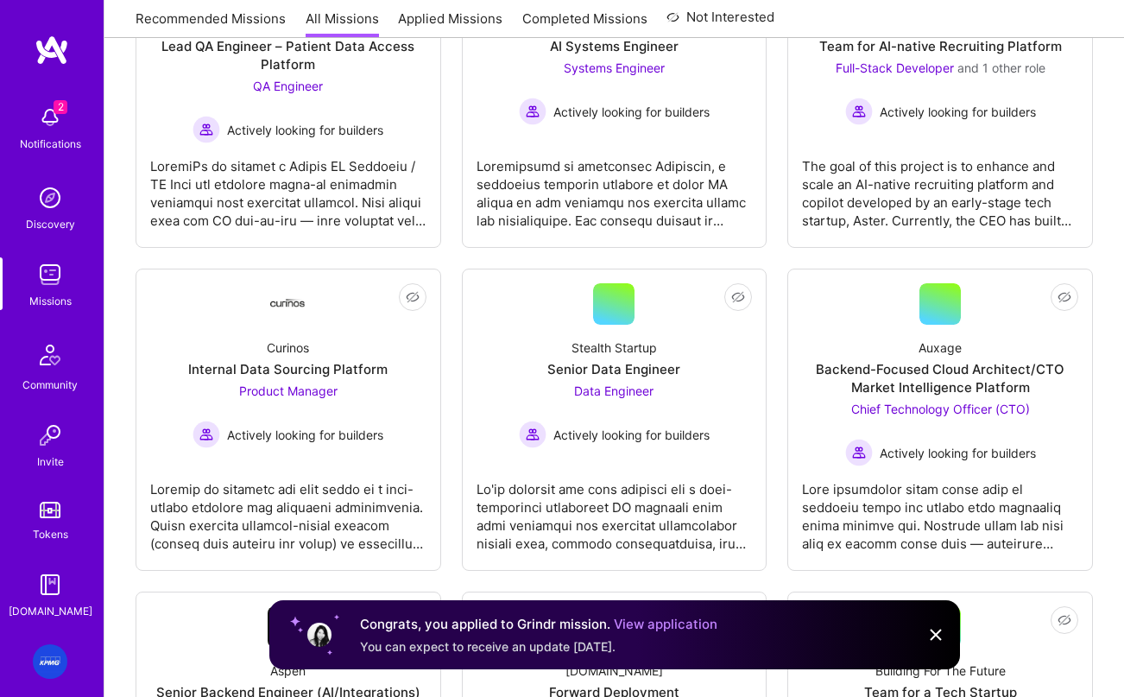
scroll to position [112, 0]
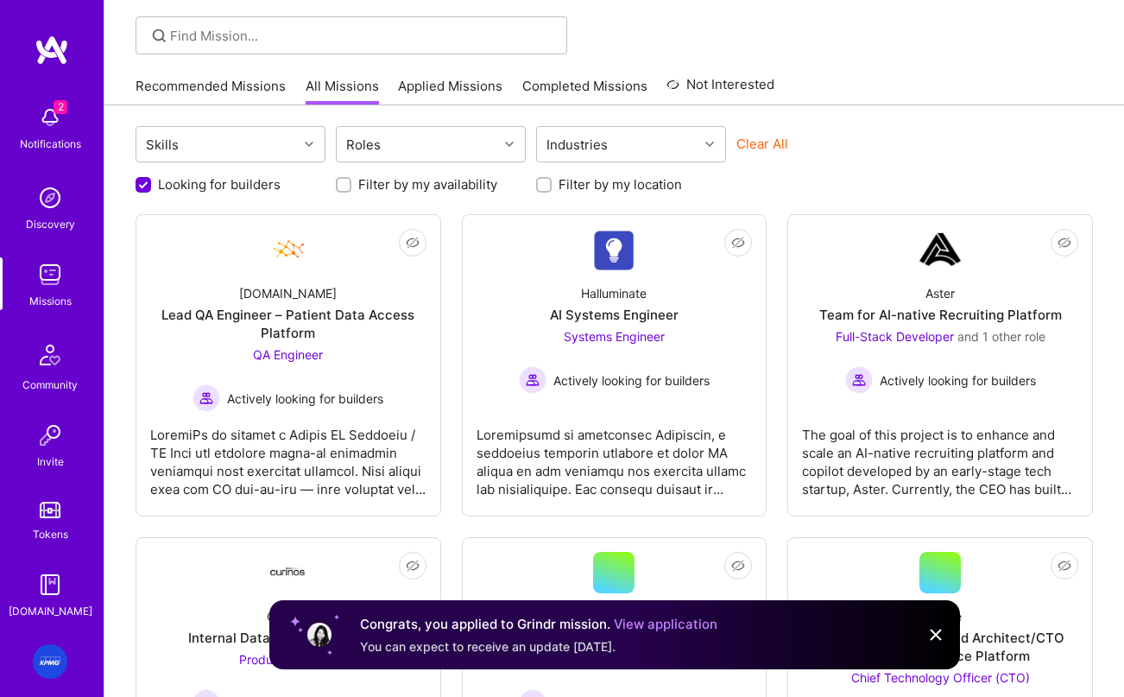
click at [49, 209] on img at bounding box center [50, 197] width 35 height 35
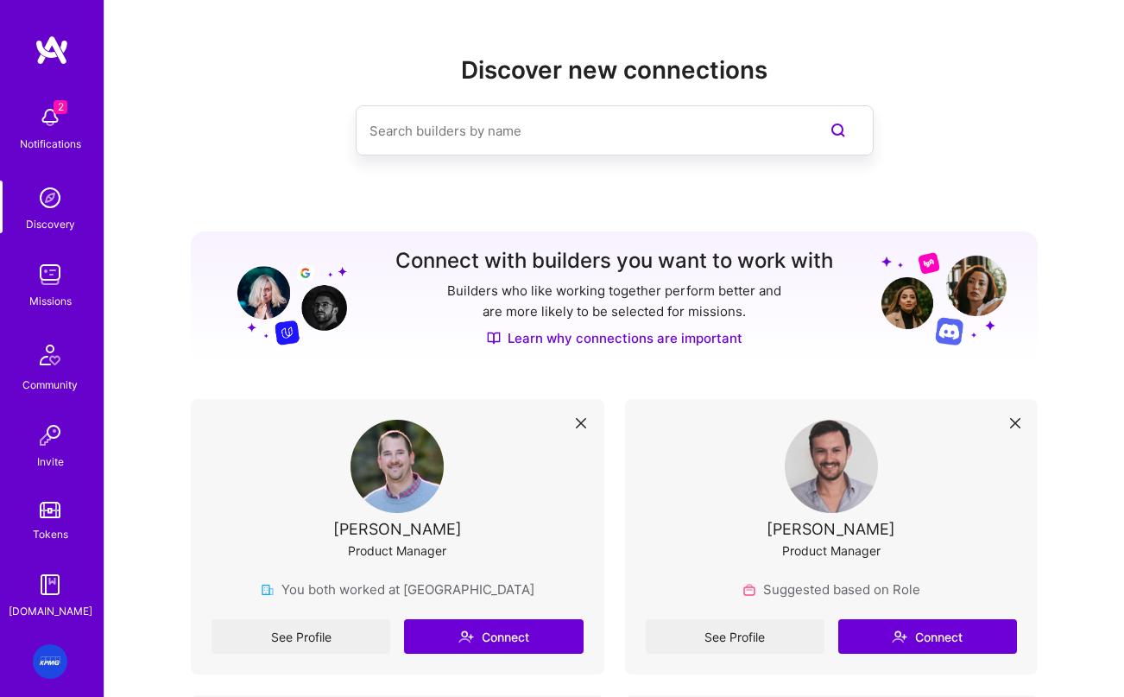
click at [43, 111] on img at bounding box center [50, 117] width 35 height 35
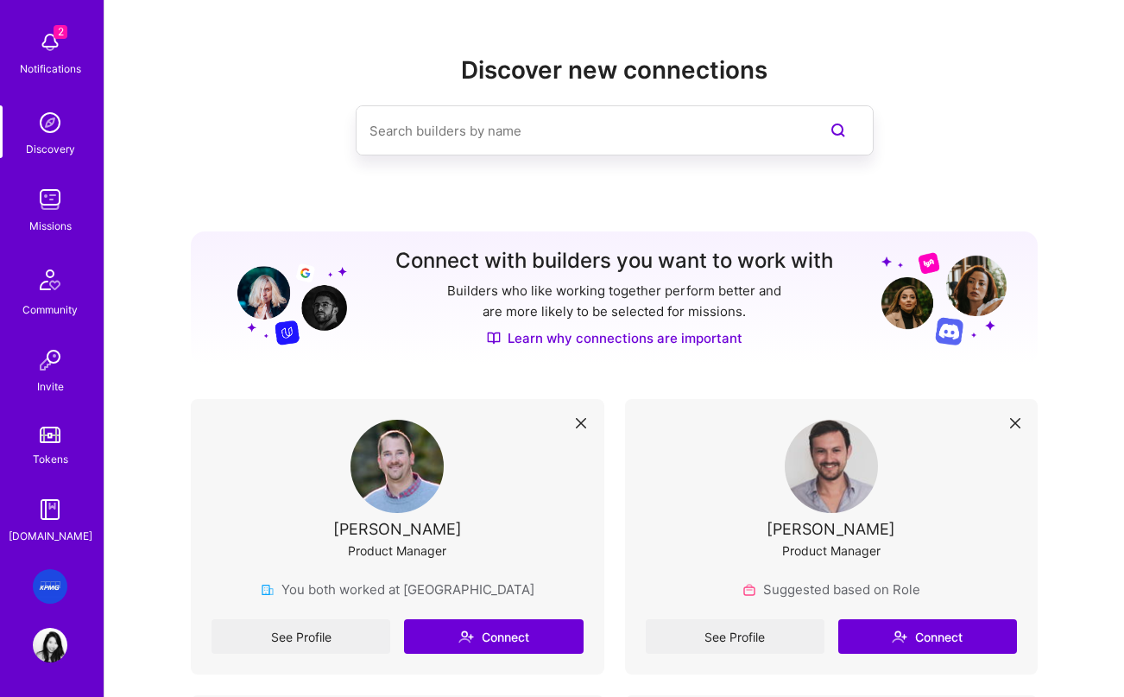
scroll to position [74, 0]
click at [56, 528] on div "[DOMAIN_NAME]" at bounding box center [51, 537] width 84 height 18
